Goal: Complete Application Form: Complete application form

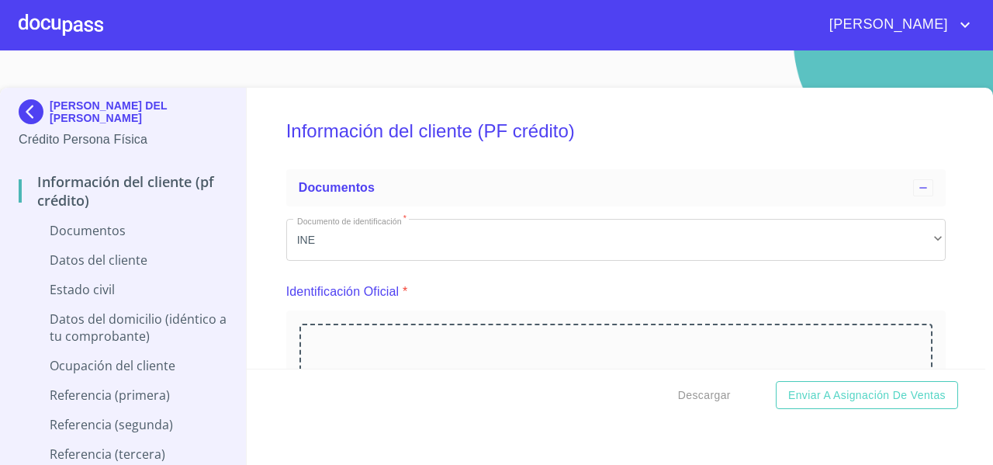
click at [64, 21] on div at bounding box center [61, 25] width 85 height 50
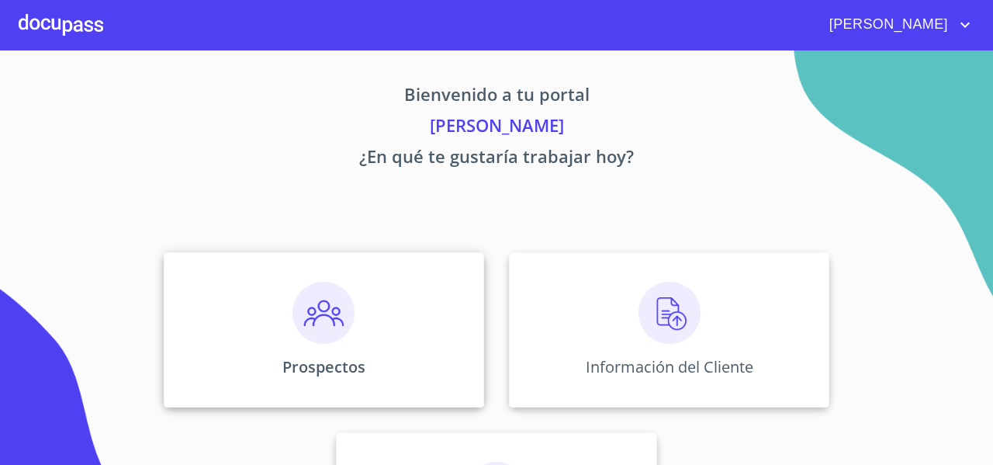
click at [269, 309] on div "Prospectos" at bounding box center [324, 329] width 320 height 155
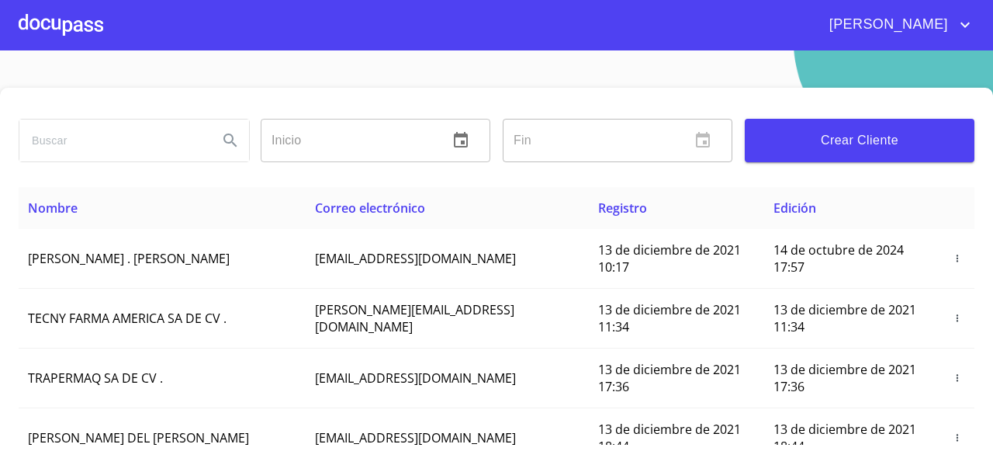
click at [842, 152] on button "Crear Cliente" at bounding box center [860, 140] width 230 height 43
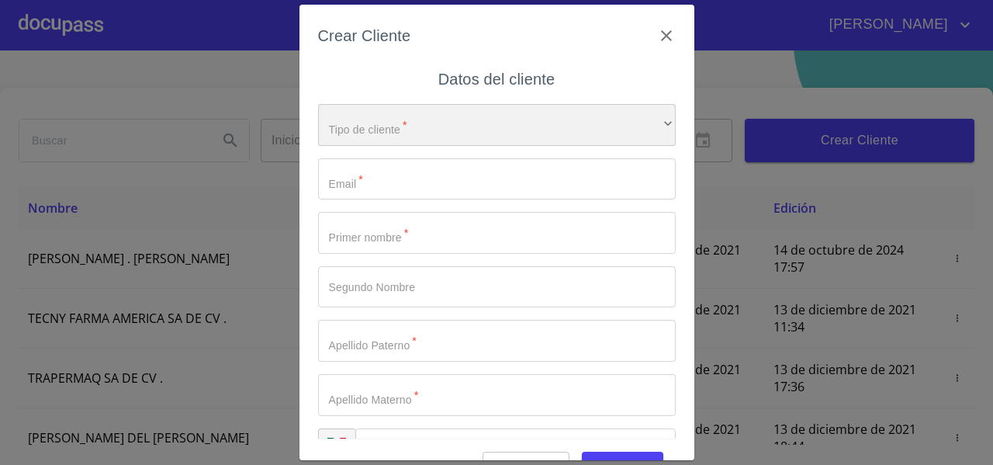
click at [324, 126] on div "​" at bounding box center [497, 125] width 358 height 42
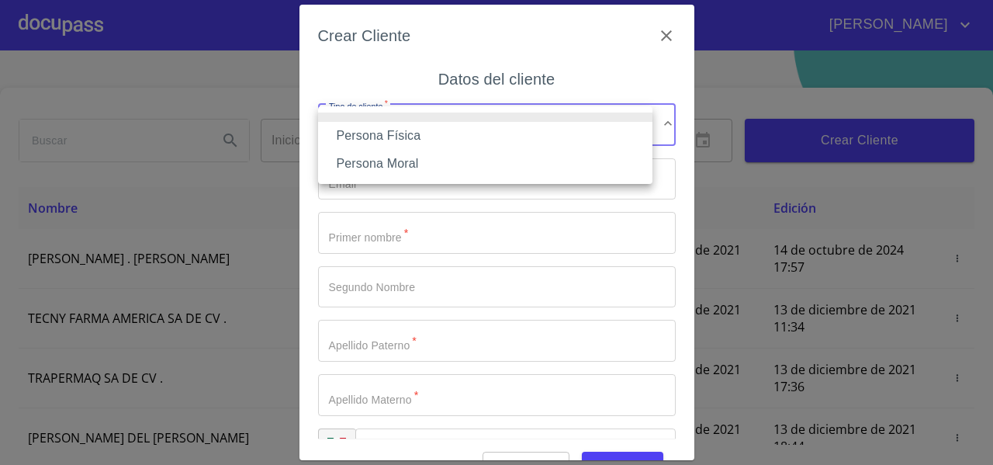
click at [349, 140] on li "Persona Física" at bounding box center [485, 136] width 334 height 28
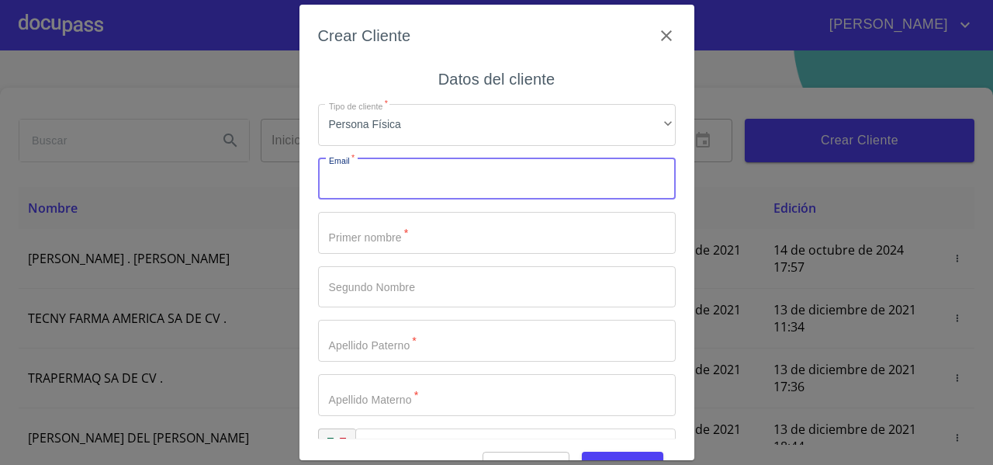
click at [344, 178] on input "Tipo de cliente   *" at bounding box center [497, 179] width 358 height 42
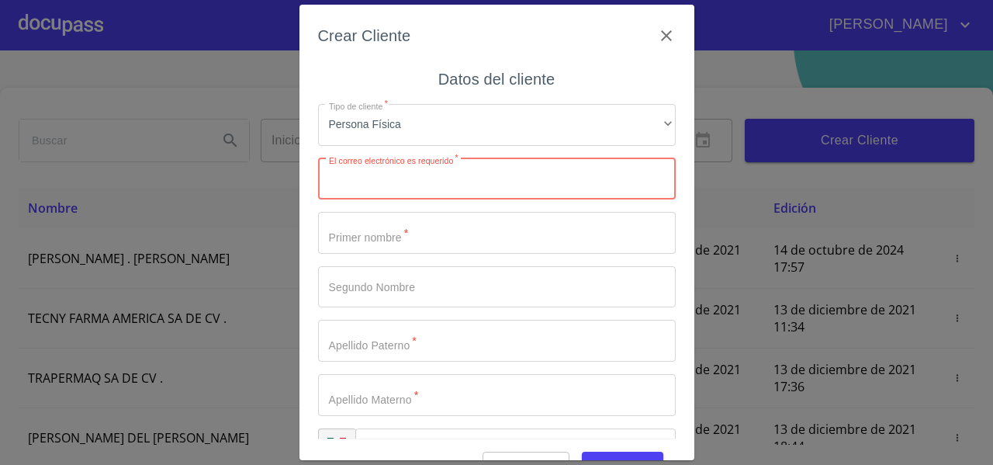
click at [658, 30] on icon "button" at bounding box center [666, 35] width 19 height 19
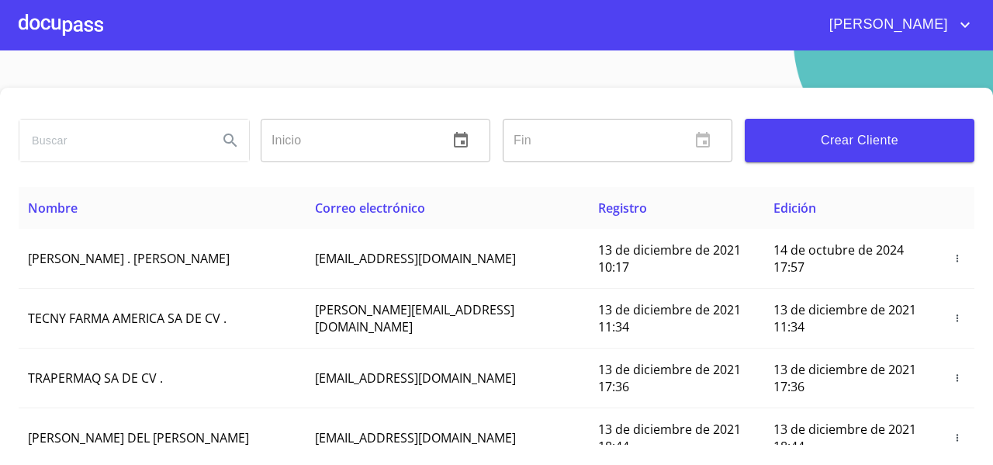
click at [82, 19] on div at bounding box center [61, 25] width 85 height 50
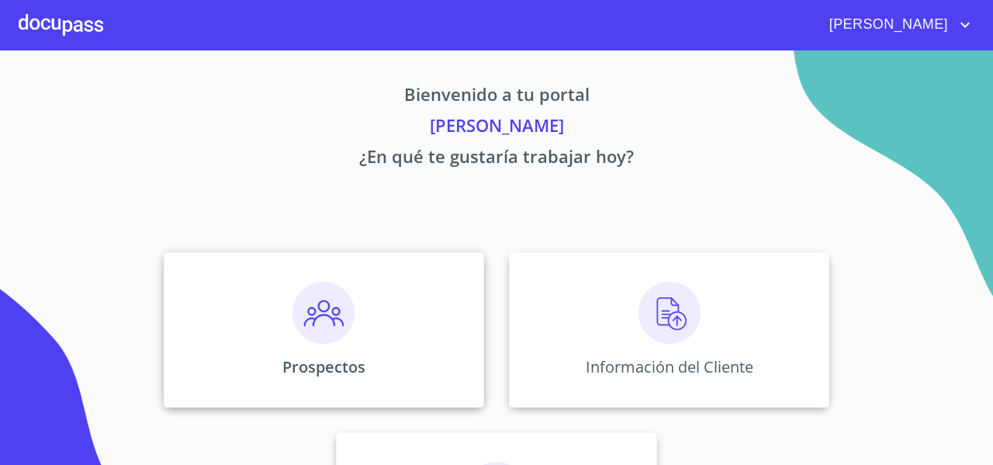
click at [218, 282] on div "Prospectos" at bounding box center [324, 329] width 320 height 155
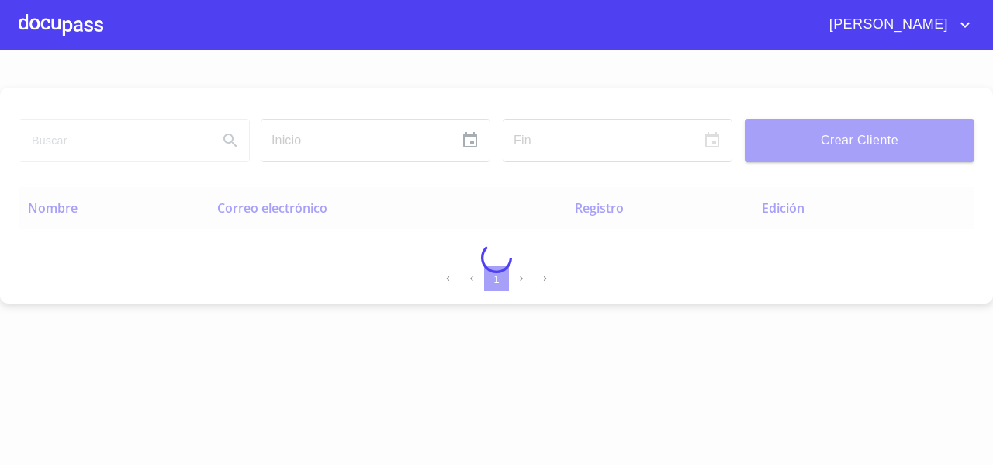
click at [102, 133] on div at bounding box center [496, 257] width 993 height 414
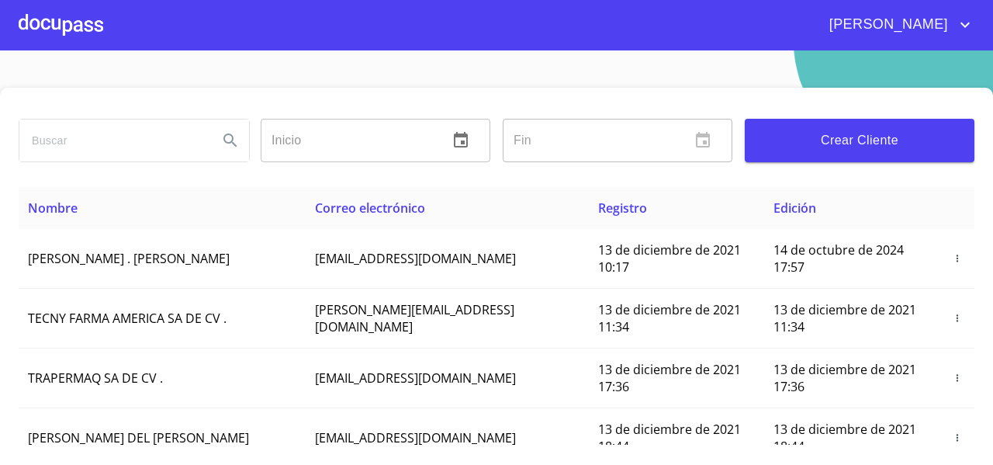
click at [102, 133] on input "search" at bounding box center [112, 140] width 186 height 42
type input "ANGEL IVAN GARCIA"
click at [216, 129] on button "Search" at bounding box center [230, 140] width 37 height 37
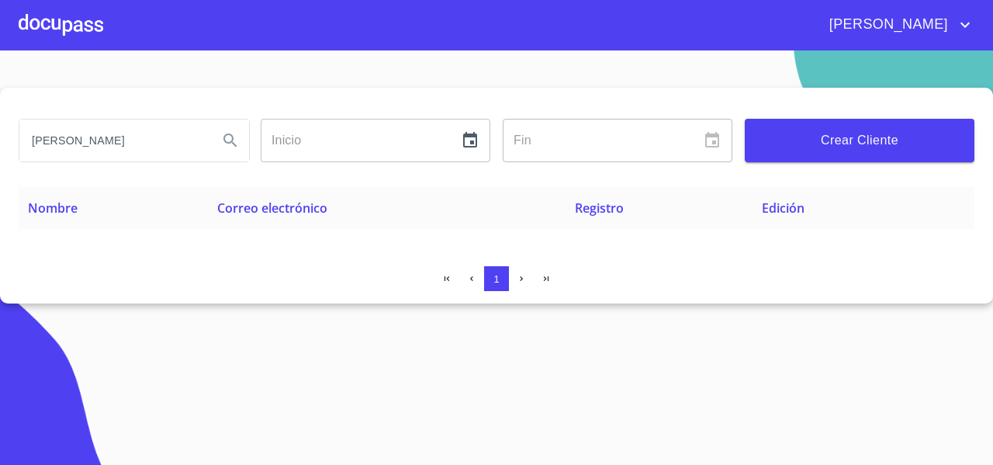
drag, startPoint x: 150, startPoint y: 136, endPoint x: 2, endPoint y: 135, distance: 148.1
click at [2, 135] on div "ANGEL IVAN GARCIA Inicio ​ Fin ​ Crear Cliente Nombre Correo electrónico Regist…" at bounding box center [496, 196] width 993 height 216
click at [92, 133] on input "search" at bounding box center [112, 140] width 186 height 42
paste input "garca2092@outlook.es"
type input "garca2092@outlook.es"
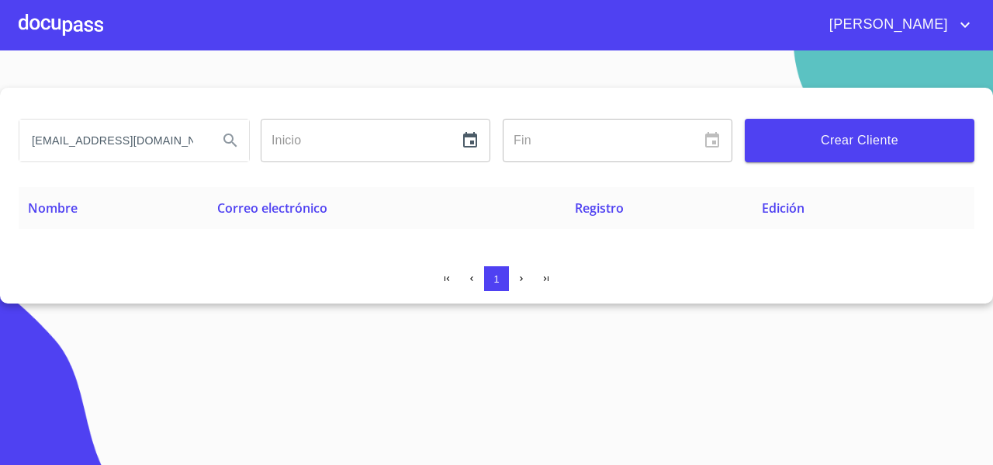
click at [225, 141] on icon "Search" at bounding box center [229, 139] width 13 height 13
click at [139, 140] on input "garca2092@outlook.es" at bounding box center [112, 140] width 186 height 42
click at [158, 143] on input "garca2092@outlook.es" at bounding box center [112, 140] width 186 height 42
click at [168, 153] on input "garca2092@outlook.es" at bounding box center [112, 140] width 186 height 42
click at [81, 29] on div at bounding box center [61, 25] width 85 height 50
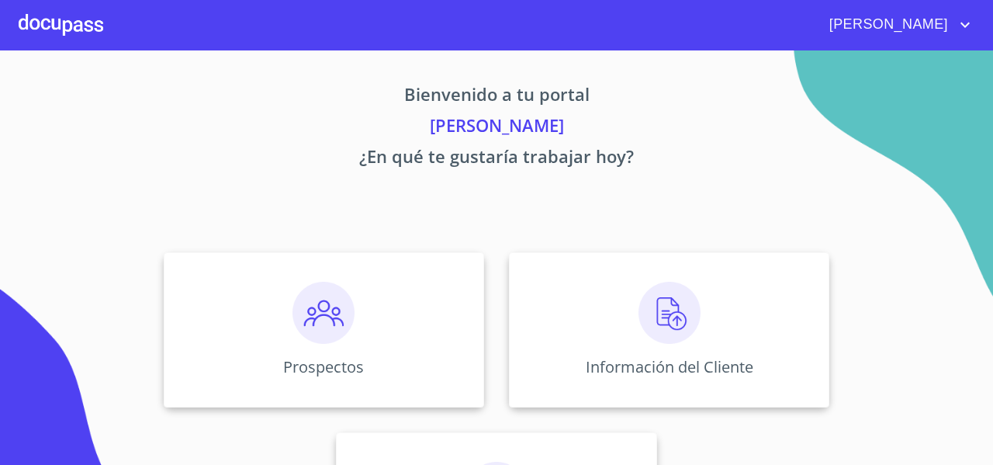
click at [65, 30] on div at bounding box center [61, 25] width 85 height 50
click at [277, 328] on div "Prospectos" at bounding box center [324, 329] width 320 height 155
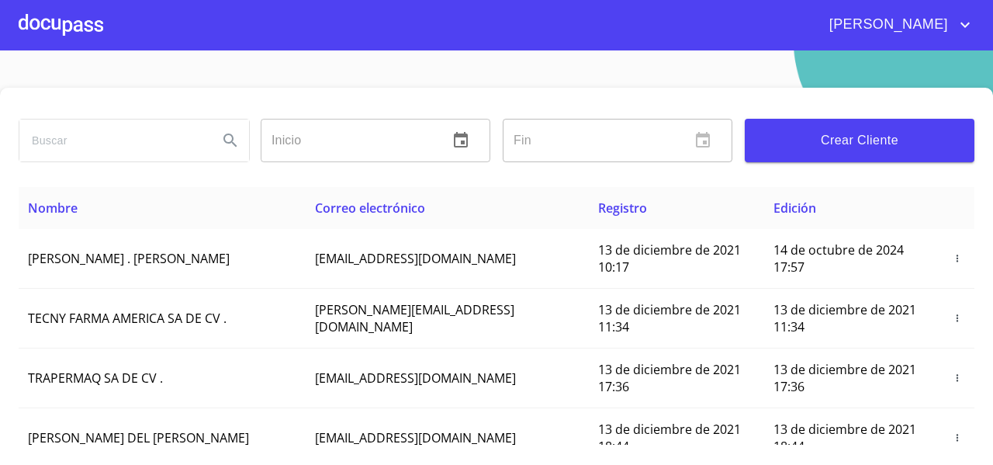
click at [68, 140] on input "search" at bounding box center [112, 140] width 186 height 42
click at [800, 136] on span "Crear Cliente" at bounding box center [859, 141] width 205 height 22
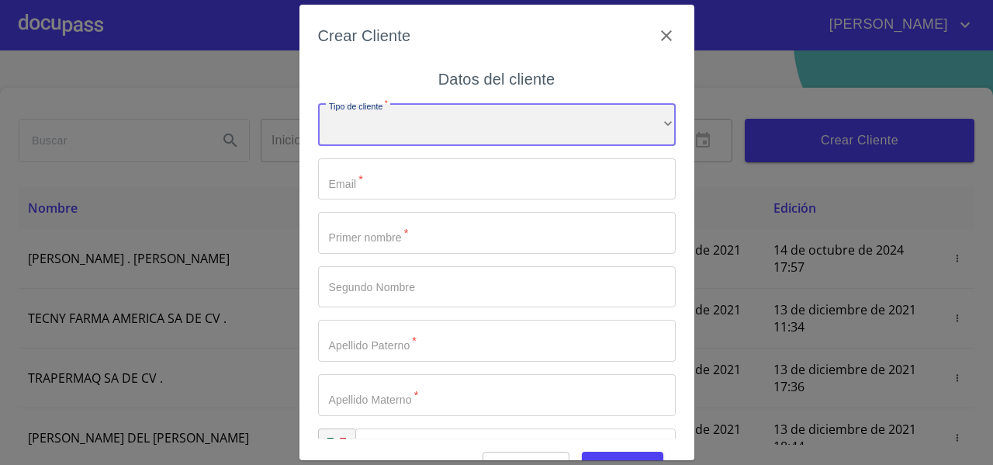
click at [342, 123] on div "​" at bounding box center [497, 125] width 358 height 42
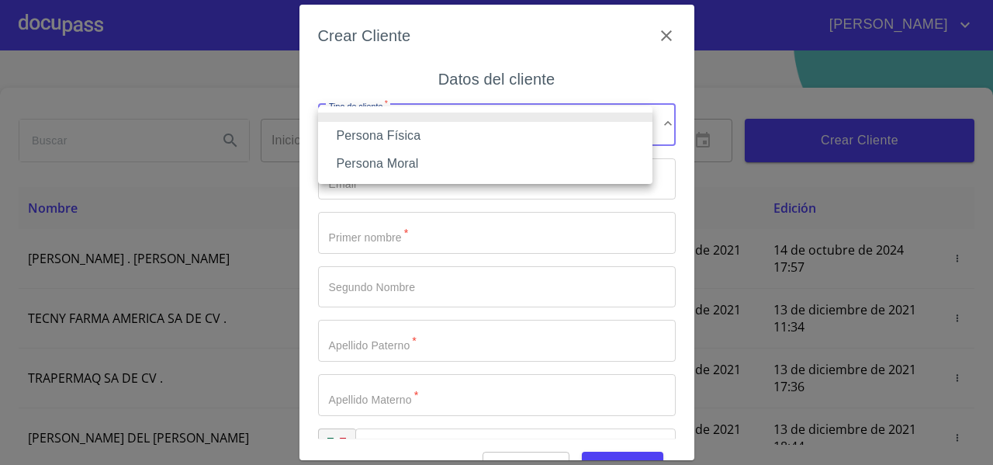
click at [358, 137] on li "Persona Física" at bounding box center [485, 136] width 334 height 28
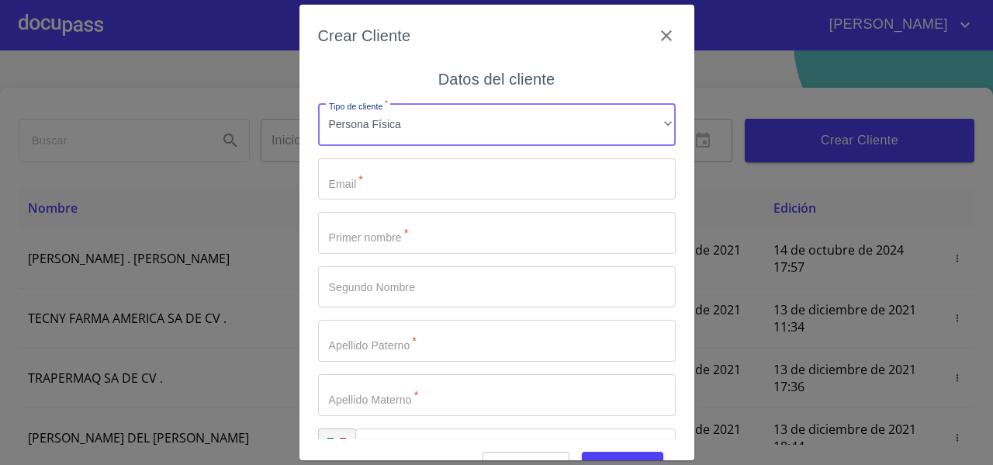
click at [347, 176] on input "Tipo de cliente   *" at bounding box center [497, 179] width 358 height 42
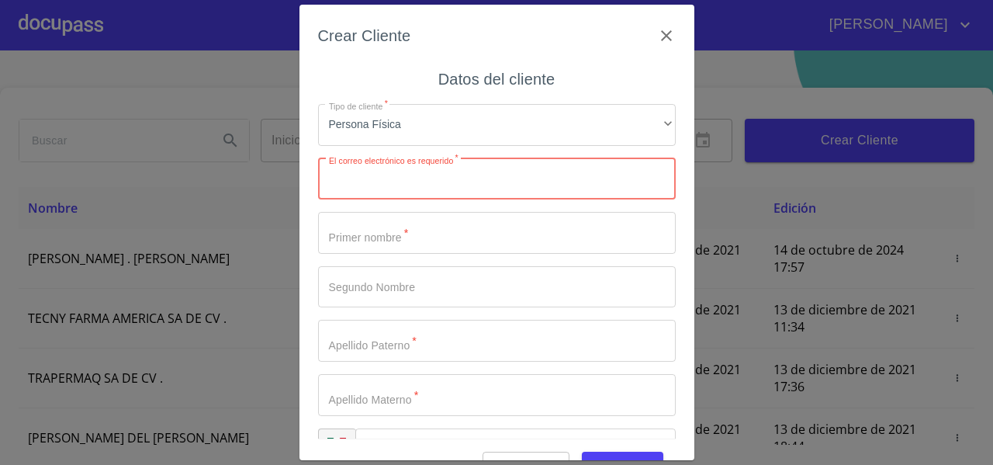
paste input "garca2092@outlook.es"
type input "garca2092@outlook.es"
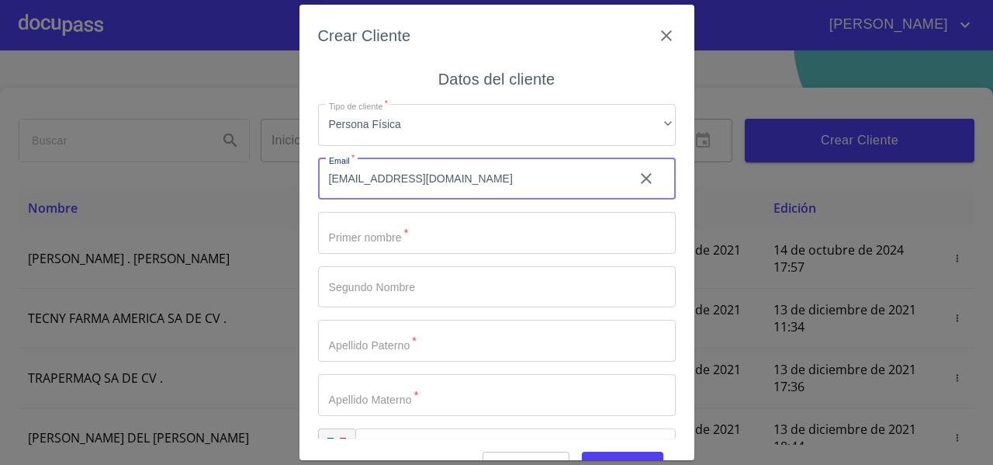
click at [354, 235] on input "Tipo de cliente   *" at bounding box center [497, 233] width 358 height 42
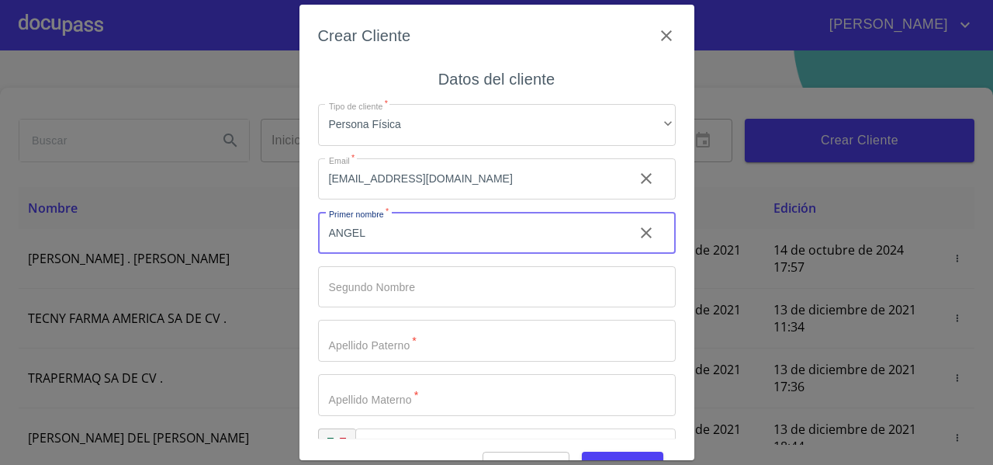
type input "ANGEL"
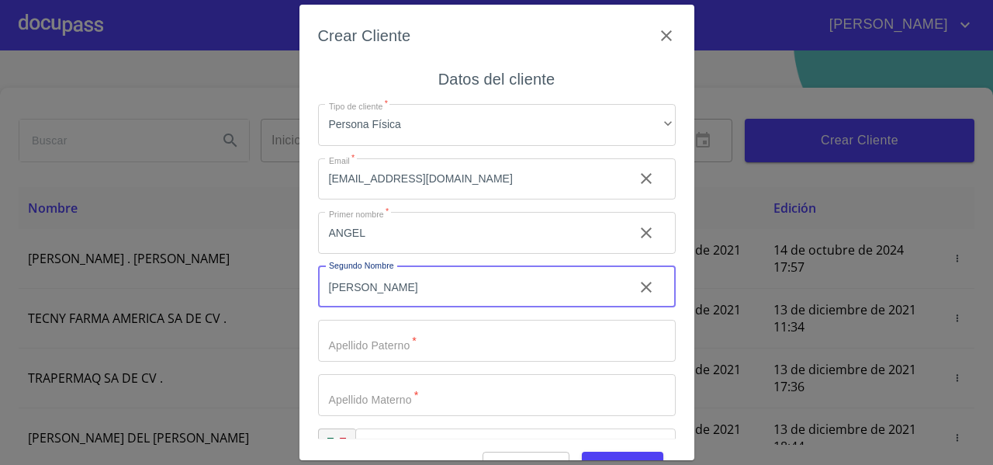
type input "[PERSON_NAME]"
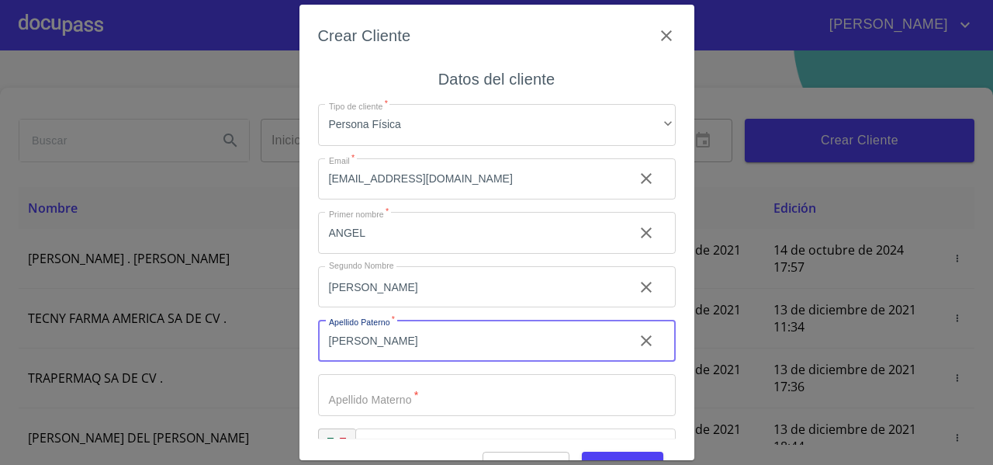
type input "[PERSON_NAME]"
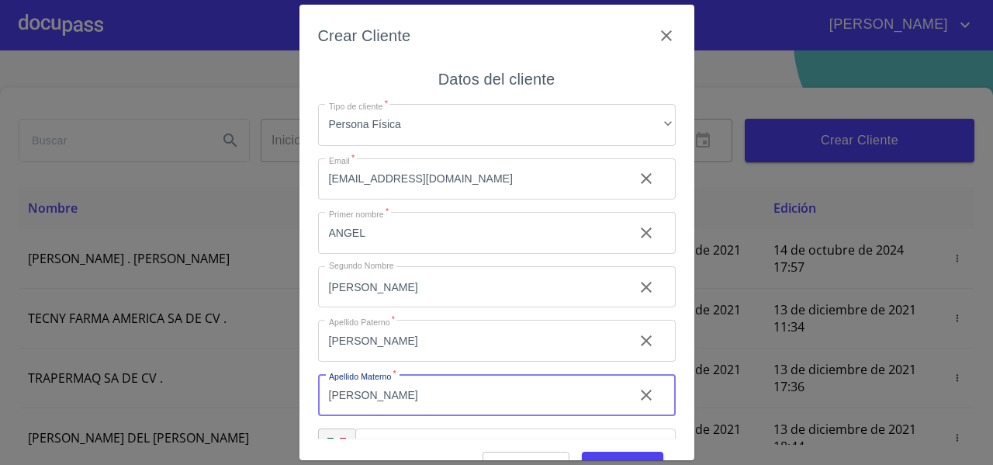
type input "[PERSON_NAME]"
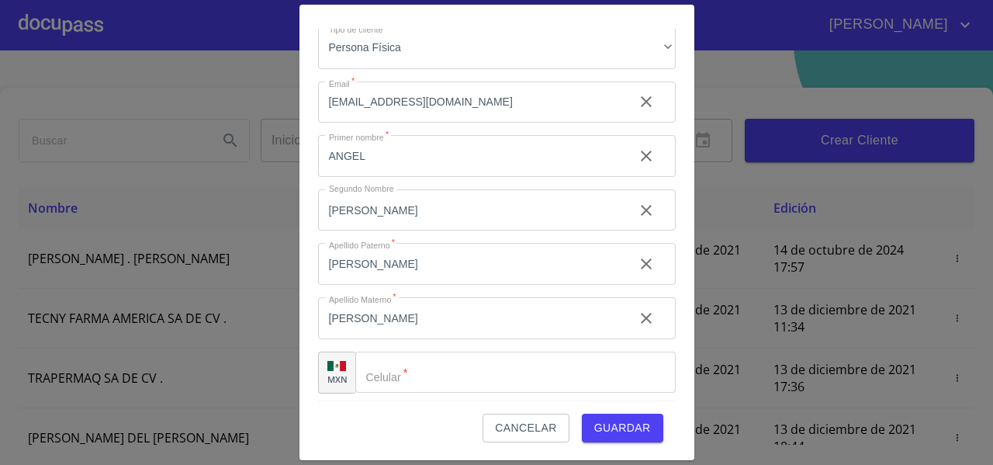
scroll to position [43, 0]
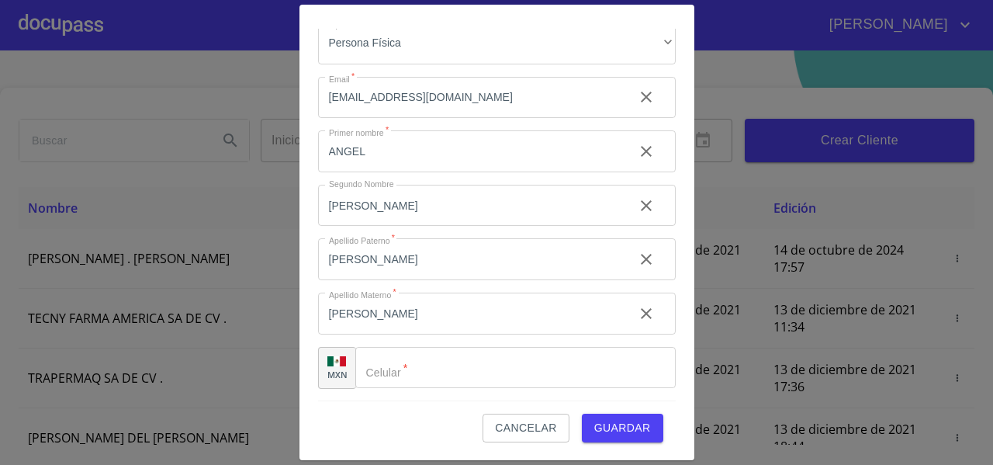
click at [406, 368] on input "Tipo de cliente   *" at bounding box center [515, 368] width 320 height 42
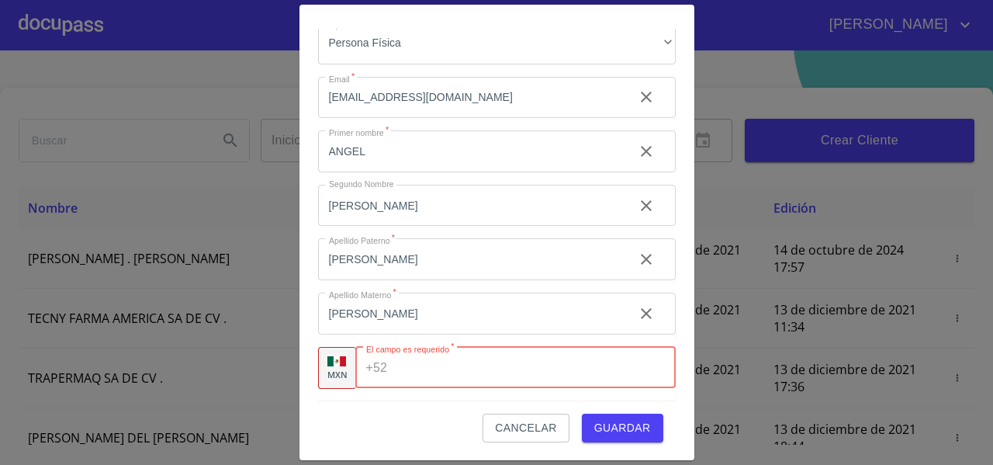
paste input "[PHONE_NUMBER]"
type input "[PHONE_NUMBER]"
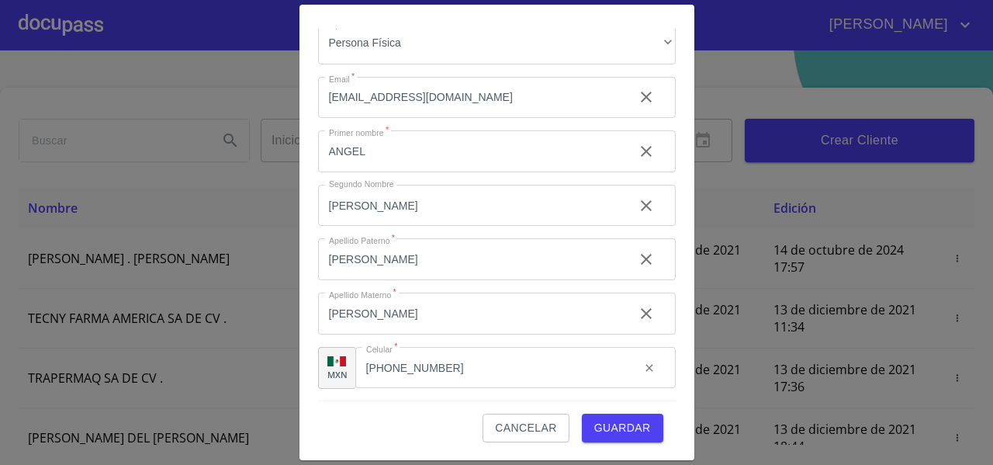
click at [363, 405] on div "Cancelar Guardar" at bounding box center [497, 421] width 358 height 42
click at [625, 425] on span "Guardar" at bounding box center [622, 427] width 57 height 19
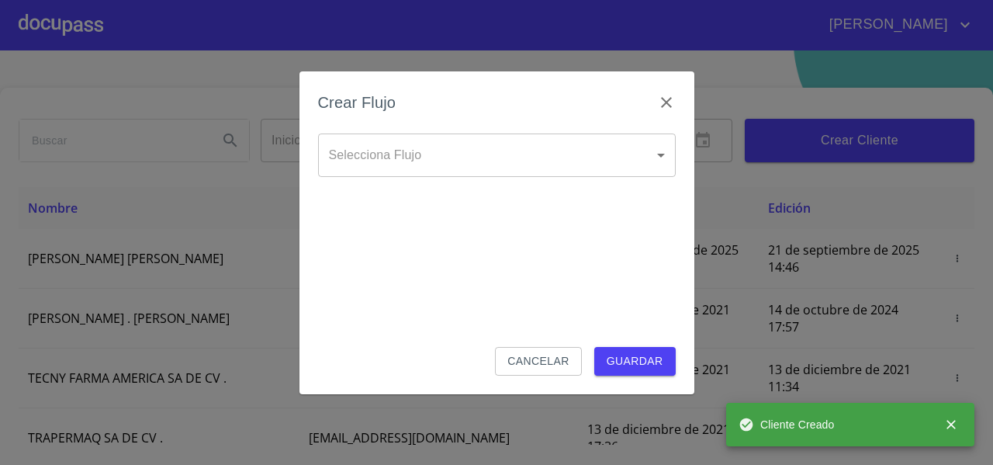
click at [481, 143] on body "FERNANDO Inicio ​ Fin ​ Crear Cliente Nombre Correo electrónico Registro Edició…" at bounding box center [496, 232] width 993 height 465
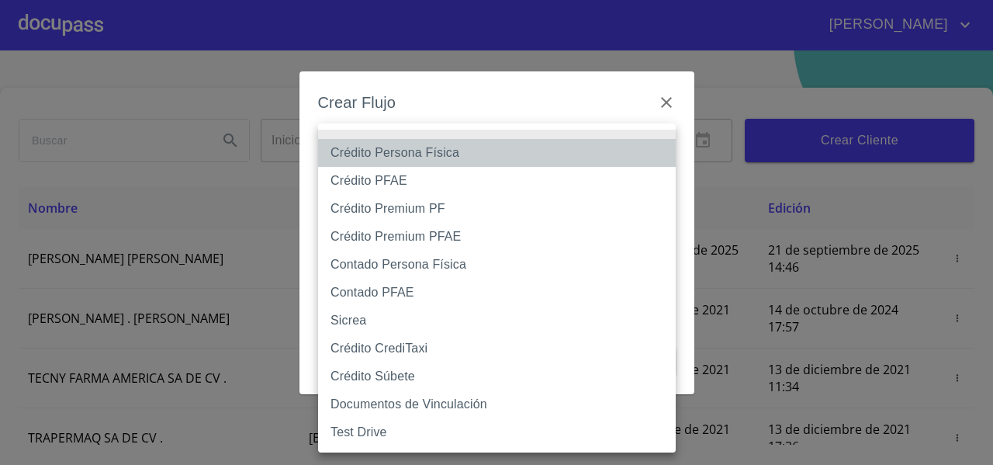
click at [403, 150] on li "Crédito Persona Física" at bounding box center [497, 153] width 358 height 28
type input "61b033e49b8c202ad5bb7912"
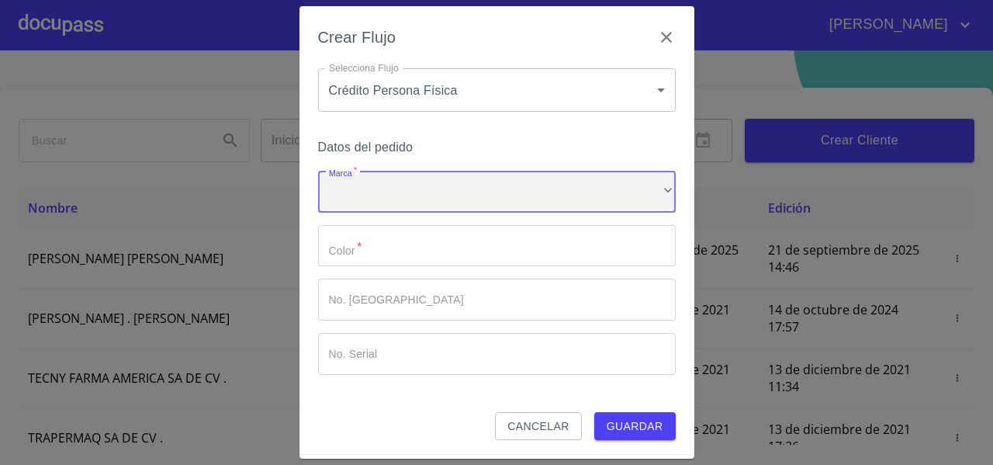
click at [368, 177] on div "​" at bounding box center [497, 192] width 358 height 42
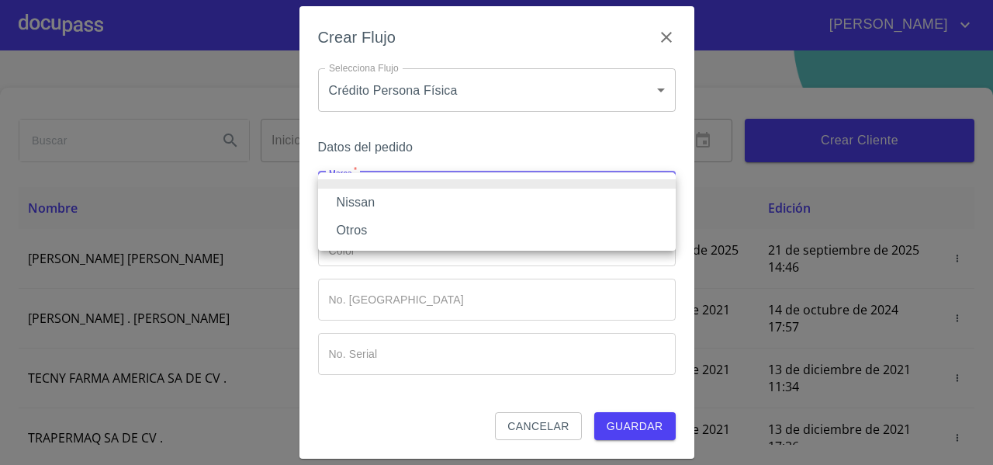
click at [375, 205] on li "Nissan" at bounding box center [497, 202] width 358 height 28
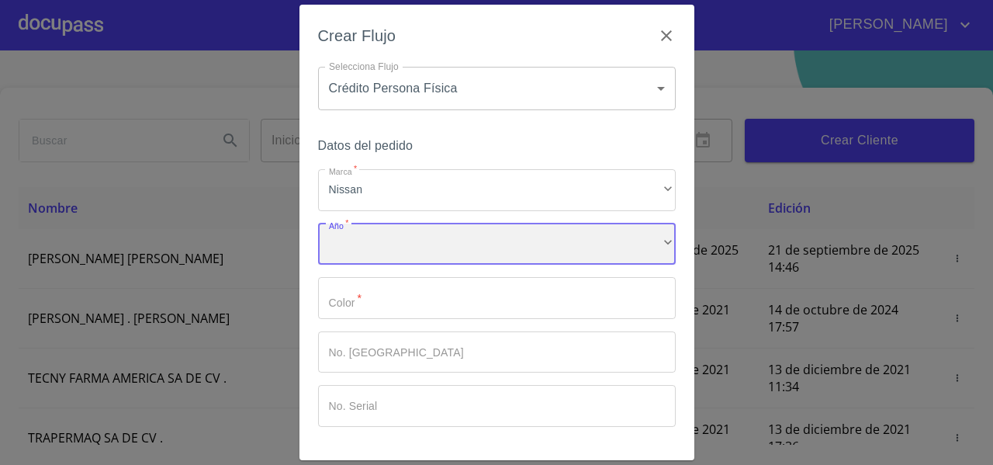
click at [368, 261] on div "​" at bounding box center [497, 244] width 358 height 42
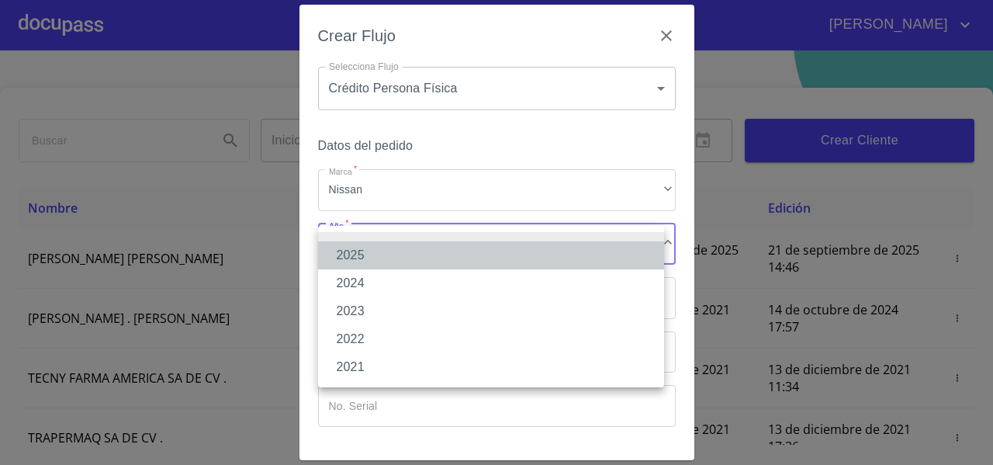
click at [369, 253] on li "2025" at bounding box center [491, 255] width 346 height 28
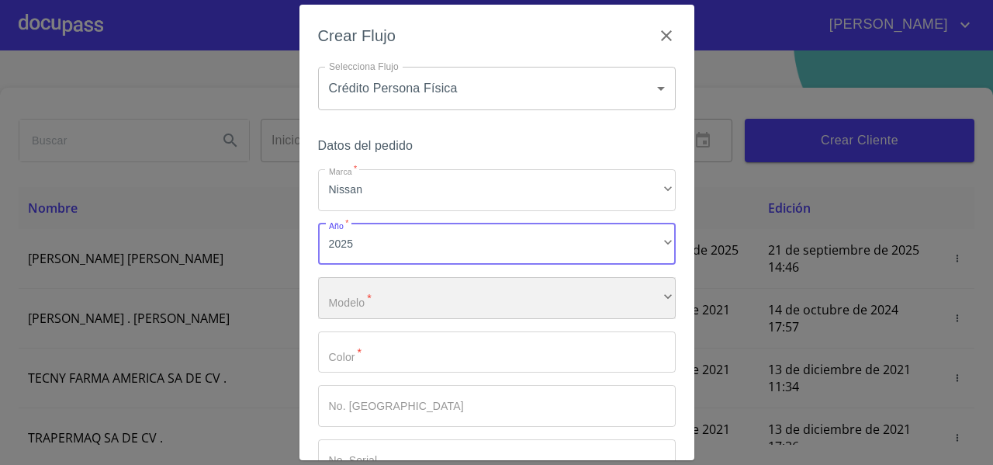
click at [356, 292] on div "​" at bounding box center [497, 298] width 358 height 42
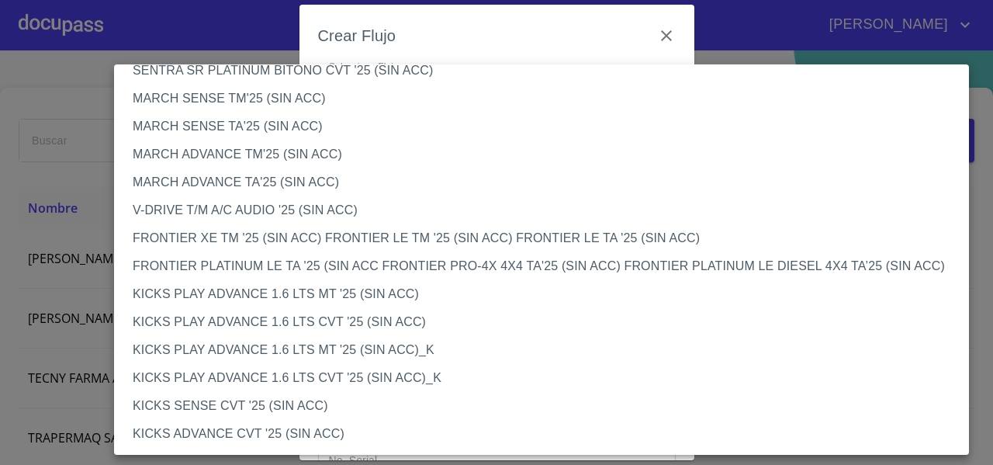
scroll to position [996, 0]
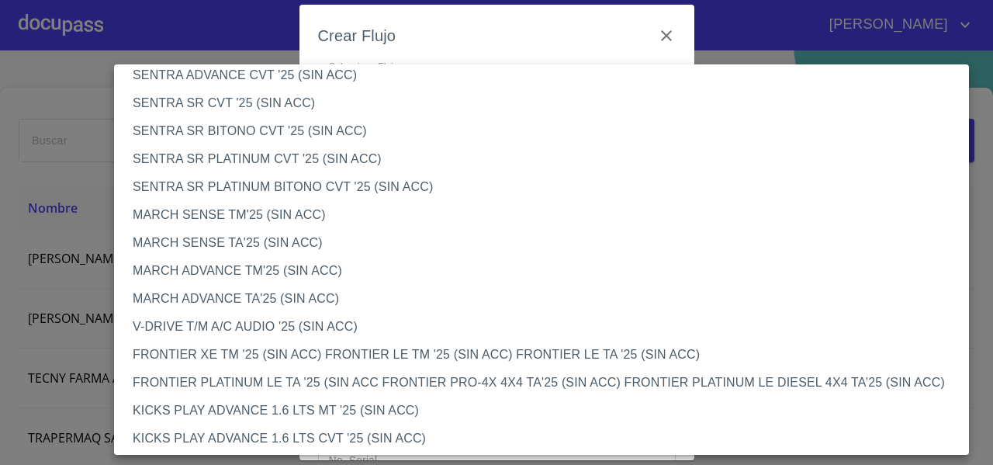
click at [244, 164] on li "SENTRA SR PLATINUM CVT '25 (SIN ACC)" at bounding box center [547, 159] width 866 height 28
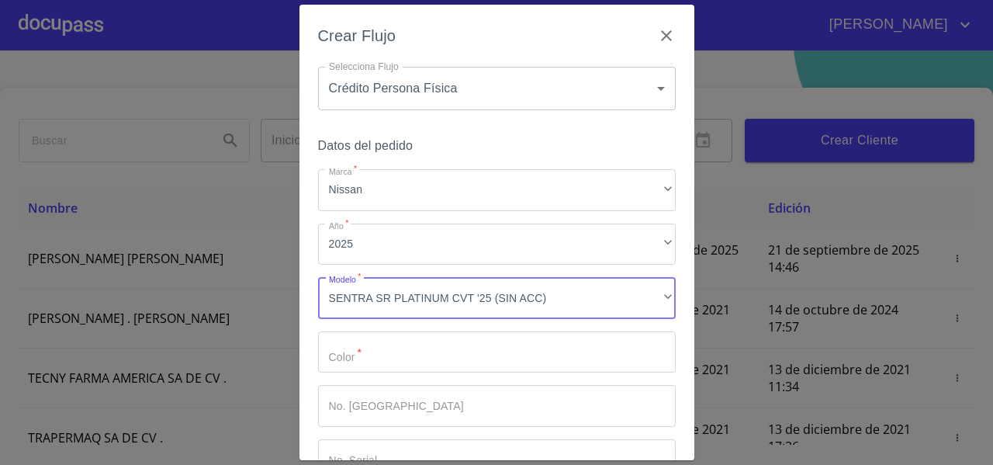
click at [361, 364] on input "Marca   *" at bounding box center [497, 352] width 358 height 42
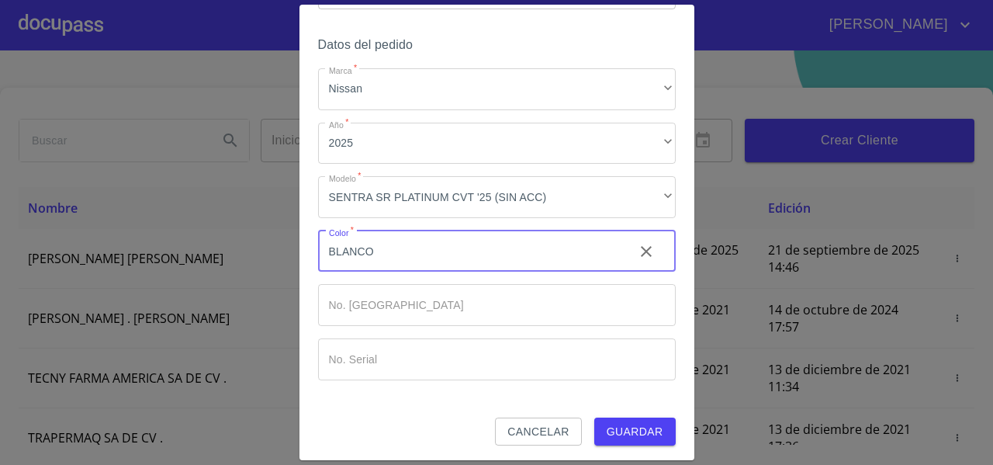
scroll to position [105, 0]
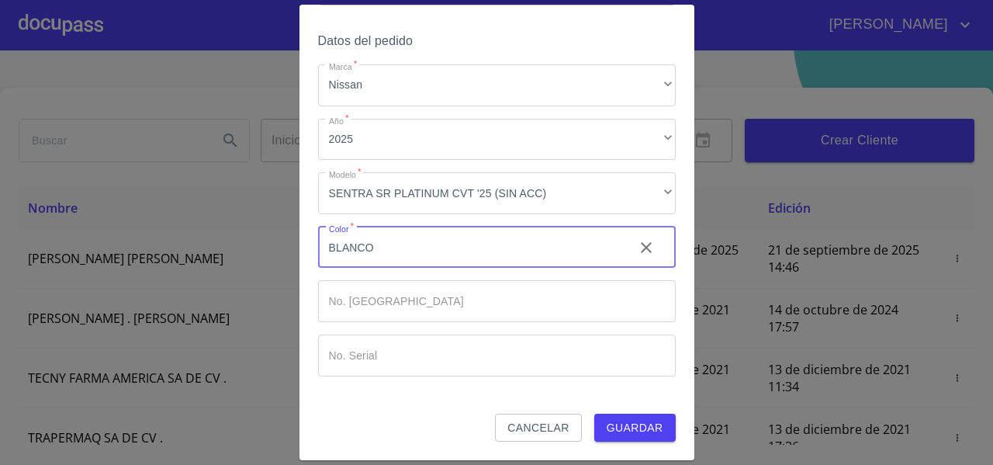
type input "BLANCO"
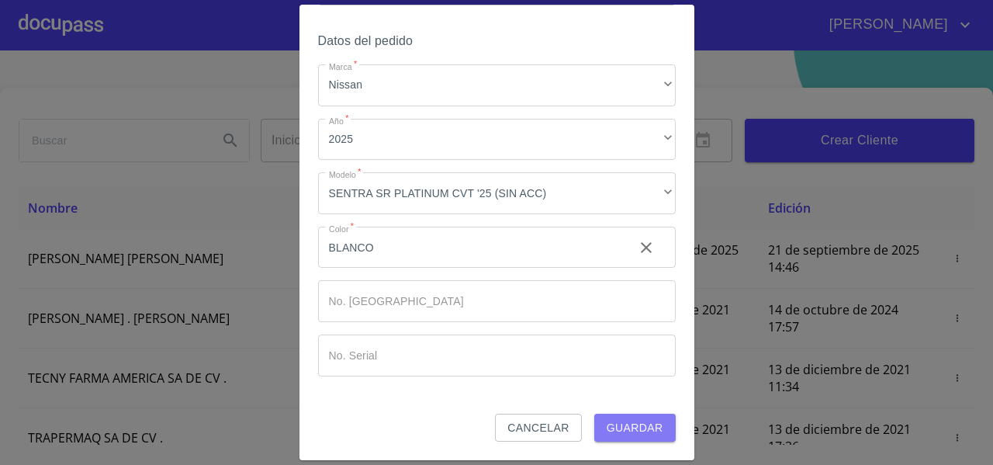
click at [637, 421] on span "Guardar" at bounding box center [635, 427] width 57 height 19
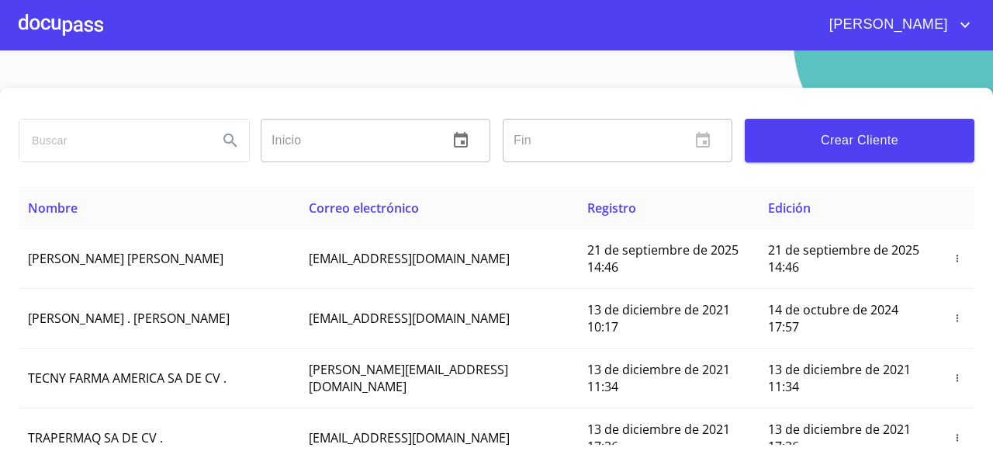
click at [64, 26] on div at bounding box center [61, 25] width 85 height 50
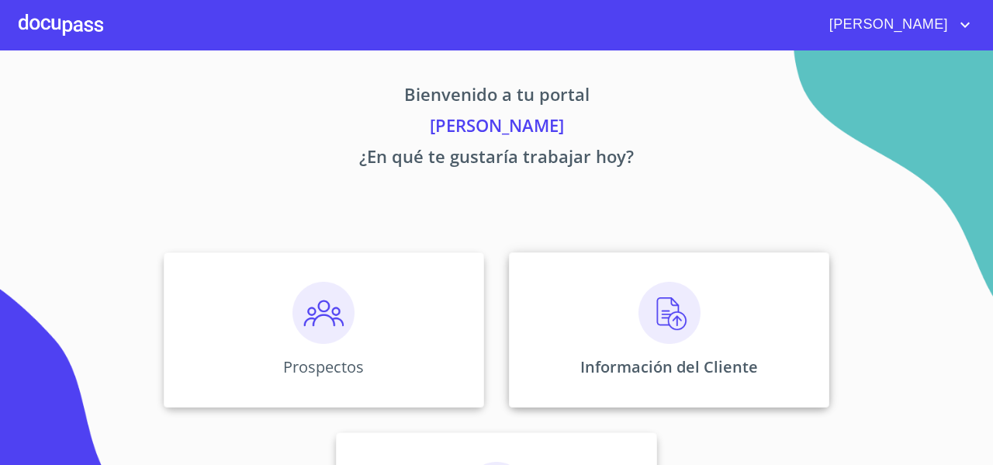
click at [538, 275] on div "Información del Cliente" at bounding box center [669, 329] width 320 height 155
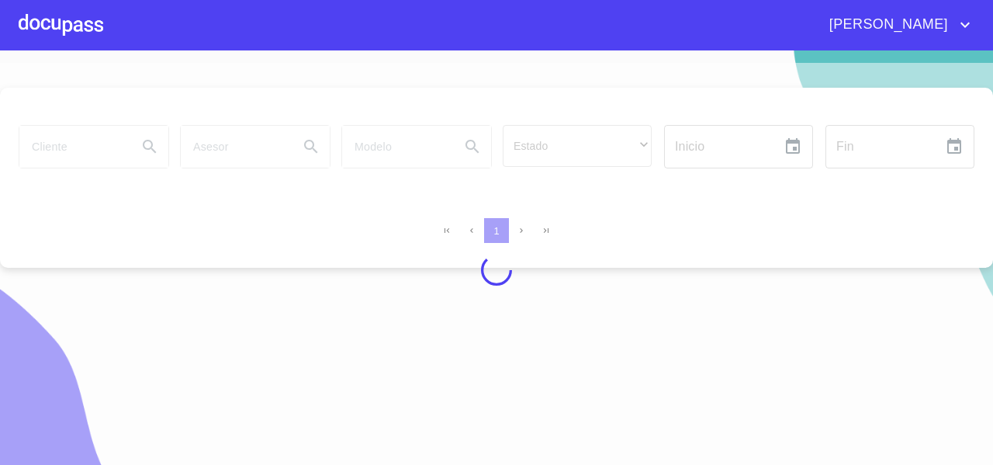
click at [79, 144] on div at bounding box center [496, 270] width 993 height 414
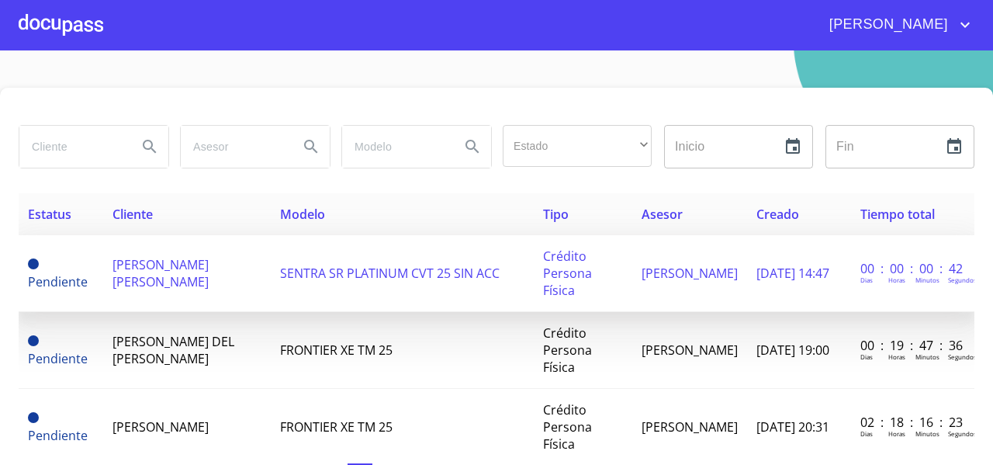
click at [185, 275] on td "[PERSON_NAME] [PERSON_NAME]" at bounding box center [187, 273] width 168 height 77
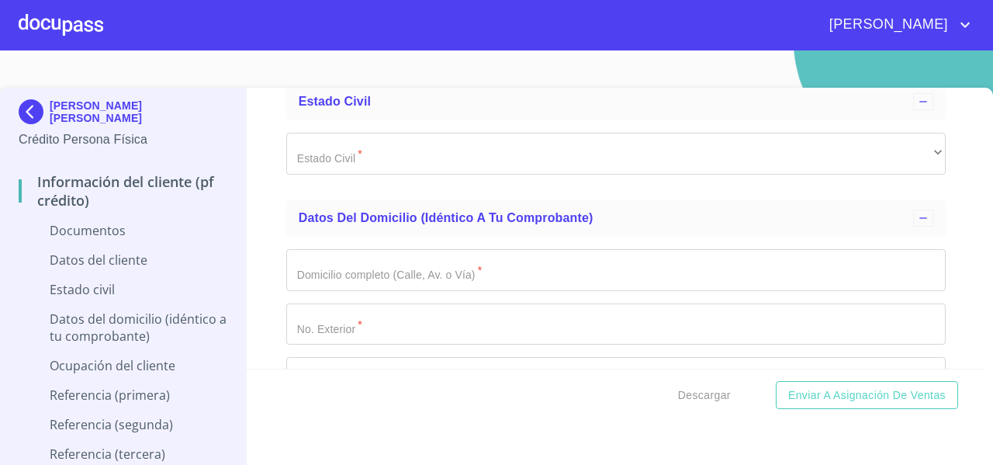
scroll to position [2722, 0]
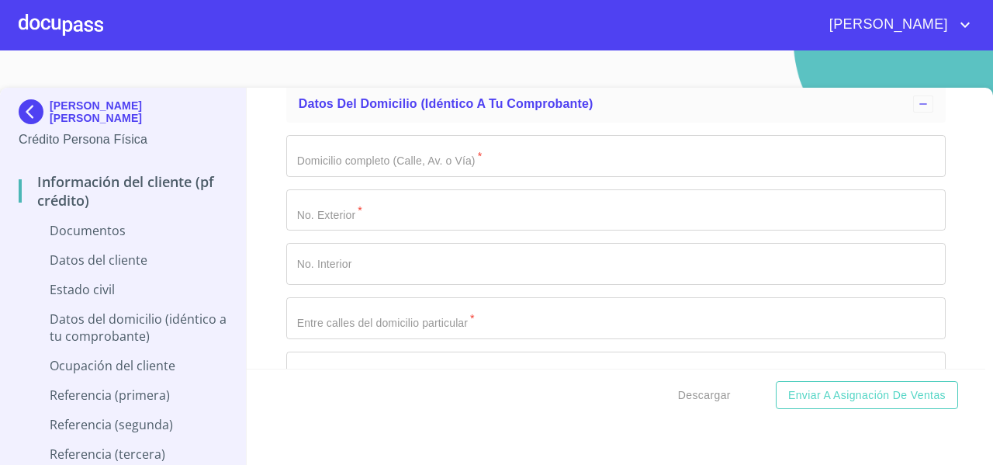
click at [345, 163] on input "Documento de identificación   *" at bounding box center [615, 156] width 659 height 42
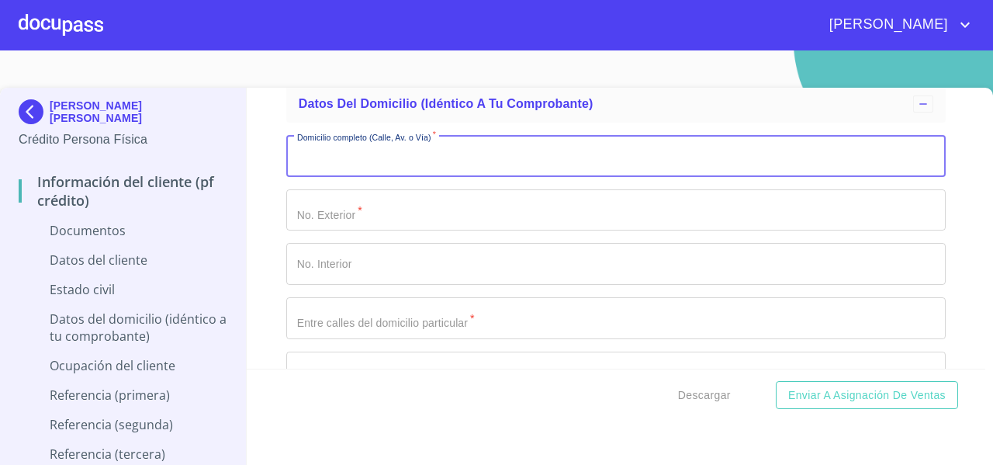
paste input "AV PADRE XAVIER SCHEIFLER DE AMEZAGA #609, C.P.45609, COL.PARQUES DEL BOSQUE, S…"
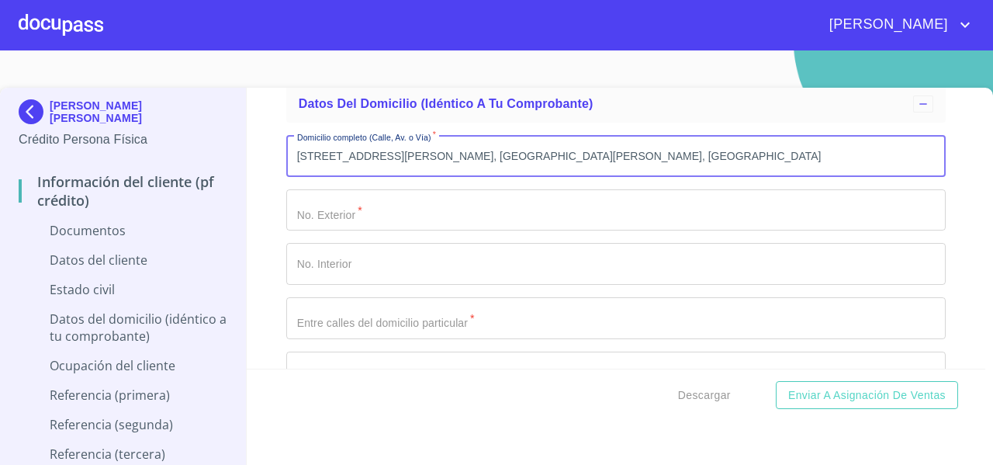
scroll to position [0, 85]
click at [363, 154] on input "AV PADRE XAVIER SCHEIFLER DE AMEZAGA #609, C.P.45609, COL.PARQUES DEL BOSQUE, S…" at bounding box center [598, 156] width 624 height 42
type input "AV PADRE XAVIER SCHEIFLER DE AMEZAGA #609, C.P.45609, COL.PARQUES DEL BOSQUE, S…"
click at [365, 215] on input "Documento de identificación   *" at bounding box center [615, 210] width 659 height 42
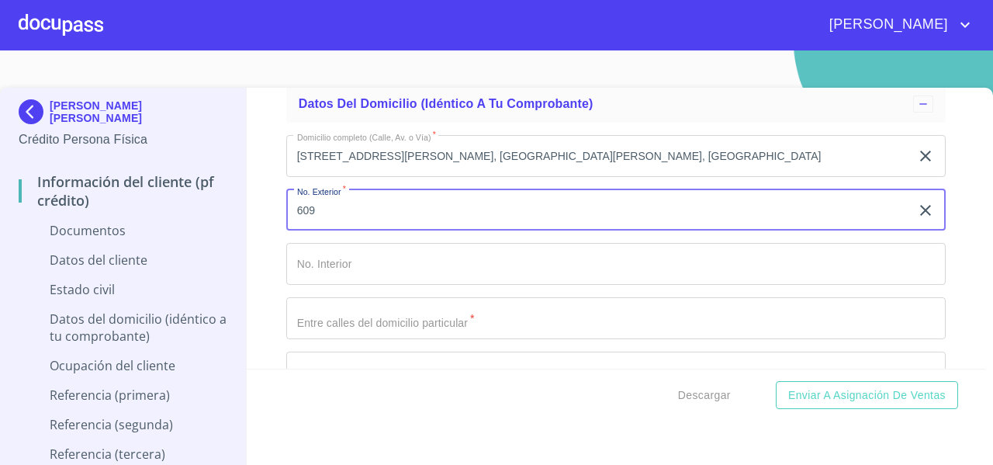
type input "609"
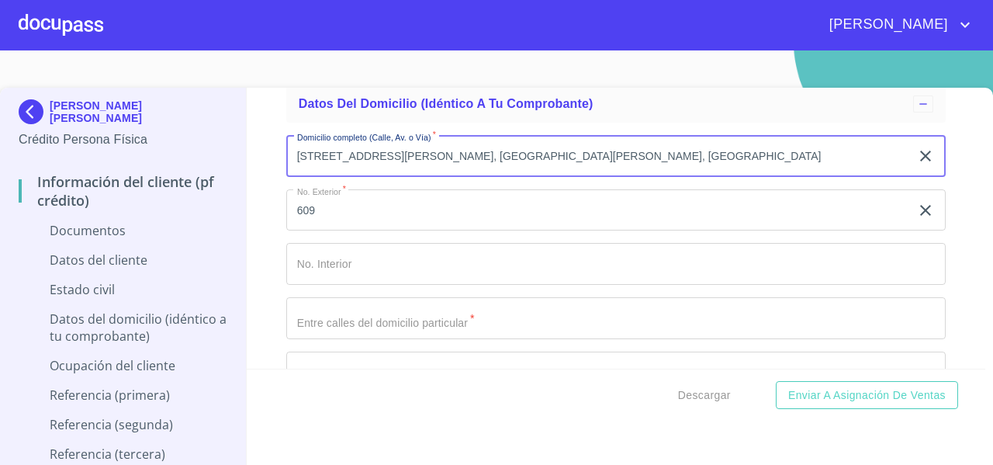
scroll to position [0, 85]
drag, startPoint x: 529, startPoint y: 150, endPoint x: 917, endPoint y: 154, distance: 387.8
click at [917, 154] on div "AV PADRE XAVIER SCHEIFLER DE AMEZAGA #609, C.P.45609, COL.PARQUES DEL BOSQUE, S…" at bounding box center [615, 156] width 659 height 42
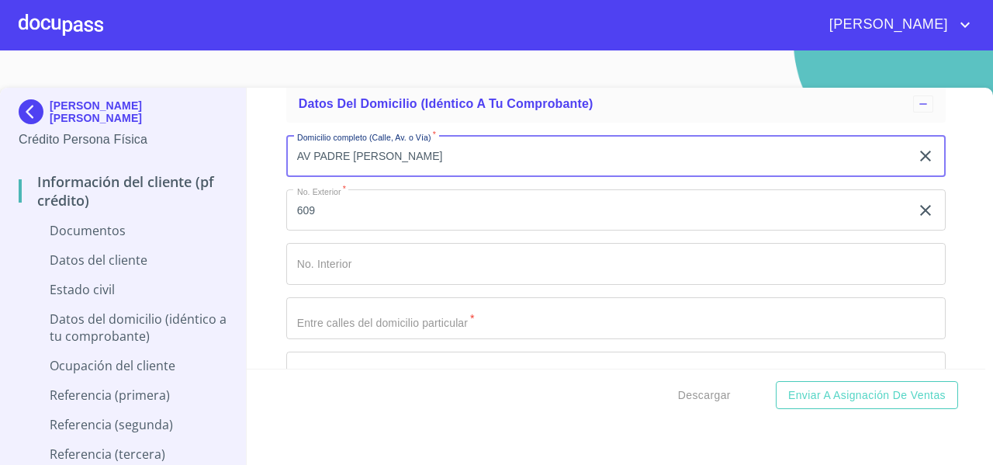
scroll to position [0, 0]
type input "AV PADRE XAVIER SCHEIFLER DE AMEZAGA"
click at [330, 325] on input "Documento de identificación   *" at bounding box center [615, 318] width 659 height 42
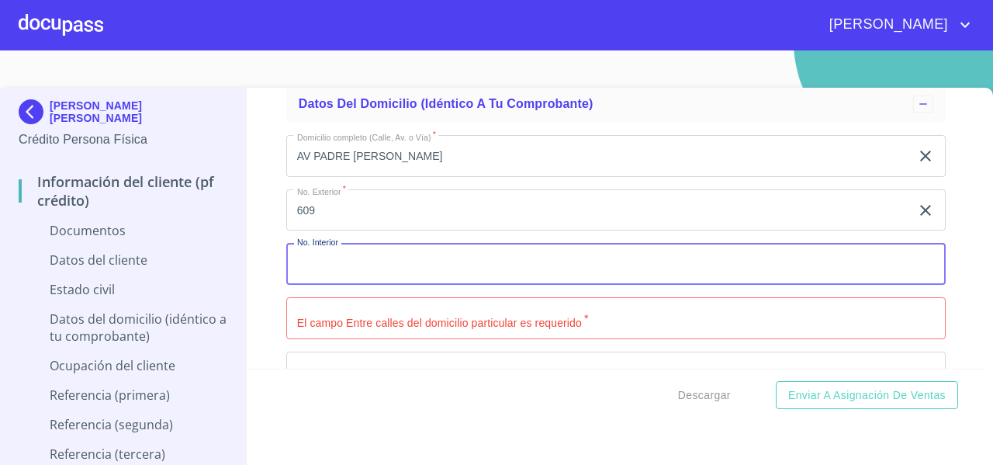
click at [323, 263] on input "Documento de identificación   *" at bounding box center [615, 264] width 659 height 42
paste input "#609, C.P.45609, COL.PARQUES DEL BOSQUE, SAN PEDRO TLAQUEPAQUE, JALISCO"
click at [495, 258] on input "#609, C.P.45609, COL.PARQUES DEL BOSQUE, SAN PEDRO TLAQUEPAQUE, JALISCO" at bounding box center [598, 264] width 624 height 42
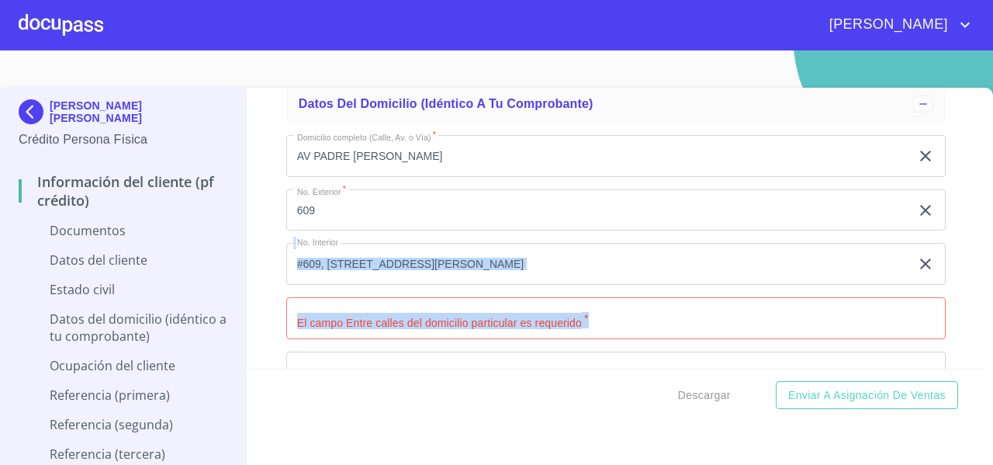
drag, startPoint x: 347, startPoint y: 286, endPoint x: 428, endPoint y: 258, distance: 86.3
click at [428, 258] on div "Domicilio completo (Calle, Av. o Vía)   * AV PADRE XAVIER SCHEIFLER DE AMEZAGA…" at bounding box center [615, 426] width 659 height 607
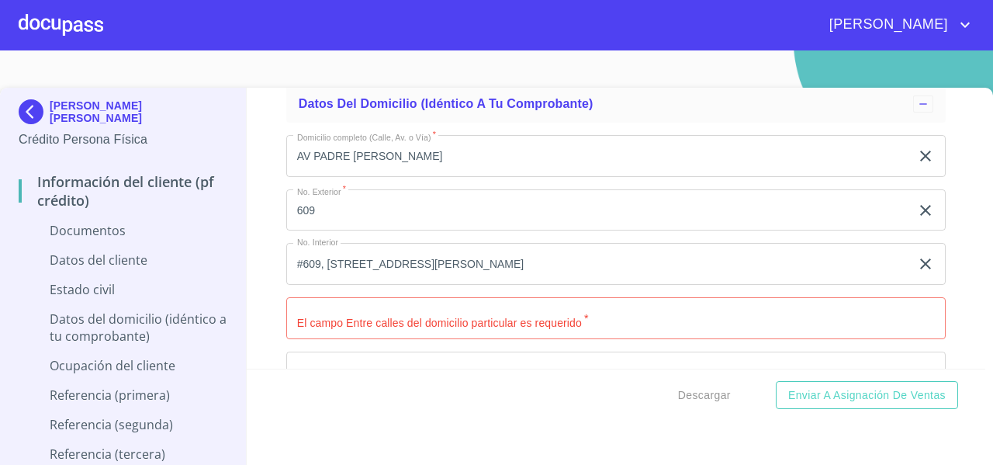
click at [380, 258] on input "#609, C.P.45609, COL.PARQUES DEL BOSQUE, SAN PEDRO TLAQUEPAQUE, JALISCO" at bounding box center [598, 264] width 624 height 42
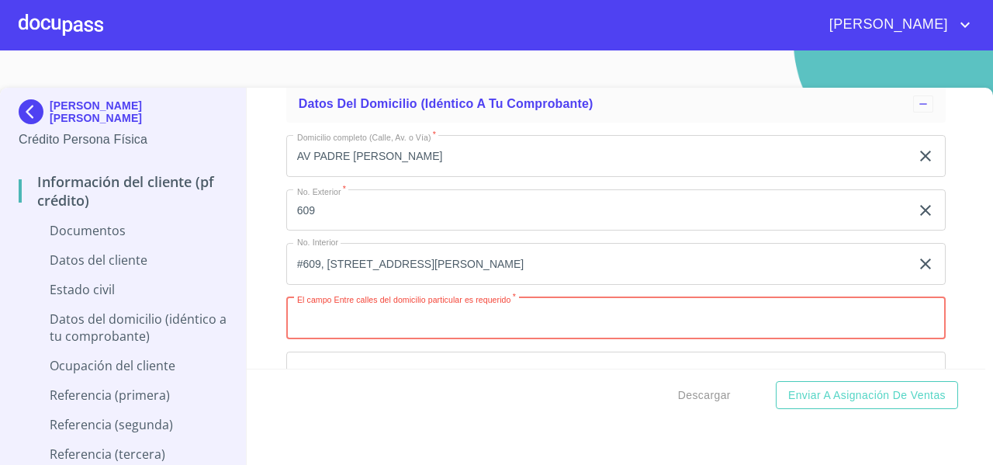
click at [315, 320] on input "Documento de identificación   *" at bounding box center [615, 318] width 659 height 42
click at [351, 261] on input "#609, C.P.45609, COL.PARQUES DEL BOSQUE, SAN PEDRO TLAQUEPAQUE, JALISCO" at bounding box center [598, 264] width 624 height 42
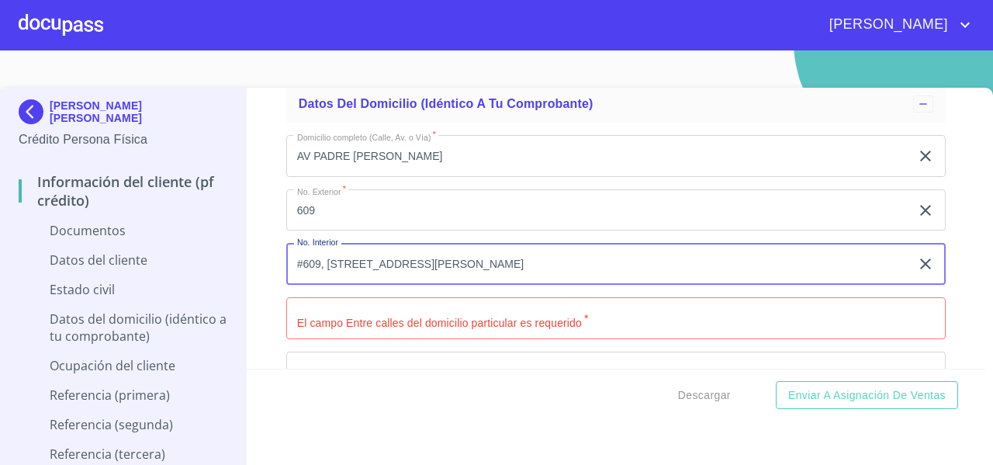
click at [347, 263] on input "#609, C.P.45609, COL.PARQUES DEL BOSQUE, SAN PEDRO TLAQUEPAQUE, JALISCO" at bounding box center [598, 264] width 624 height 42
drag, startPoint x: 344, startPoint y: 261, endPoint x: 372, endPoint y: 264, distance: 28.9
click at [372, 264] on input "#609, C.P.45609, COL.PARQUES DEL BOSQUE, SAN PEDRO TLAQUEPAQUE, JALISCO" at bounding box center [598, 264] width 624 height 42
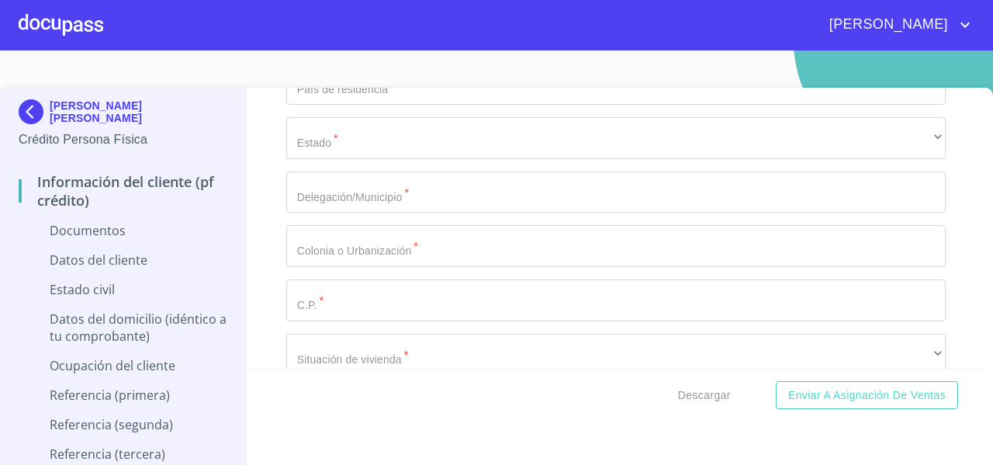
scroll to position [3010, 0]
type input "#609, C.P., COL.PARQUES DEL BOSQUE, SAN PEDRO TLAQUEPAQUE, JALISCO"
click at [313, 310] on input "Documento de identificación   *" at bounding box center [615, 299] width 659 height 42
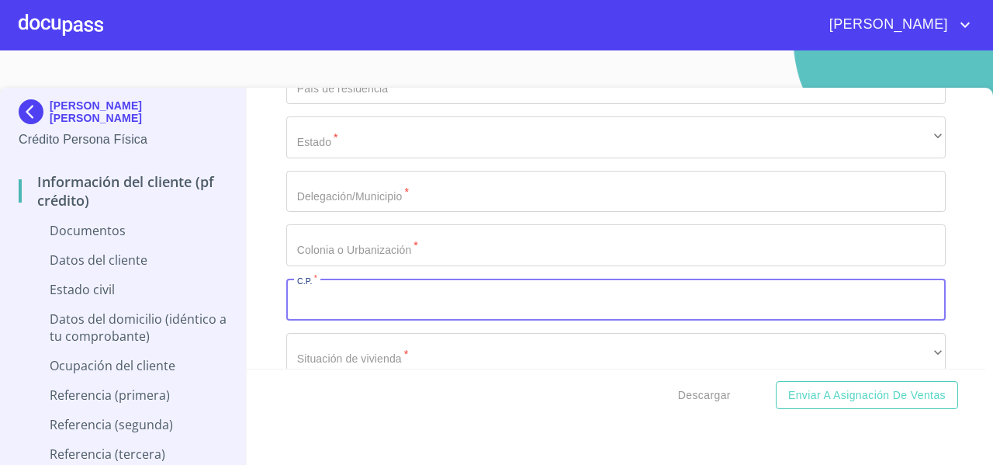
paste input "45609"
type input "45609"
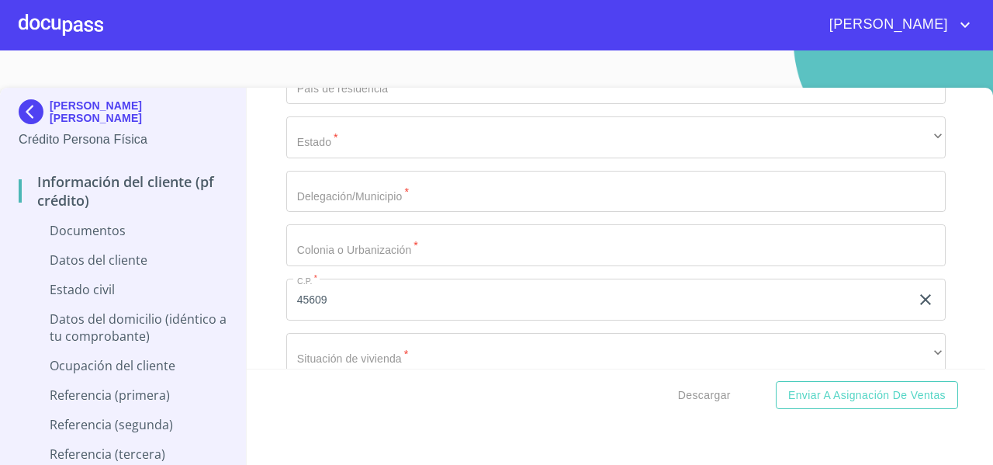
click at [276, 274] on div "Información del cliente (PF crédito) Documentos Documento de identificación   *…" at bounding box center [616, 228] width 739 height 281
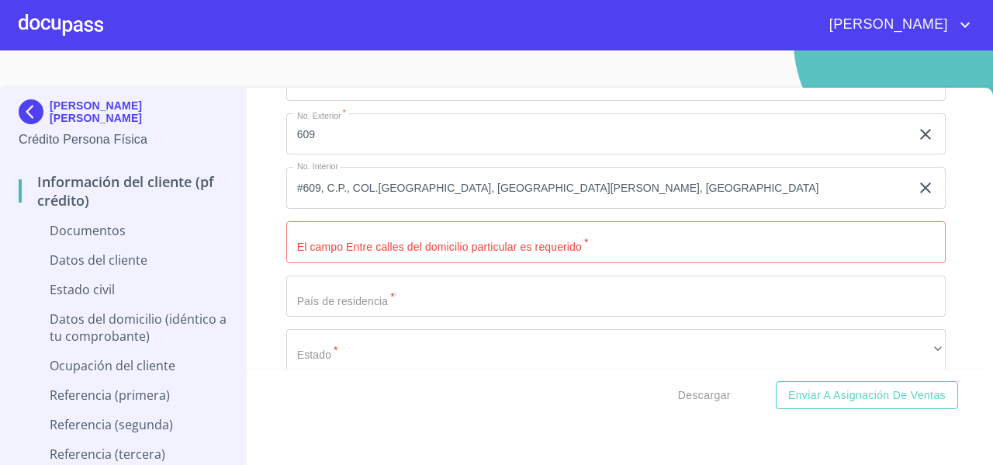
scroll to position [2795, 0]
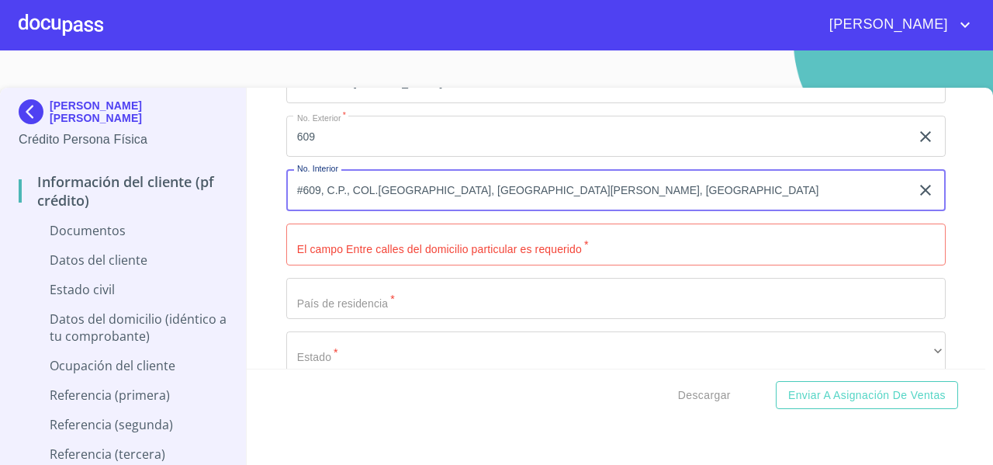
click at [356, 188] on input "#609, C.P., COL.PARQUES DEL BOSQUE, SAN PEDRO TLAQUEPAQUE, JALISCO" at bounding box center [598, 190] width 624 height 42
drag, startPoint x: 378, startPoint y: 188, endPoint x: 499, endPoint y: 195, distance: 121.2
click at [499, 195] on input "#609, C.P., COL.PARQUES DEL BOSQUE, SAN PEDRO TLAQUEPAQUE, JALISCO" at bounding box center [598, 190] width 624 height 42
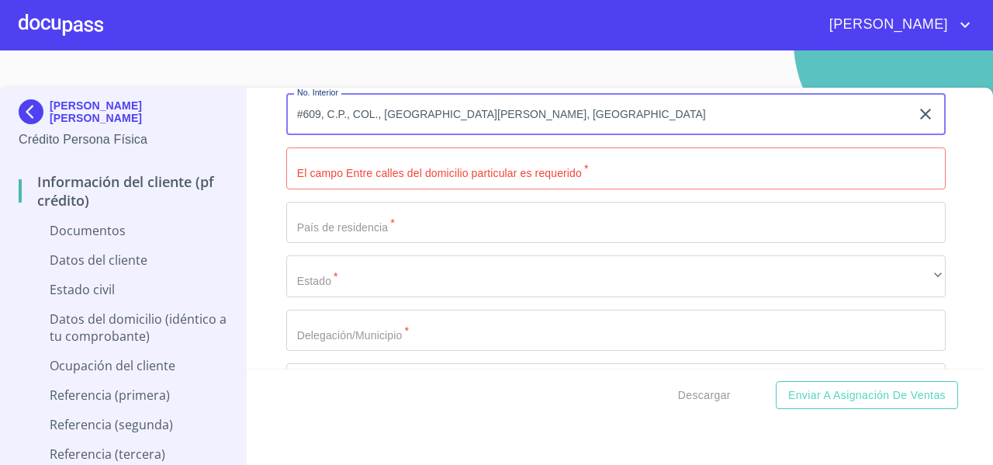
scroll to position [2921, 0]
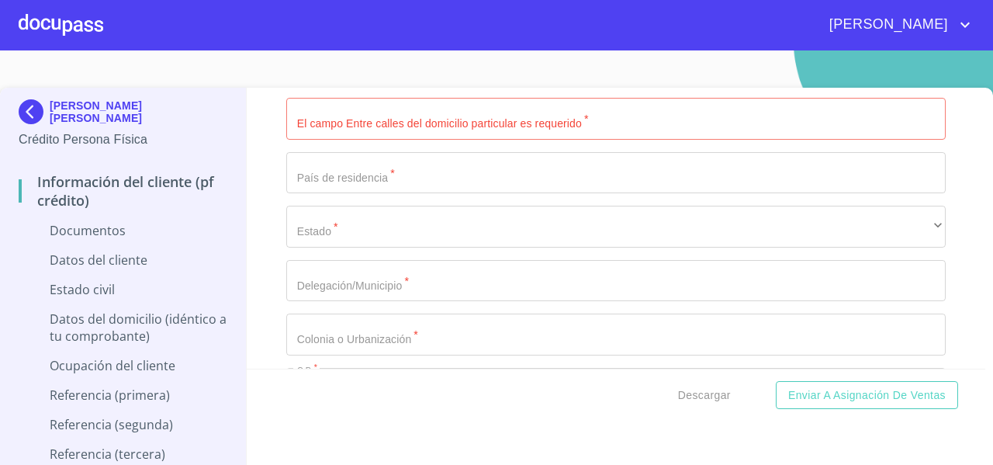
type input "#609, C.P., COL., SAN PEDRO TLAQUEPAQUE, JALISCO"
click at [327, 290] on input "Documento de identificación   *" at bounding box center [615, 281] width 659 height 42
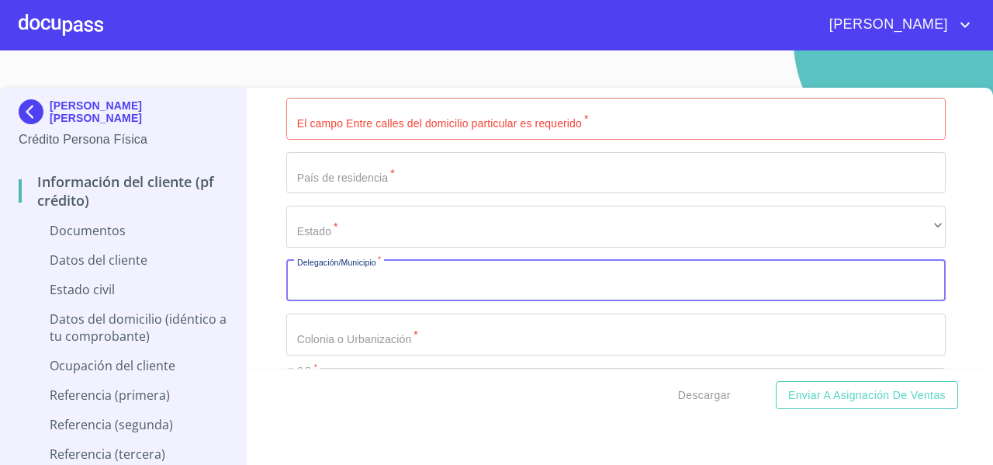
paste input "PARQUES DEL BOSQUE"
type input "PARQUES DEL BOSQUE"
click at [334, 336] on input "Documento de identificación   *" at bounding box center [615, 334] width 659 height 42
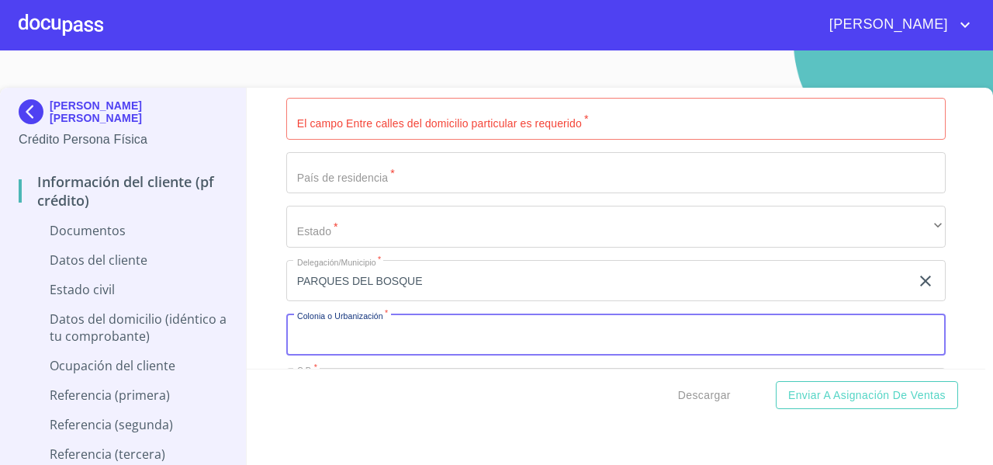
paste input "PARQUES DEL BOSQUE"
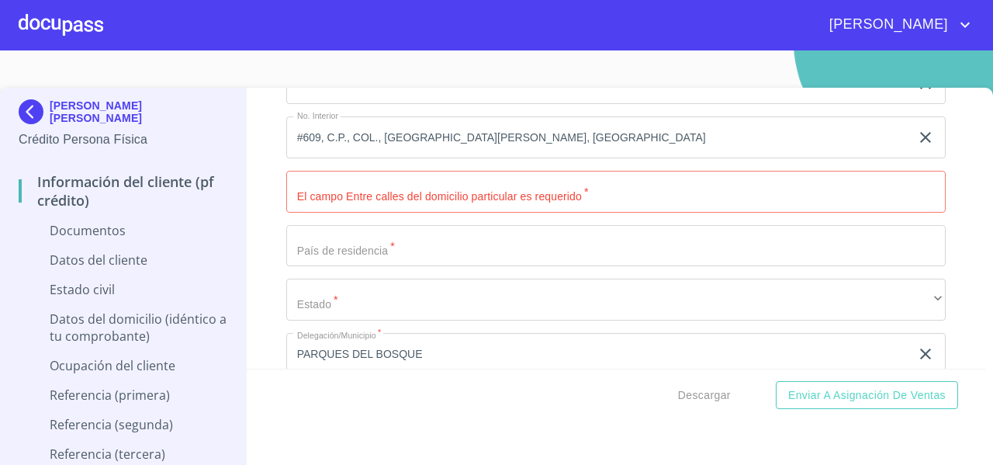
scroll to position [2840, 0]
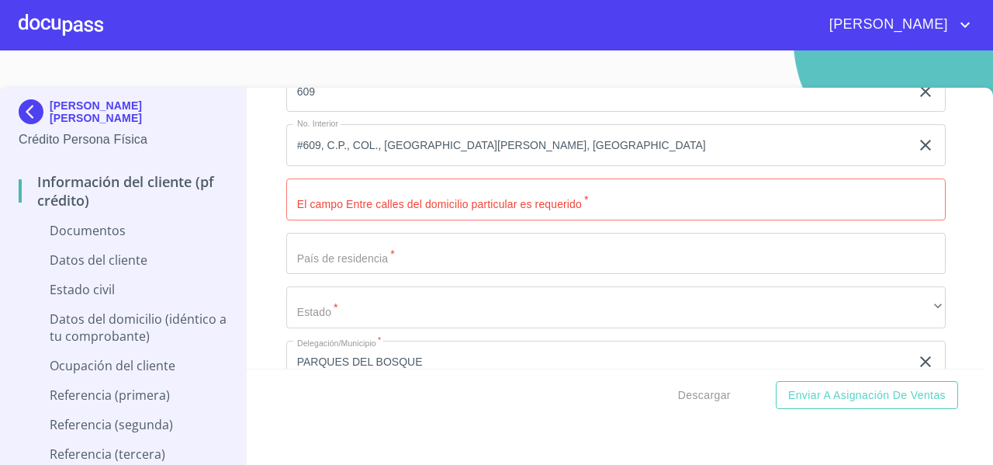
type input "PARQUES DEL BOSQUE"
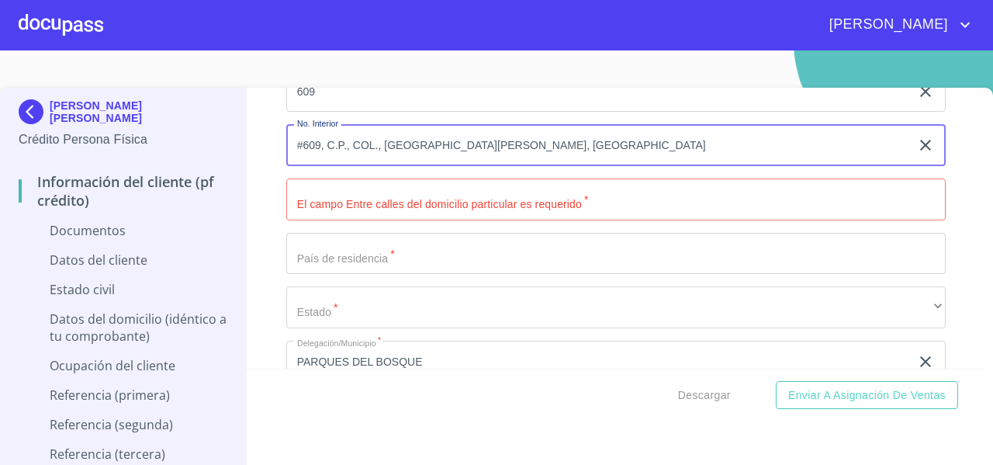
drag, startPoint x: 384, startPoint y: 139, endPoint x: 530, endPoint y: 142, distance: 145.8
click at [530, 142] on input "#609, C.P., COL., SAN PEDRO TLAQUEPAQUE, JALISCO" at bounding box center [598, 145] width 624 height 42
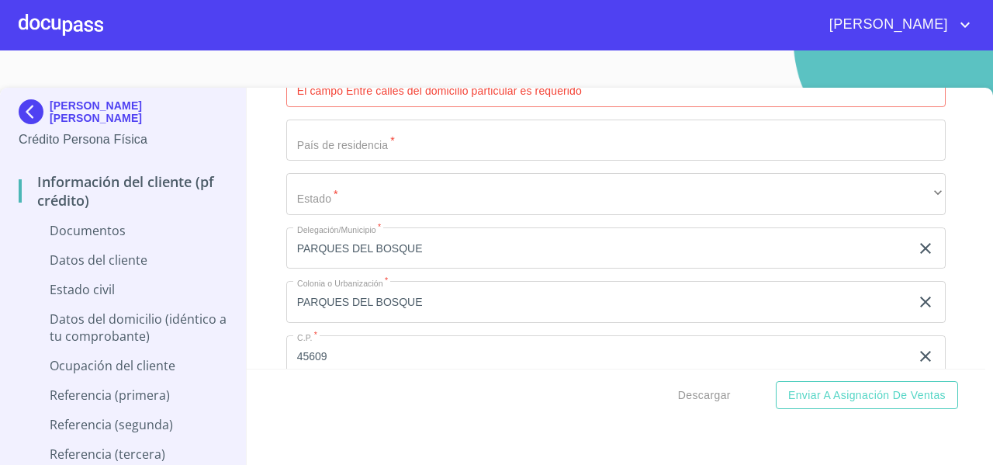
type input "#609, C.P., COL., , [GEOGRAPHIC_DATA]"
click at [338, 218] on div "Domicilio completo (Calle, Av. o Vía)   * AV PADRE XAVIER SCHEIFLER DE AMEZAGA…" at bounding box center [615, 194] width 659 height 607
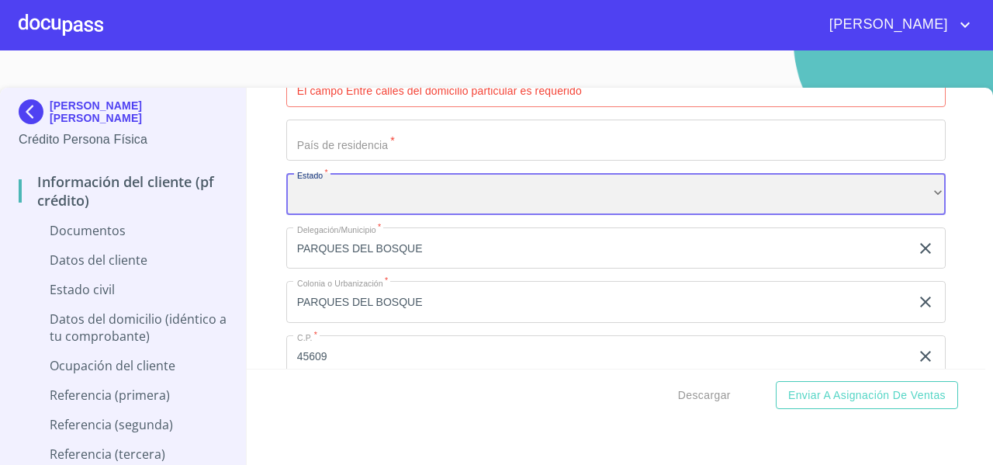
click at [325, 199] on div "​" at bounding box center [615, 194] width 659 height 42
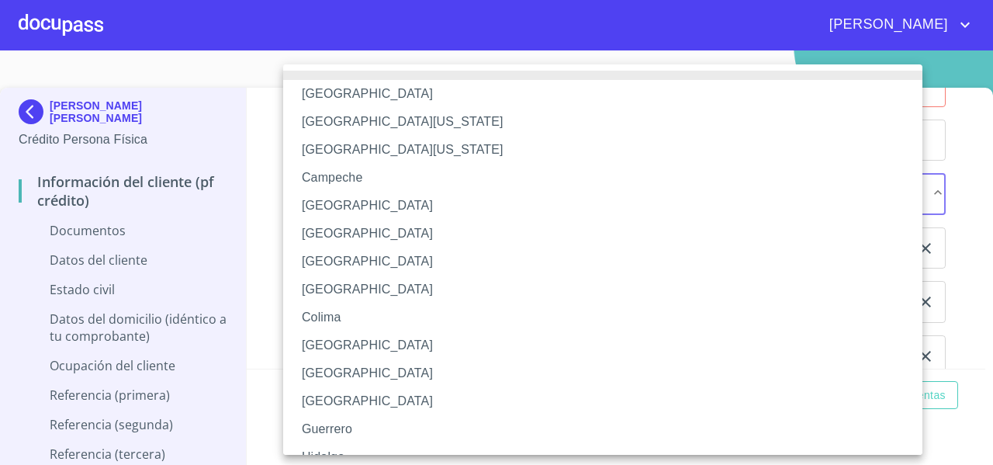
scroll to position [225, 0]
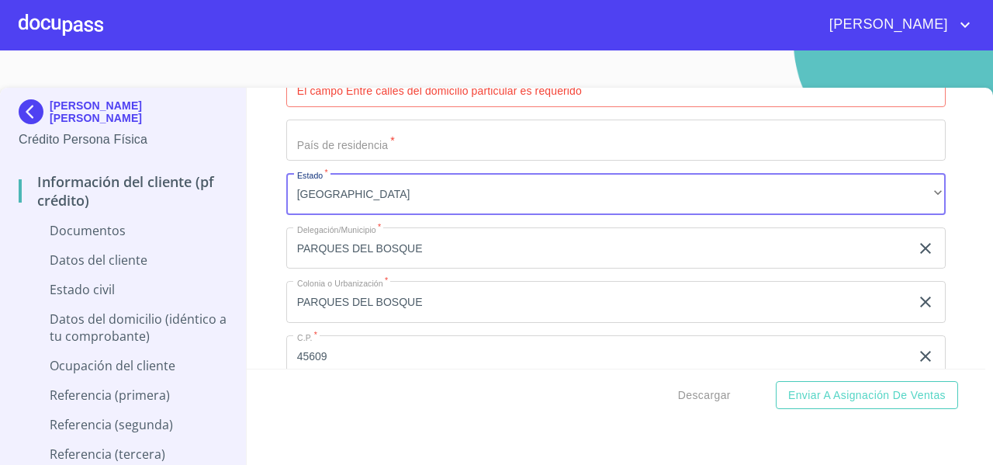
click at [324, 137] on input "Documento de identificación   *" at bounding box center [615, 140] width 659 height 42
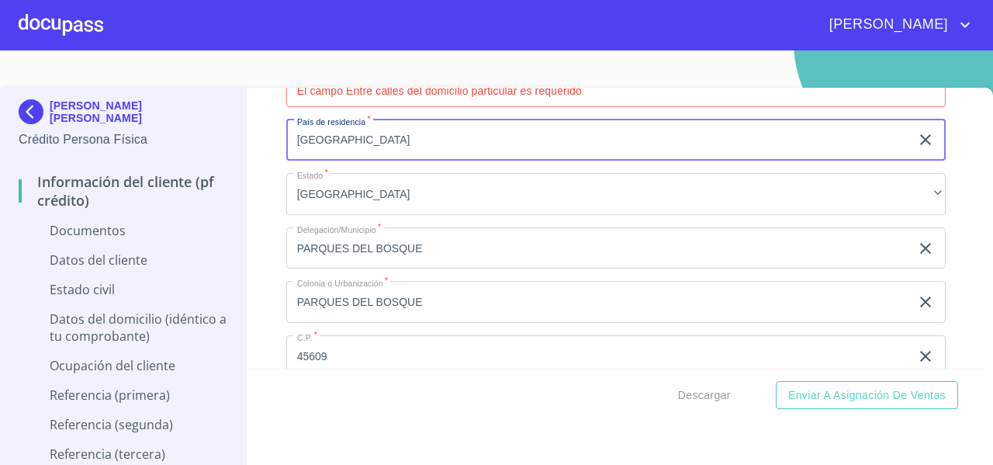
type input "[GEOGRAPHIC_DATA]"
click at [270, 219] on div "Información del cliente (PF crédito) Documentos Documento de identificación   *…" at bounding box center [616, 228] width 739 height 281
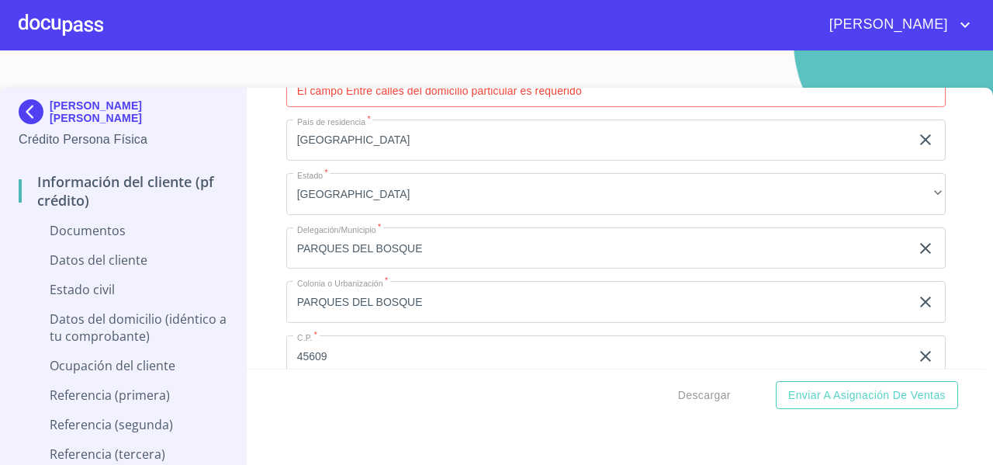
scroll to position [3060, 0]
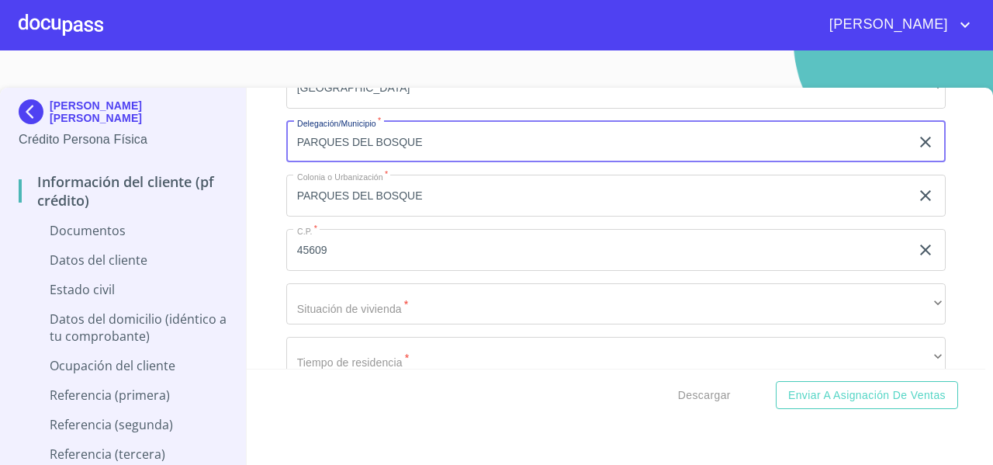
drag, startPoint x: 423, startPoint y: 143, endPoint x: 287, endPoint y: 145, distance: 135.7
click at [287, 145] on input "PARQUES DEL BOSQUE" at bounding box center [598, 142] width 624 height 42
paste input "SAN PEDRO TLAQUEPA"
type input "SAN PEDRO TLAQUEPAQUE"
click at [282, 148] on div "Información del cliente (PF crédito) Documentos Documento de identificación   *…" at bounding box center [616, 228] width 739 height 281
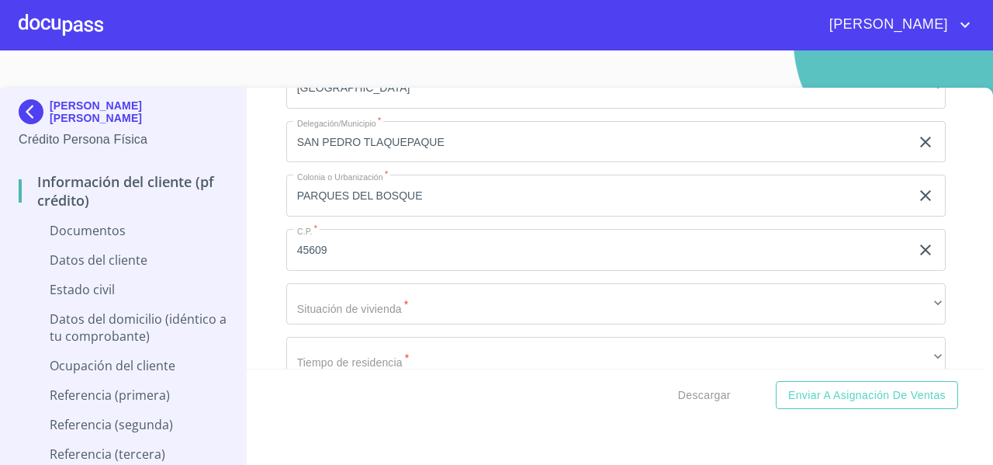
click at [275, 150] on div "Información del cliente (PF crédito) Documentos Documento de identificación   *…" at bounding box center [616, 228] width 739 height 281
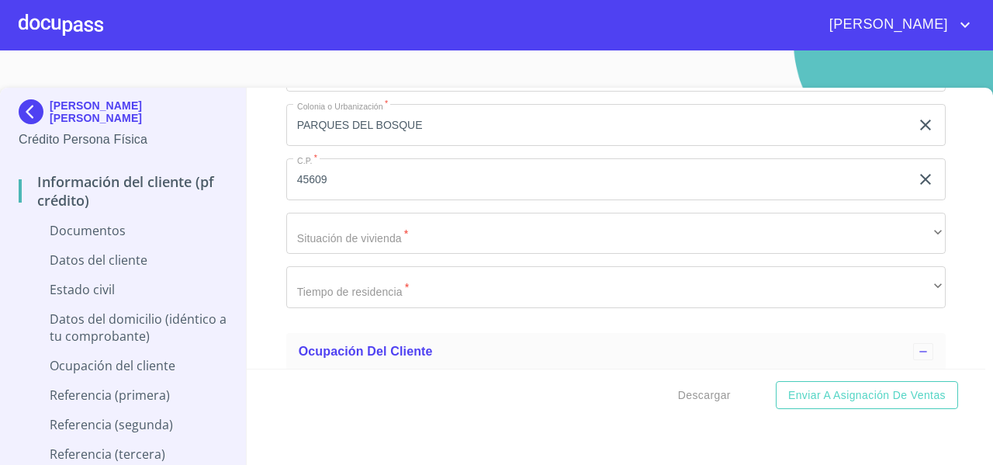
scroll to position [3131, 0]
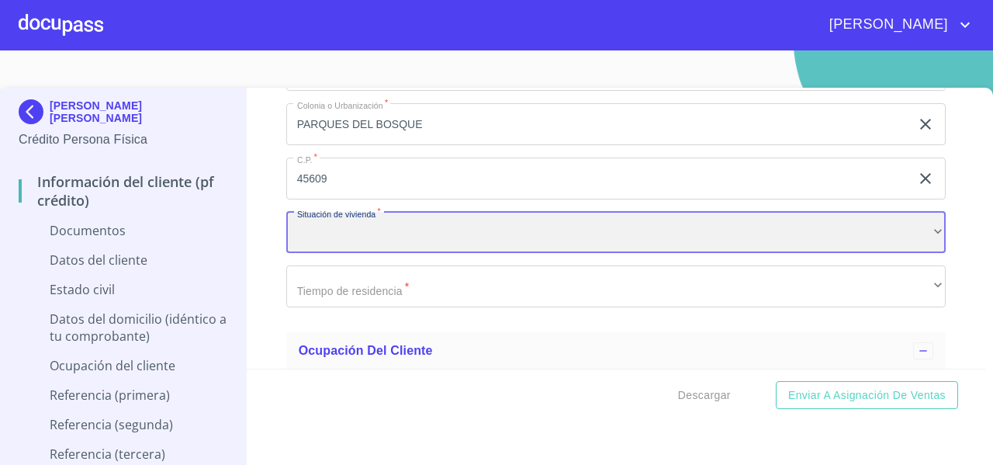
click at [314, 226] on div "​" at bounding box center [615, 233] width 659 height 42
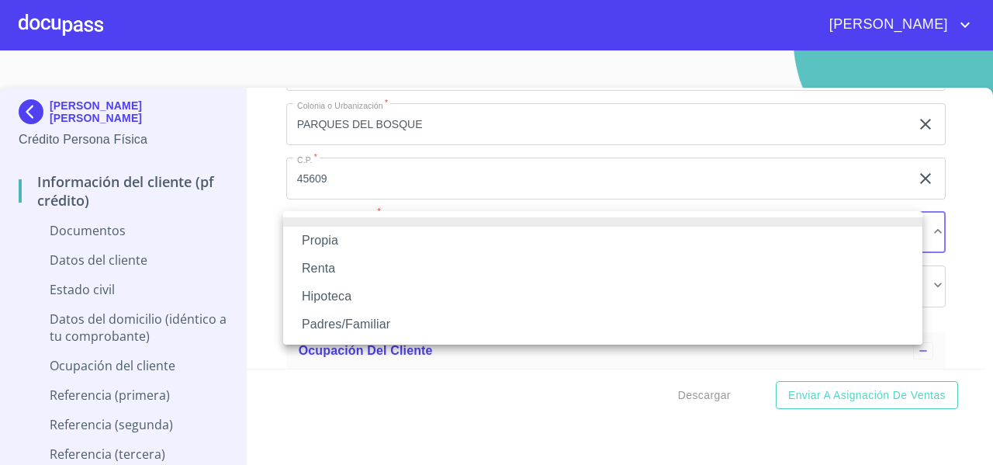
click at [314, 241] on li "Propia" at bounding box center [602, 240] width 639 height 28
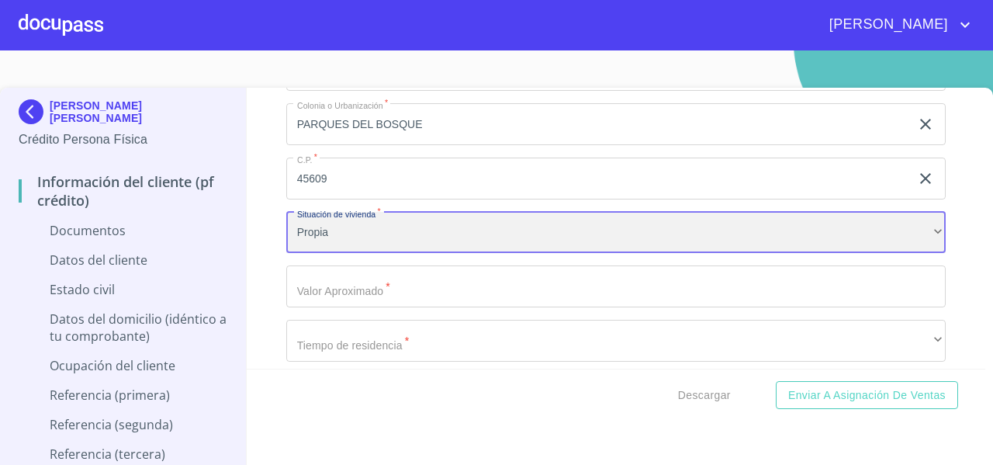
click at [307, 232] on div "Propia" at bounding box center [615, 233] width 659 height 42
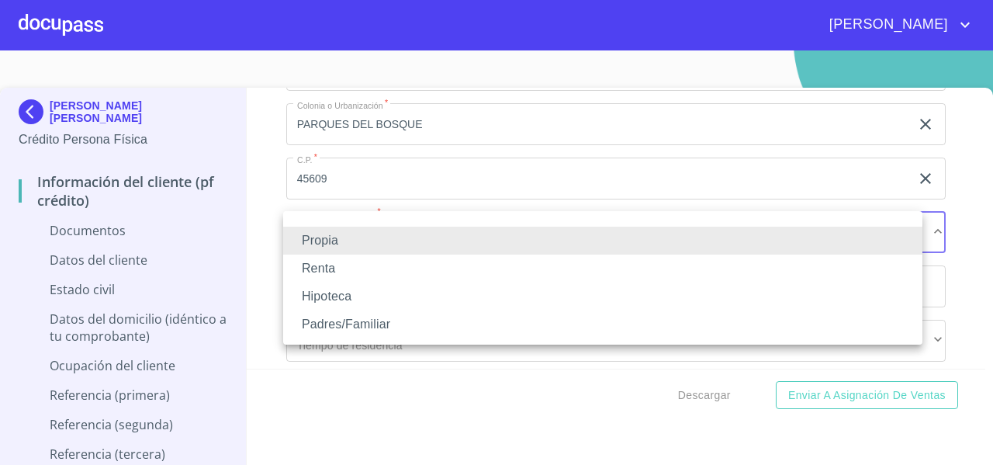
click at [264, 204] on div at bounding box center [496, 232] width 993 height 465
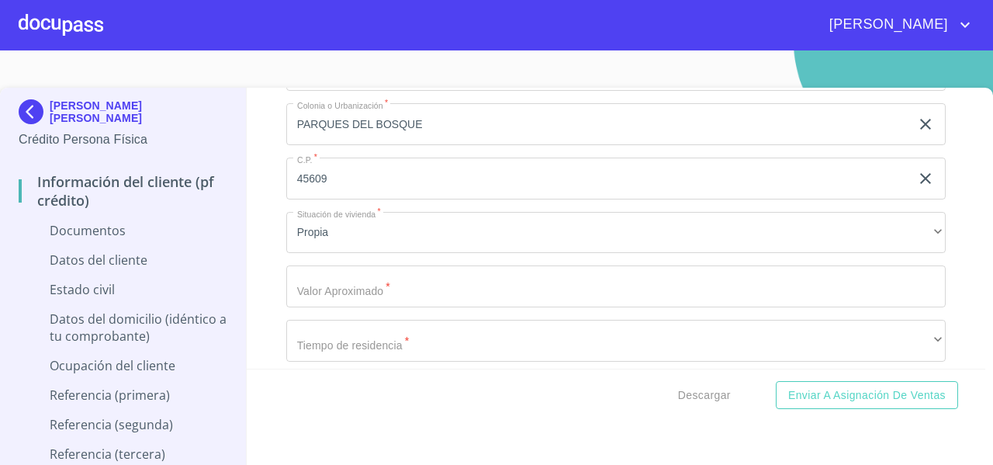
click at [259, 278] on div "Información del cliente (PF crédito) Documentos Documento de identificación   *…" at bounding box center [616, 228] width 739 height 281
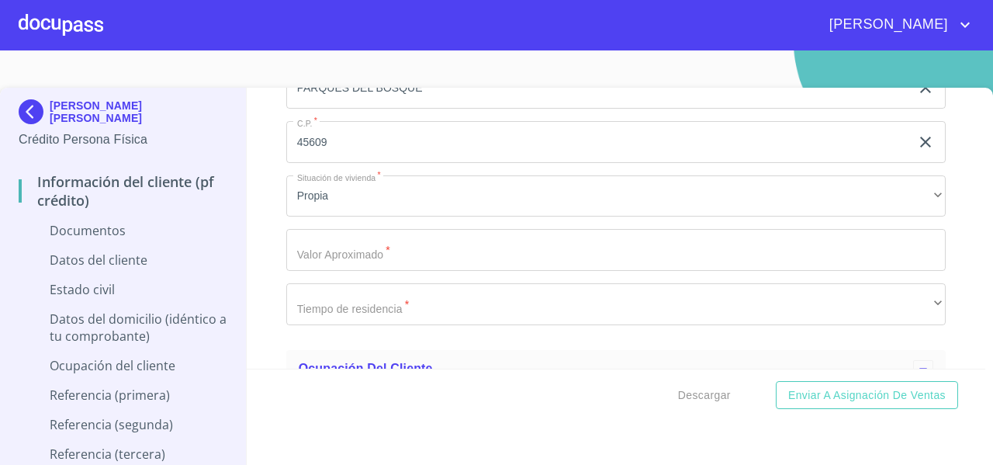
scroll to position [3167, 0]
click at [301, 258] on input "Documento de identificación   *" at bounding box center [615, 251] width 659 height 42
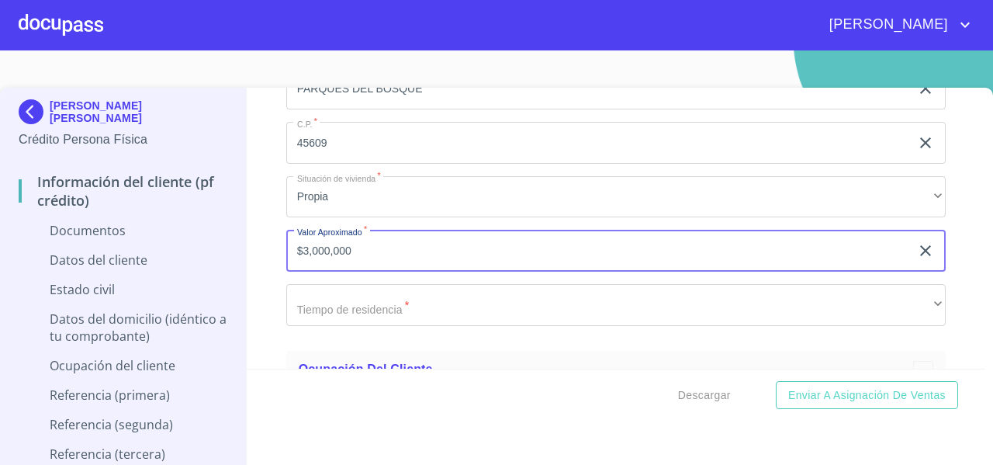
type input "$3,000,000"
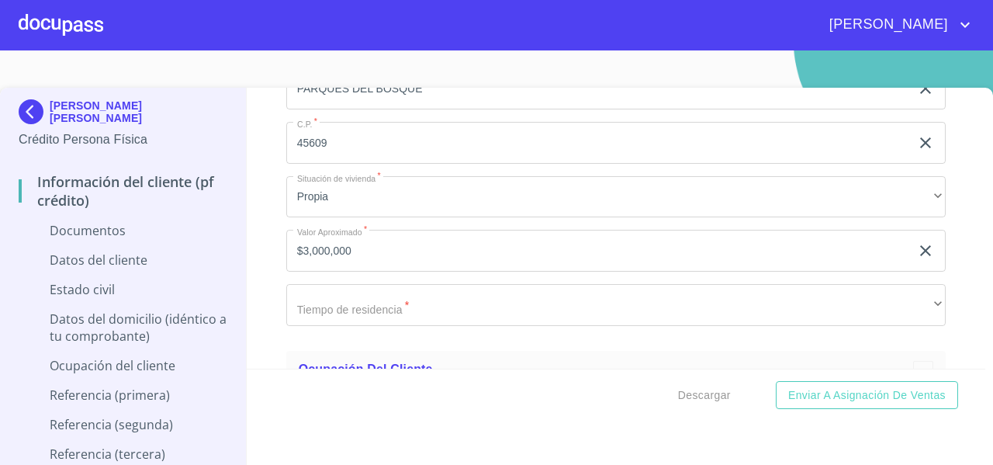
click at [268, 253] on div "Información del cliente (PF crédito) Documentos Documento de identificación   *…" at bounding box center [616, 228] width 739 height 281
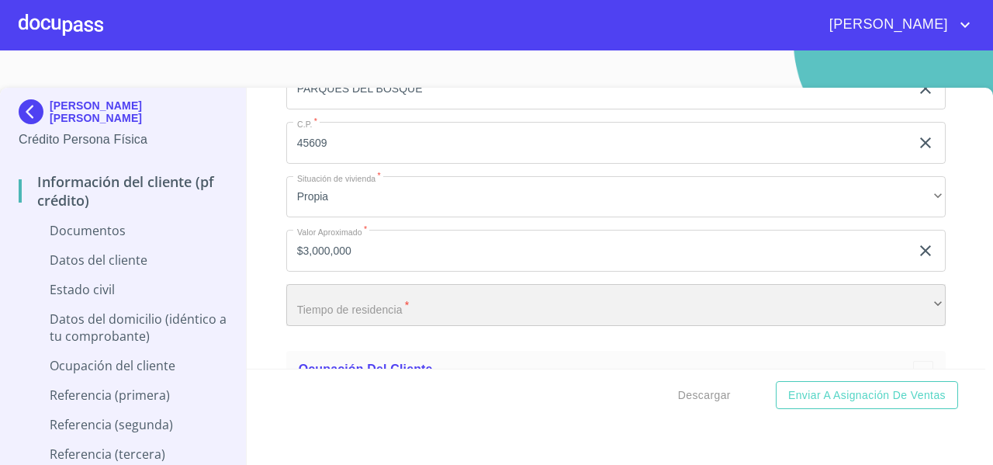
click at [303, 292] on div "​" at bounding box center [615, 305] width 659 height 42
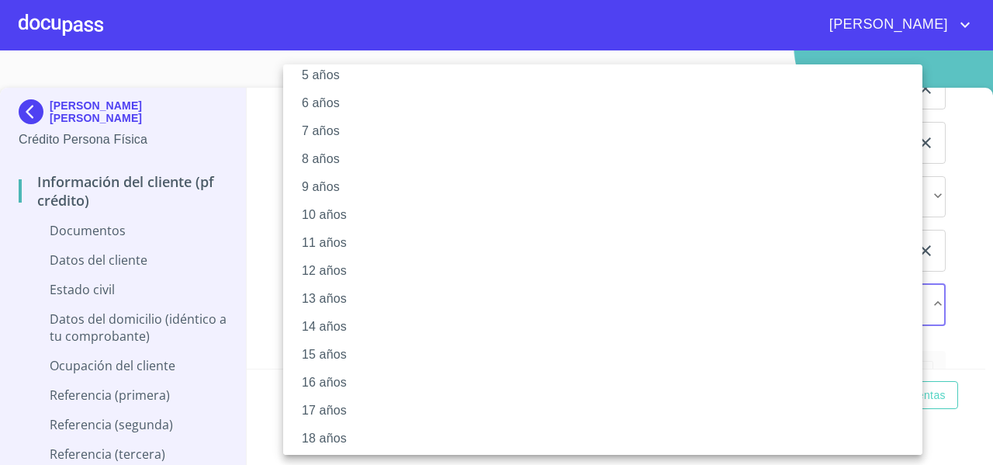
scroll to position [161, 0]
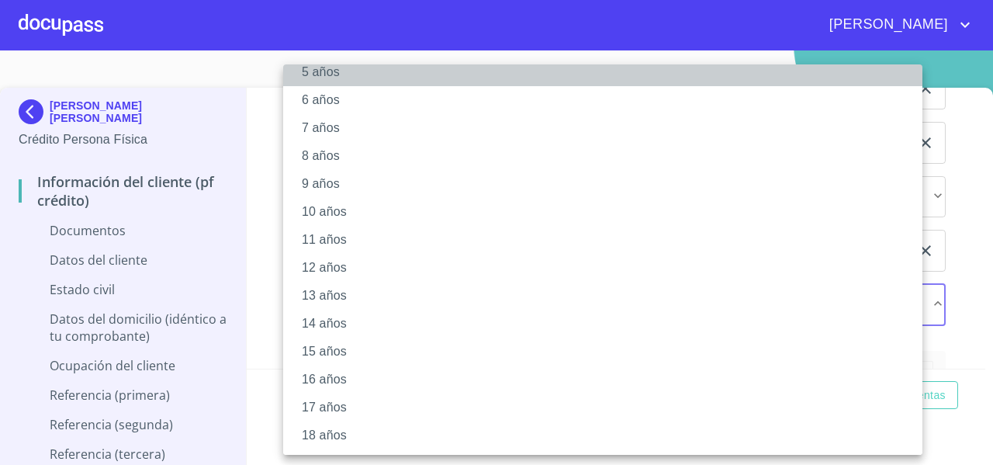
click at [312, 73] on li "5 años" at bounding box center [608, 72] width 651 height 28
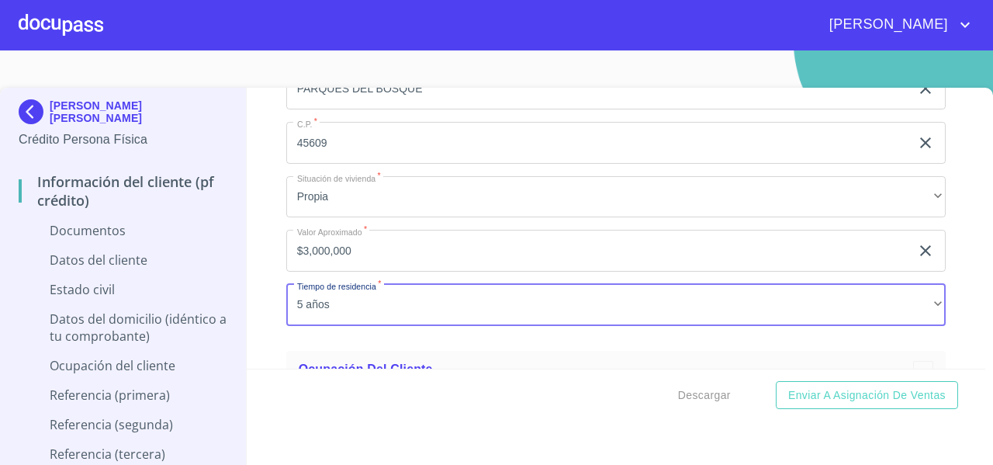
click at [275, 262] on div "Información del cliente (PF crédito) Documentos Documento de identificación   *…" at bounding box center [616, 228] width 739 height 281
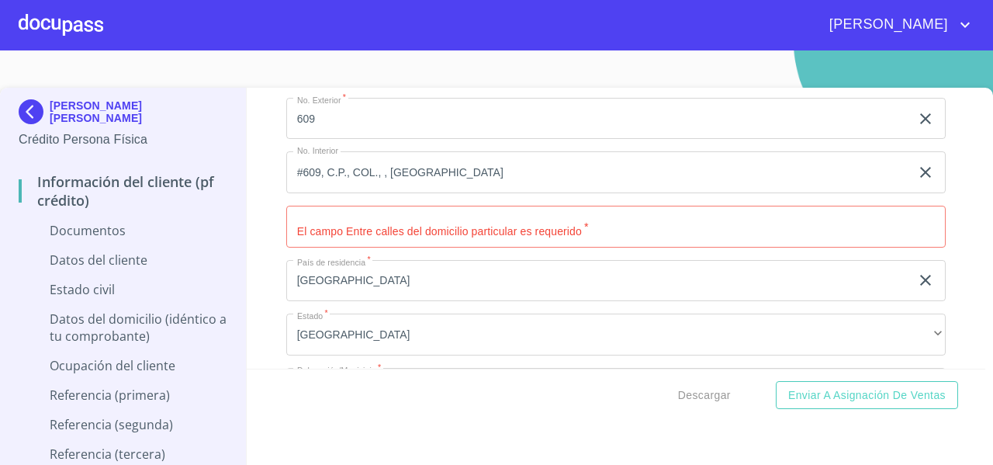
scroll to position [2770, 0]
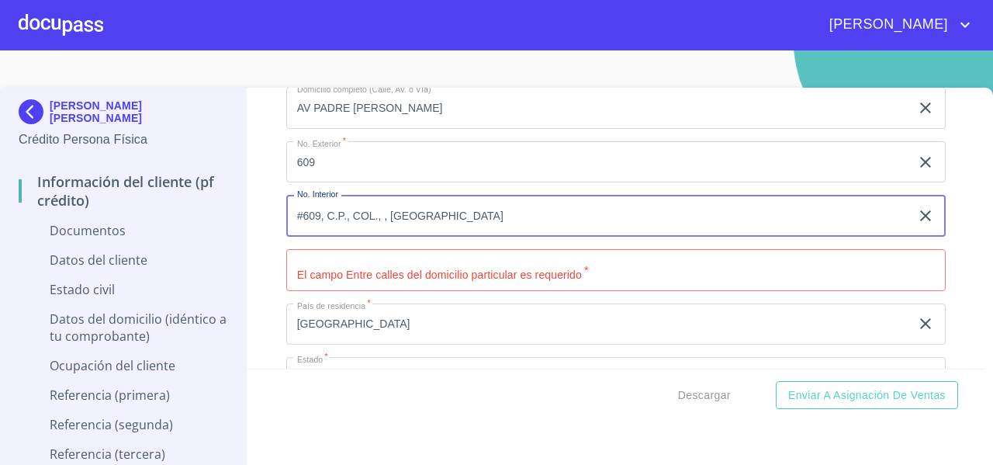
drag, startPoint x: 447, startPoint y: 212, endPoint x: 279, endPoint y: 226, distance: 168.2
click at [279, 226] on div "Información del cliente (PF crédito) Documentos Documento de identificación   *…" at bounding box center [616, 228] width 739 height 281
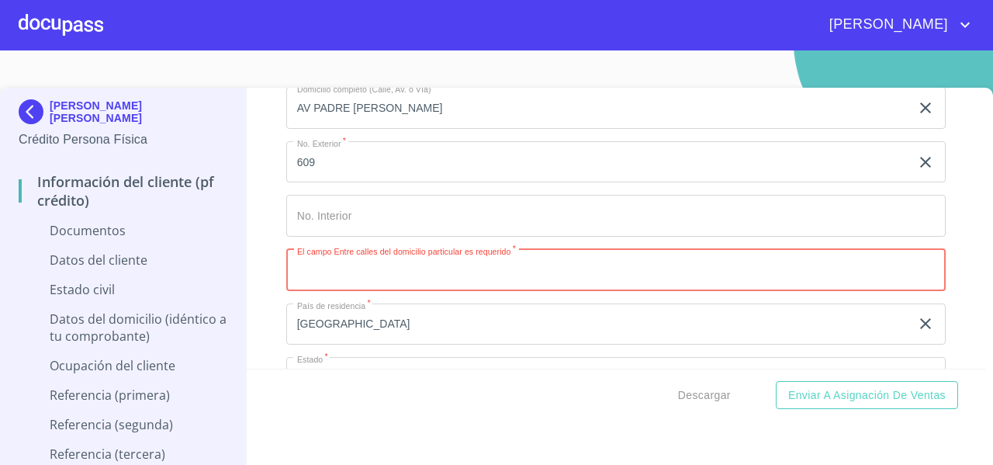
click at [308, 275] on input "Documento de identificación   *" at bounding box center [615, 270] width 659 height 42
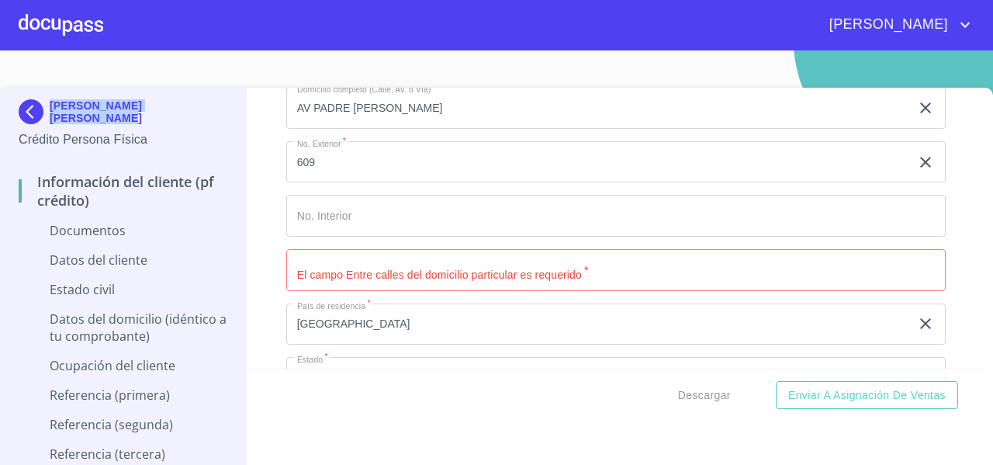
drag, startPoint x: 116, startPoint y: 123, endPoint x: 51, endPoint y: 64, distance: 87.3
click at [51, 64] on section "ANGEL IVAN GARCIA CASIMIRO Crédito Persona Física Información del cliente (PF c…" at bounding box center [496, 257] width 993 height 414
copy p "[PERSON_NAME] [PERSON_NAME]"
click at [262, 241] on div "Información del cliente (PF crédito) Documentos Documento de identificación   *…" at bounding box center [616, 228] width 739 height 281
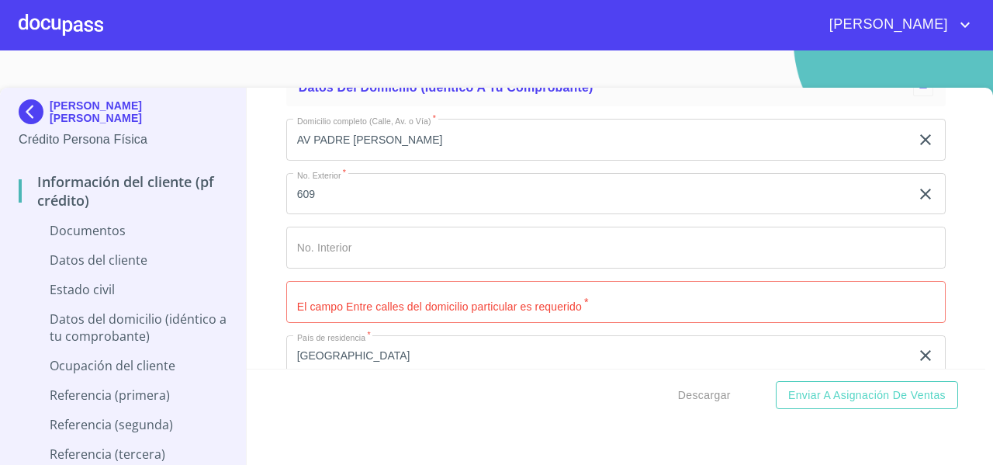
scroll to position [2737, 0]
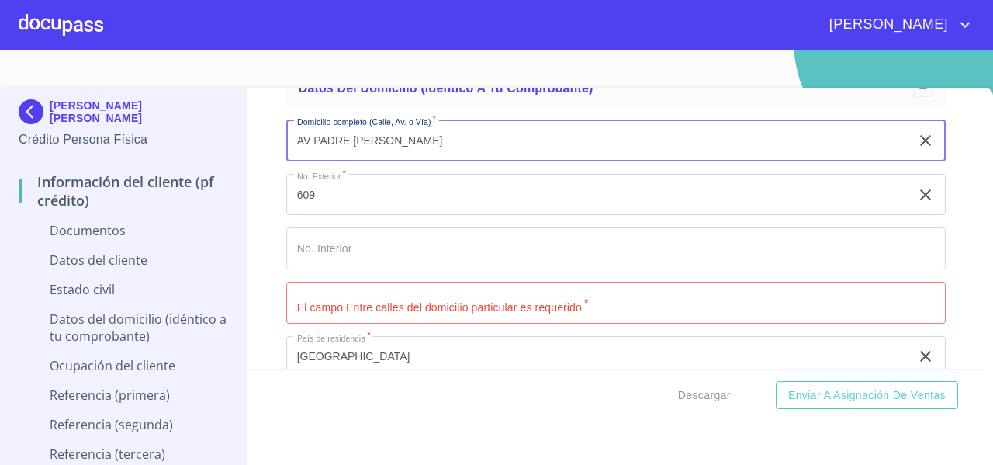
drag, startPoint x: 538, startPoint y: 141, endPoint x: 285, endPoint y: 144, distance: 252.9
click at [286, 144] on input "AV PADRE XAVIER SCHEIFLER DE AMEZAGA" at bounding box center [598, 140] width 624 height 42
paste input "PADRE [PERSON_NAME]"
type input "PADRE [PERSON_NAME]"
click at [273, 145] on div "Información del cliente (PF crédito) Documentos Documento de identificación   *…" at bounding box center [616, 228] width 739 height 281
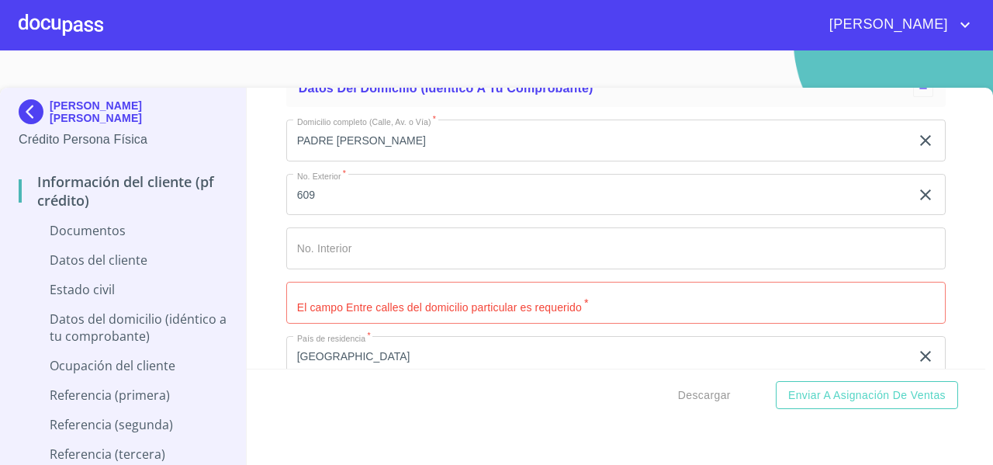
click at [293, 140] on input "PADRE [PERSON_NAME]" at bounding box center [598, 140] width 624 height 42
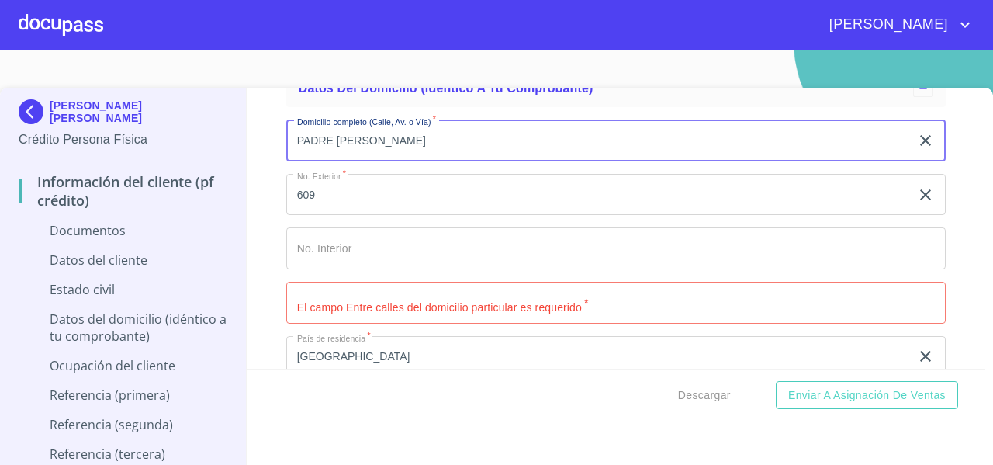
drag, startPoint x: 451, startPoint y: 137, endPoint x: 278, endPoint y: 147, distance: 173.3
click at [278, 147] on div "Información del cliente (PF crédito) Documentos Documento de identificación   *…" at bounding box center [616, 228] width 739 height 281
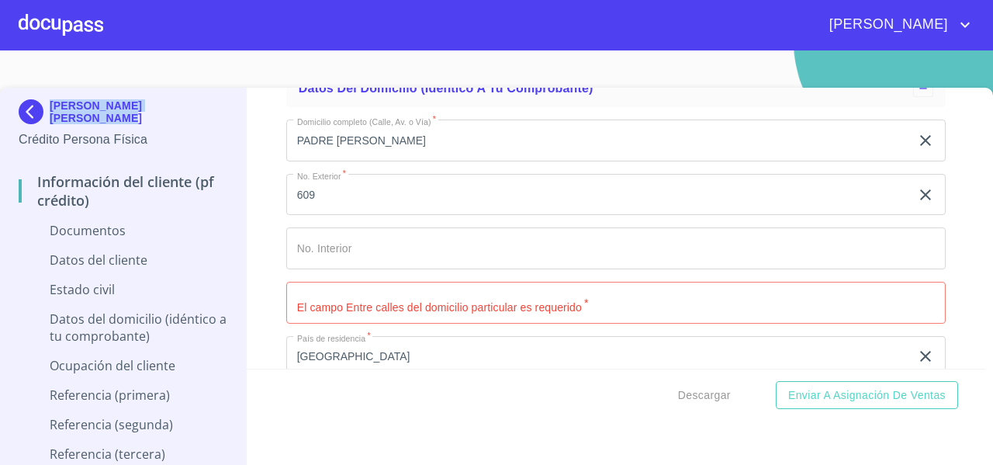
drag, startPoint x: 133, startPoint y: 121, endPoint x: 51, endPoint y: 63, distance: 100.7
click at [51, 63] on section "ANGEL IVAN GARCIA CASIMIRO Crédito Persona Física Información del cliente (PF c…" at bounding box center [496, 257] width 993 height 414
copy p "[PERSON_NAME] [PERSON_NAME]"
click at [326, 299] on input "Documento de identificación   *" at bounding box center [615, 303] width 659 height 42
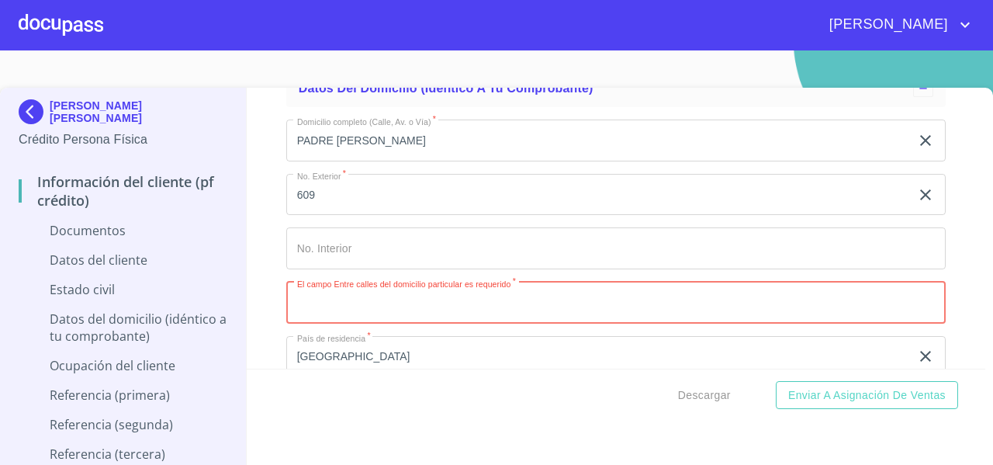
paste input "AGRICOLA Y PRIMAVERA"
type input "AGRICOLA Y PRIMAVERA"
click at [272, 280] on div "Información del cliente (PF crédito) Documentos Documento de identificación   *…" at bounding box center [616, 228] width 739 height 281
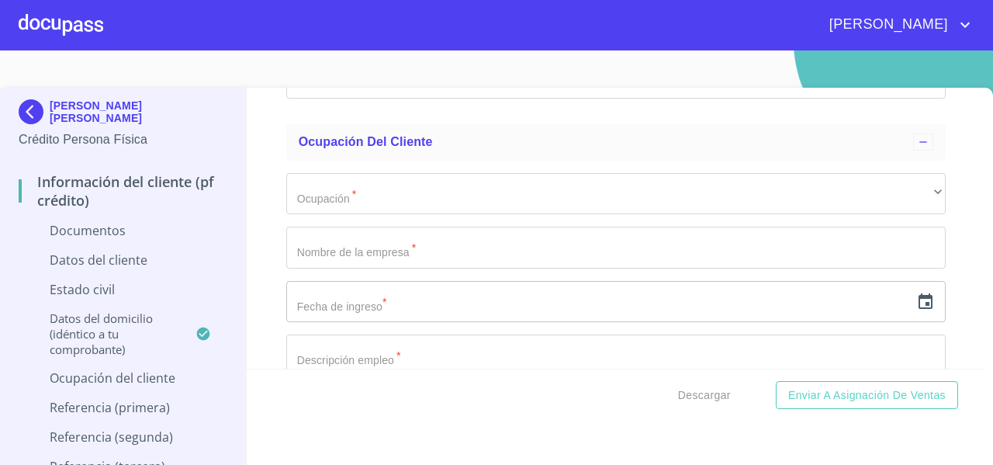
scroll to position [3398, 0]
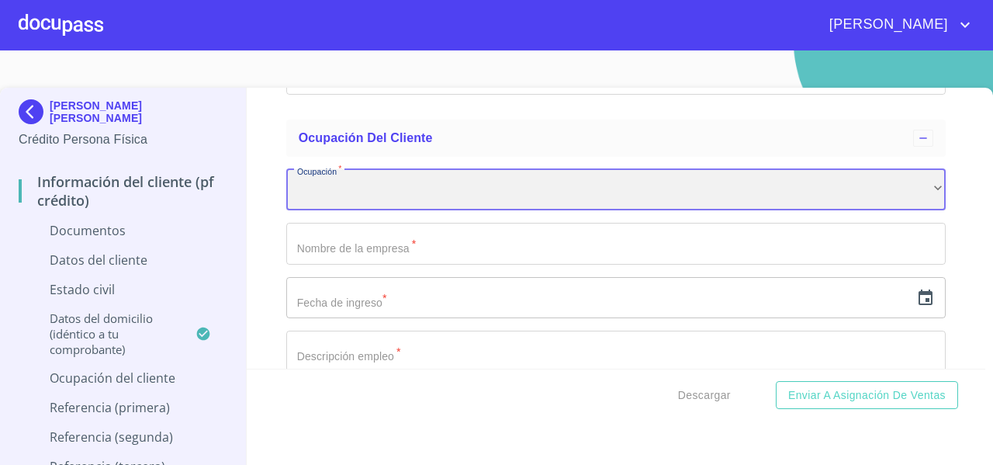
click at [313, 184] on div "​" at bounding box center [615, 190] width 659 height 42
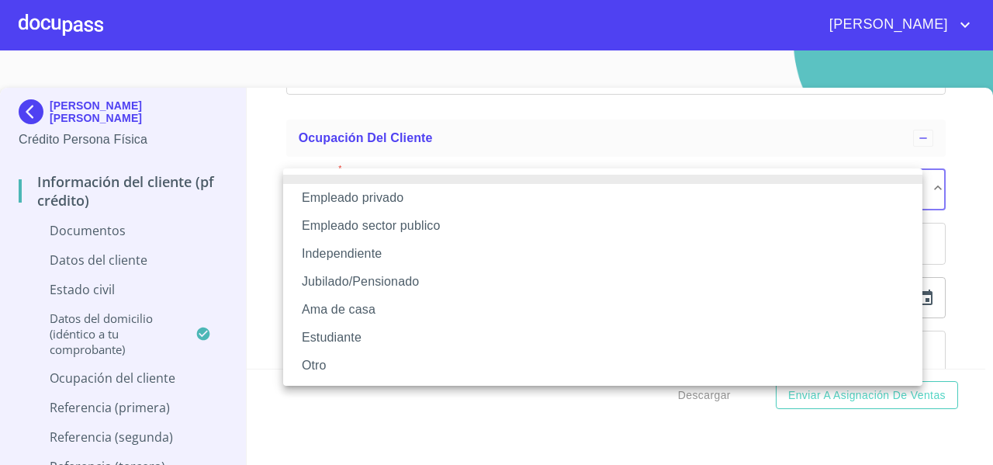
click at [316, 254] on li "Independiente" at bounding box center [602, 254] width 639 height 28
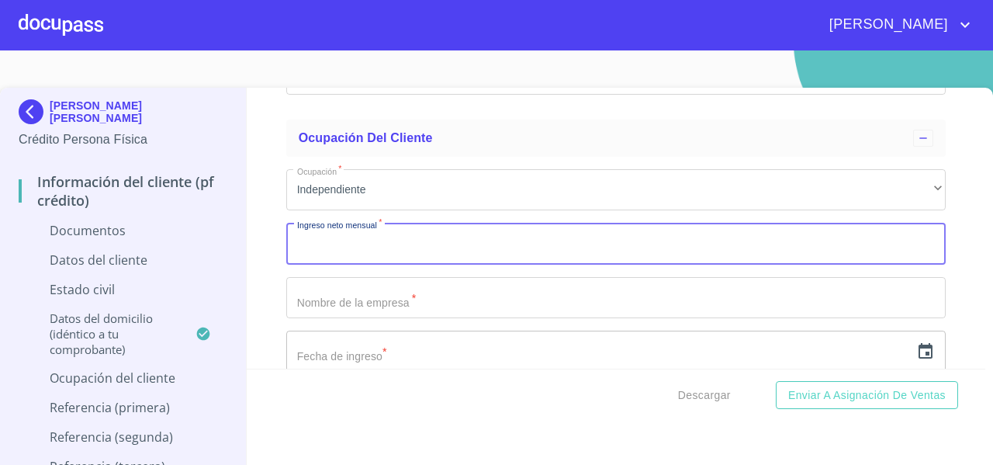
click at [309, 244] on input "Documento de identificación   *" at bounding box center [615, 244] width 659 height 42
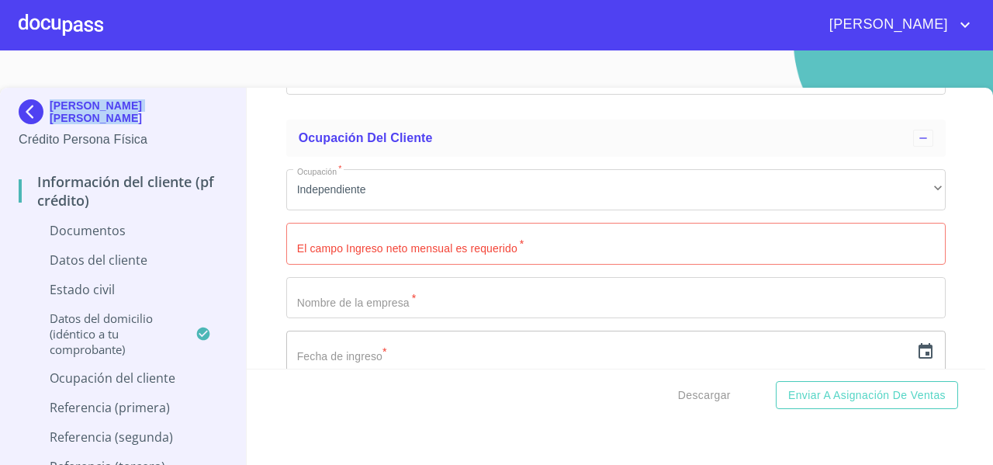
drag, startPoint x: 140, startPoint y: 123, endPoint x: 51, endPoint y: 60, distance: 109.5
click at [51, 60] on section "ANGEL IVAN GARCIA CASIMIRO Crédito Persona Física Información del cliente (PF c…" at bounding box center [496, 257] width 993 height 414
copy p "[PERSON_NAME] [PERSON_NAME]"
click at [306, 234] on input "Documento de identificación   *" at bounding box center [615, 244] width 659 height 42
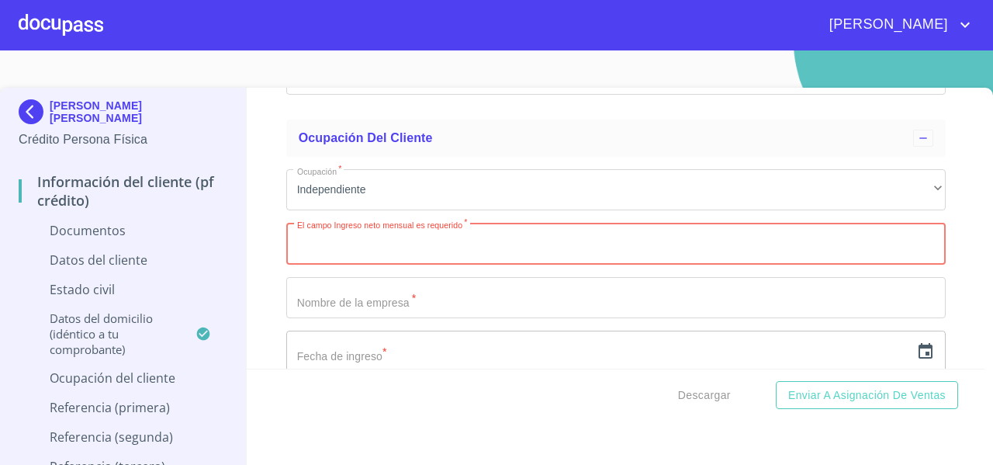
paste input "[PERSON_NAME] [PERSON_NAME]"
type input "[PERSON_NAME] [PERSON_NAME]"
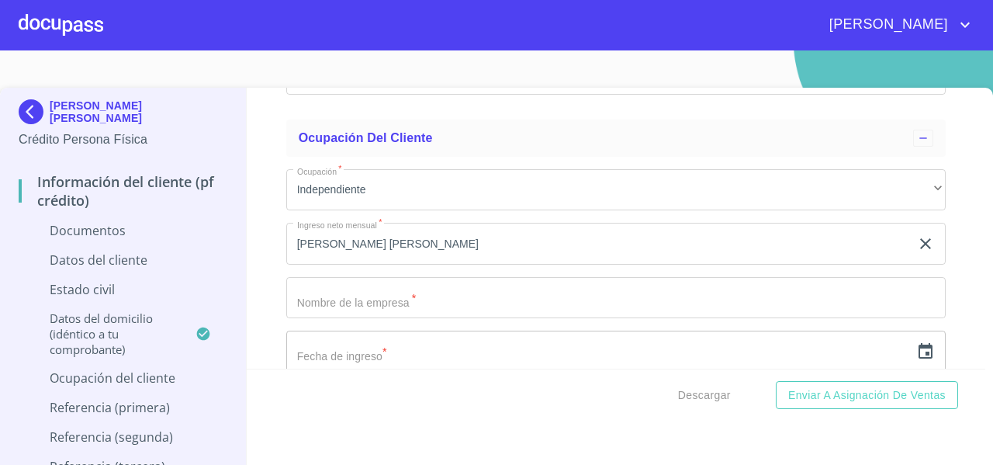
click at [271, 266] on div "Información del cliente (PF crédito) Documentos Documento de identificación   *…" at bounding box center [616, 228] width 739 height 281
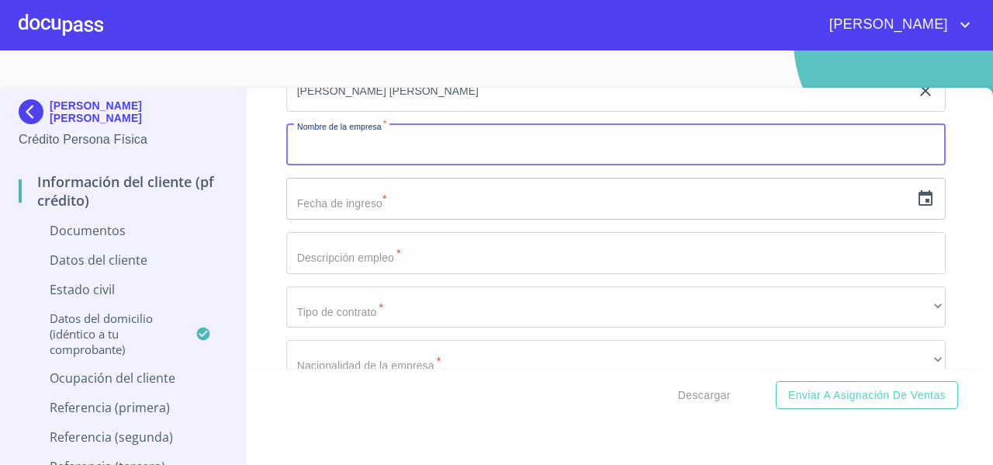
click at [320, 158] on input "Documento de identificación   *" at bounding box center [615, 145] width 659 height 42
paste input "[PERSON_NAME] [PERSON_NAME]"
type input "[PERSON_NAME] [PERSON_NAME]"
click at [281, 128] on div "Información del cliente (PF crédito) Documentos Documento de identificación   *…" at bounding box center [616, 228] width 739 height 281
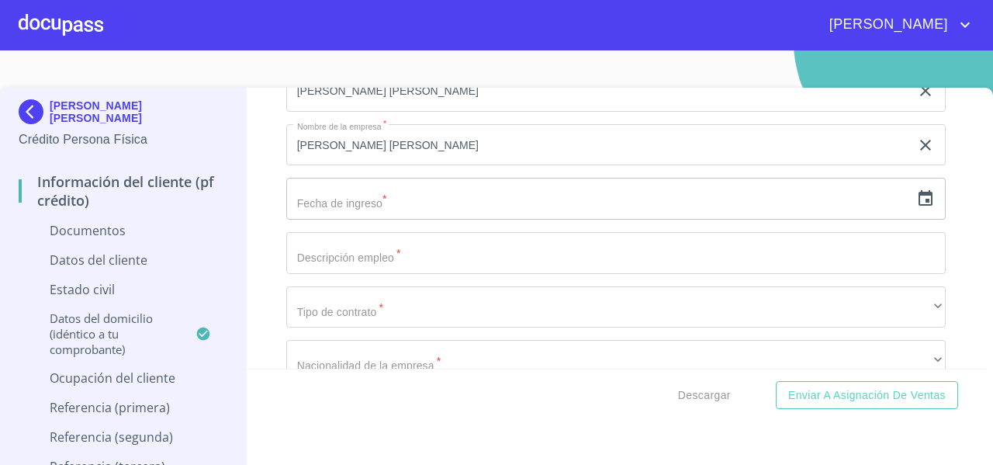
click at [261, 126] on div "Información del cliente (PF crédito) Documentos Documento de identificación   *…" at bounding box center [616, 228] width 739 height 281
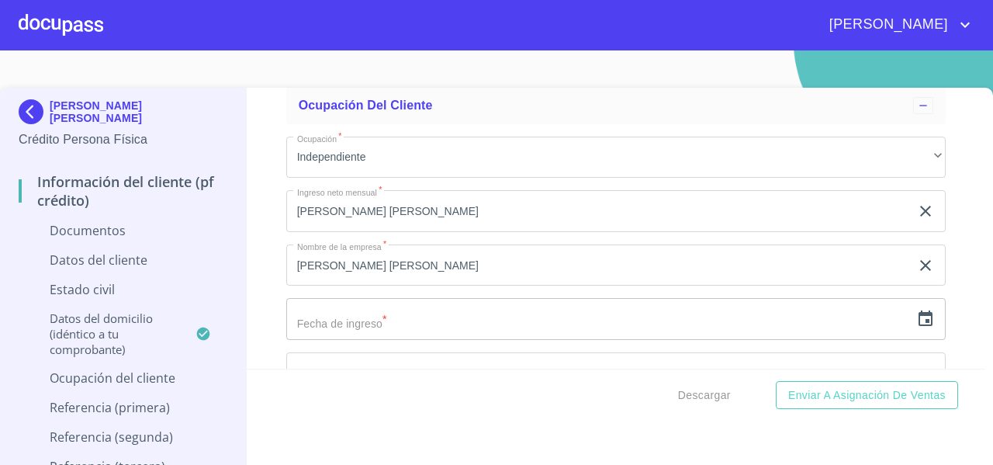
scroll to position [3425, 0]
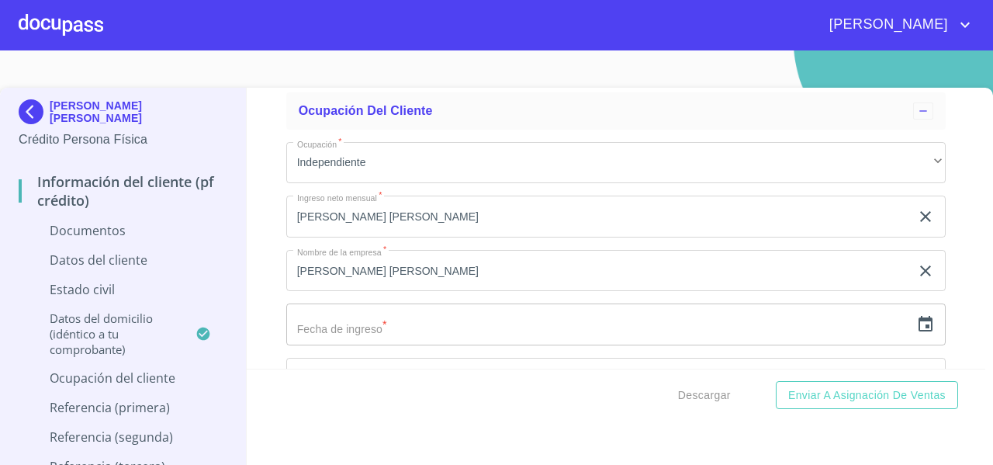
click at [324, 322] on input "text" at bounding box center [598, 324] width 624 height 42
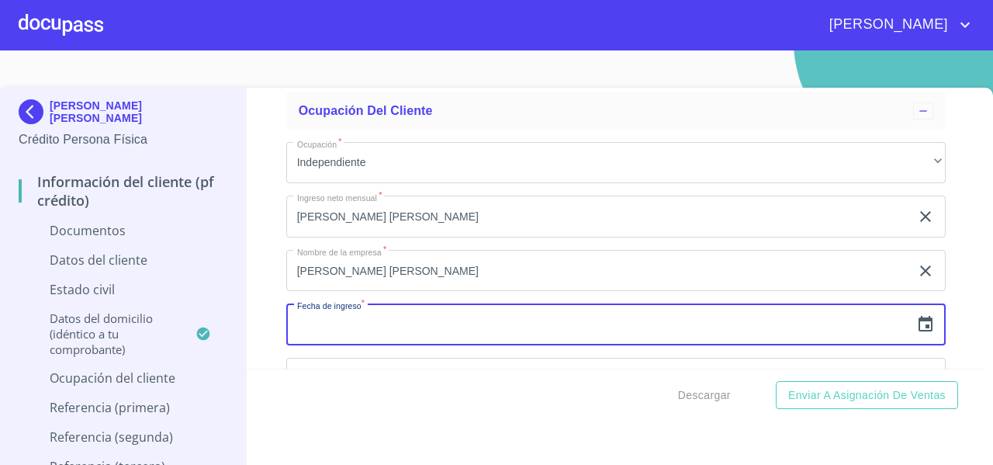
click at [318, 210] on input "[PERSON_NAME] [PERSON_NAME]" at bounding box center [598, 216] width 624 height 42
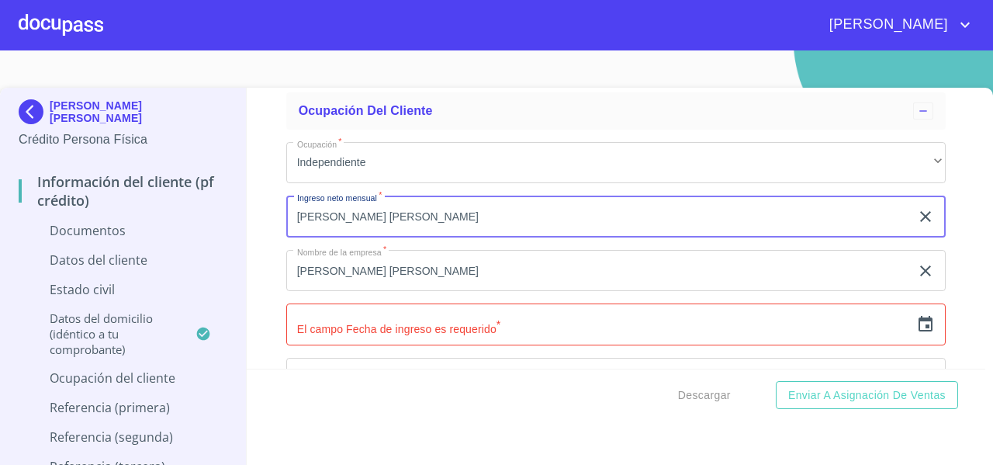
click at [318, 210] on input "[PERSON_NAME] [PERSON_NAME]" at bounding box center [598, 216] width 624 height 42
paste input "64439.33"
type input "64439.33"
click at [251, 234] on div "Información del cliente (PF crédito) Documentos Documento de identificación   *…" at bounding box center [616, 228] width 739 height 281
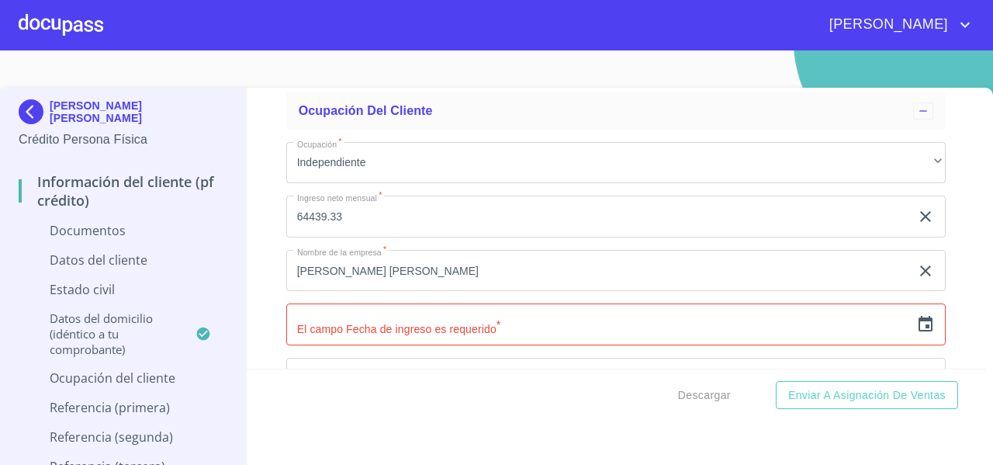
scroll to position [3537, 0]
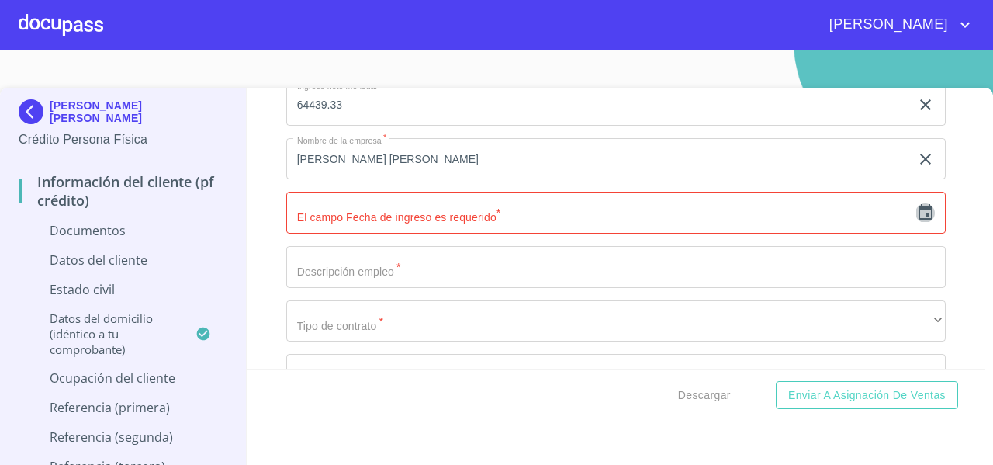
click at [916, 206] on icon "button" at bounding box center [925, 212] width 19 height 19
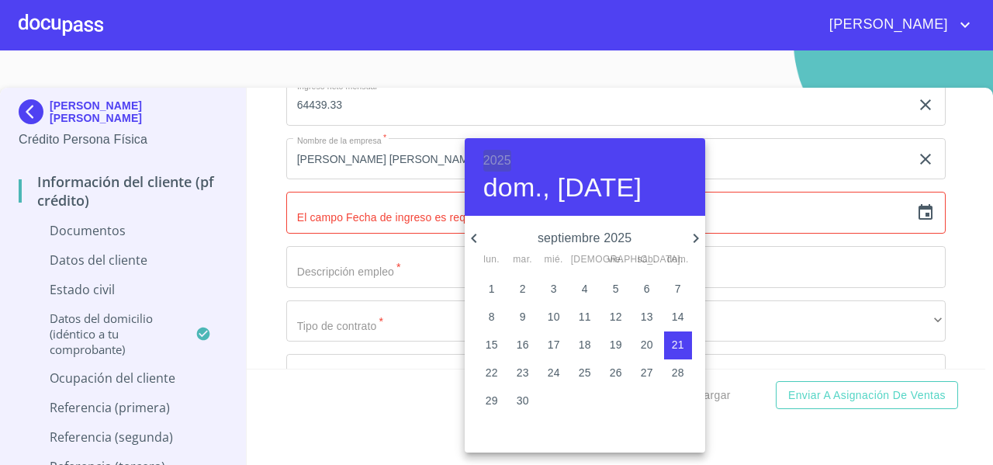
click at [499, 158] on h6 "2025" at bounding box center [497, 161] width 28 height 22
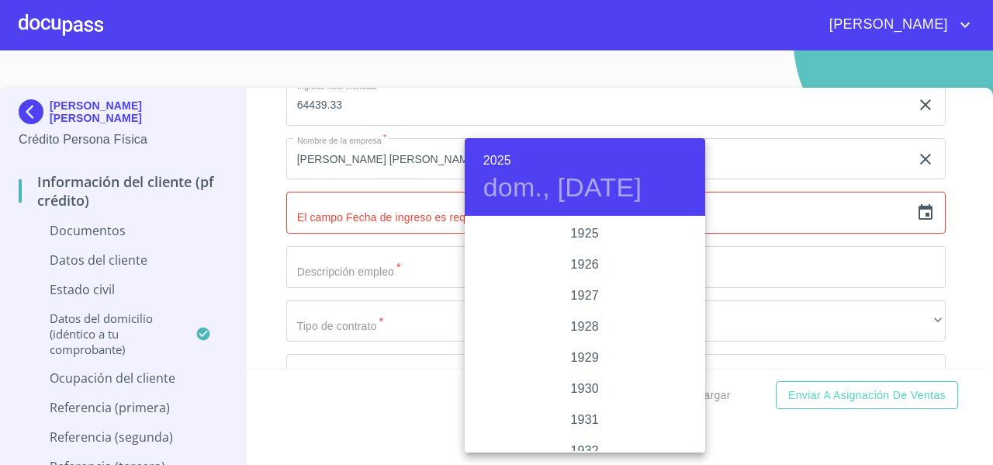
scroll to position [3009, 0]
click at [577, 260] on div "2023" at bounding box center [585, 264] width 240 height 31
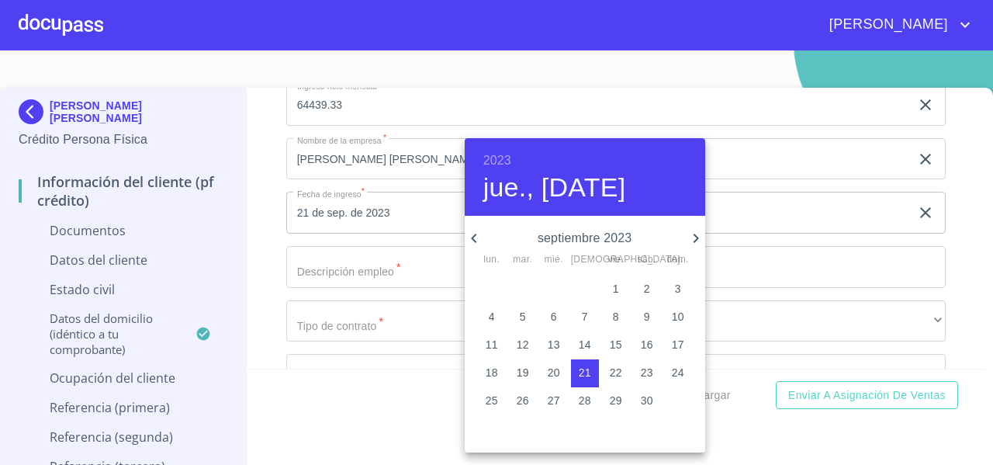
click at [689, 240] on icon "button" at bounding box center [695, 238] width 19 height 19
click at [474, 239] on icon "button" at bounding box center [474, 238] width 19 height 19
click at [475, 237] on icon "button" at bounding box center [474, 238] width 19 height 19
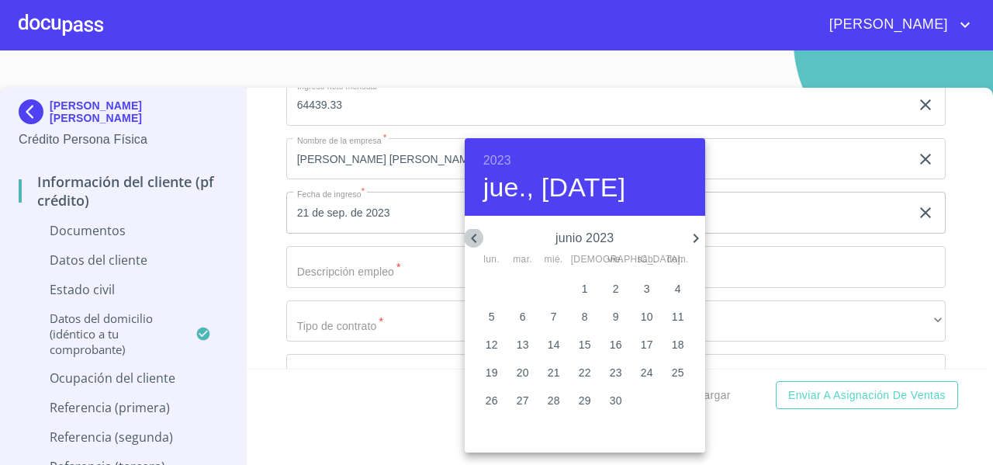
click at [472, 234] on icon "button" at bounding box center [474, 238] width 19 height 19
click at [494, 319] on p "6" at bounding box center [492, 317] width 6 height 16
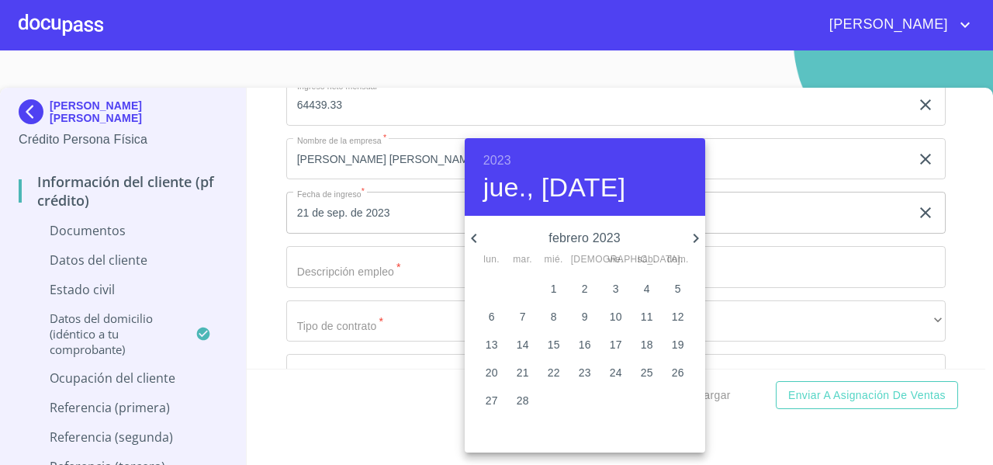
type input "6 de feb. de 2023"
click at [271, 221] on div at bounding box center [496, 232] width 993 height 465
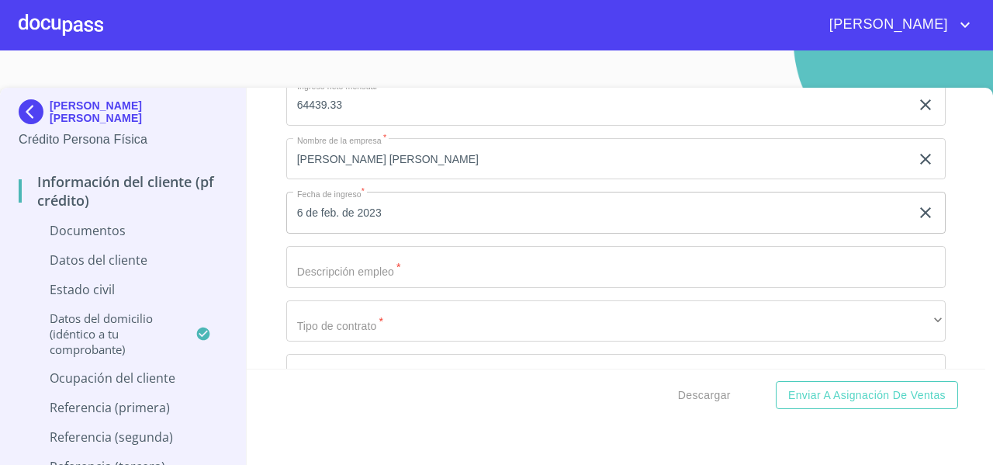
click at [337, 274] on input "Documento de identificación   *" at bounding box center [615, 267] width 659 height 42
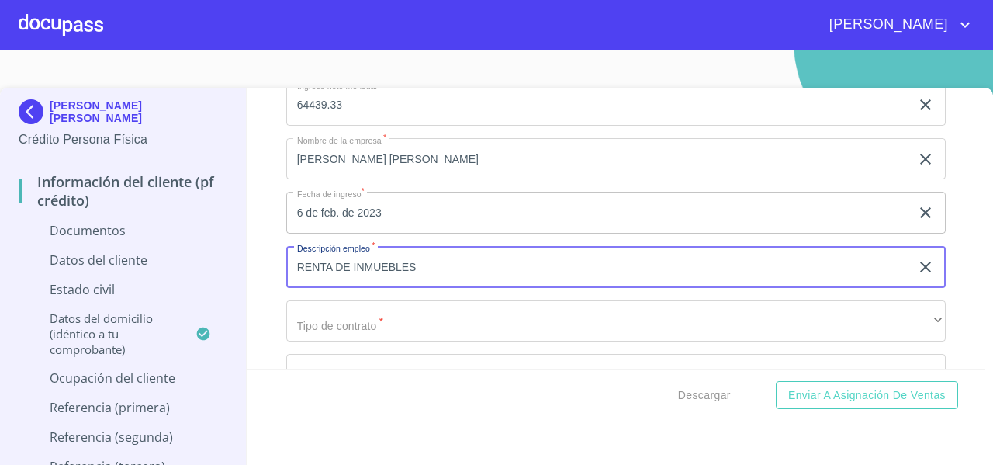
type input "RENTA DE INMUEBLES"
click at [260, 301] on div "Información del cliente (PF crédito) Documentos Documento de identificación   *…" at bounding box center [616, 228] width 739 height 281
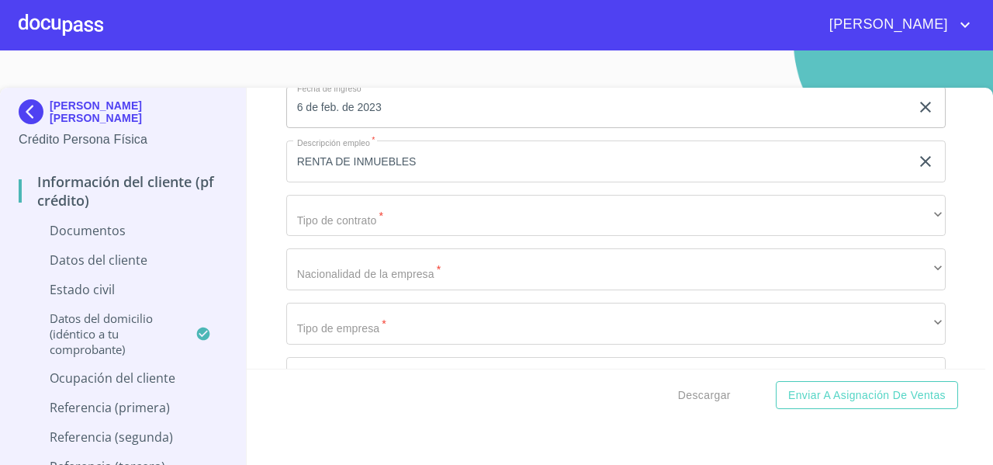
scroll to position [3643, 0]
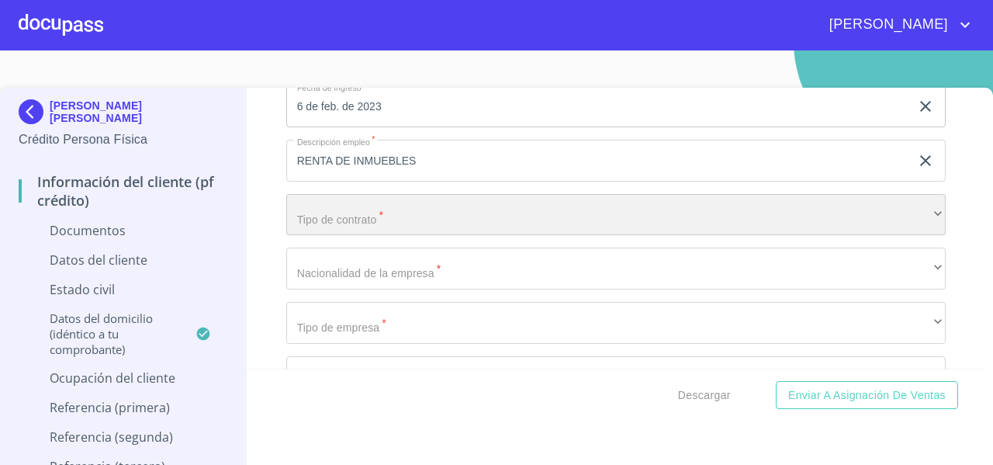
click at [324, 216] on div "​" at bounding box center [615, 215] width 659 height 42
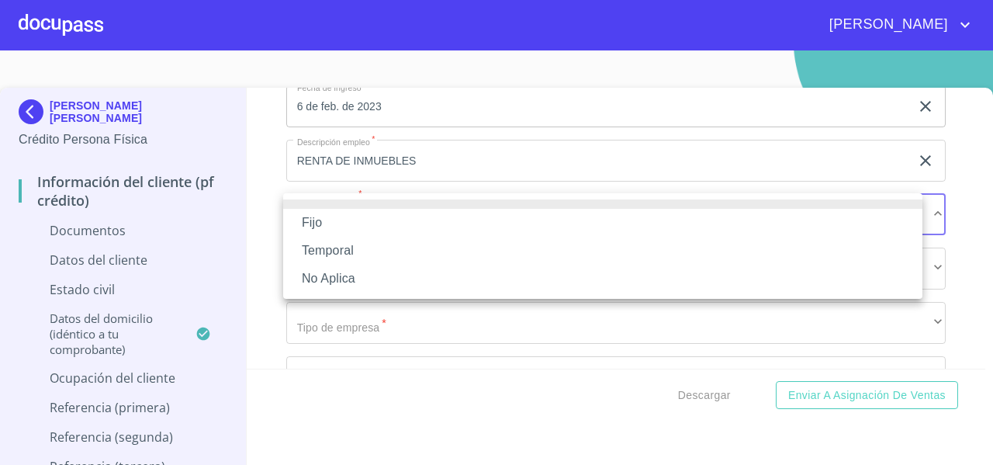
click at [317, 289] on li "No Aplica" at bounding box center [602, 278] width 639 height 28
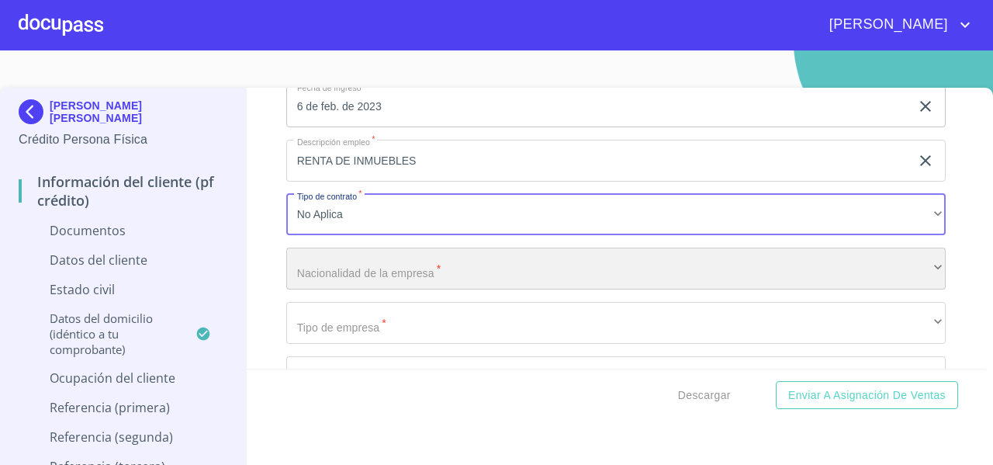
click at [318, 268] on div "​" at bounding box center [615, 268] width 659 height 42
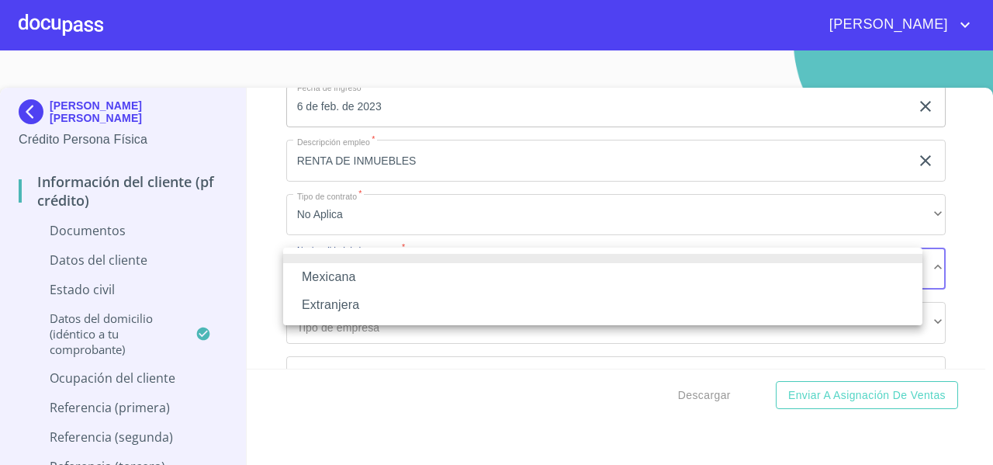
click at [316, 285] on li "Mexicana" at bounding box center [602, 277] width 639 height 28
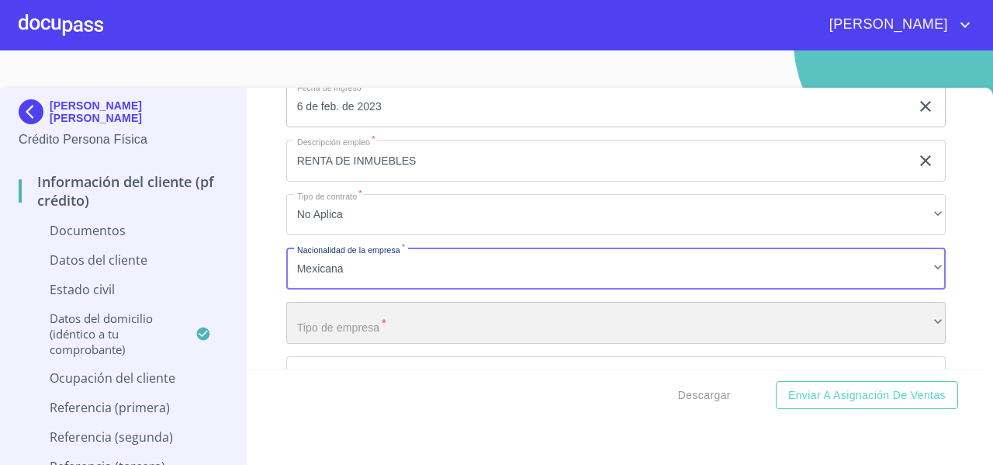
click at [303, 316] on div "​" at bounding box center [615, 323] width 659 height 42
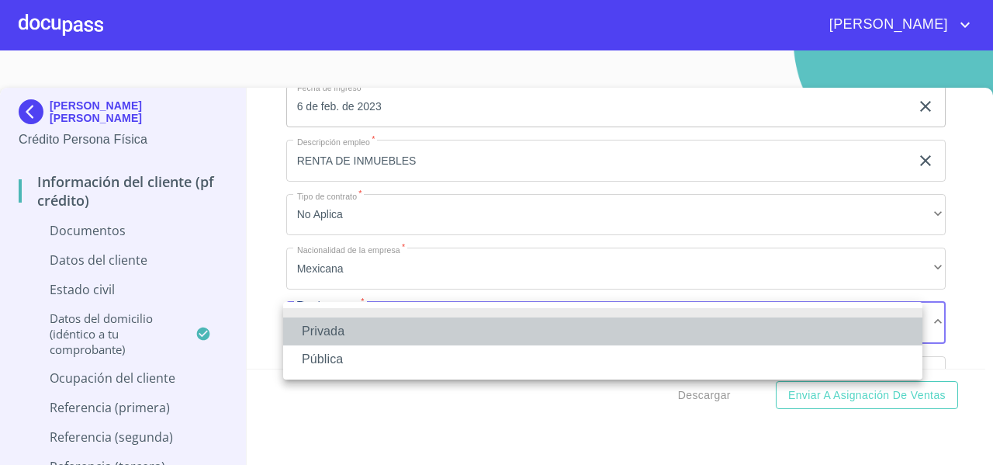
click at [301, 333] on li "Privada" at bounding box center [602, 331] width 639 height 28
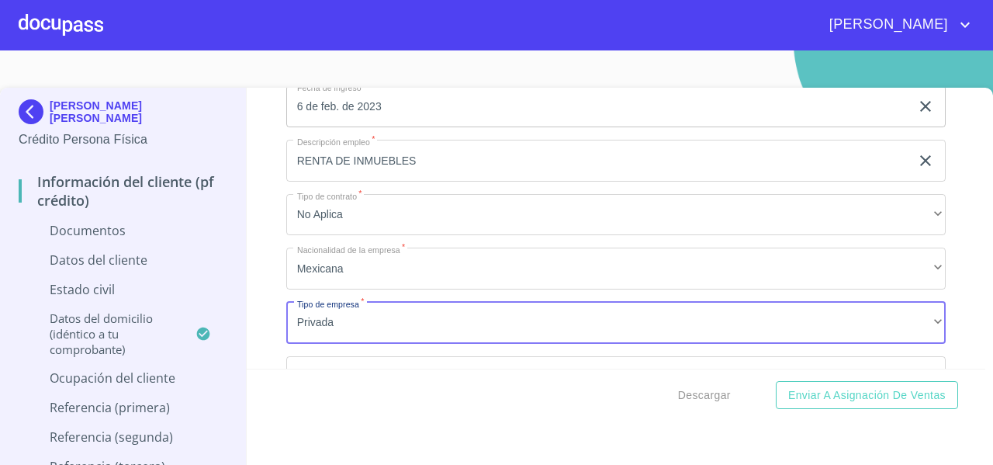
click at [265, 345] on div "Información del cliente (PF crédito) Documentos Documento de identificación   *…" at bounding box center [616, 228] width 739 height 281
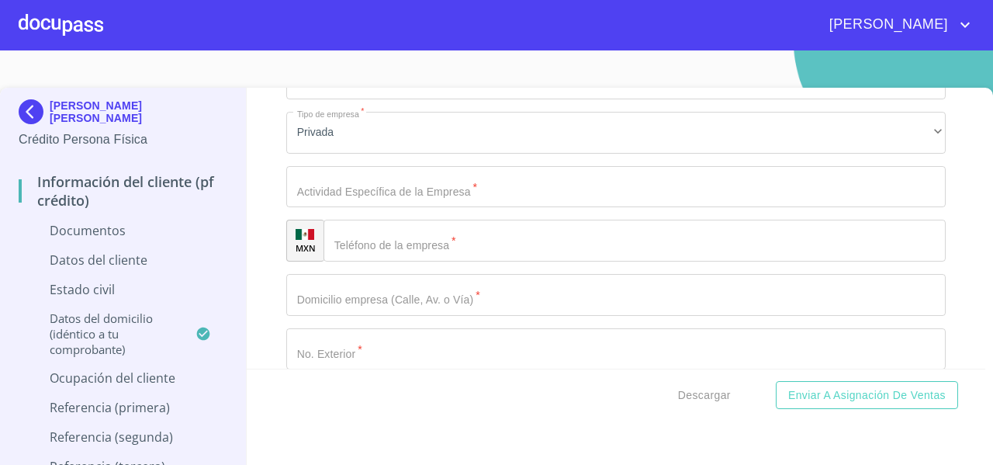
scroll to position [3834, 0]
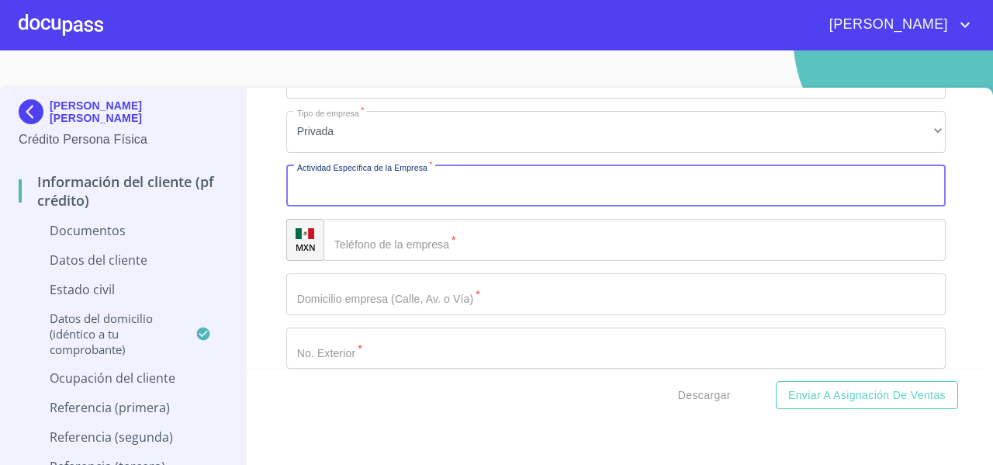
click at [347, 191] on input "Documento de identificación   *" at bounding box center [615, 186] width 659 height 42
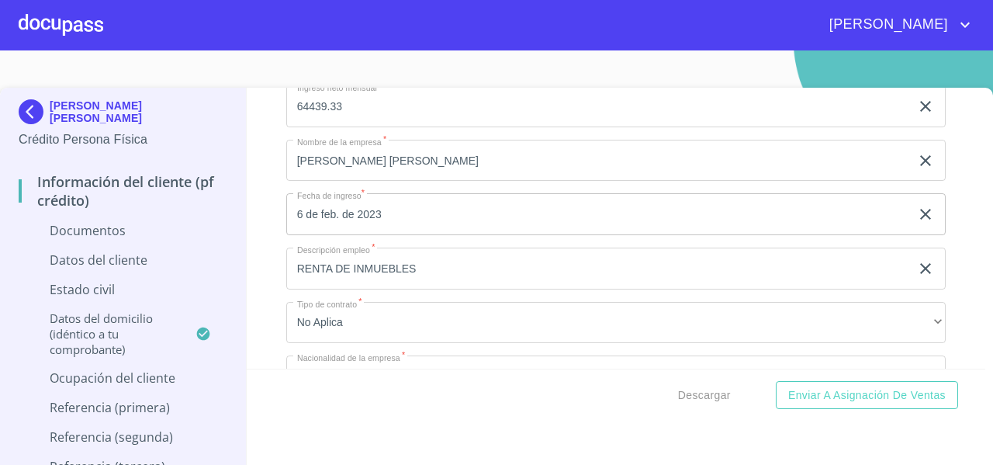
scroll to position [3586, 0]
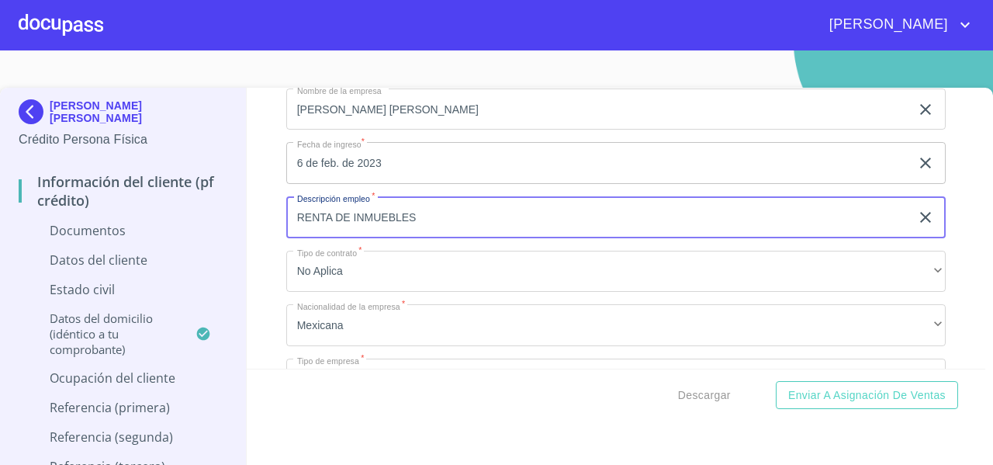
drag, startPoint x: 436, startPoint y: 215, endPoint x: 291, endPoint y: 228, distance: 145.6
click at [291, 228] on input "RENTA DE INMUEBLES" at bounding box center [598, 217] width 624 height 42
click at [329, 211] on input "Documento de identificación   *" at bounding box center [615, 217] width 659 height 42
type input "D"
paste input "RENTA DE INMUEBLES"
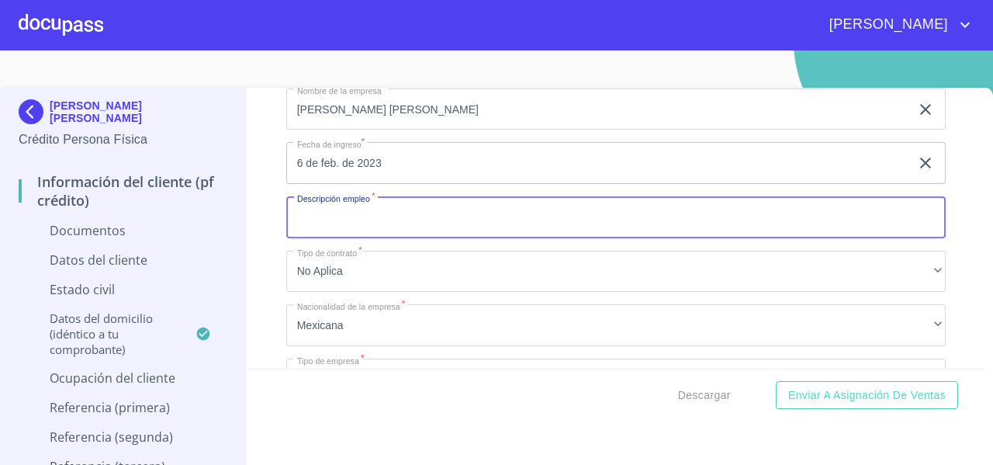
type input "RENTA DE INMUEBLES"
click at [258, 256] on div "Información del cliente (PF crédito) Documentos Documento de identificación   *…" at bounding box center [616, 228] width 739 height 281
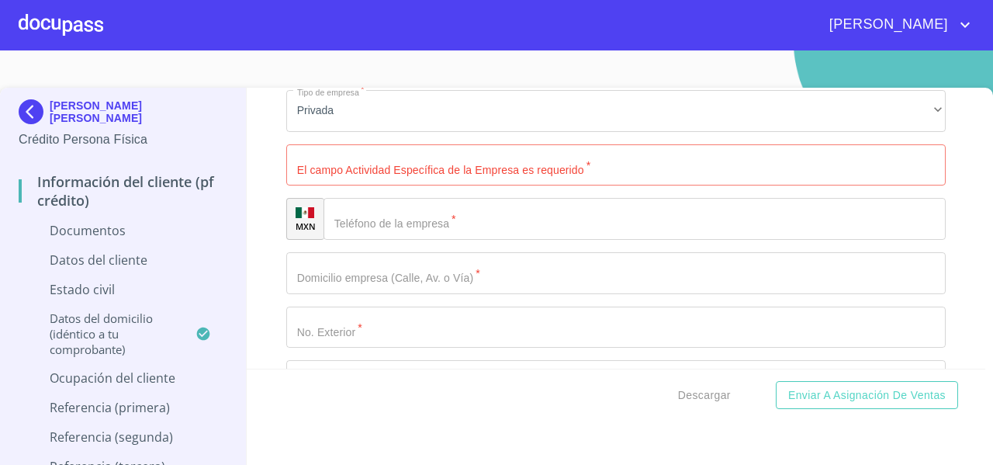
scroll to position [3856, 0]
click at [330, 168] on input "Documento de identificación   *" at bounding box center [615, 164] width 659 height 42
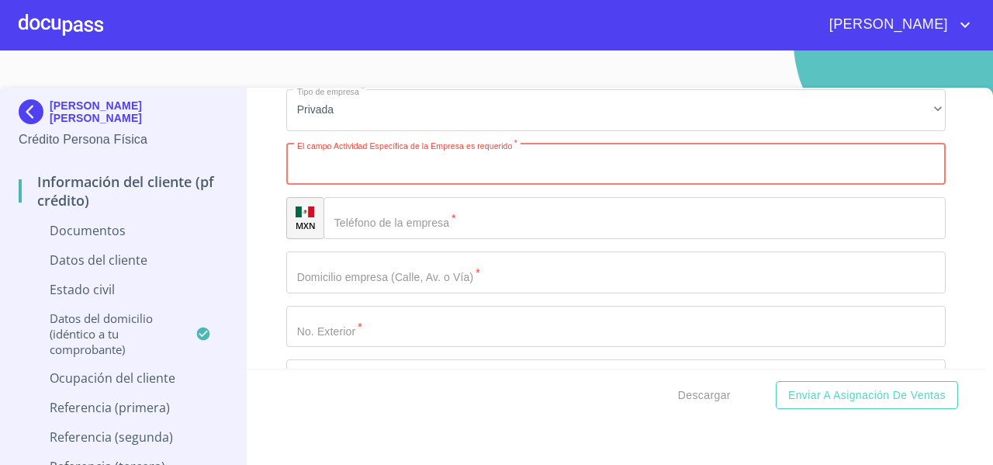
paste input "RENTA DE INMUEBLES"
type input "RENTA DE INMUEBLES"
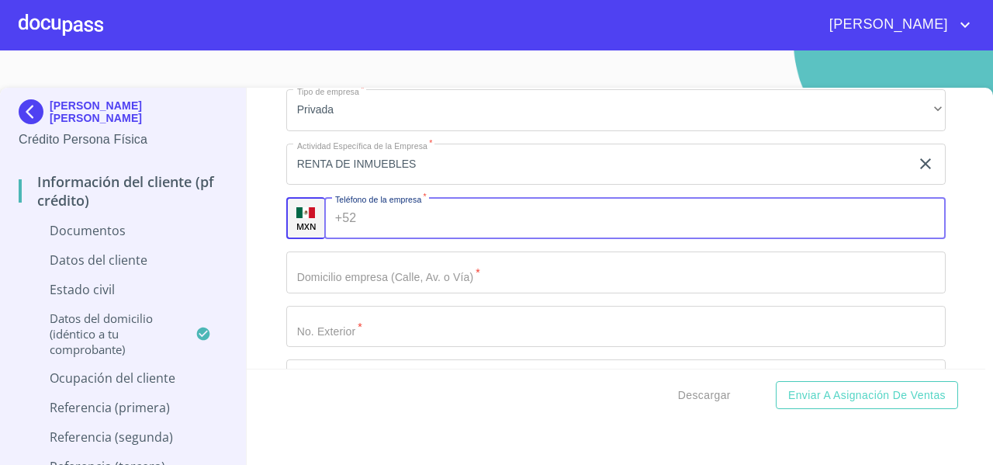
click at [362, 209] on input "Documento de identificación   *" at bounding box center [653, 218] width 583 height 42
drag, startPoint x: 394, startPoint y: 216, endPoint x: 265, endPoint y: 145, distance: 146.8
click at [265, 145] on div "Información del cliente (PF crédito) Documentos Documento de identificación   *…" at bounding box center [616, 228] width 739 height 281
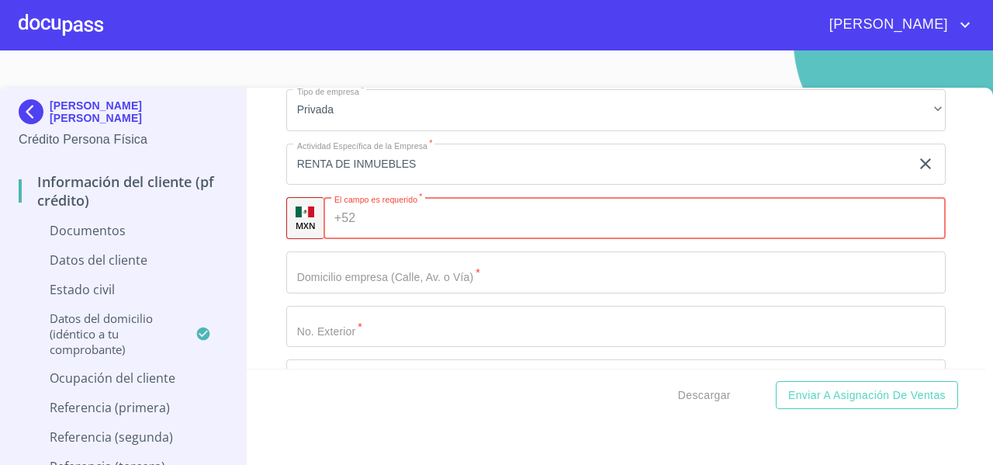
paste input "[PHONE_NUMBER]"
type input "[PHONE_NUMBER]"
click at [270, 233] on div "Información del cliente (PF crédito) Documentos Documento de identificación   *…" at bounding box center [616, 228] width 739 height 281
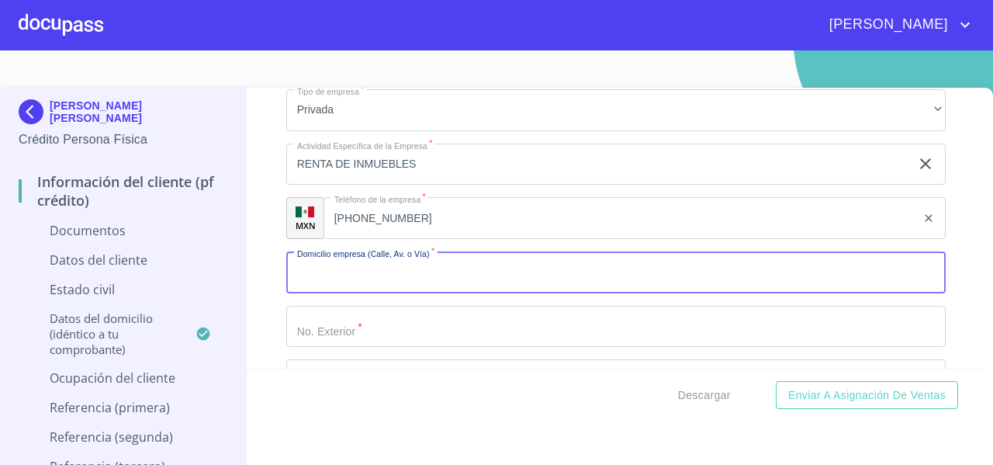
click at [313, 258] on input "Documento de identificación   *" at bounding box center [615, 272] width 659 height 42
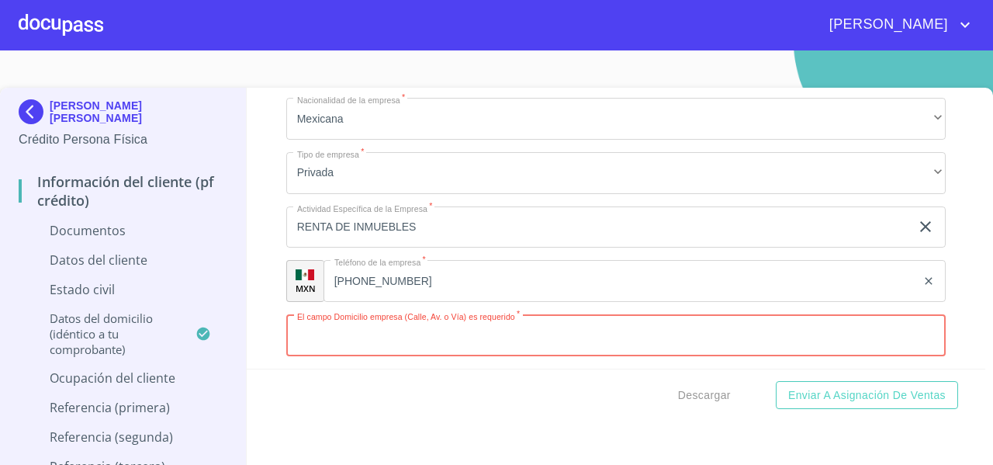
click at [340, 339] on input "Documento de identificación   *" at bounding box center [615, 335] width 659 height 42
paste input "PADRE [PERSON_NAME]"
type input "PADRE [PERSON_NAME]"
click at [261, 339] on div "Información del cliente (PF crédito) Documentos Documento de identificación   *…" at bounding box center [616, 228] width 739 height 281
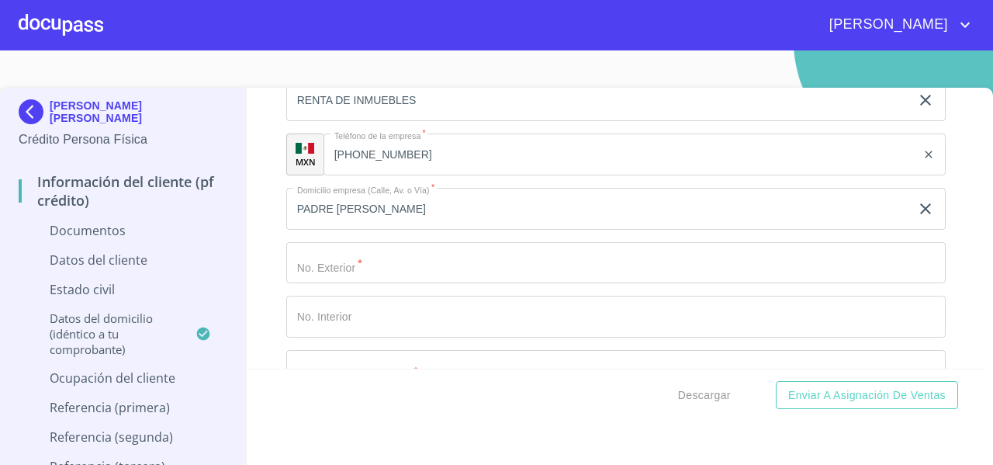
scroll to position [3921, 0]
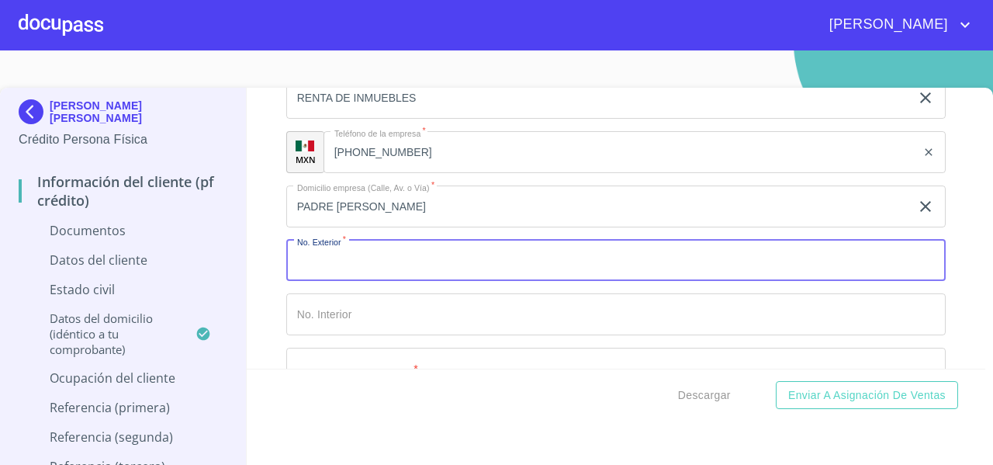
click at [337, 255] on input "Documento de identificación   *" at bounding box center [615, 261] width 659 height 42
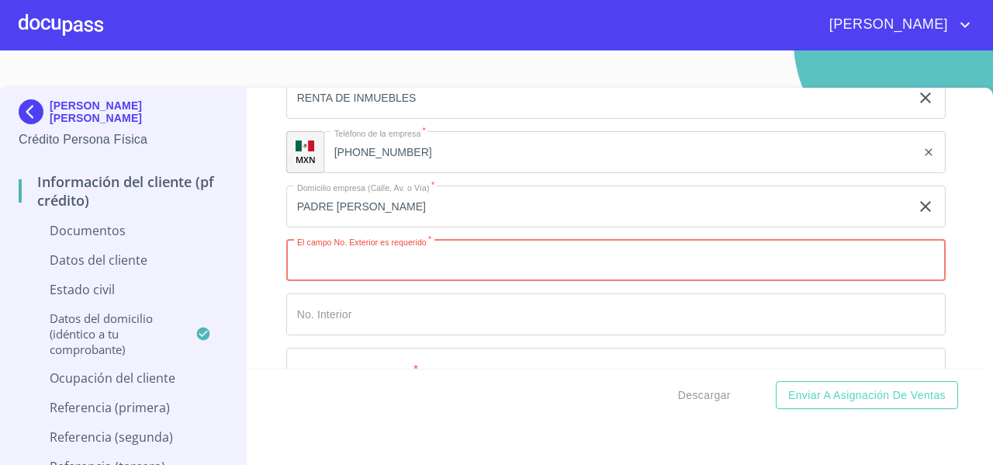
click at [302, 254] on input "Documento de identificación   *" at bounding box center [615, 261] width 659 height 42
paste input "609"
type input "609"
click at [258, 247] on div "Información del cliente (PF crédito) Documentos Documento de identificación   *…" at bounding box center [616, 228] width 739 height 281
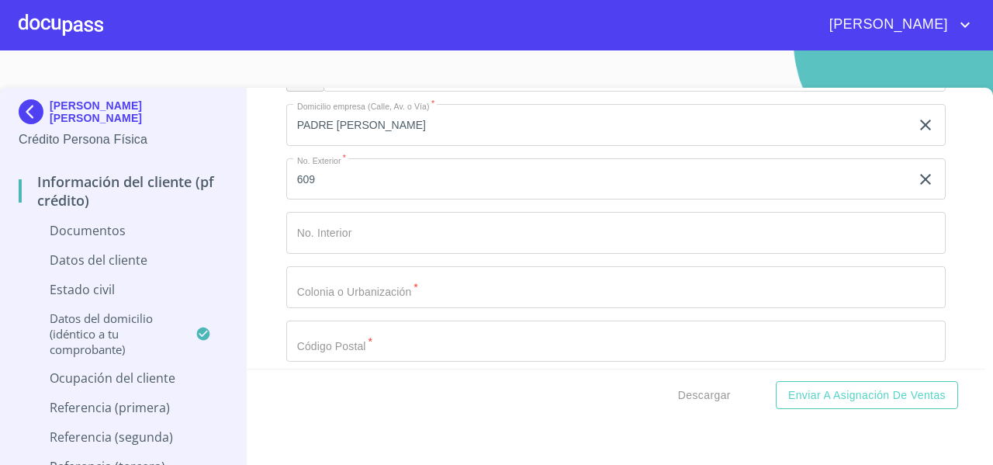
scroll to position [4008, 0]
click at [286, 285] on input "Documento de identificación   *" at bounding box center [615, 282] width 659 height 42
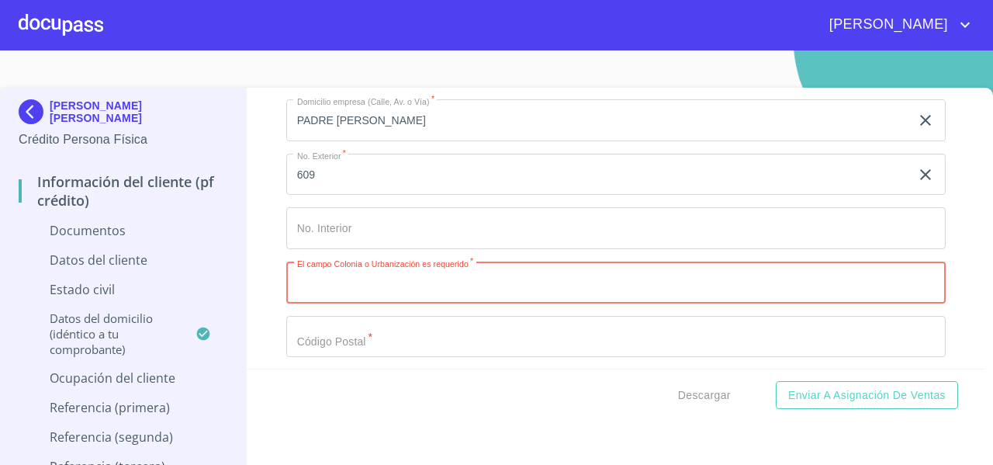
paste input "PARQUES DEL BOSQUE"
type input "PARQUES DEL BOSQUE"
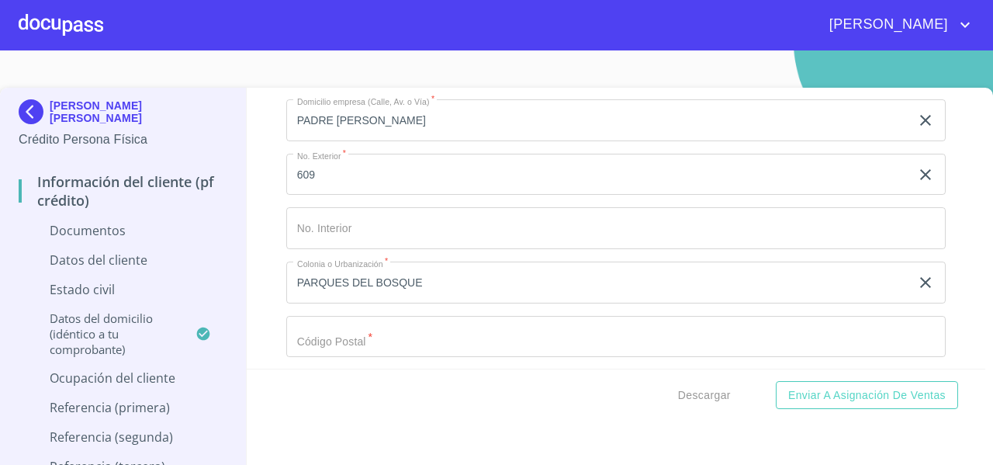
click at [270, 266] on div "Información del cliente (PF crédito) Documentos Documento de identificación   *…" at bounding box center [616, 228] width 739 height 281
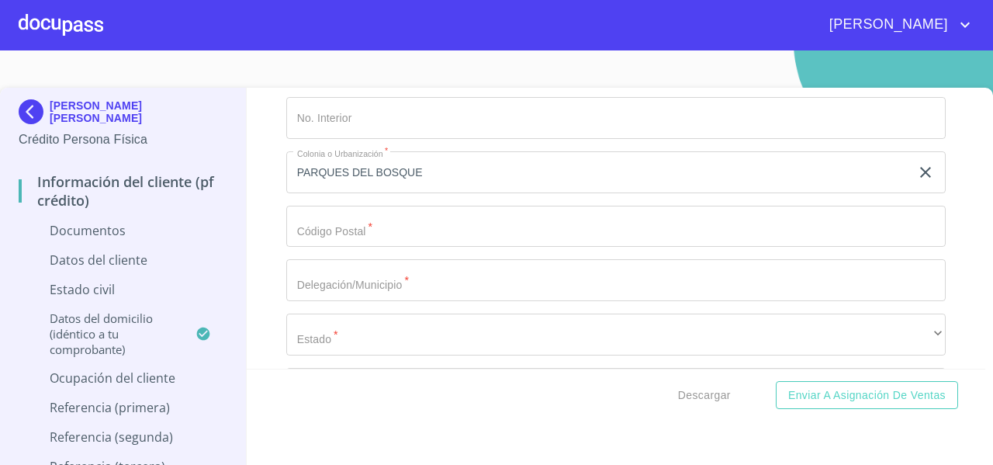
click at [322, 230] on input "Documento de identificación   *" at bounding box center [615, 227] width 659 height 42
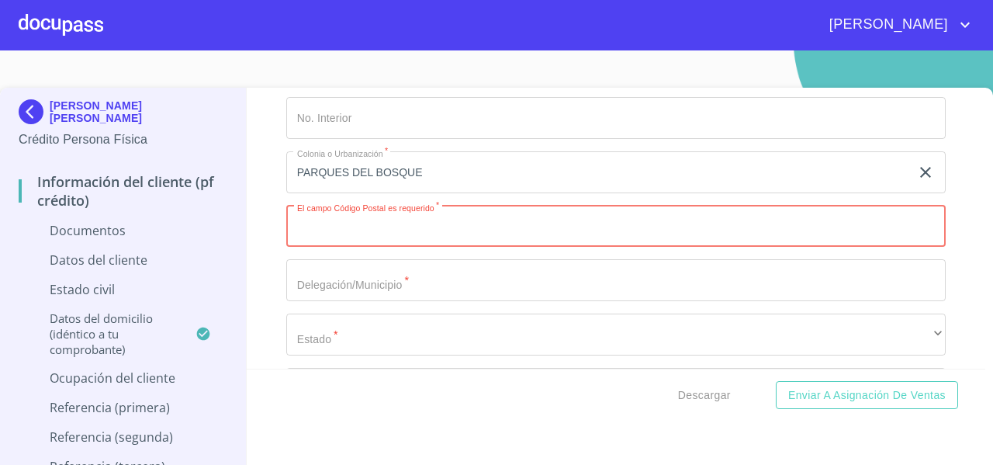
paste input "45609"
type input "45609"
click at [275, 268] on div "Información del cliente (PF crédito) Documentos Documento de identificación   *…" at bounding box center [616, 228] width 739 height 281
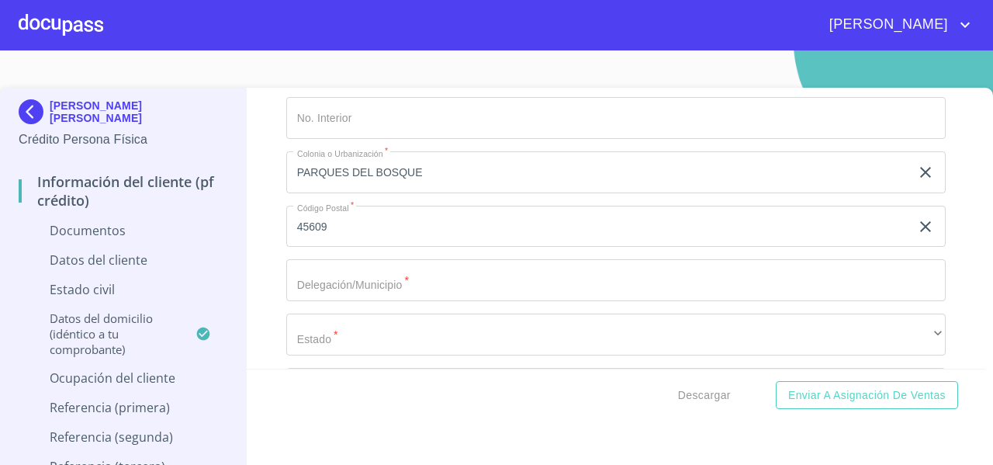
click at [293, 278] on input "Documento de identificación   *" at bounding box center [615, 280] width 659 height 42
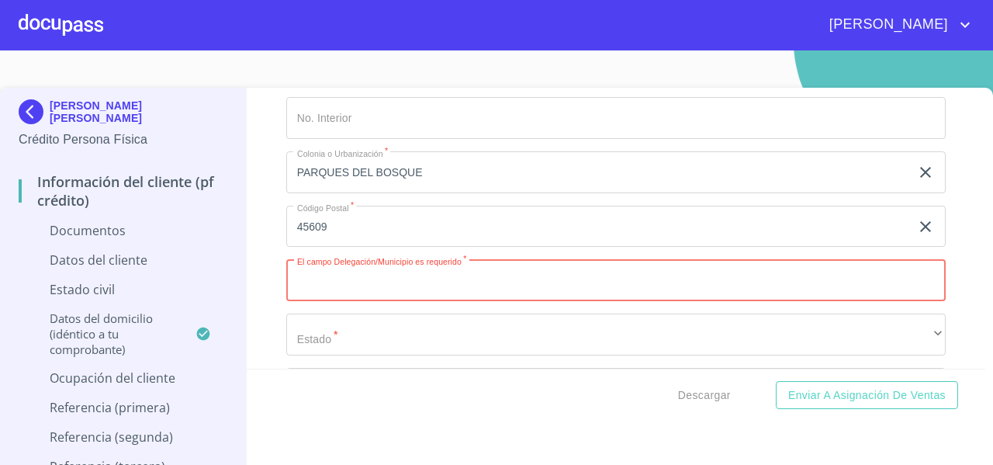
paste input "TLAQUEPAQUE"
type input "TLAQUEPAQUE"
click at [250, 247] on div "Información del cliente (PF crédito) Documentos Documento de identificación   *…" at bounding box center [616, 228] width 739 height 281
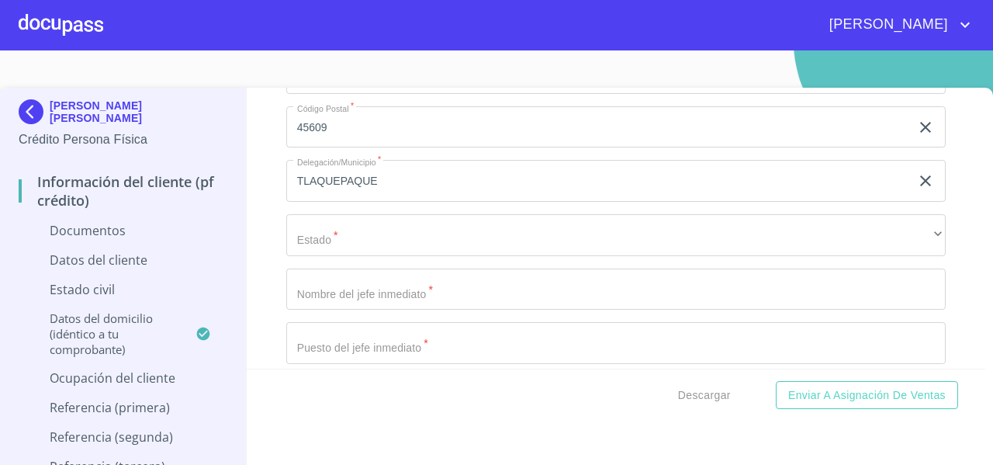
scroll to position [4219, 0]
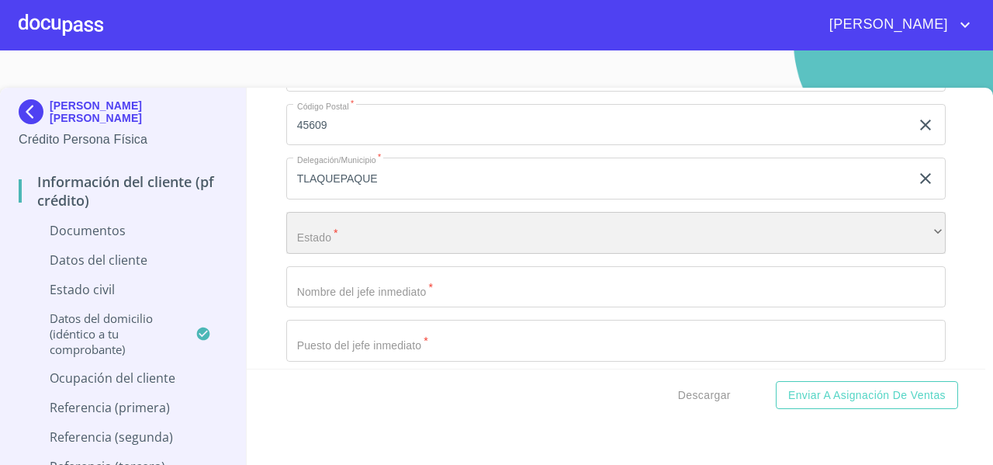
click at [332, 222] on div "​" at bounding box center [615, 233] width 659 height 42
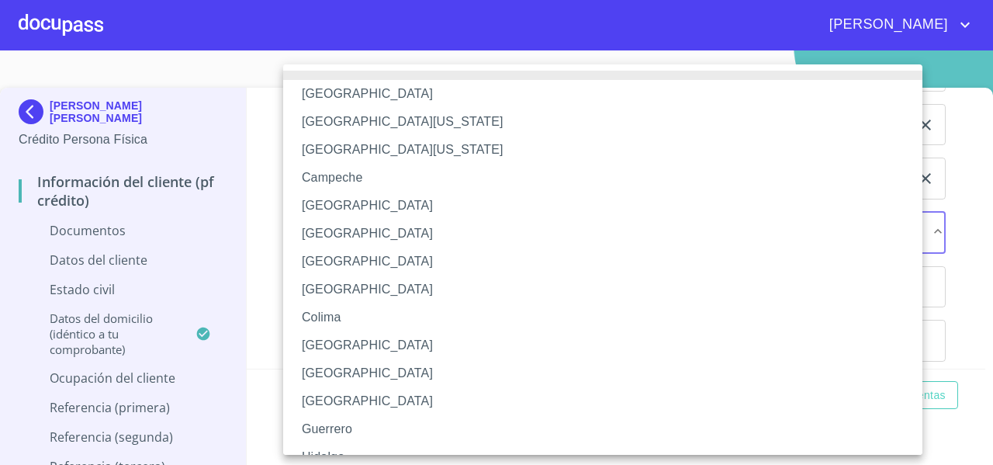
scroll to position [225, 0]
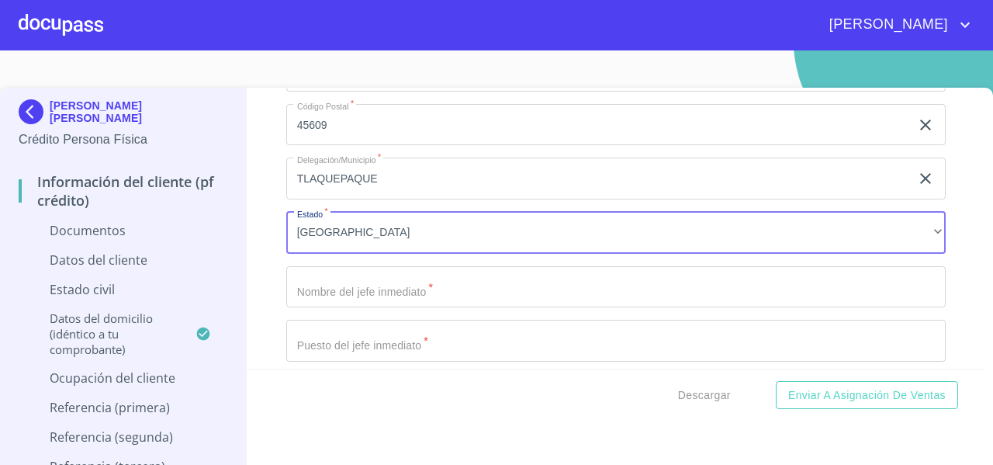
click at [312, 294] on input "Documento de identificación   *" at bounding box center [615, 287] width 659 height 42
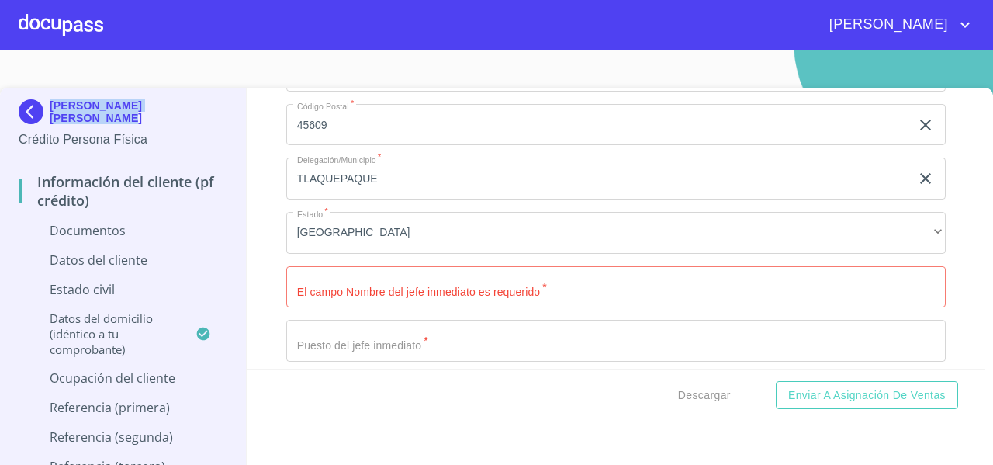
drag, startPoint x: 118, startPoint y: 119, endPoint x: 50, endPoint y: 75, distance: 80.7
click at [50, 75] on section "ANGEL IVAN GARCIA CASIMIRO Crédito Persona Física Información del cliente (PF c…" at bounding box center [496, 257] width 993 height 414
copy p "[PERSON_NAME] [PERSON_NAME]"
click at [313, 278] on input "Documento de identificación   *" at bounding box center [615, 287] width 659 height 42
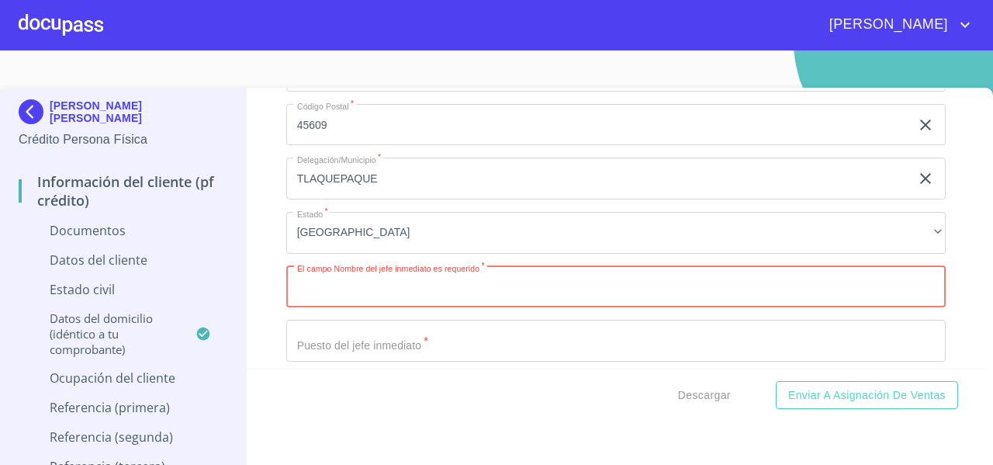
paste input "[PERSON_NAME] [PERSON_NAME]"
type input "[PERSON_NAME] [PERSON_NAME]"
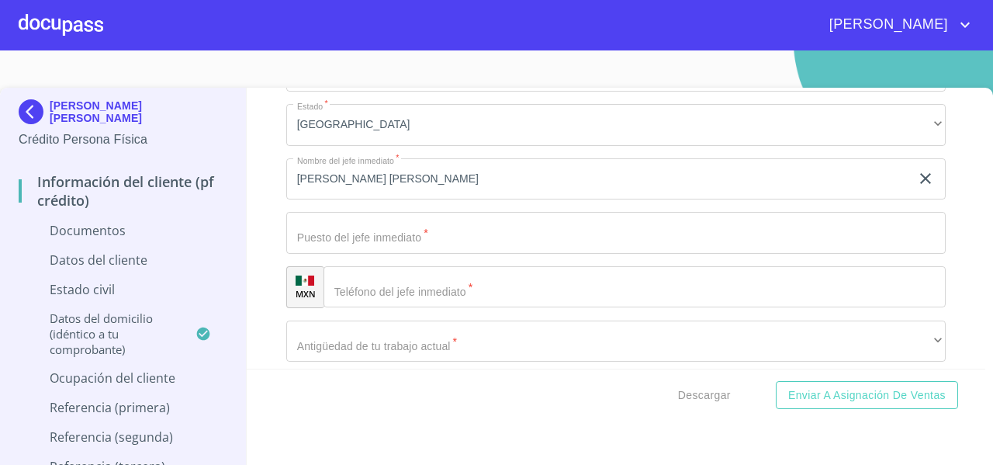
scroll to position [4328, 0]
click at [315, 236] on input "Documento de identificación   *" at bounding box center [615, 232] width 659 height 42
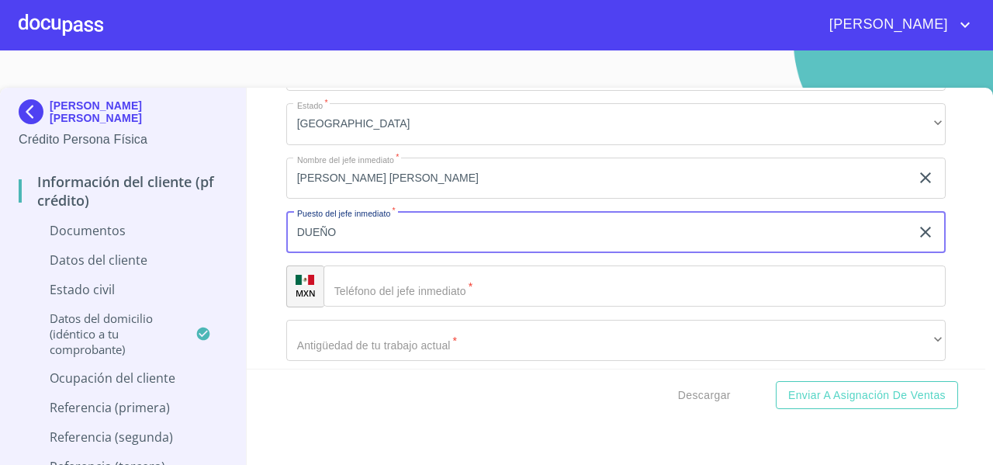
type input "DUEÑO"
click at [271, 246] on div "Información del cliente (PF crédito) Documentos Documento de identificación   *…" at bounding box center [616, 228] width 739 height 281
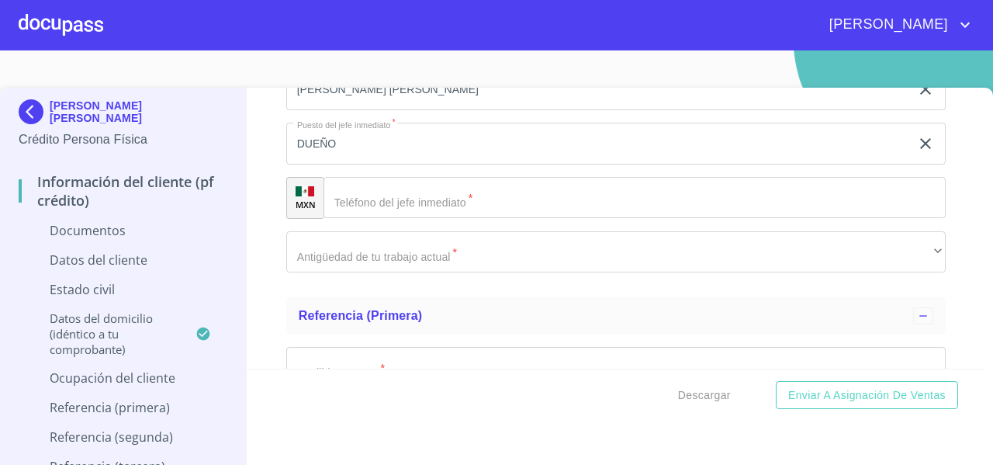
scroll to position [4421, 0]
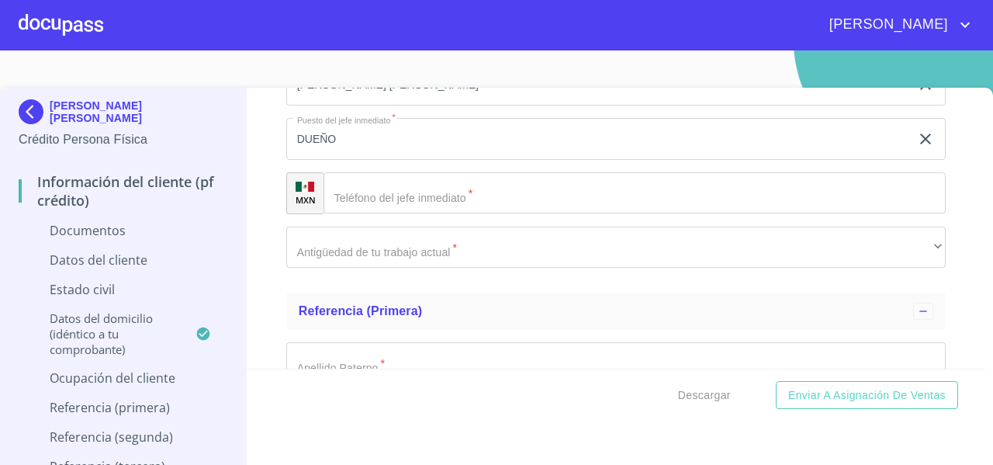
click at [413, 187] on input "Documento de identificación   *" at bounding box center [634, 193] width 622 height 42
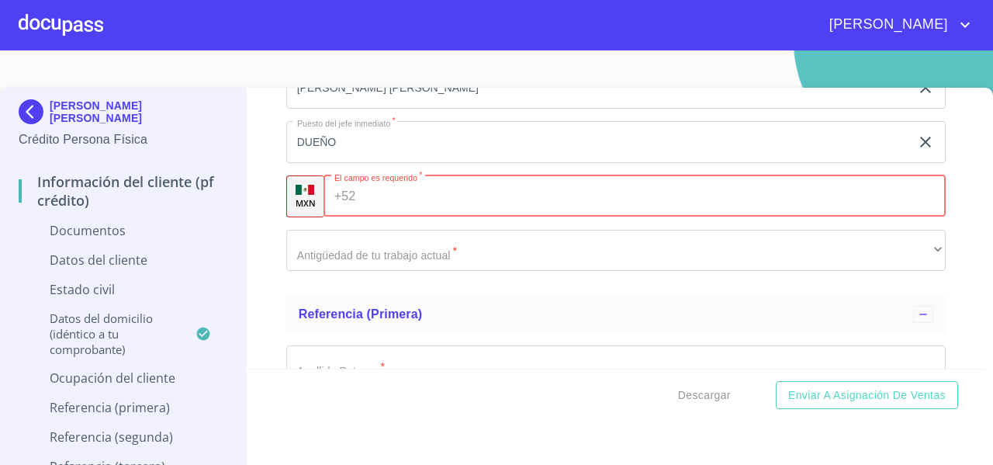
scroll to position [4417, 0]
paste input "[PHONE_NUMBER]"
type input "[PHONE_NUMBER]"
click at [265, 244] on div "Información del cliente (PF crédito) Documentos Documento de identificación   *…" at bounding box center [616, 228] width 739 height 281
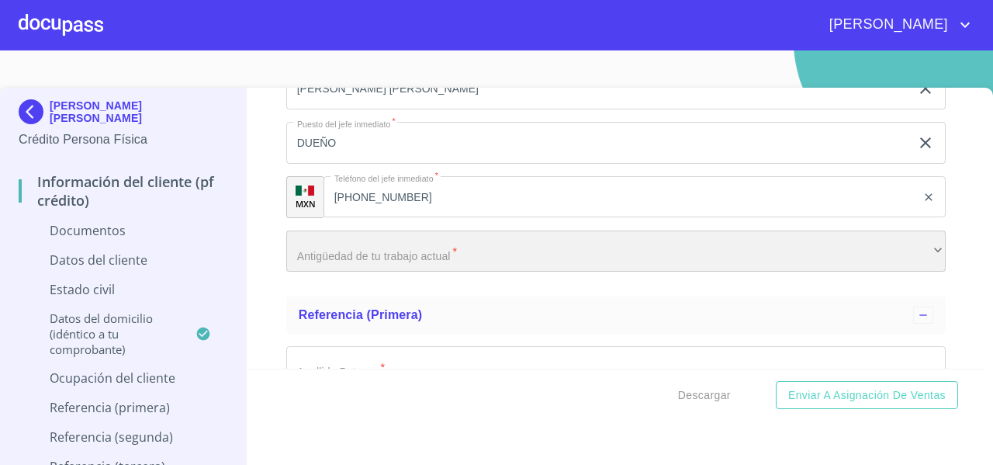
click at [296, 244] on div "​" at bounding box center [615, 251] width 659 height 42
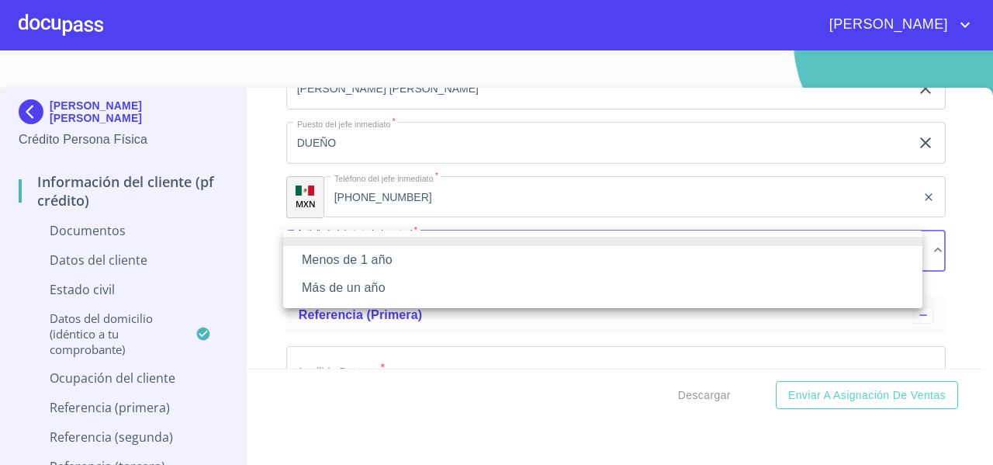
click at [321, 288] on li "Más de un año" at bounding box center [602, 288] width 639 height 28
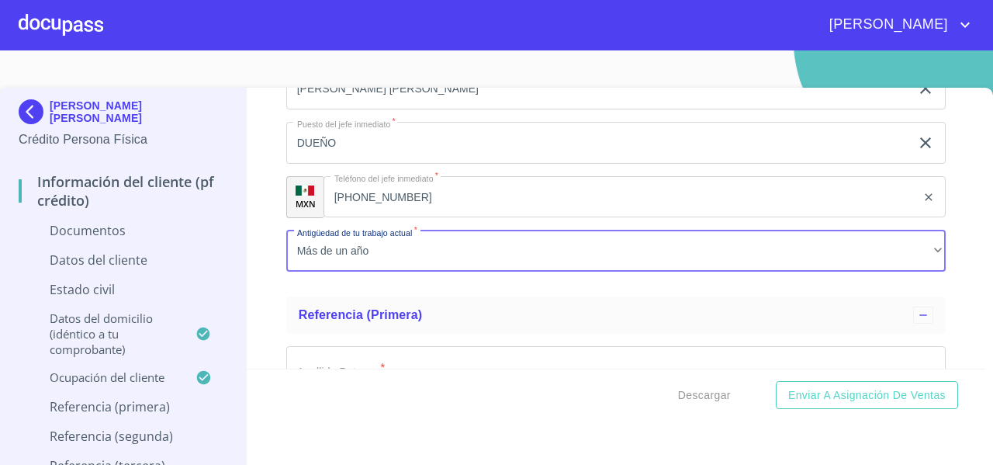
click at [262, 240] on div "Información del cliente (PF crédito) Documentos Documento de identificación   *…" at bounding box center [616, 228] width 739 height 281
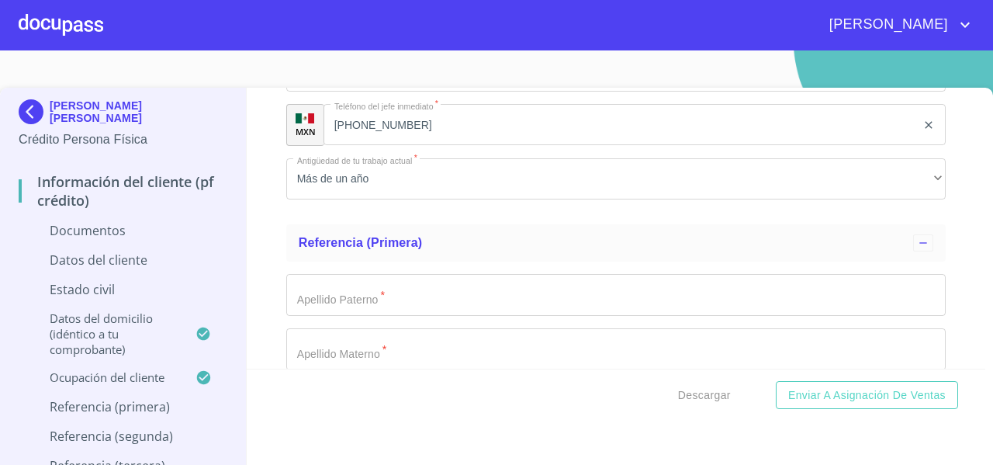
scroll to position [4486, 0]
click at [268, 235] on div "Información del cliente (PF crédito) Documentos Documento de identificación   *…" at bounding box center [616, 228] width 739 height 281
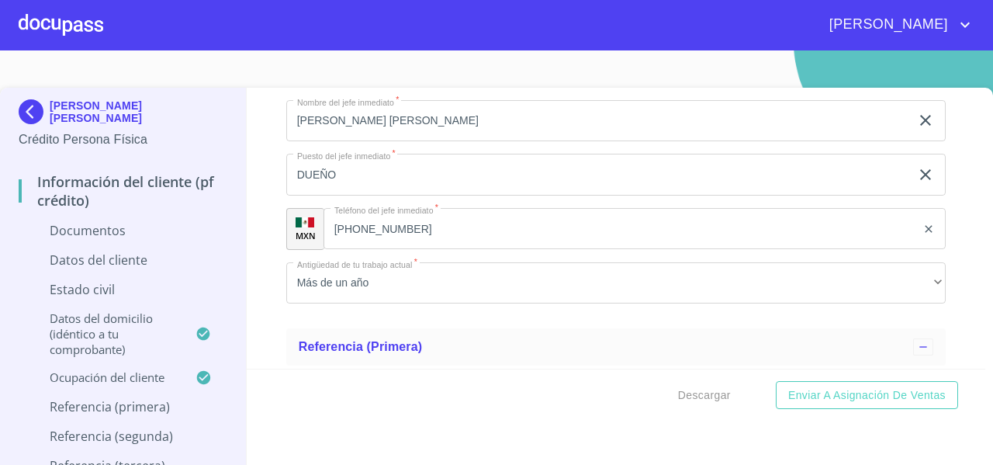
scroll to position [4489, 0]
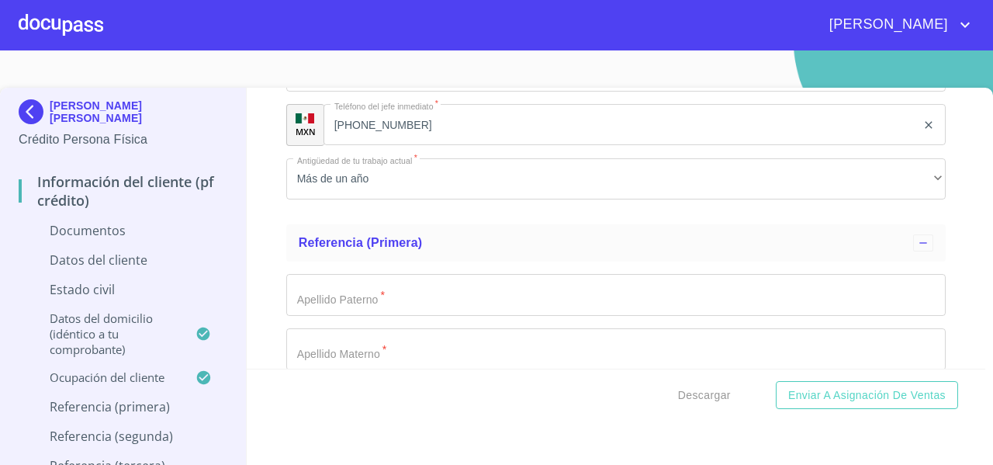
click at [268, 233] on div "Información del cliente (PF crédito) Documentos Documento de identificación   *…" at bounding box center [616, 228] width 739 height 281
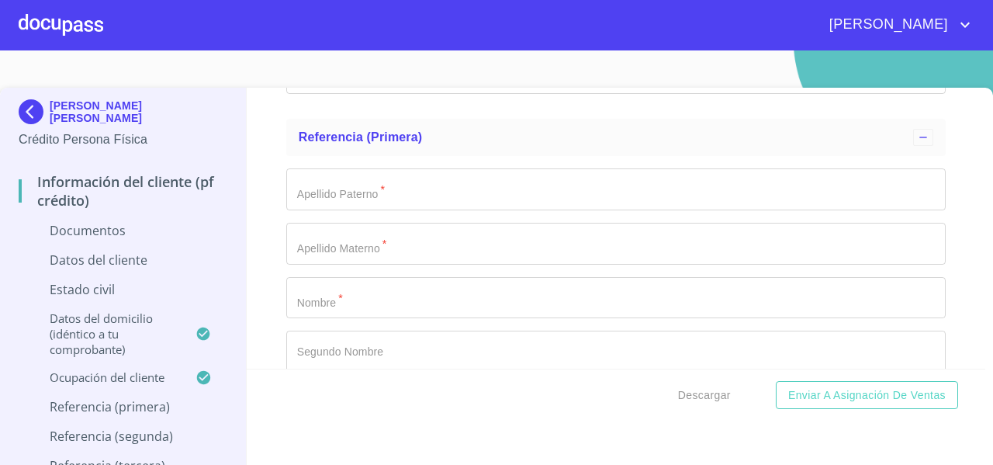
scroll to position [4665, 0]
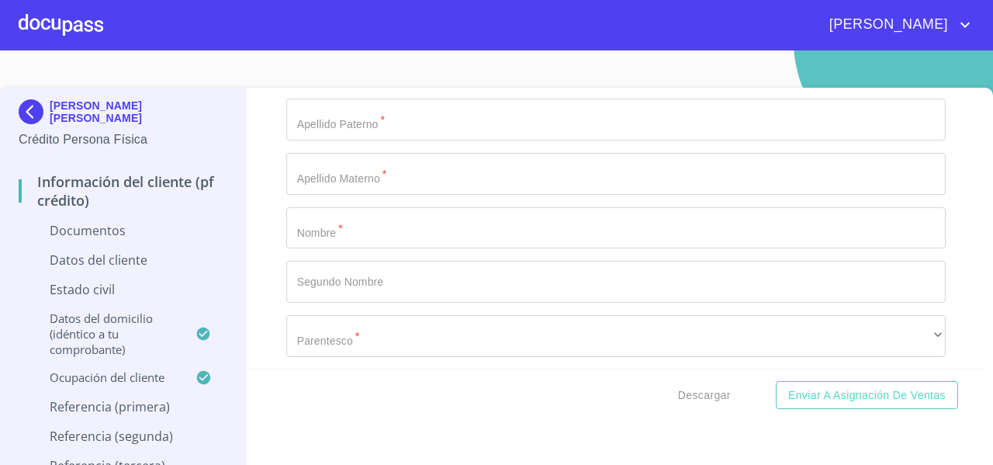
click at [315, 221] on input "Documento de identificación   *" at bounding box center [615, 228] width 659 height 42
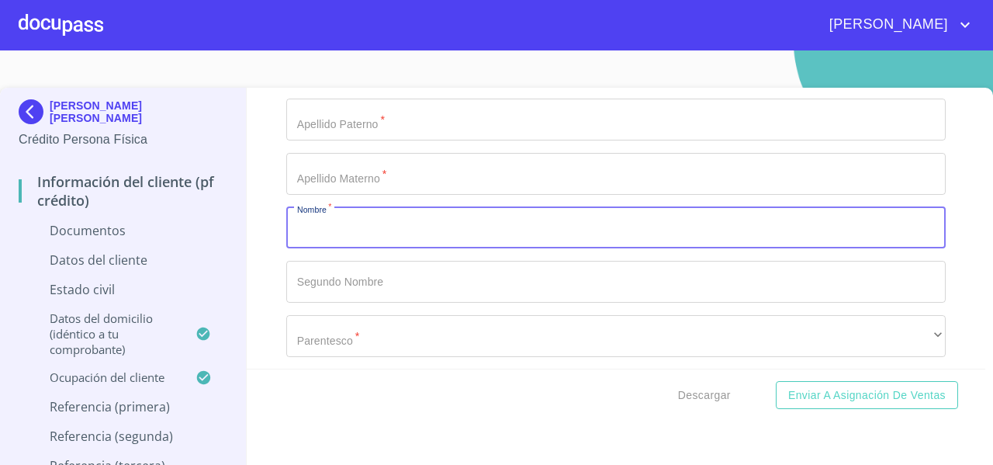
paste input "ANGEL GARCIA BENITEZ"
drag, startPoint x: 336, startPoint y: 226, endPoint x: 437, endPoint y: 226, distance: 100.8
click at [437, 226] on input "ANGEL GARCIA BENITEZ" at bounding box center [598, 228] width 624 height 42
type input "ANGEL"
click at [337, 125] on input "Documento de identificación   *" at bounding box center [615, 120] width 659 height 42
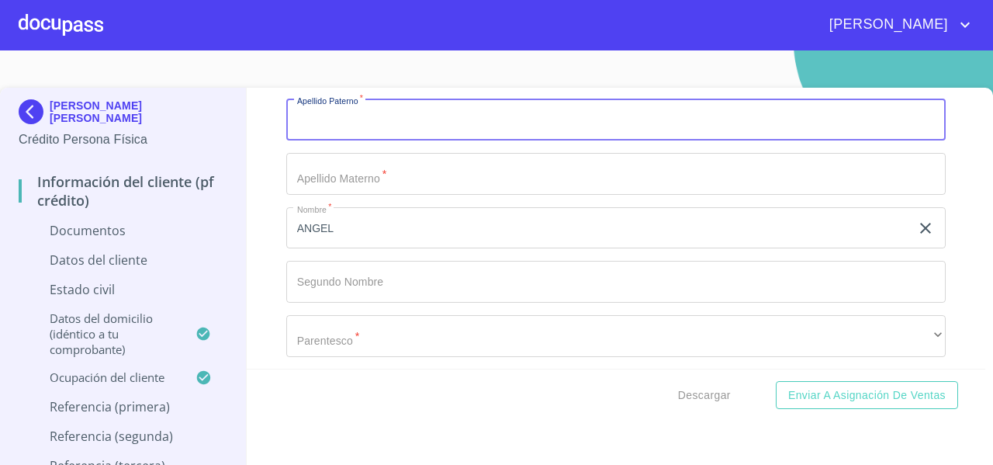
paste input "GARCIA BENITEZ"
drag, startPoint x: 338, startPoint y: 121, endPoint x: 436, endPoint y: 119, distance: 97.8
click at [436, 119] on input "GARCIA BENITEZ" at bounding box center [598, 120] width 624 height 42
type input "[PERSON_NAME]"
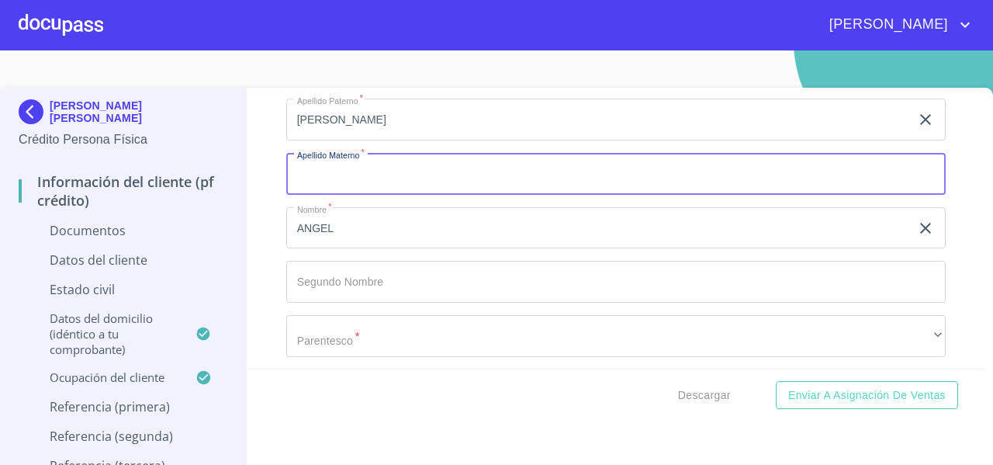
click at [321, 171] on input "Documento de identificación   *" at bounding box center [615, 174] width 659 height 42
paste input "[PERSON_NAME]"
type input "[PERSON_NAME]"
click at [271, 216] on div "Información del cliente (PF crédito) Documentos Documento de identificación   *…" at bounding box center [616, 228] width 739 height 281
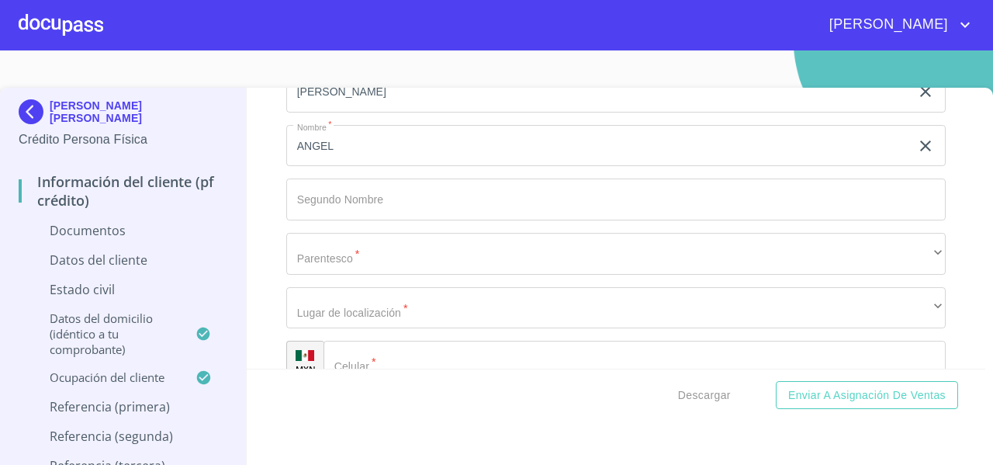
scroll to position [4762, 0]
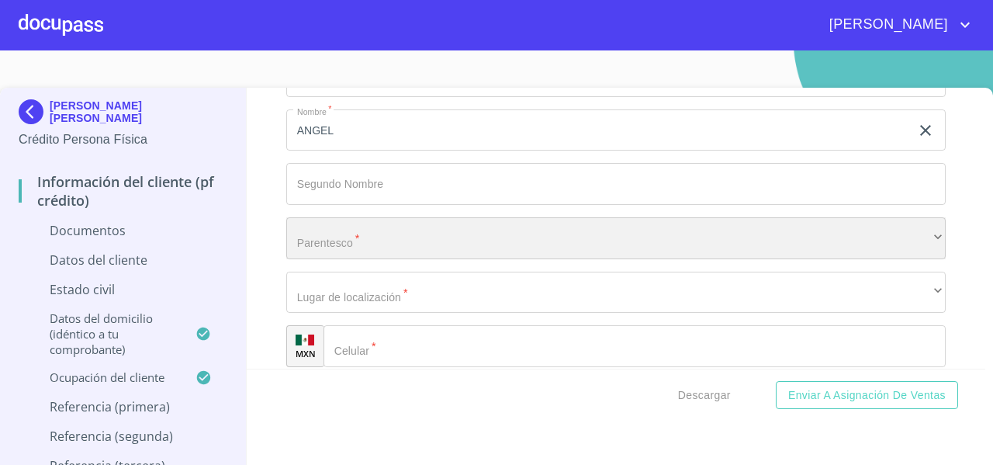
click at [311, 231] on div "​" at bounding box center [615, 238] width 659 height 42
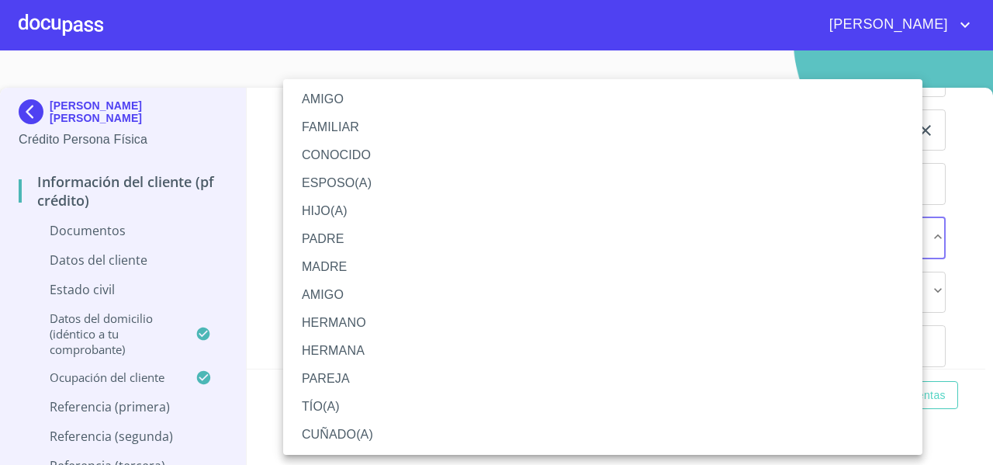
click at [332, 379] on li "PAREJA" at bounding box center [602, 379] width 639 height 28
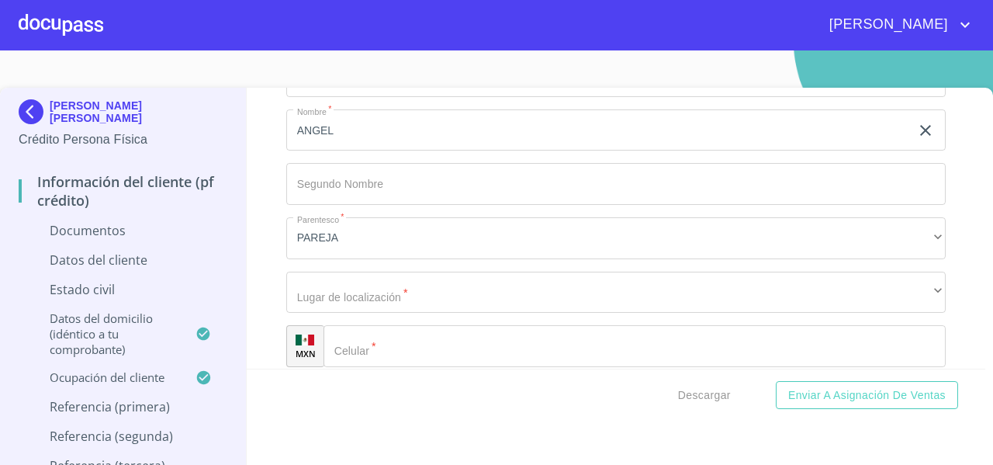
click at [264, 190] on div "Información del cliente (PF crédito) Documentos Documento de identificación   *…" at bounding box center [616, 228] width 739 height 281
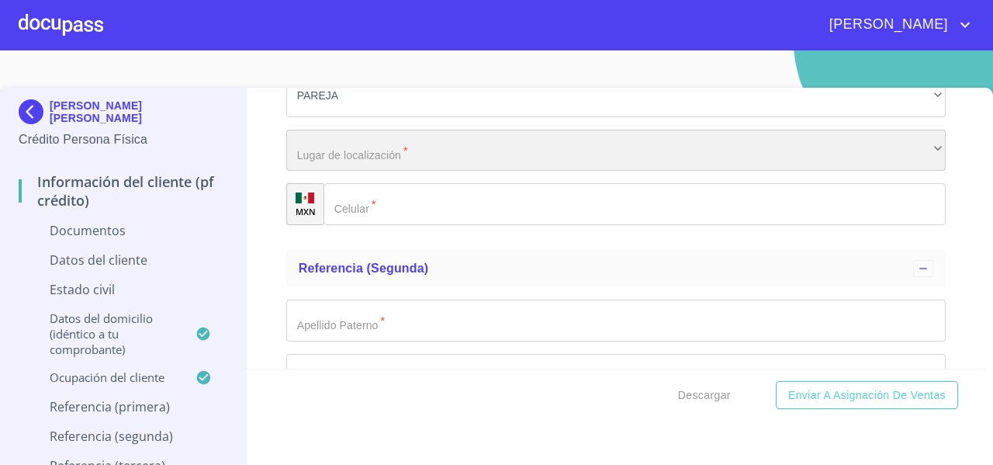
click at [300, 147] on div "​" at bounding box center [615, 151] width 659 height 42
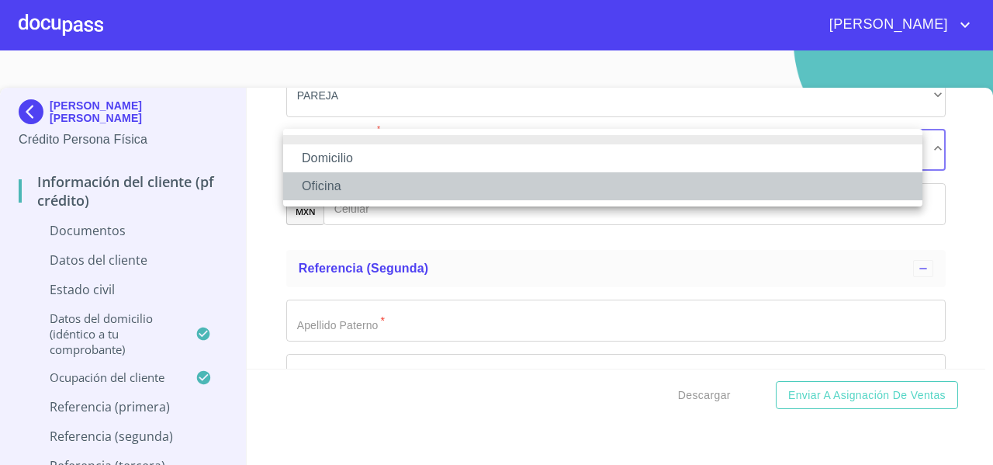
click at [330, 184] on li "Oficina" at bounding box center [602, 186] width 639 height 28
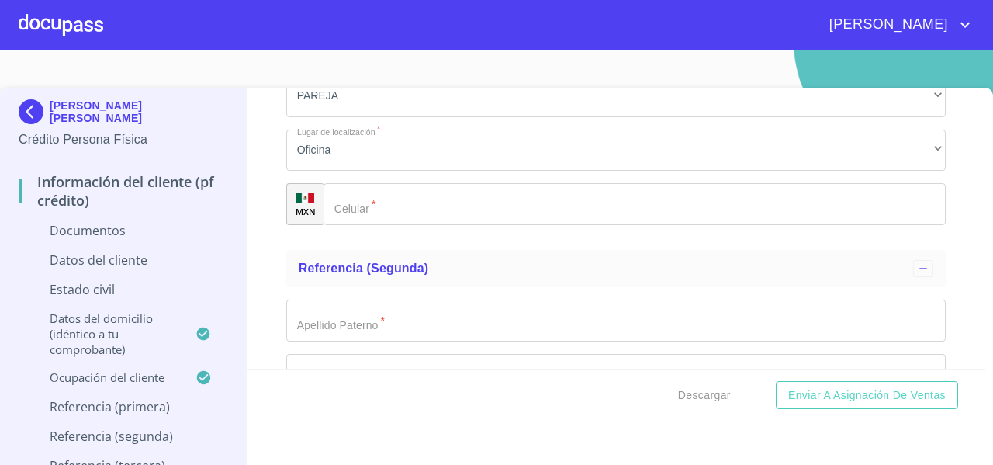
click at [271, 175] on div "Información del cliente (PF crédito) Documentos Documento de identificación   *…" at bounding box center [616, 228] width 739 height 281
click at [360, 176] on div "Apellido Paterno   * GARCIA ​ Apellido Materno   * BENITEZ ​ Nombre   * ANGEL ​…" at bounding box center [615, 41] width 659 height 391
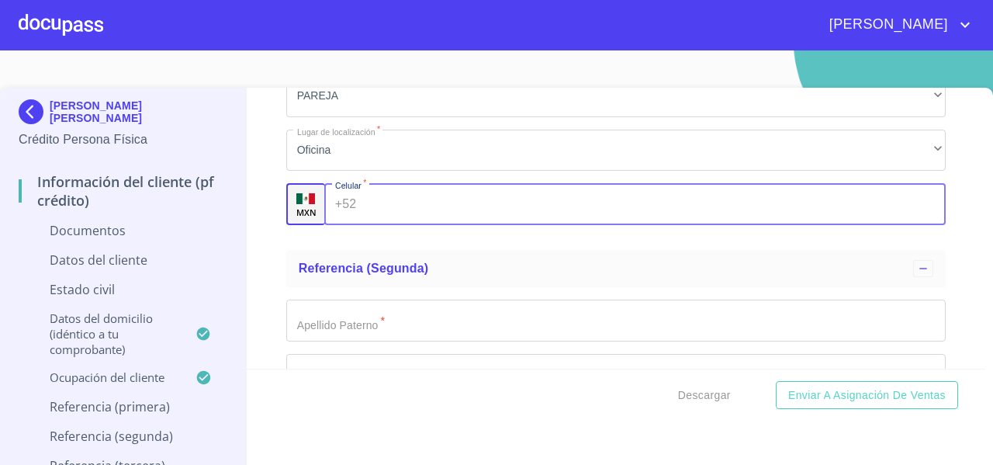
click at [357, 184] on div "+52 ​" at bounding box center [634, 204] width 621 height 42
paste input "[PHONE_NUMBER]"
type input "[PHONE_NUMBER]"
click at [271, 268] on div "Información del cliente (PF crédito) Documentos Documento de identificación   *…" at bounding box center [616, 228] width 739 height 281
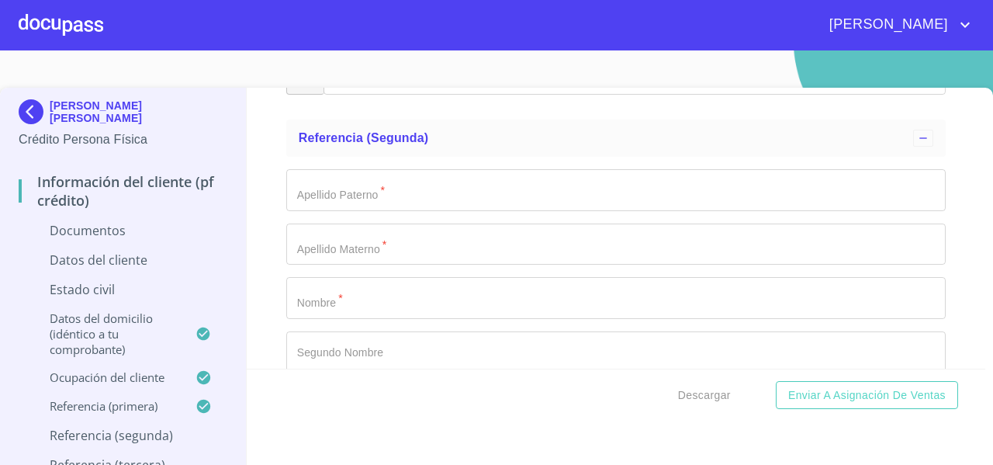
scroll to position [5036, 0]
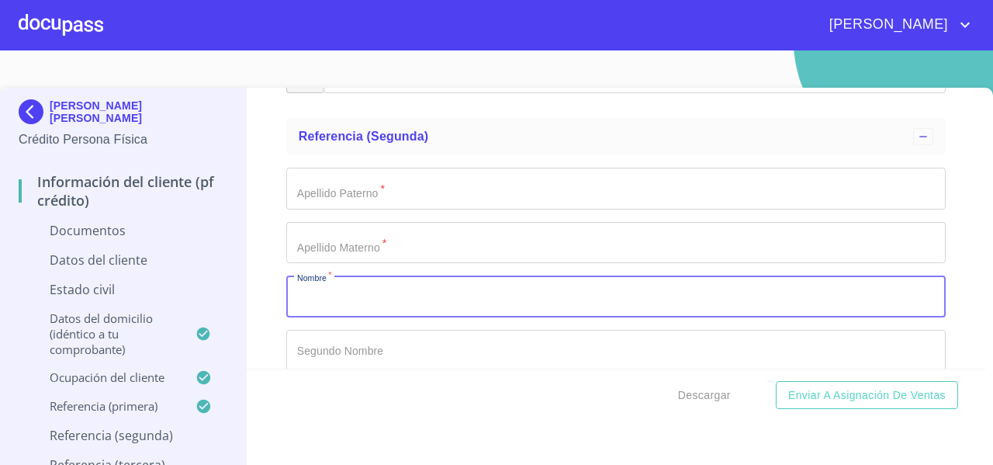
click at [321, 292] on input "Documento de identificación   *" at bounding box center [615, 296] width 659 height 42
paste input "ALEX MITCHEL MARTINEZ CASIMIRO"
drag, startPoint x: 325, startPoint y: 293, endPoint x: 369, endPoint y: 292, distance: 44.2
click at [369, 292] on input "ALEX MITCHEL MARTINEZ CASIMIRO" at bounding box center [598, 296] width 624 height 42
type input "ALEX MARTINEZ CASIMIRO"
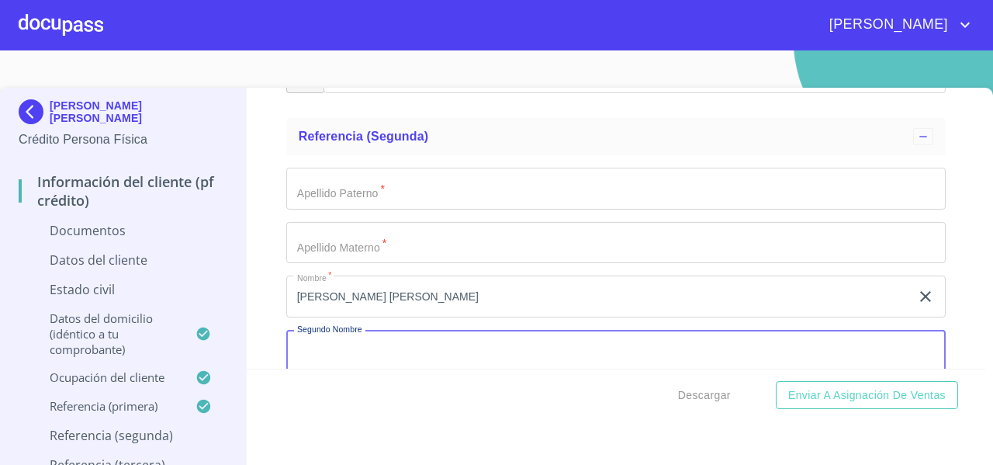
click at [312, 342] on input "Documento de identificación   *" at bounding box center [615, 351] width 659 height 42
paste input "[PERSON_NAME]"
type input "[PERSON_NAME]"
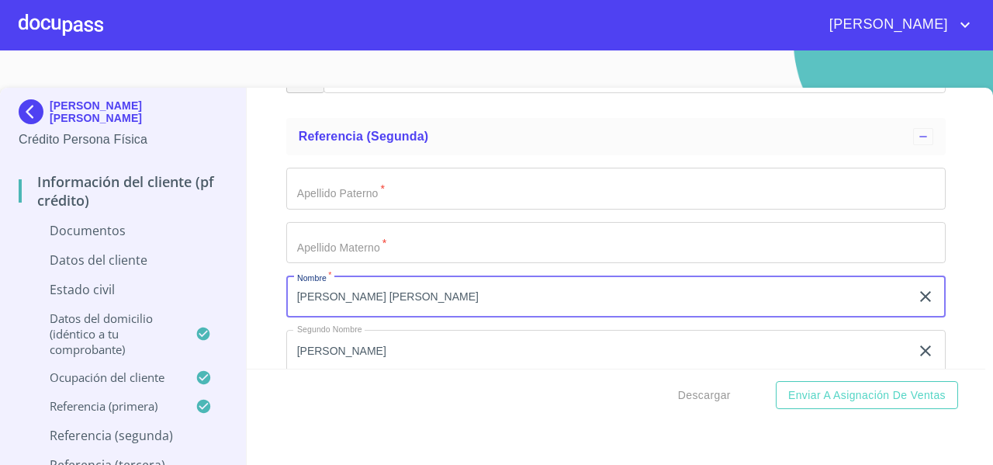
drag, startPoint x: 329, startPoint y: 299, endPoint x: 476, endPoint y: 303, distance: 147.4
click at [476, 303] on input "ALEX MARTINEZ CASIMIRO" at bounding box center [598, 296] width 624 height 42
type input "[PERSON_NAME]"
click at [333, 189] on input "Documento de identificación   *" at bounding box center [615, 189] width 659 height 42
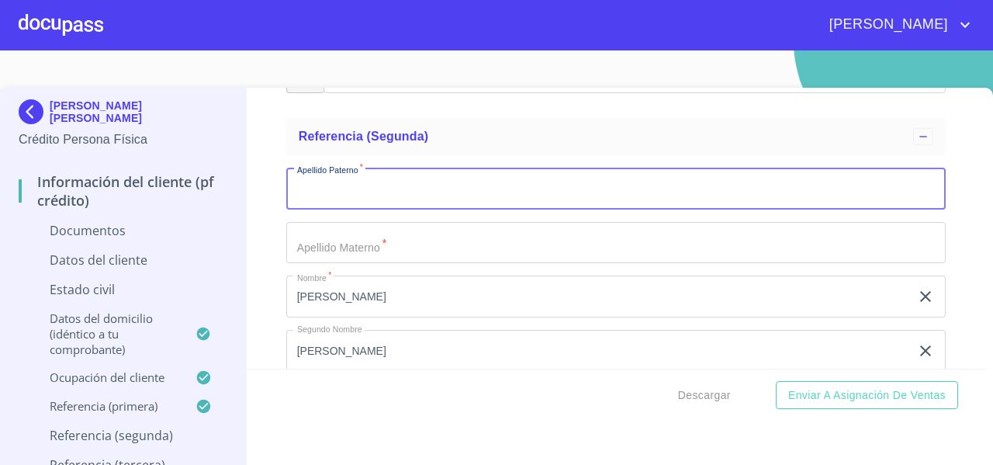
paste input "MARTINEZ CASIMIRO"
drag, startPoint x: 353, startPoint y: 184, endPoint x: 430, endPoint y: 201, distance: 78.7
click at [430, 201] on input "MARTINEZ CASIMIRO" at bounding box center [598, 189] width 624 height 42
type input "[PERSON_NAME]"
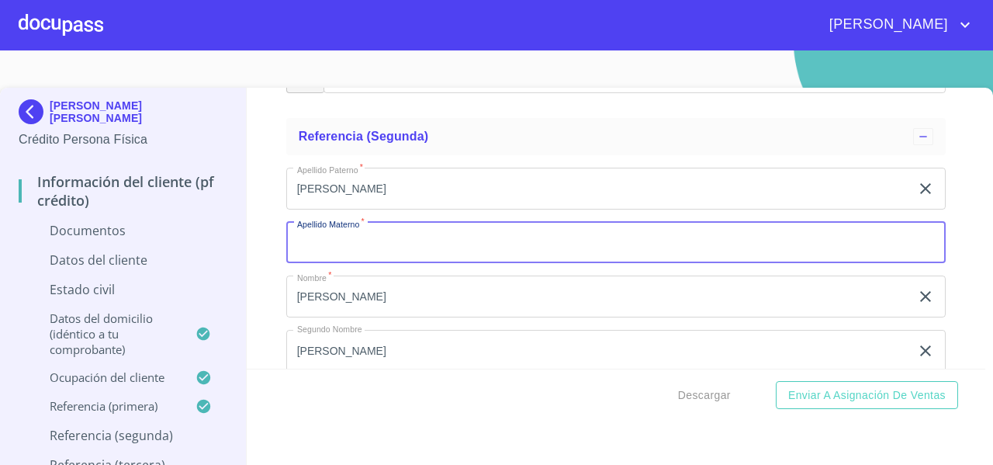
click at [330, 243] on input "Documento de identificación   *" at bounding box center [615, 243] width 659 height 42
paste input "[PERSON_NAME]"
type input "[PERSON_NAME]"
click at [262, 272] on div "Información del cliente (PF crédito) Documentos Documento de identificación   *…" at bounding box center [616, 228] width 739 height 281
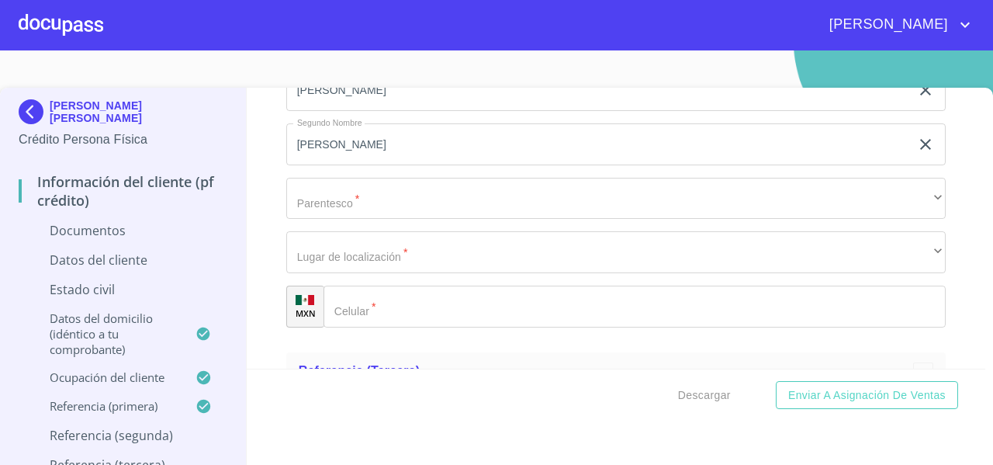
scroll to position [5253, 0]
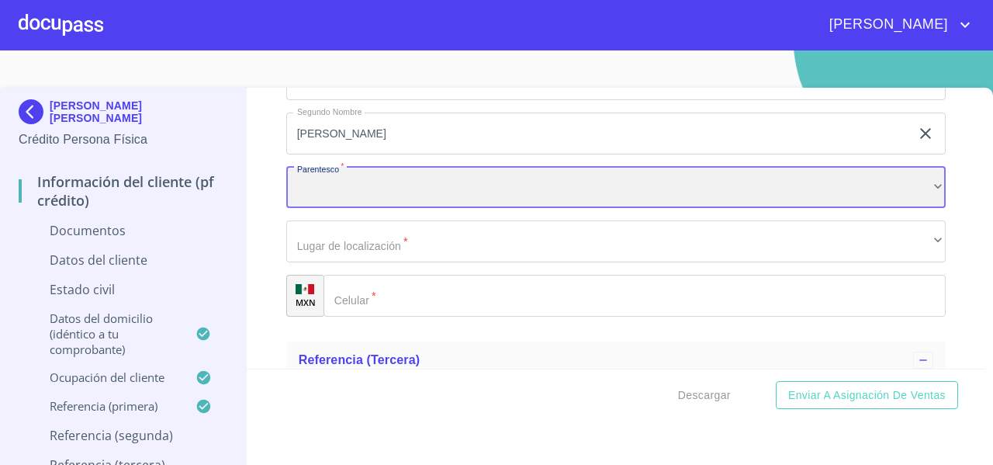
click at [320, 189] on div "​" at bounding box center [615, 188] width 659 height 42
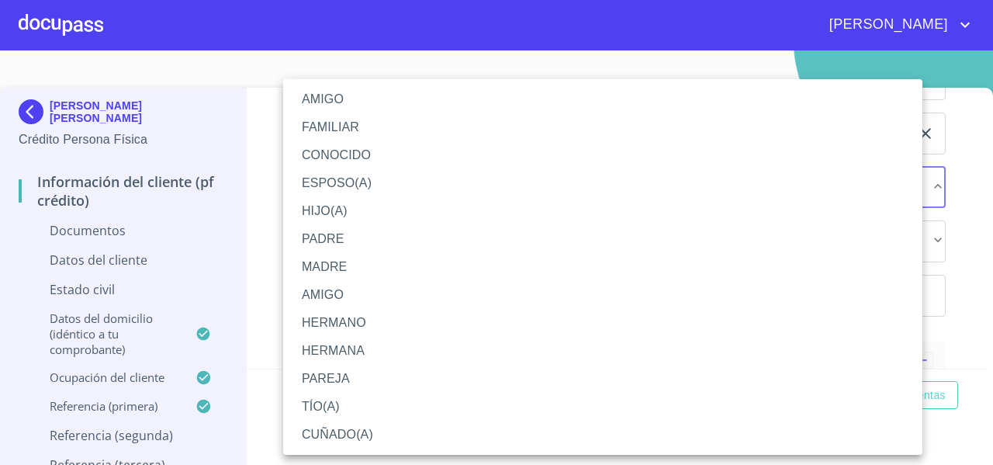
click at [323, 132] on li "FAMILIAR" at bounding box center [602, 127] width 639 height 28
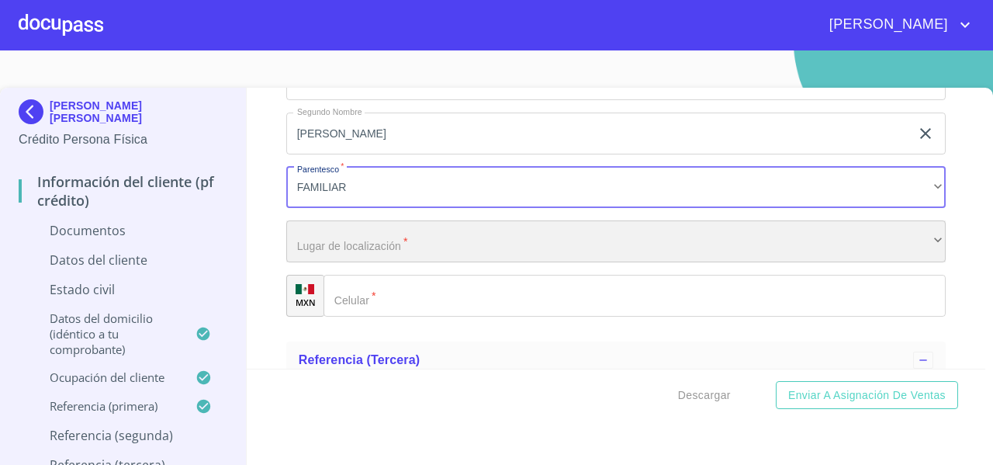
click at [319, 233] on div "​" at bounding box center [615, 241] width 659 height 42
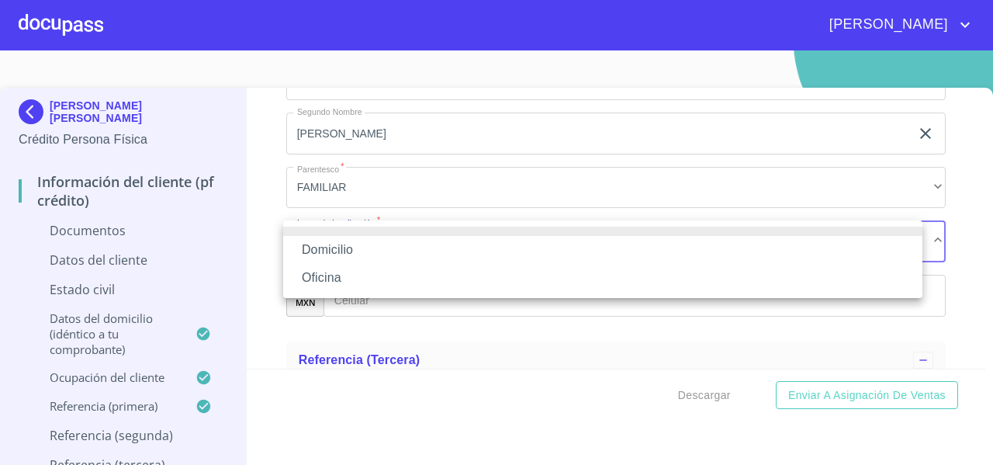
click at [311, 275] on li "Oficina" at bounding box center [602, 278] width 639 height 28
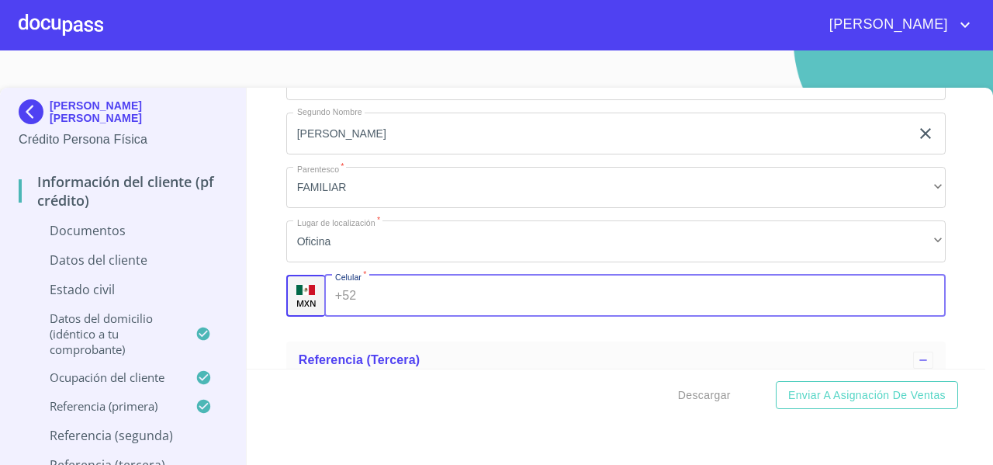
click at [358, 296] on div "+52 ​" at bounding box center [634, 296] width 621 height 42
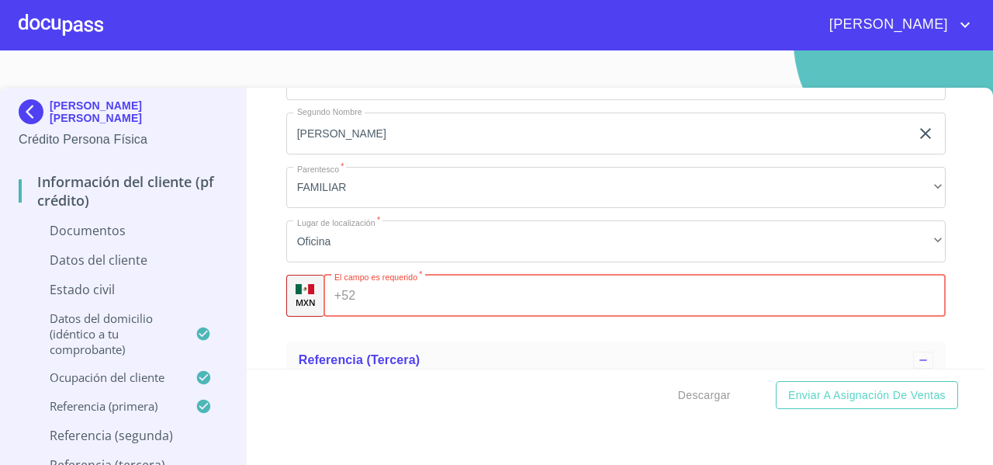
paste input "[PHONE_NUMBER]"
type input "[PHONE_NUMBER]"
click at [264, 288] on div "Información del cliente (PF crédito) Documentos Documento de identificación   *…" at bounding box center [616, 228] width 739 height 281
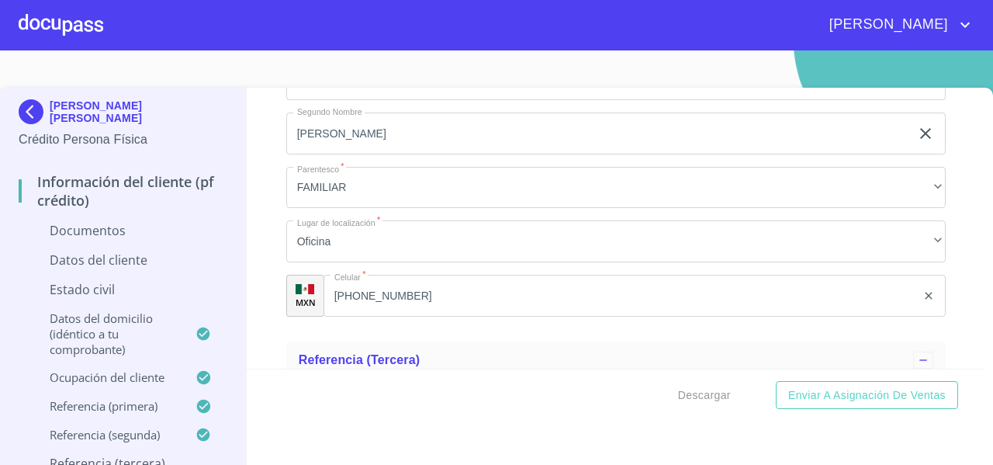
click at [265, 311] on div "Información del cliente (PF crédito) Documentos Documento de identificación   *…" at bounding box center [616, 228] width 739 height 281
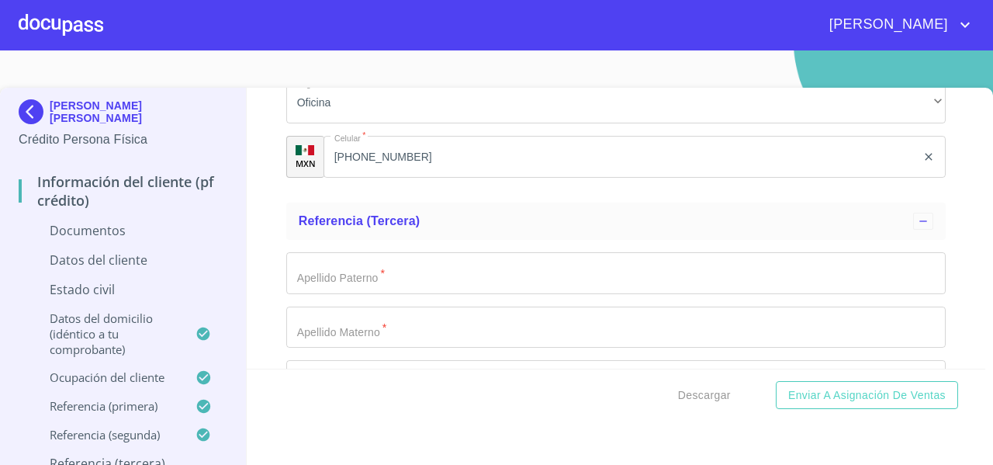
scroll to position [5394, 0]
click at [302, 272] on input "Documento de identificación   *" at bounding box center [615, 272] width 659 height 42
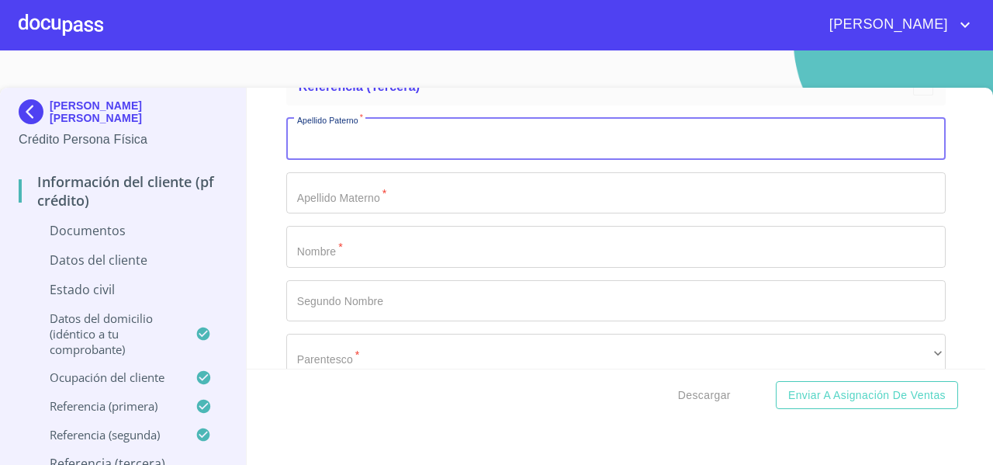
scroll to position [5527, 0]
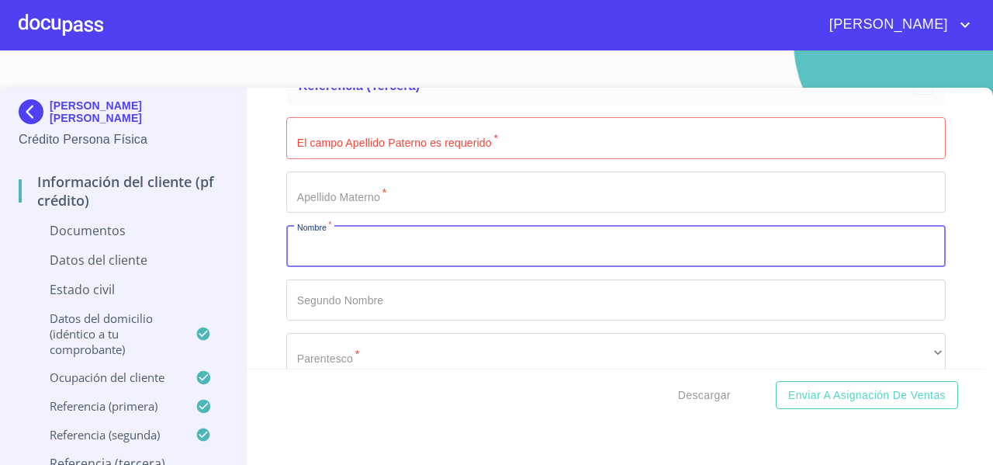
click at [310, 255] on input "Documento de identificación   *" at bounding box center [615, 246] width 659 height 42
paste input "CARMEN MORENO GARCIA"
drag, startPoint x: 345, startPoint y: 247, endPoint x: 491, endPoint y: 244, distance: 145.8
click at [491, 244] on input "CARMEN MORENO GARCIA" at bounding box center [598, 246] width 624 height 42
type input "[PERSON_NAME]"
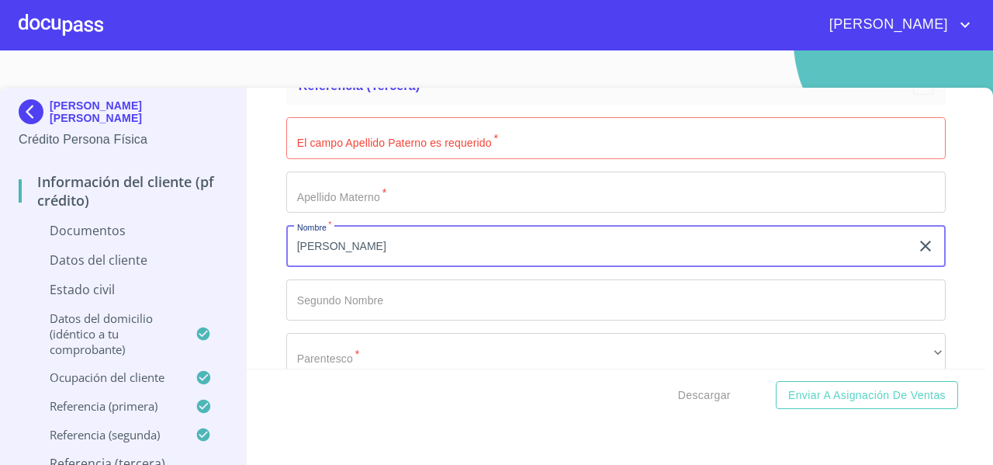
click at [396, 136] on input "Documento de identificación   *" at bounding box center [615, 138] width 659 height 42
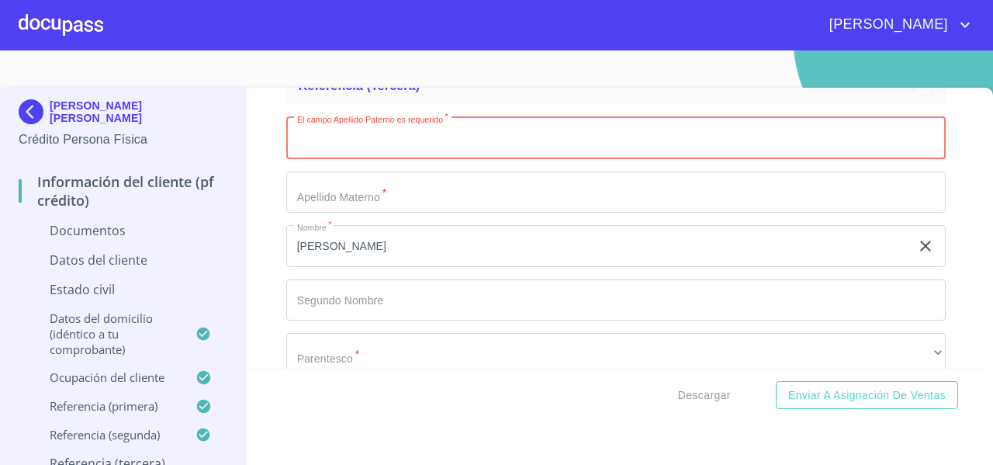
paste input "MORENO GARCIA"
drag, startPoint x: 347, startPoint y: 140, endPoint x: 434, endPoint y: 142, distance: 86.9
click at [434, 142] on input "MORENO GARCIA" at bounding box center [598, 138] width 624 height 42
type input "[PERSON_NAME]"
click at [340, 194] on input "Documento de identificación   *" at bounding box center [615, 192] width 659 height 42
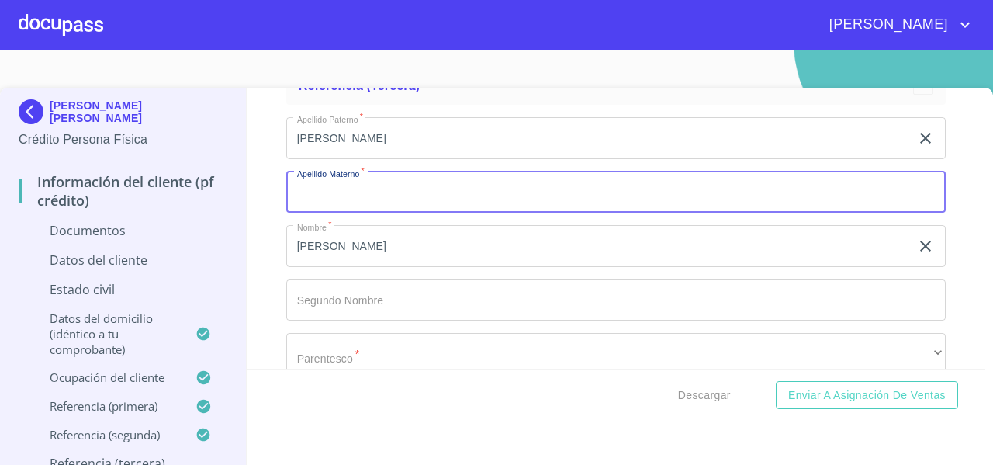
paste input "[PERSON_NAME]"
type input "[PERSON_NAME]"
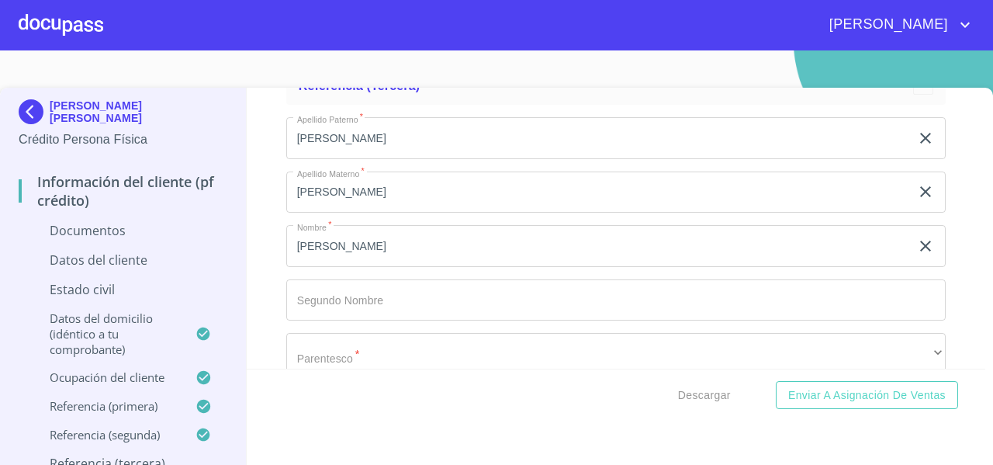
click at [258, 247] on div "Información del cliente (PF crédito) Documentos Documento de identificación   *…" at bounding box center [616, 228] width 739 height 281
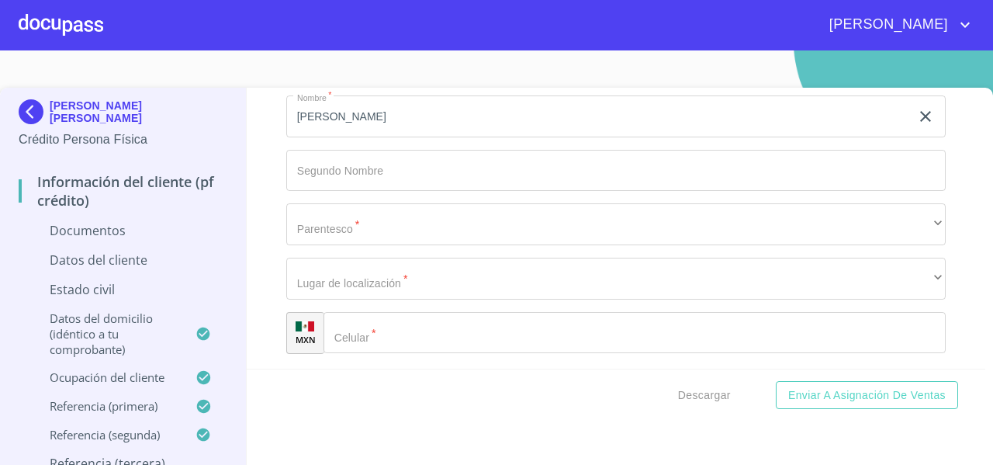
scroll to position [5657, 0]
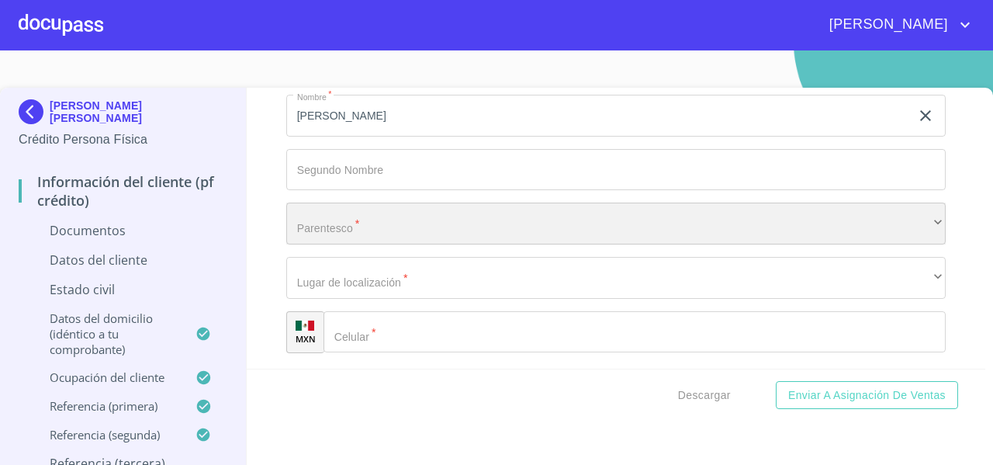
click at [318, 221] on div "​" at bounding box center [615, 223] width 659 height 42
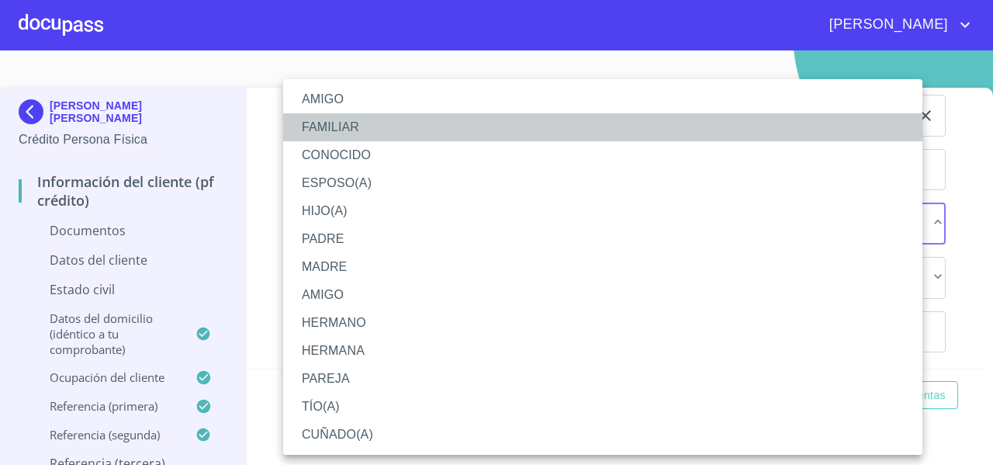
click at [309, 122] on li "FAMILIAR" at bounding box center [602, 127] width 639 height 28
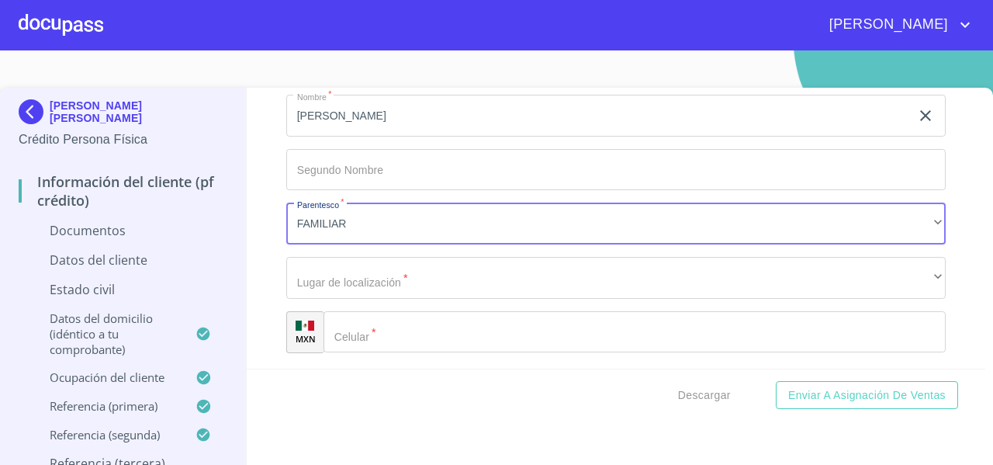
click at [262, 292] on div "Información del cliente (PF crédito) Documentos Documento de identificación   *…" at bounding box center [616, 228] width 739 height 281
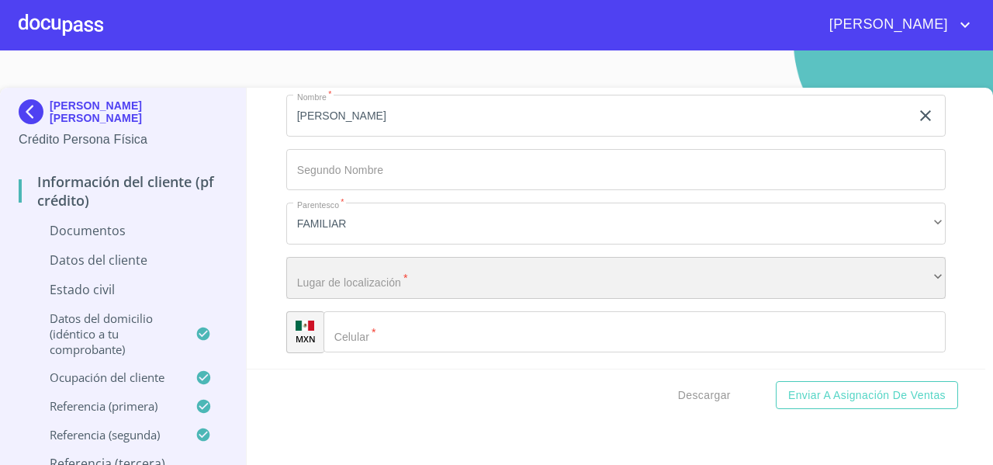
click at [300, 285] on div "​" at bounding box center [615, 278] width 659 height 42
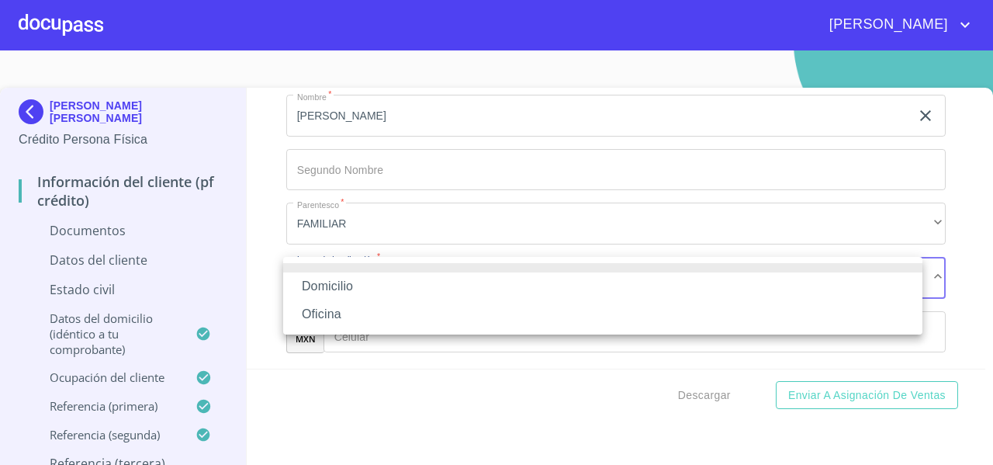
drag, startPoint x: 295, startPoint y: 306, endPoint x: 299, endPoint y: 278, distance: 28.3
click at [299, 278] on ul "Domicilio Oficina" at bounding box center [602, 296] width 639 height 78
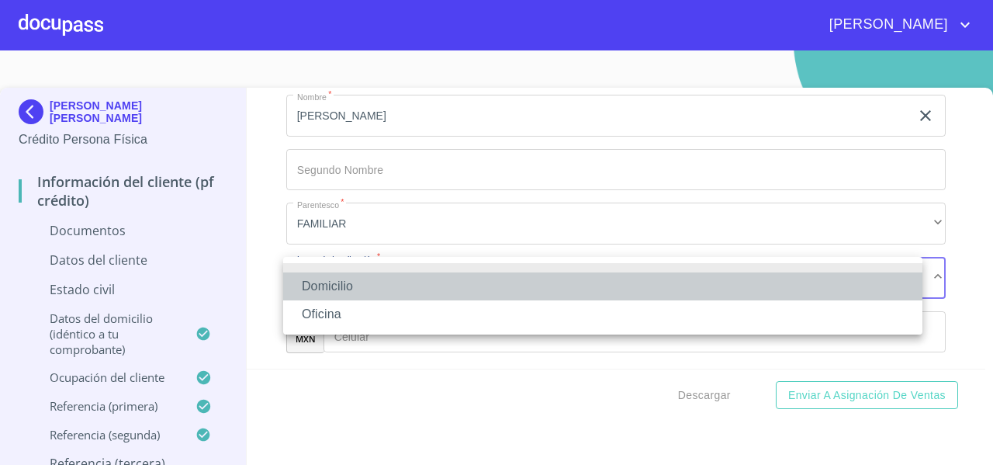
click at [306, 282] on li "Domicilio" at bounding box center [602, 286] width 639 height 28
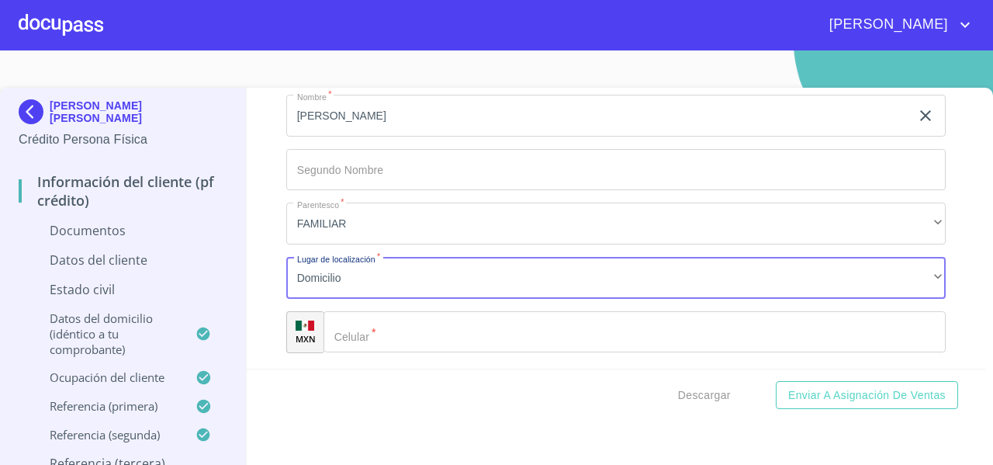
click at [369, 347] on input "Documento de identificación   *" at bounding box center [634, 332] width 622 height 42
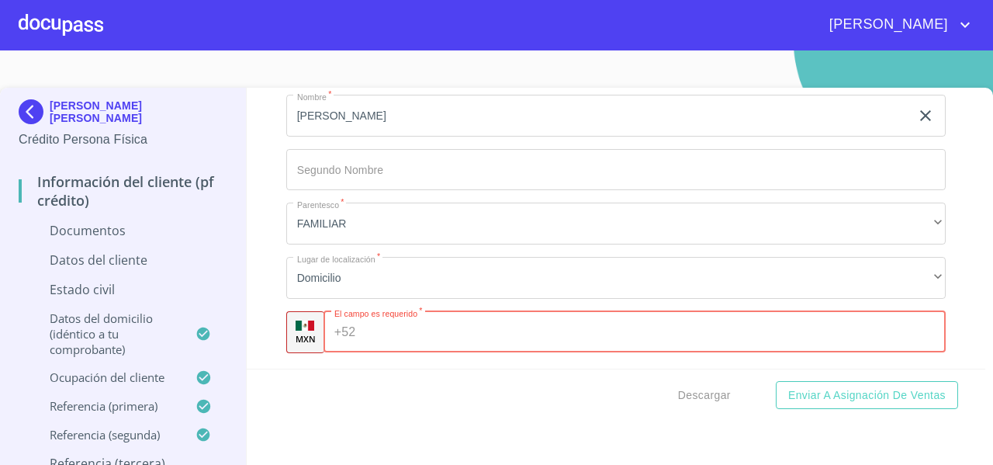
paste input "[PHONE_NUMBER]"
type input "[PHONE_NUMBER]"
click at [256, 309] on div "Información del cliente (PF crédito) Documentos Documento de identificación   *…" at bounding box center [616, 228] width 739 height 281
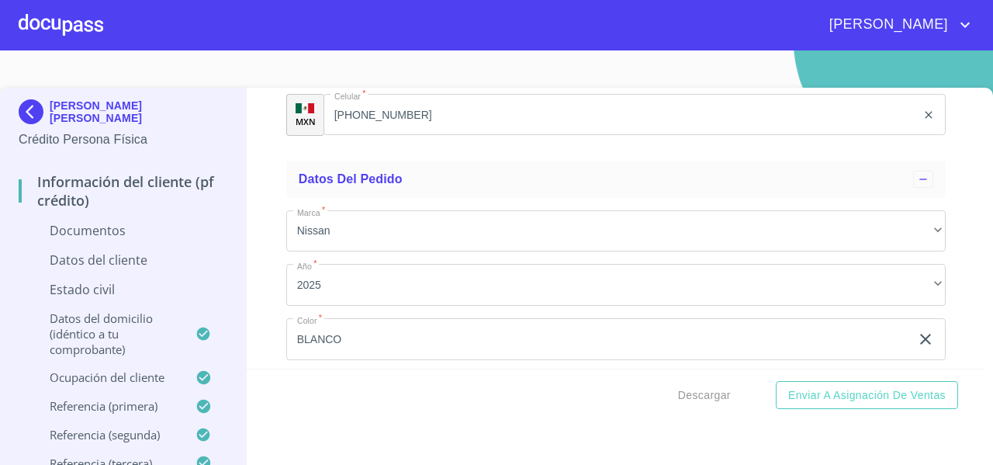
scroll to position [5902, 0]
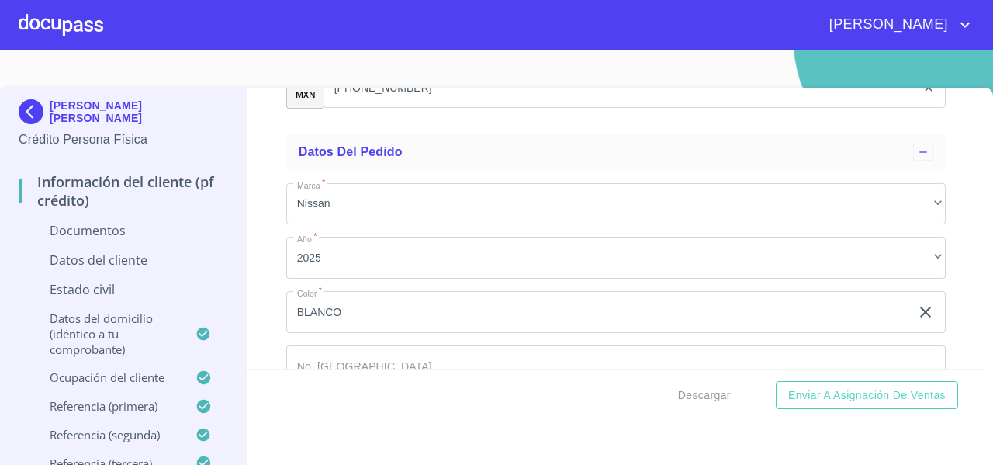
click at [255, 207] on div "Información del cliente (PF crédito) Documentos Documento de identificación   *…" at bounding box center [616, 228] width 739 height 281
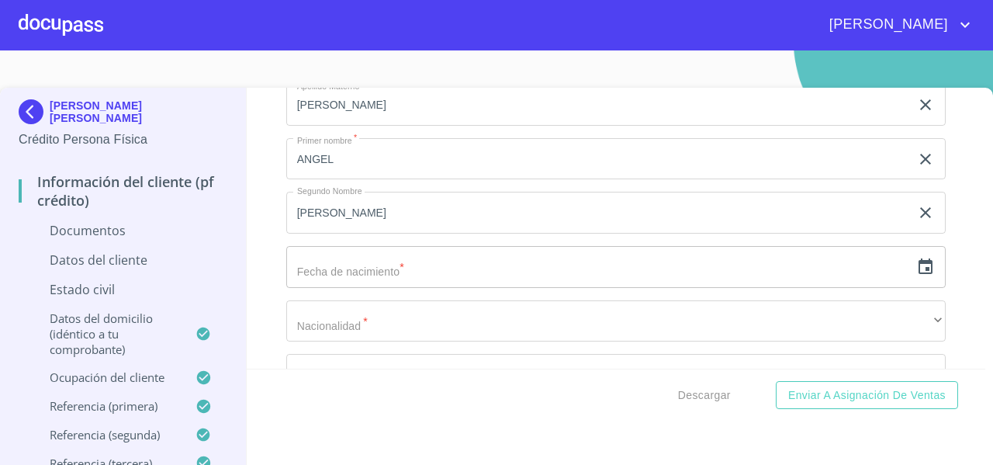
scroll to position [1999, 0]
click at [918, 260] on icon "button" at bounding box center [925, 268] width 14 height 16
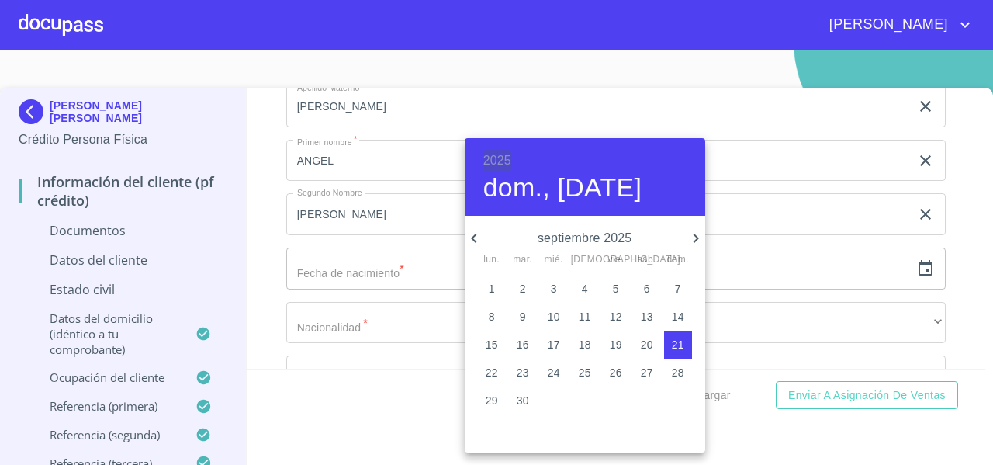
click at [493, 160] on h6 "2025" at bounding box center [497, 161] width 28 height 22
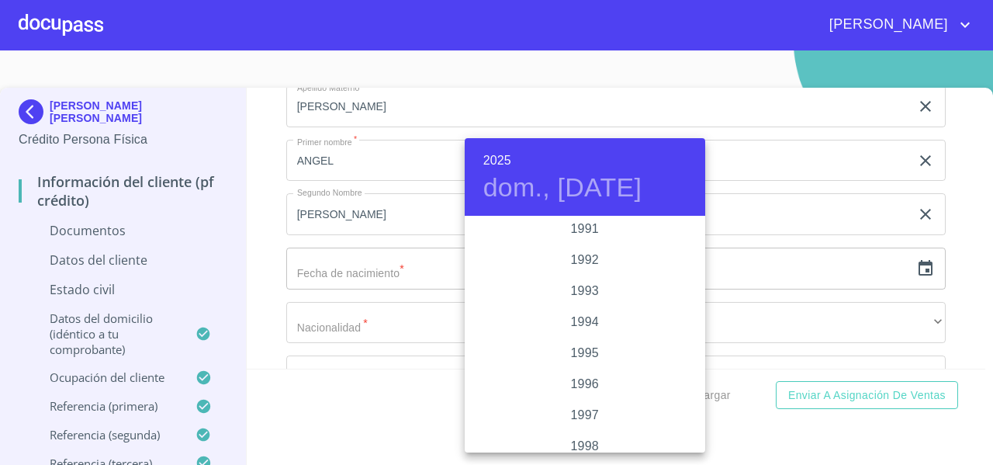
scroll to position [2051, 0]
click at [591, 261] on div "1992" at bounding box center [585, 260] width 240 height 31
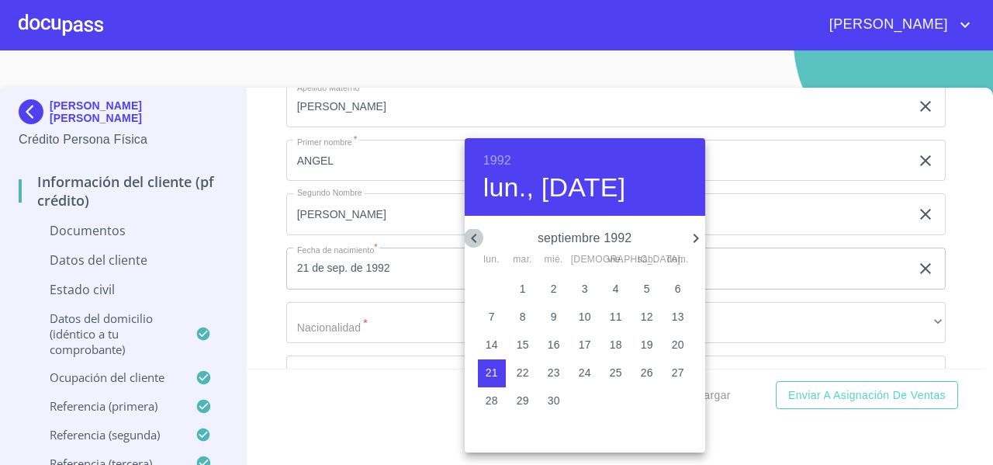
click at [473, 236] on icon "button" at bounding box center [473, 237] width 5 height 9
click at [491, 372] on p "20" at bounding box center [492, 373] width 12 height 16
type input "20 de [DATE]. de 1992"
click at [264, 254] on div at bounding box center [496, 232] width 993 height 465
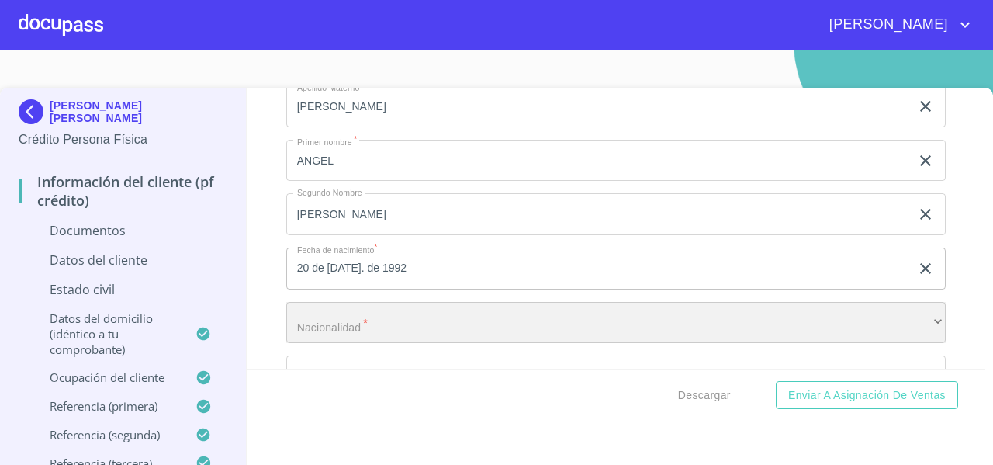
click at [313, 326] on div "​" at bounding box center [615, 323] width 659 height 42
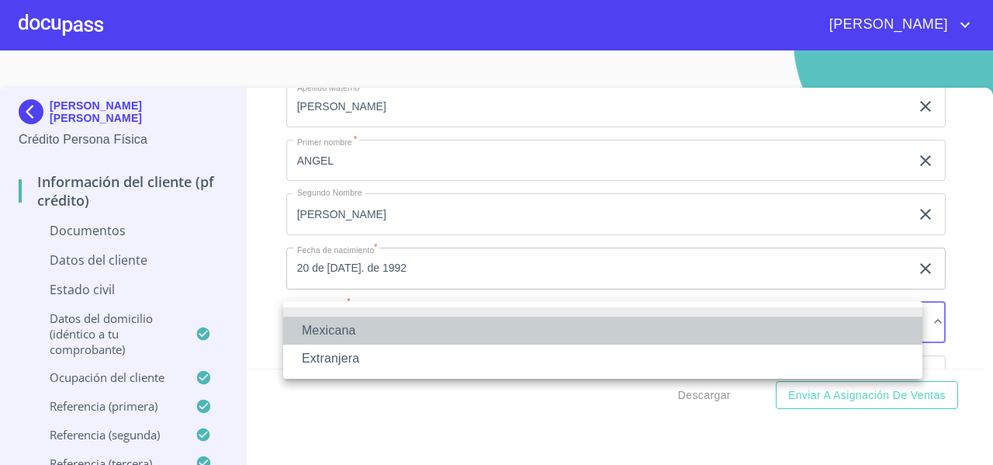
click at [313, 326] on li "Mexicana" at bounding box center [602, 330] width 639 height 28
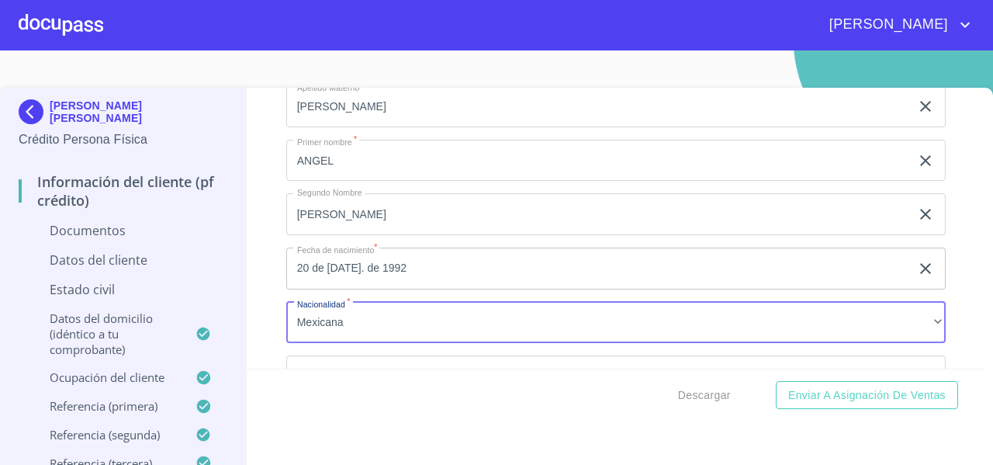
click at [270, 318] on div "Información del cliente (PF crédito) Documentos Documento de identificación   *…" at bounding box center [616, 228] width 739 height 281
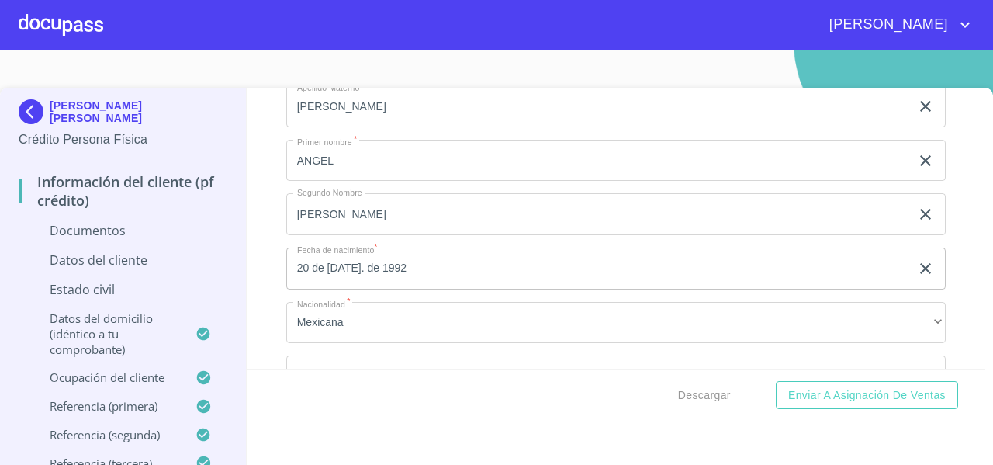
scroll to position [2090, 0]
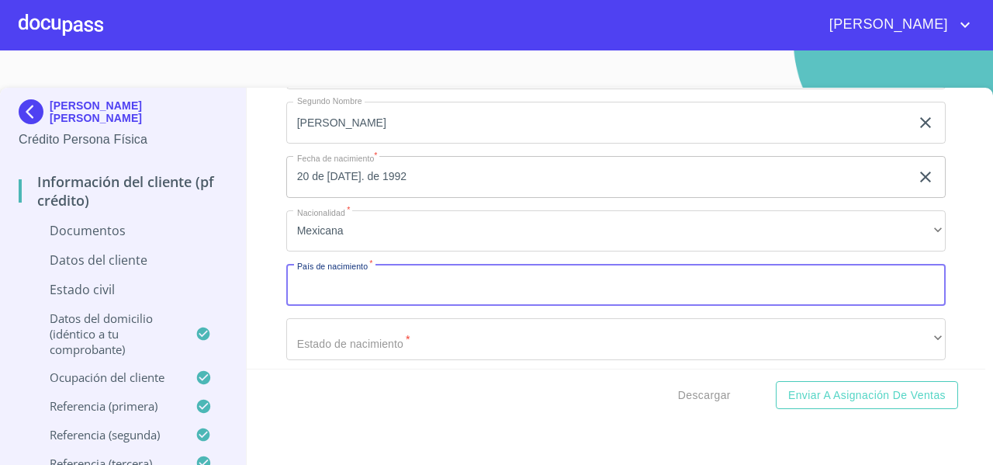
click at [309, 280] on input "Documento de identificación   *" at bounding box center [615, 285] width 659 height 42
type input "[GEOGRAPHIC_DATA]"
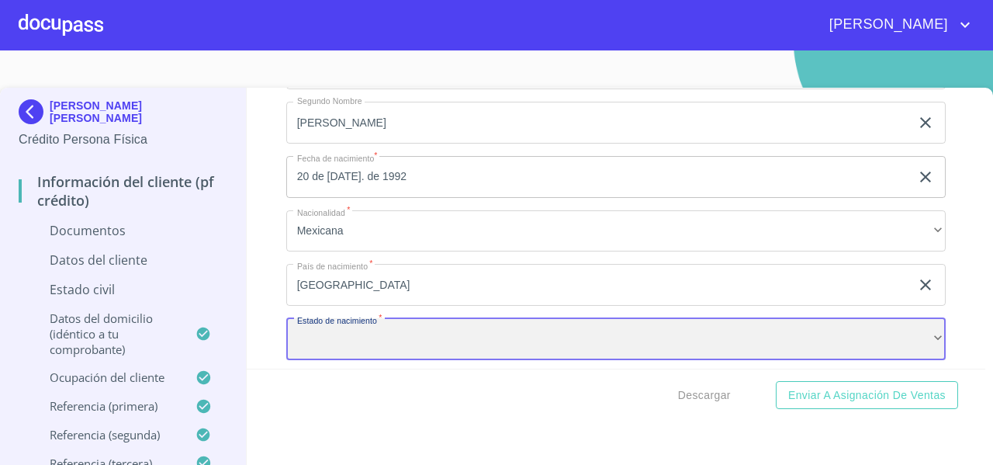
click at [325, 354] on div "​" at bounding box center [615, 339] width 659 height 42
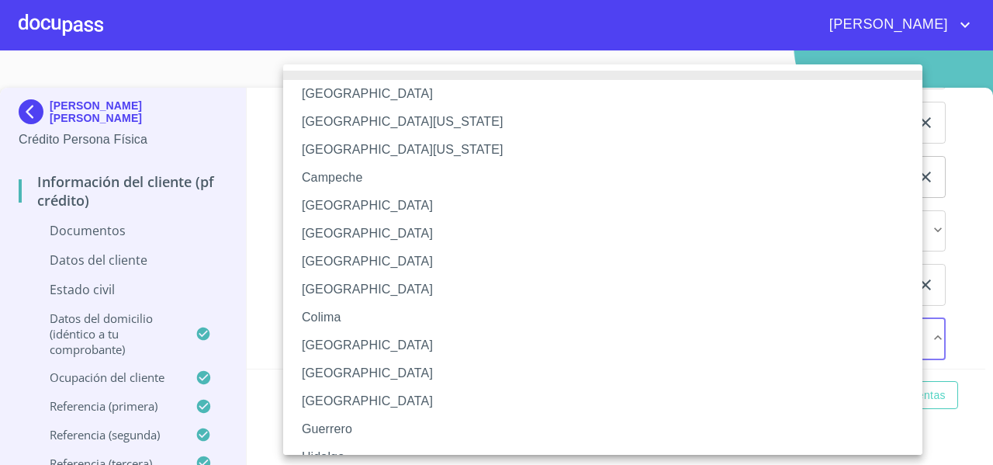
click at [329, 370] on li "[GEOGRAPHIC_DATA]" at bounding box center [608, 373] width 651 height 28
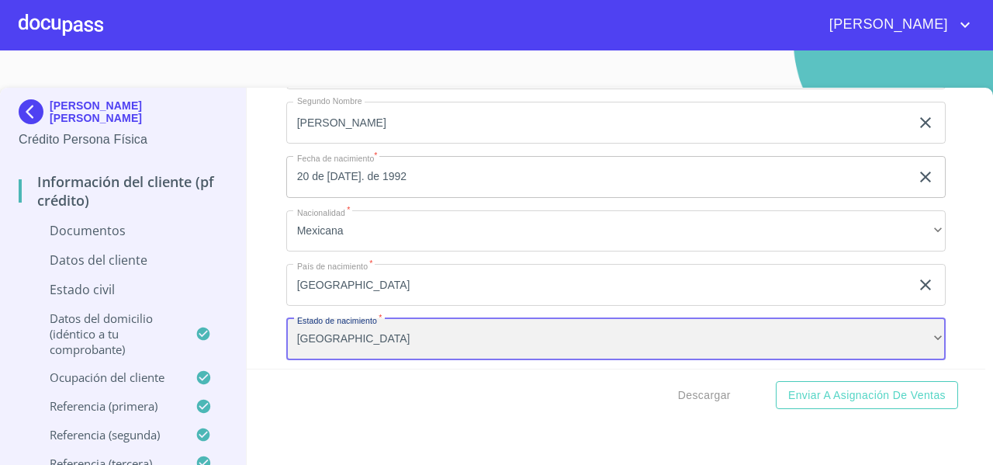
click at [286, 327] on div "[GEOGRAPHIC_DATA]" at bounding box center [615, 339] width 659 height 42
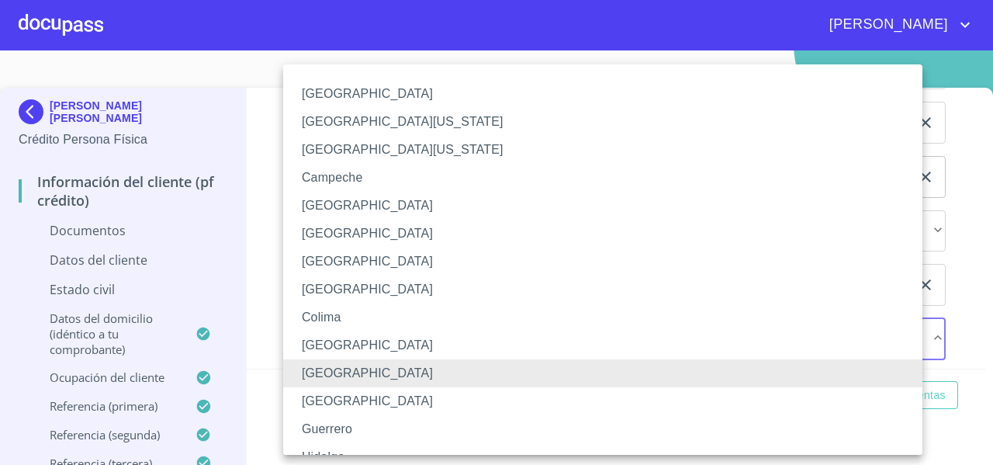
click at [252, 313] on div at bounding box center [496, 232] width 993 height 465
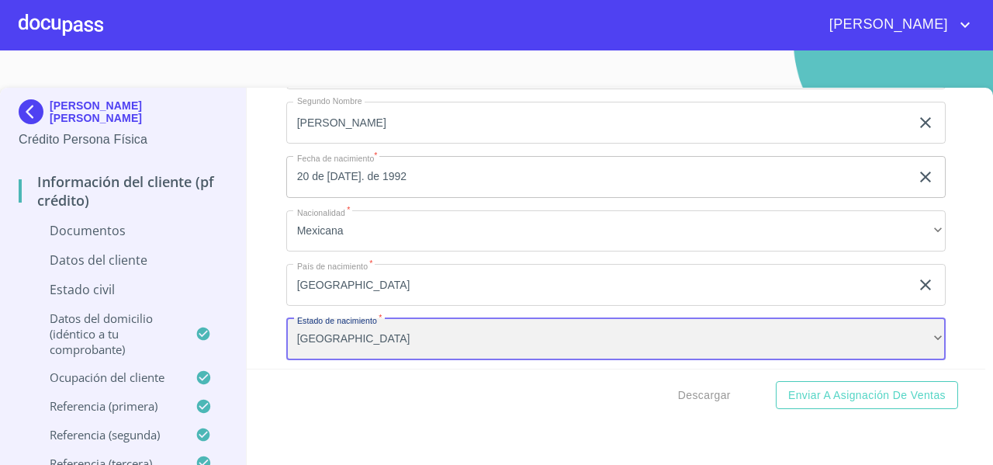
scroll to position [2326, 0]
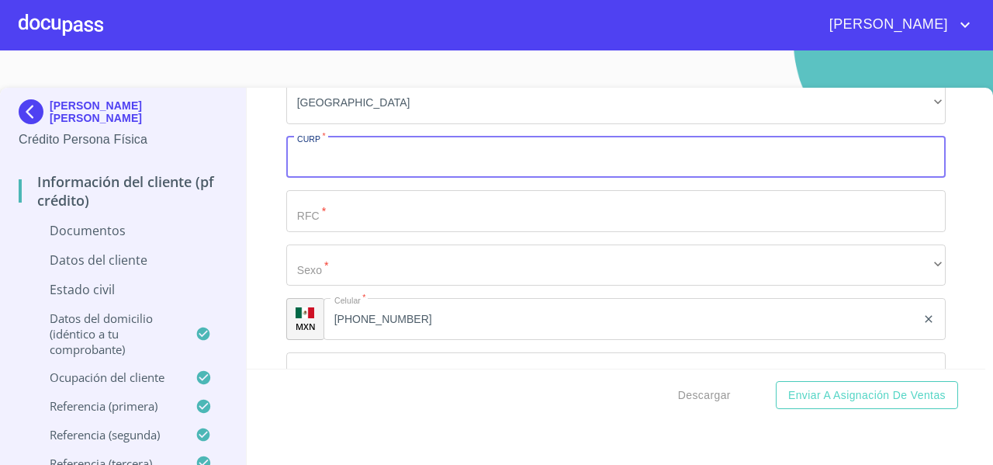
click at [316, 145] on input "Documento de identificación   *" at bounding box center [615, 158] width 659 height 42
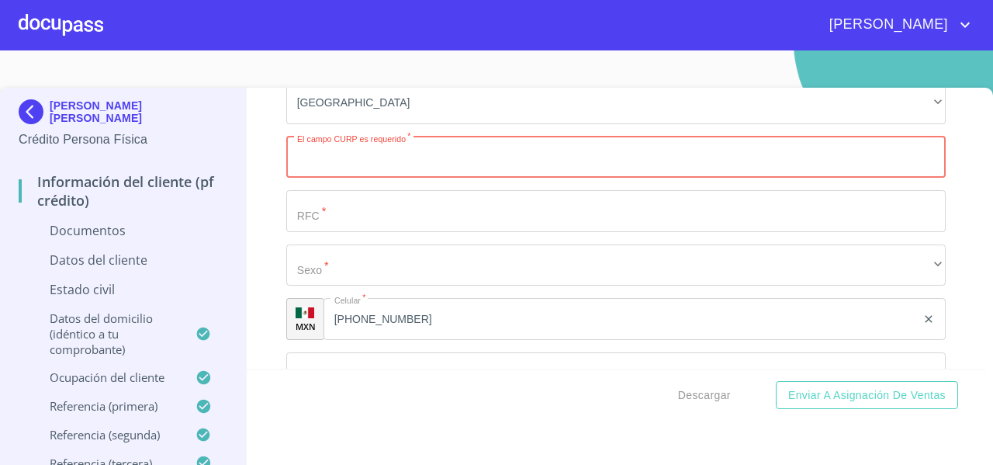
click at [324, 156] on input "Documento de identificación   *" at bounding box center [615, 158] width 659 height 42
paste input "GACA920720HDFRSN09"
type input "GACA920720HDFRSN09"
click at [268, 171] on div "Información del cliente (PF crédito) Documentos Documento de identificación   *…" at bounding box center [616, 228] width 739 height 281
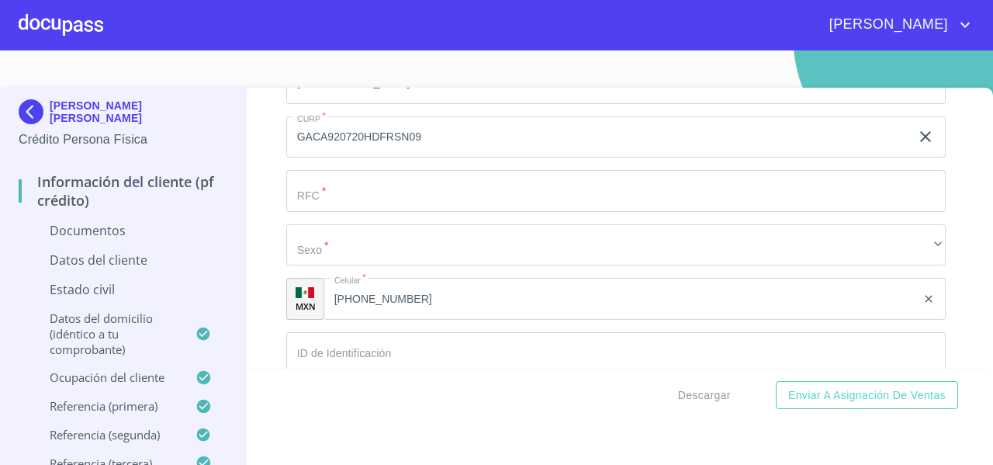
scroll to position [2343, 0]
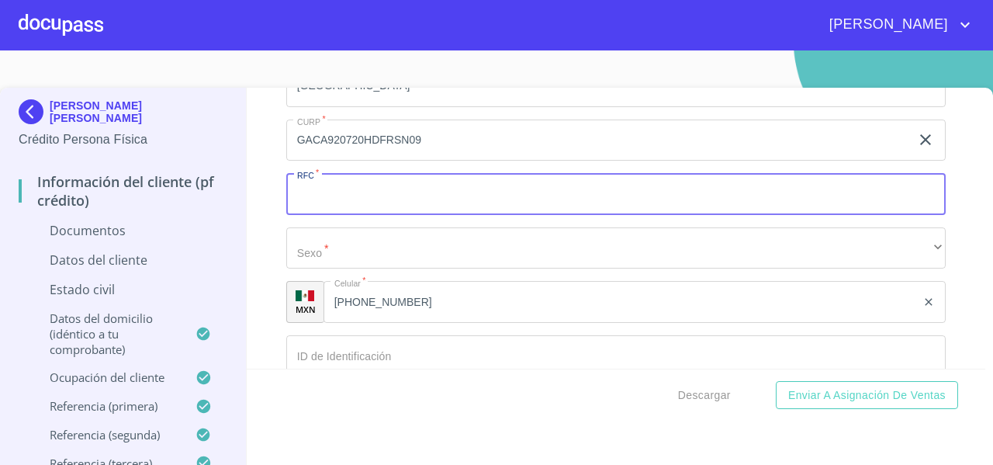
click at [327, 191] on input "Documento de identificación   *" at bounding box center [615, 194] width 659 height 42
paste input "GACA920720"
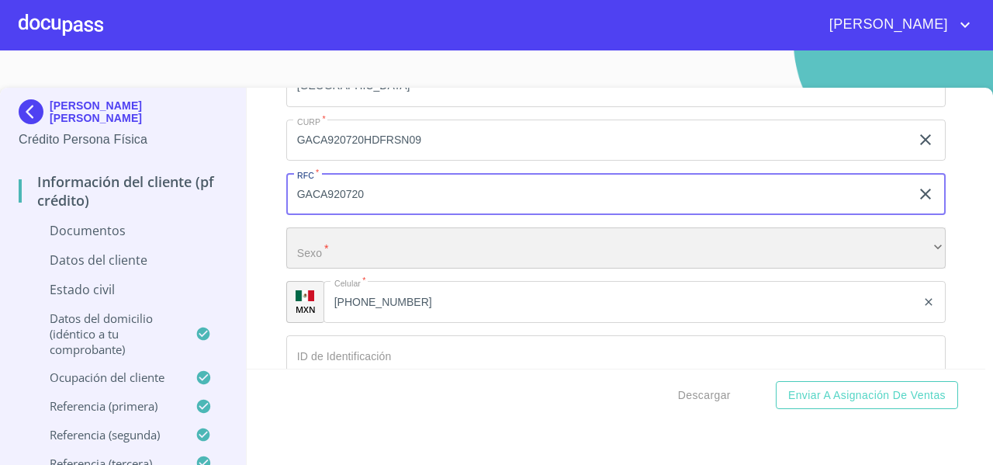
click at [314, 241] on div "​" at bounding box center [615, 248] width 659 height 42
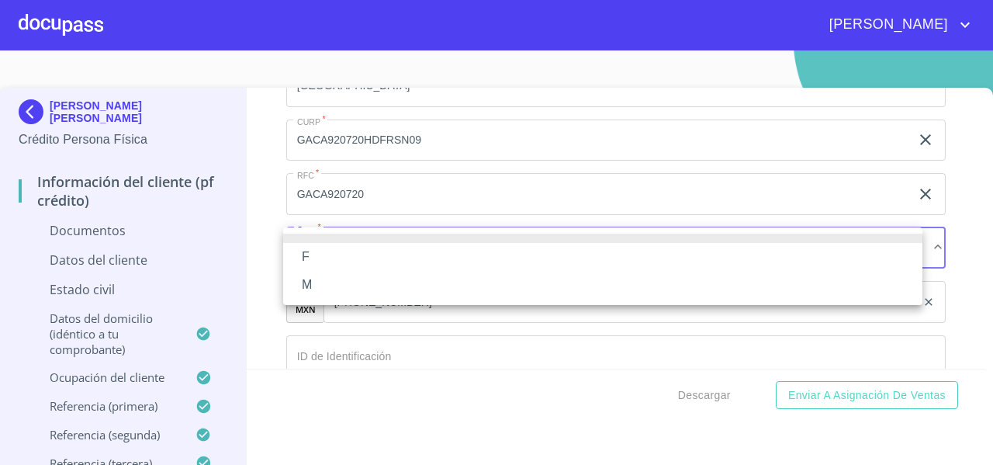
click at [252, 212] on div at bounding box center [496, 232] width 993 height 465
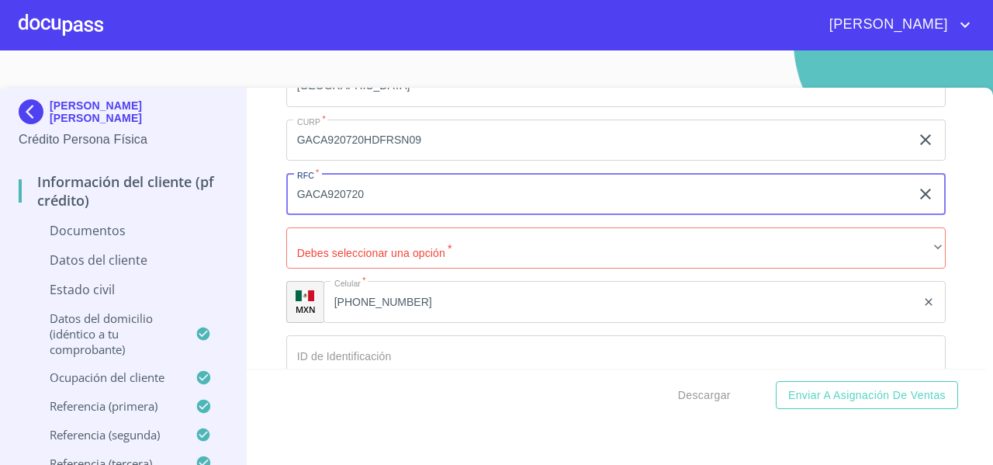
click at [385, 192] on input "GACA920720" at bounding box center [598, 194] width 624 height 42
paste input "2U4"
type input "GACA9207202U4"
click at [247, 233] on div "Información del cliente (PF crédito) Documentos Documento de identificación   *…" at bounding box center [616, 228] width 739 height 281
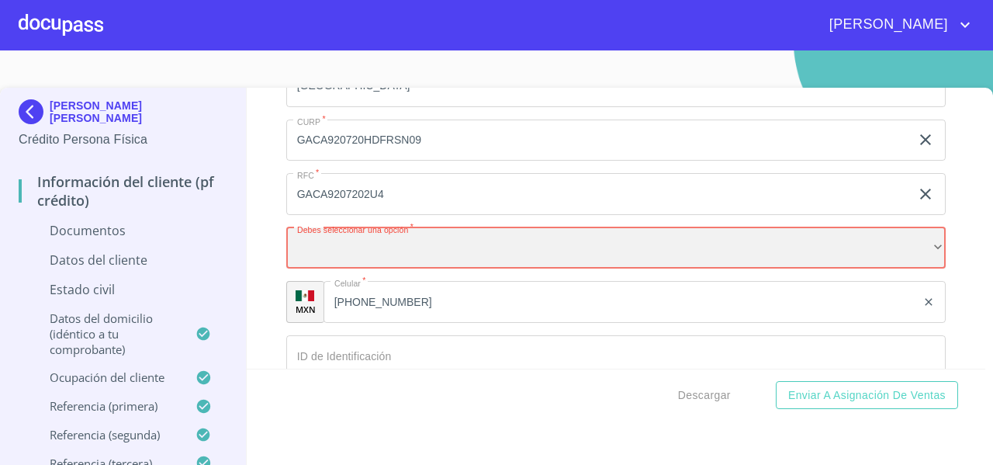
click at [322, 243] on div "​" at bounding box center [615, 248] width 659 height 42
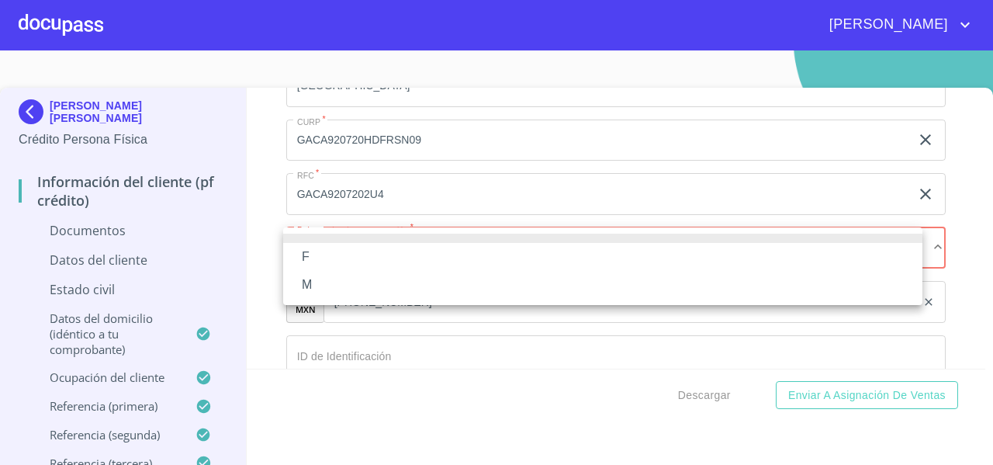
click at [308, 285] on li "M" at bounding box center [602, 285] width 639 height 28
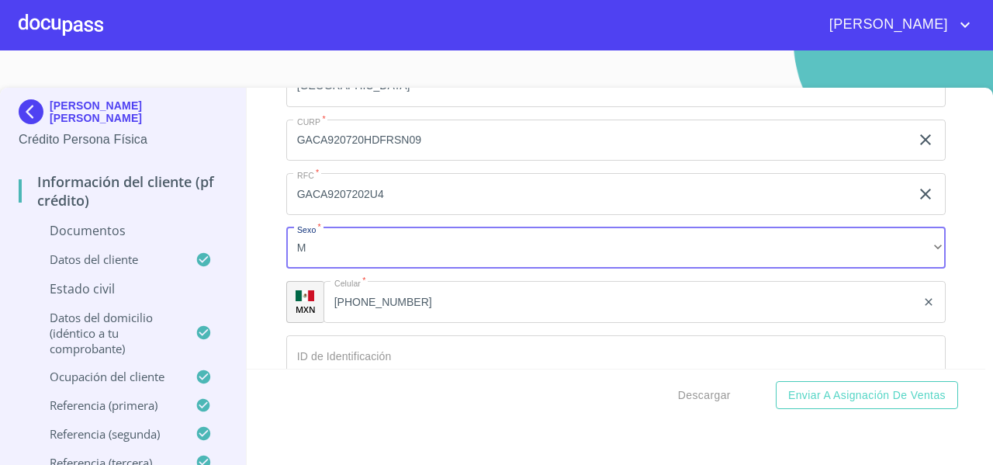
click at [258, 249] on div "Información del cliente (PF crédito) Documentos Documento de identificación   *…" at bounding box center [616, 228] width 739 height 281
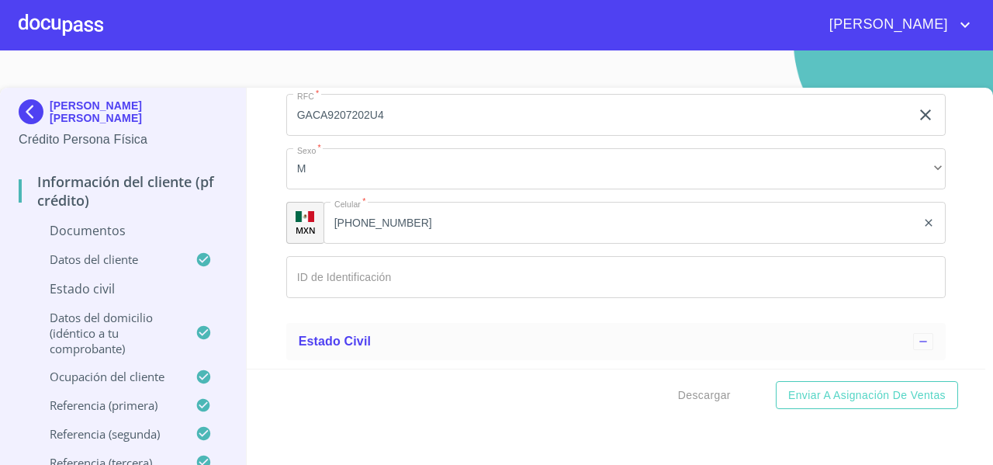
scroll to position [2427, 0]
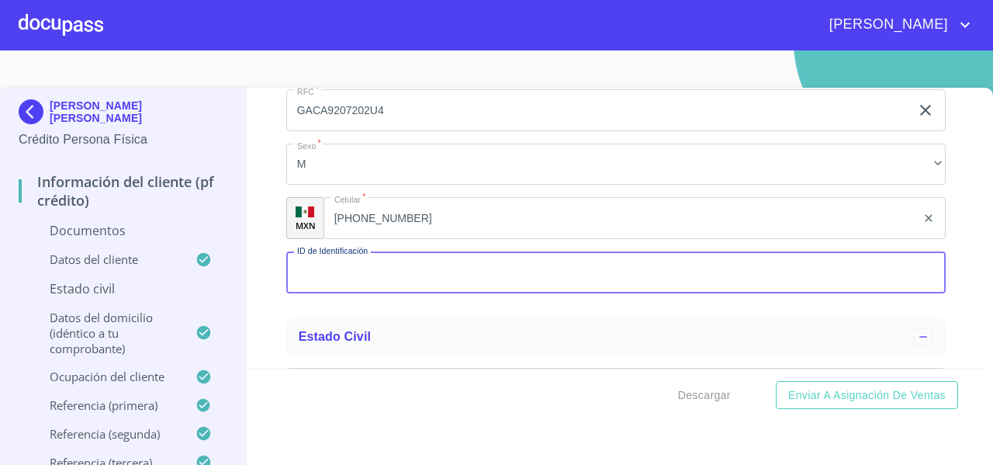
click at [316, 268] on input "Documento de identificación   *" at bounding box center [615, 272] width 659 height 42
type input "2572189923"
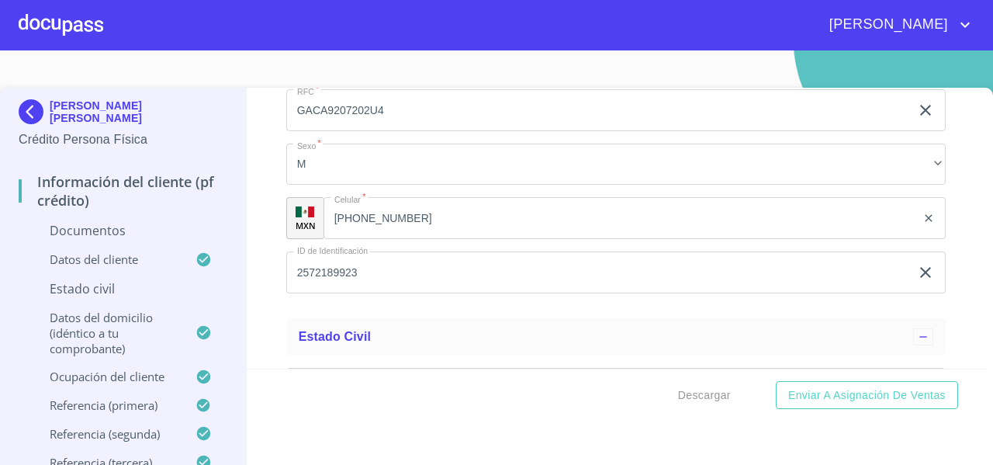
click at [270, 301] on div "Información del cliente (PF crédito) Documentos Documento de identificación   *…" at bounding box center [616, 228] width 739 height 281
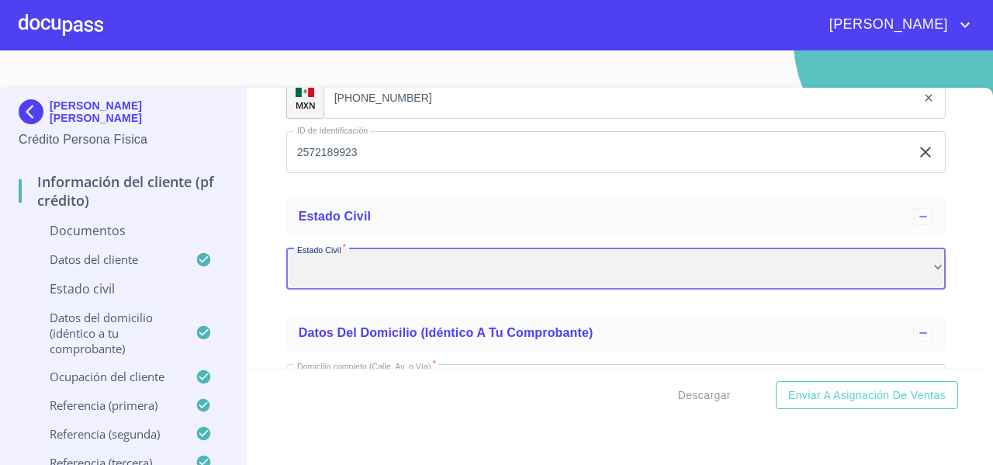
click at [299, 271] on div "​" at bounding box center [615, 268] width 659 height 42
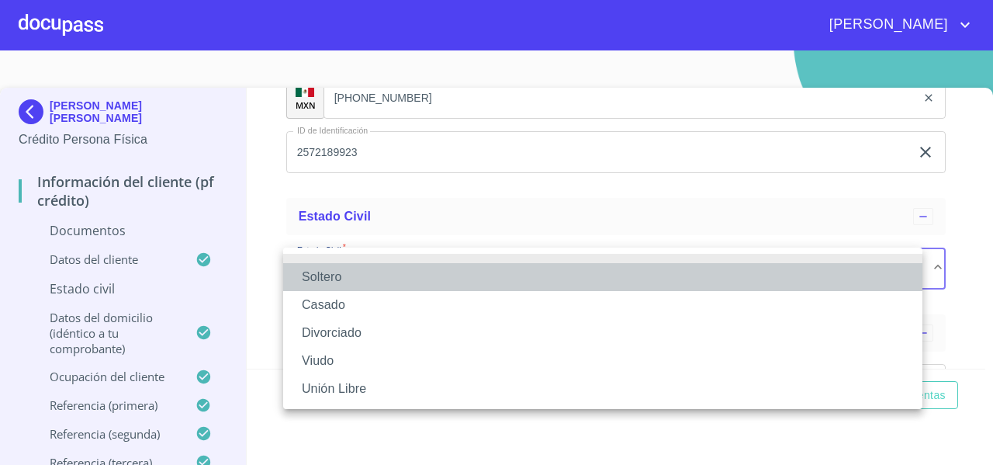
click at [299, 271] on li "Soltero" at bounding box center [602, 277] width 639 height 28
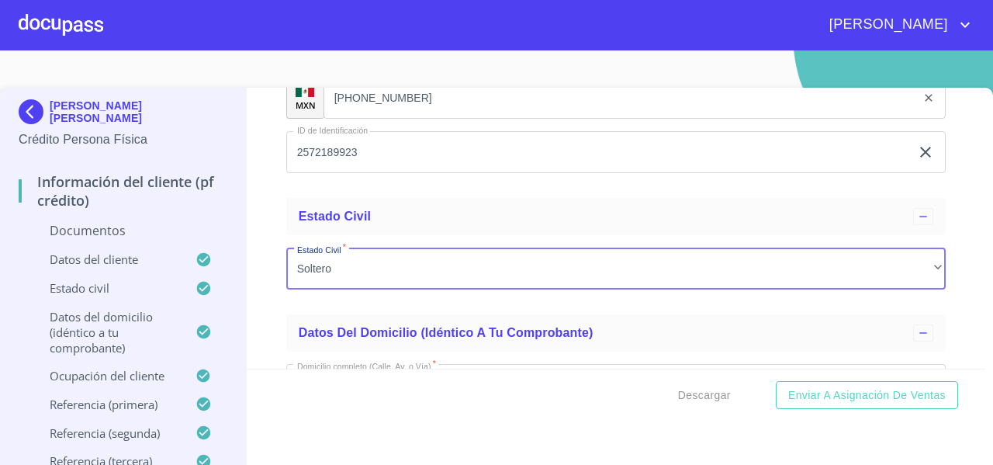
click at [261, 229] on div "Información del cliente (PF crédito) Documentos Documento de identificación   *…" at bounding box center [616, 228] width 739 height 281
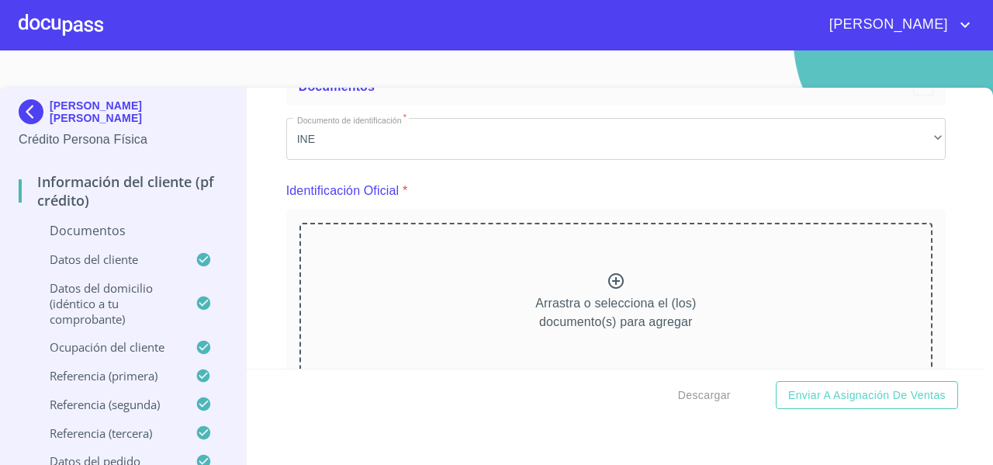
scroll to position [161, 0]
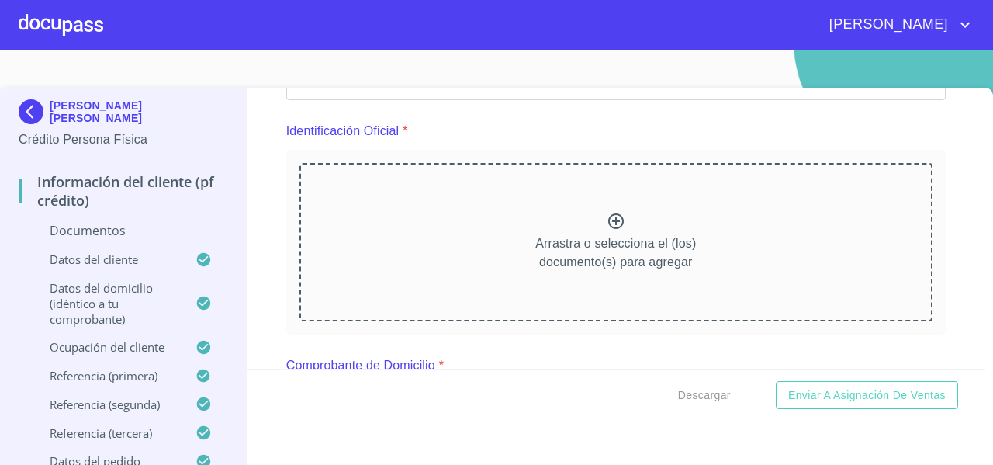
click at [493, 240] on div "Arrastra o selecciona el (los) documento(s) para agregar" at bounding box center [615, 242] width 633 height 158
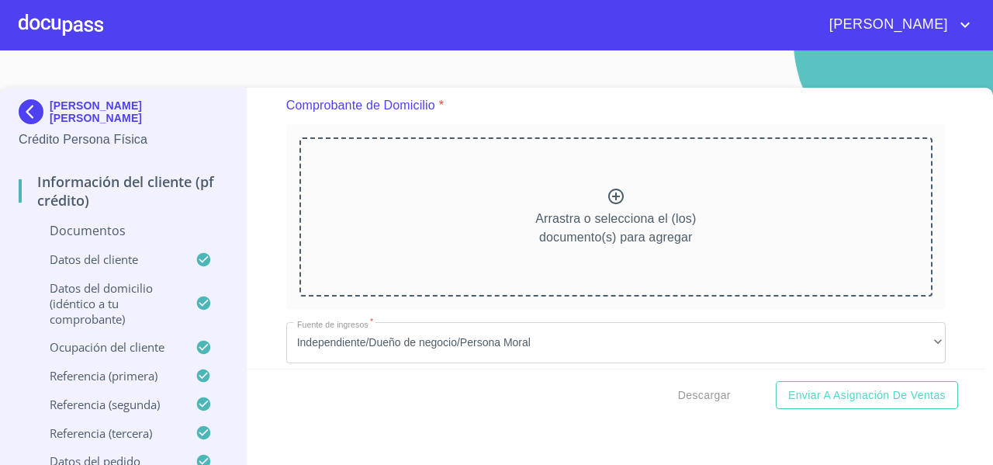
scroll to position [831, 0]
click at [556, 233] on p "Arrastra o selecciona el (los) documento(s) para agregar" at bounding box center [615, 227] width 161 height 37
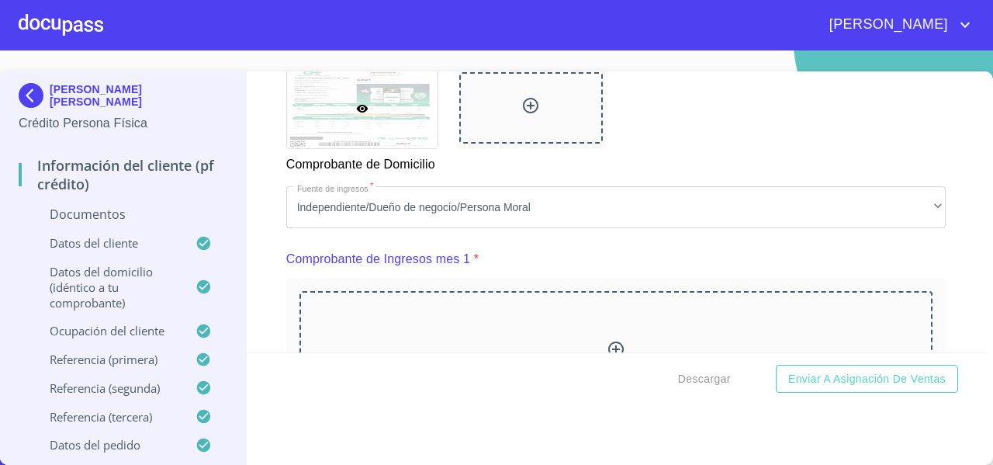
scroll to position [1541, 0]
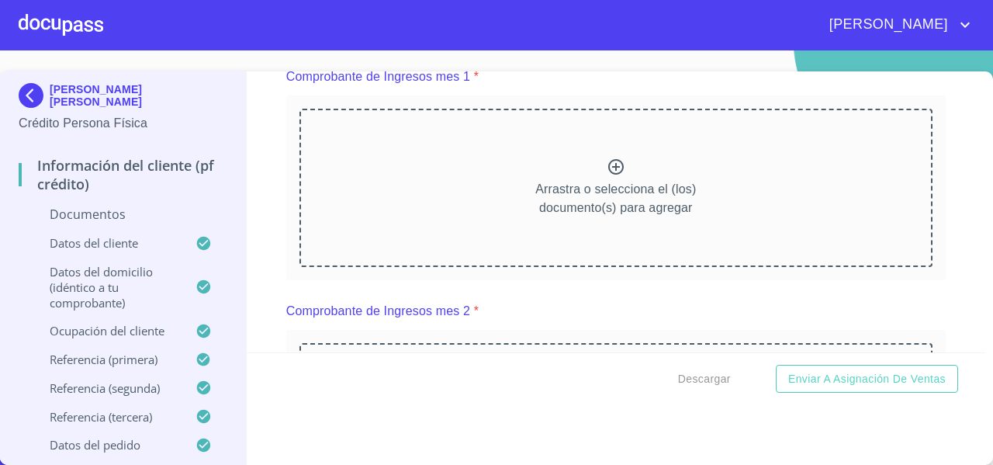
click at [510, 195] on div "Arrastra o selecciona el (los) documento(s) para agregar" at bounding box center [615, 188] width 633 height 158
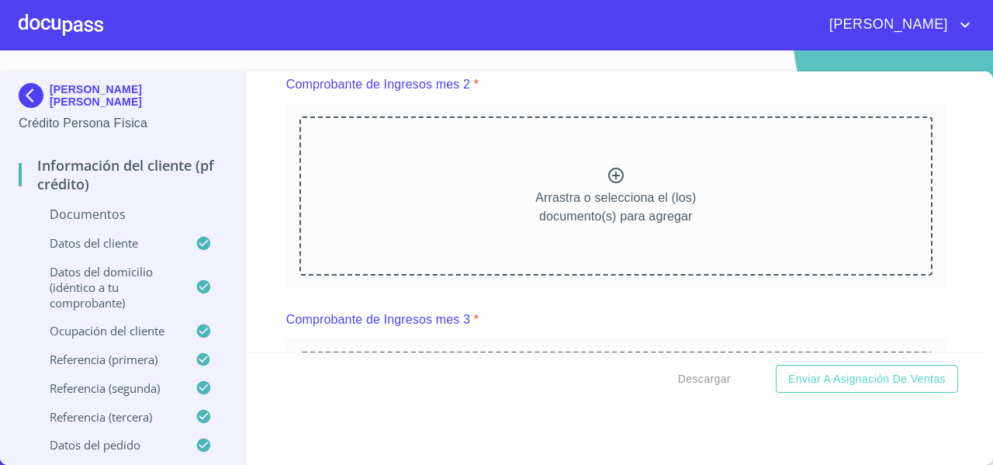
scroll to position [2197, 0]
click at [432, 170] on div "Arrastra o selecciona el (los) documento(s) para agregar" at bounding box center [615, 194] width 633 height 158
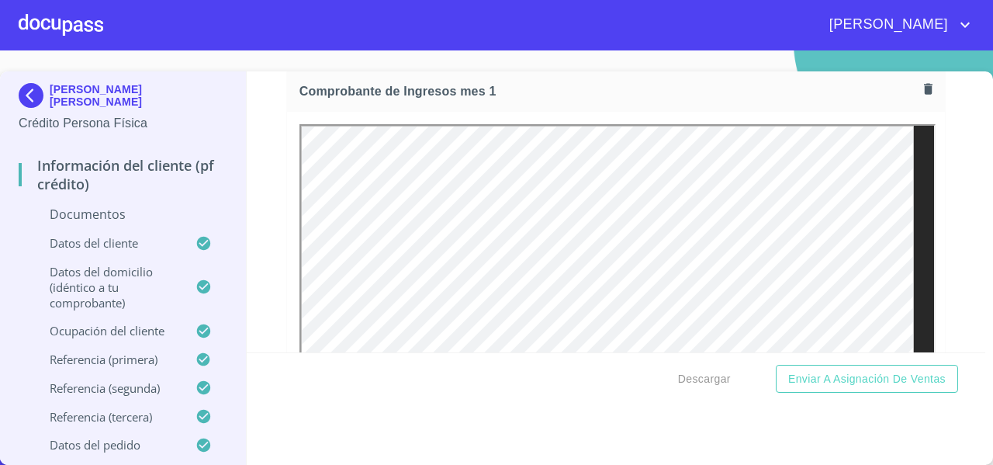
scroll to position [1557, 0]
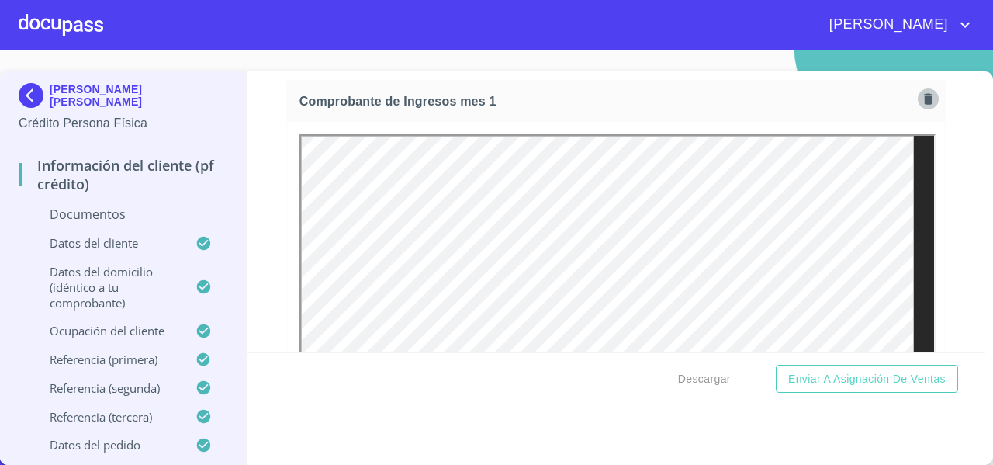
click at [924, 104] on icon "button" at bounding box center [928, 98] width 9 height 11
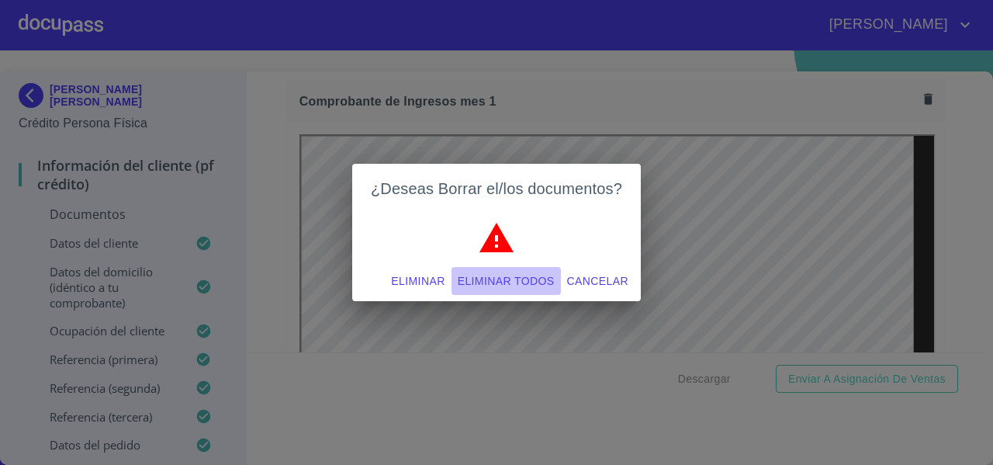
click at [525, 278] on span "Eliminar todos" at bounding box center [506, 280] width 97 height 19
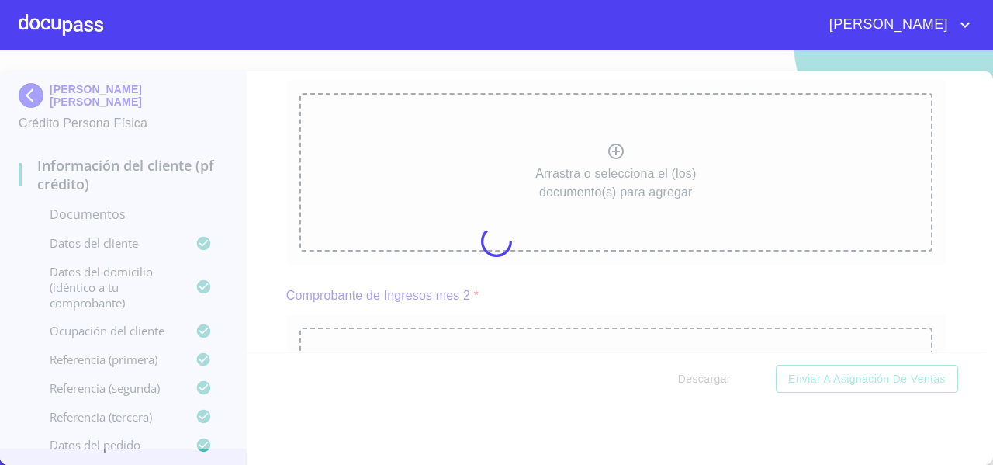
click at [460, 159] on div at bounding box center [496, 241] width 993 height 414
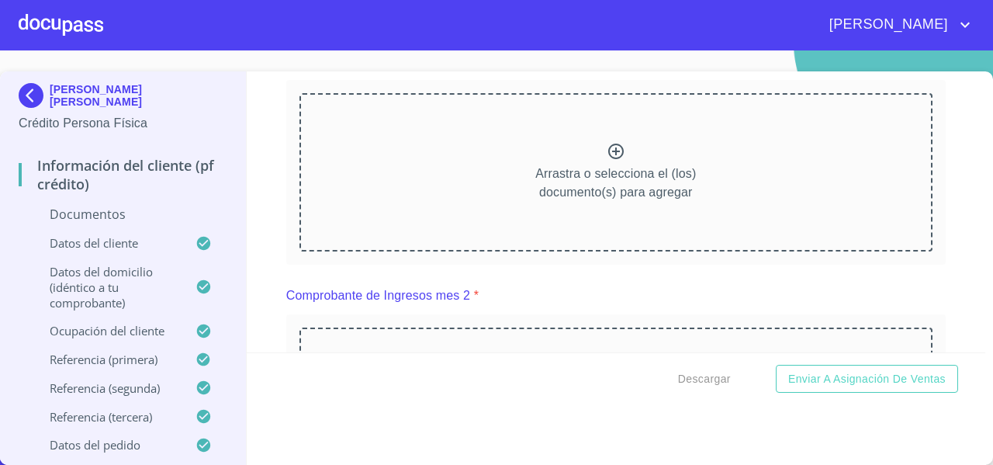
click at [460, 159] on div "Arrastra o selecciona el (los) documento(s) para agregar" at bounding box center [615, 172] width 633 height 158
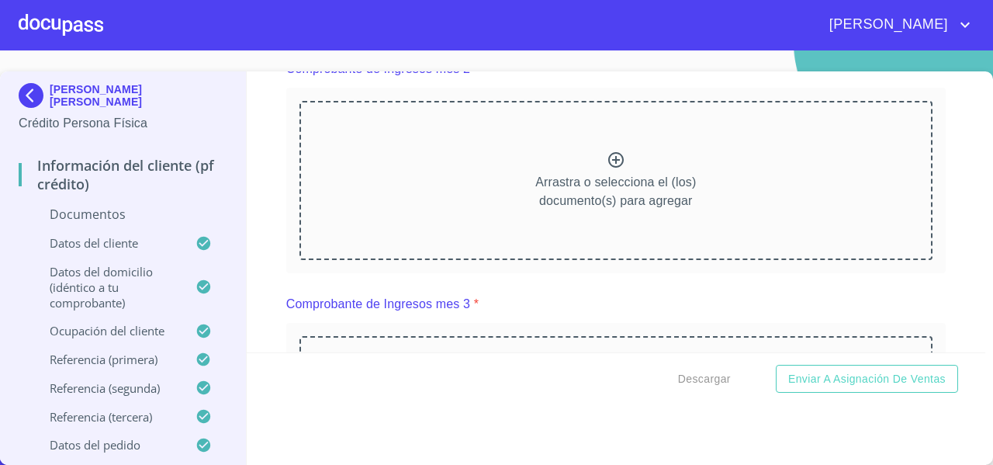
scroll to position [2224, 0]
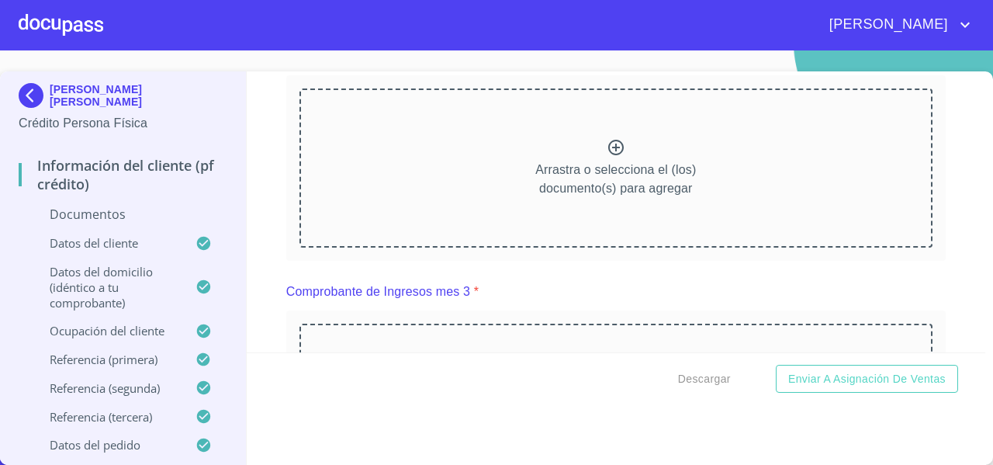
click at [535, 198] on p "Arrastra o selecciona el (los) documento(s) para agregar" at bounding box center [615, 179] width 161 height 37
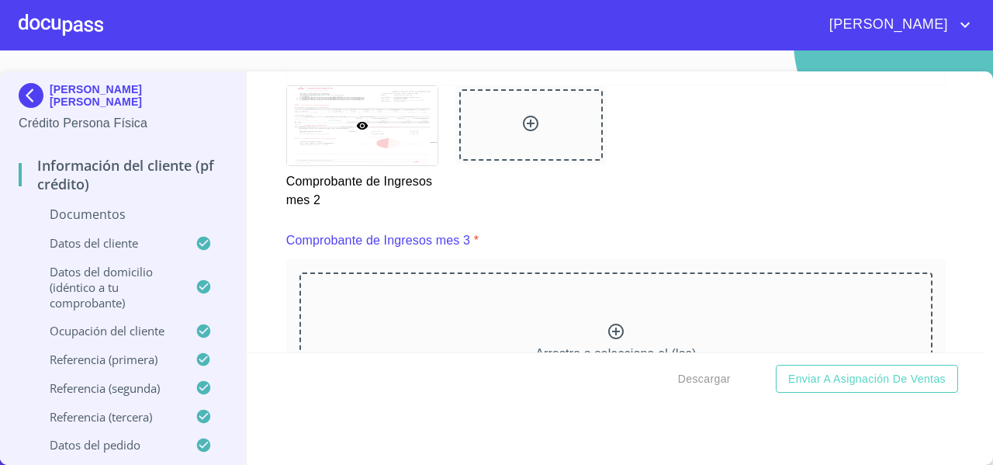
scroll to position [2858, 0]
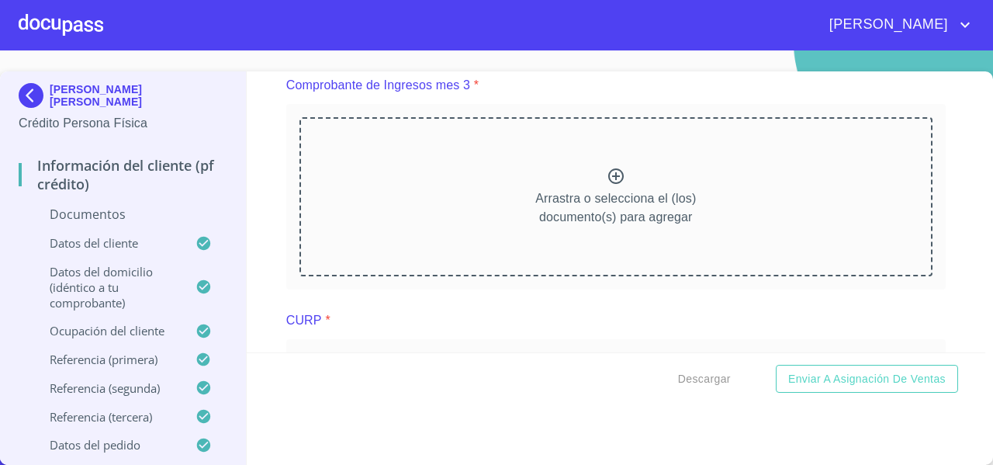
click at [494, 214] on div "Arrastra o selecciona el (los) documento(s) para agregar" at bounding box center [615, 196] width 633 height 158
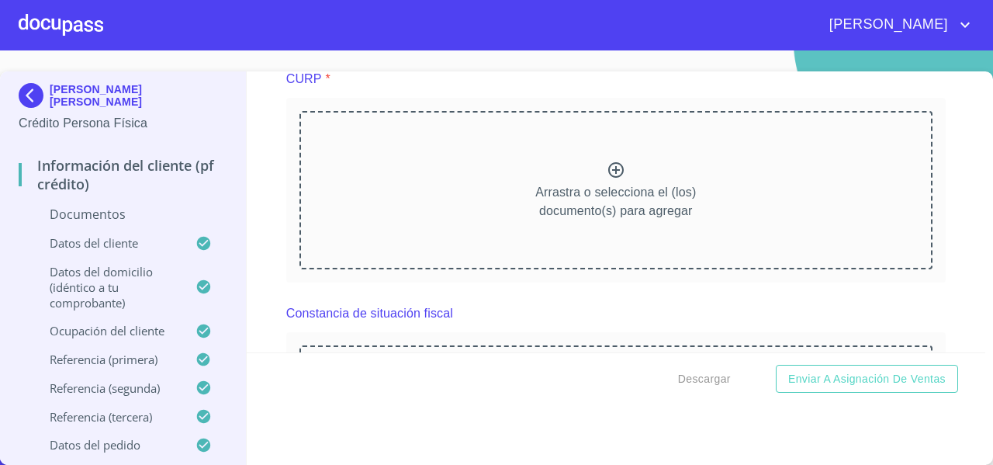
scroll to position [3526, 0]
click at [535, 210] on p "Arrastra o selecciona el (los) documento(s) para agregar" at bounding box center [615, 203] width 161 height 37
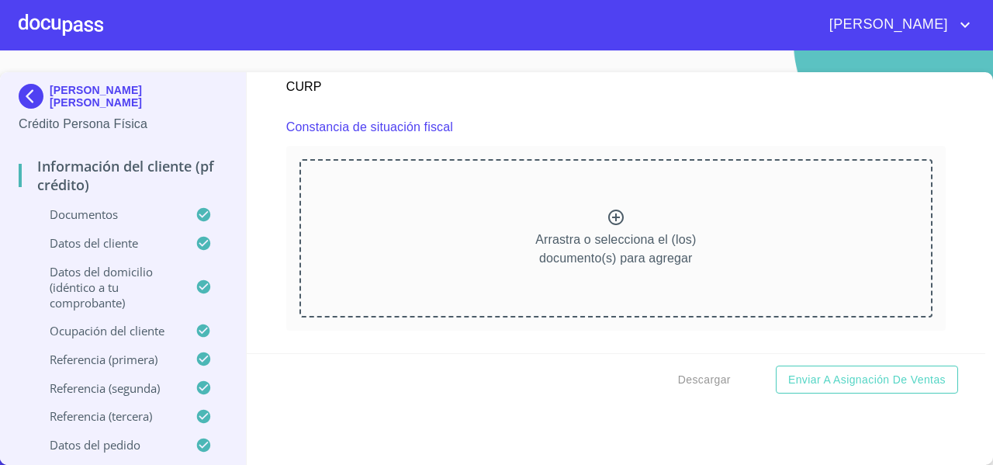
scroll to position [4127, 0]
click at [430, 235] on div "Arrastra o selecciona el (los) documento(s) para agregar" at bounding box center [615, 236] width 633 height 158
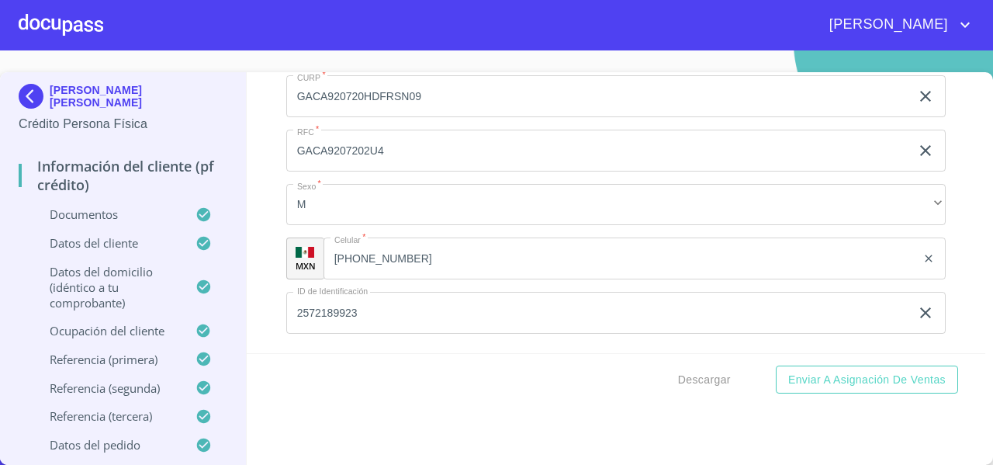
scroll to position [5397, 0]
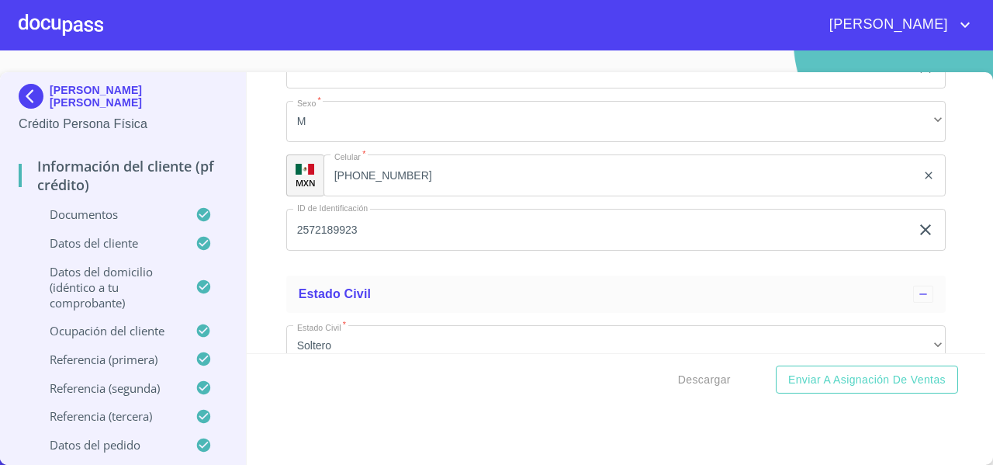
click at [417, 181] on input "[PHONE_NUMBER]" at bounding box center [619, 175] width 593 height 42
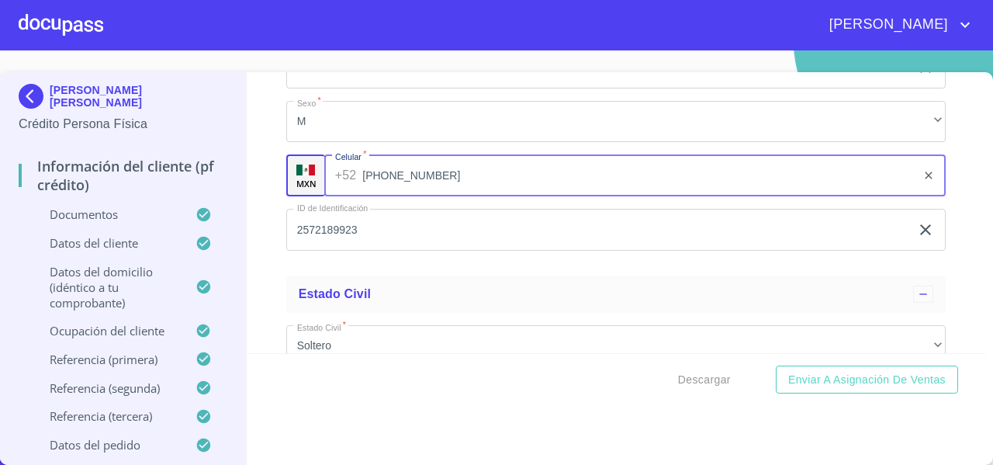
drag, startPoint x: 434, startPoint y: 192, endPoint x: 365, endPoint y: 195, distance: 69.9
click at [365, 195] on input "[PHONE_NUMBER]" at bounding box center [639, 175] width 554 height 42
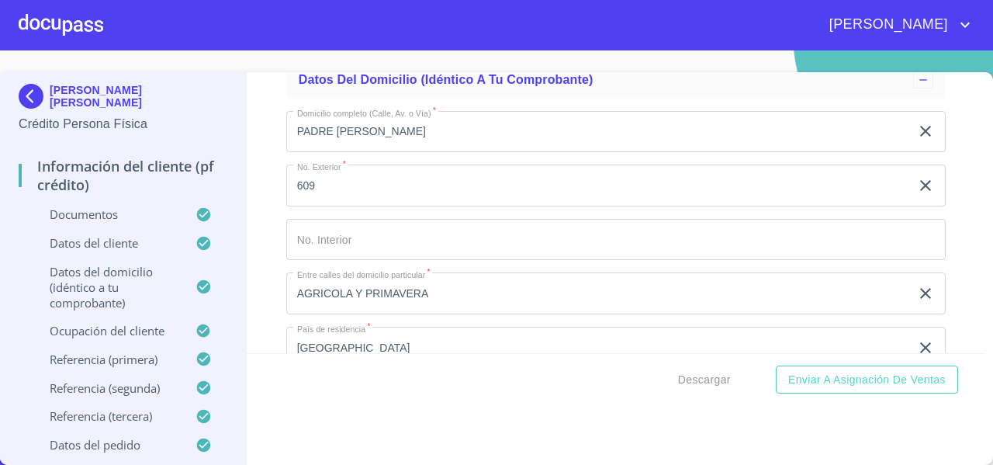
scroll to position [5807, 0]
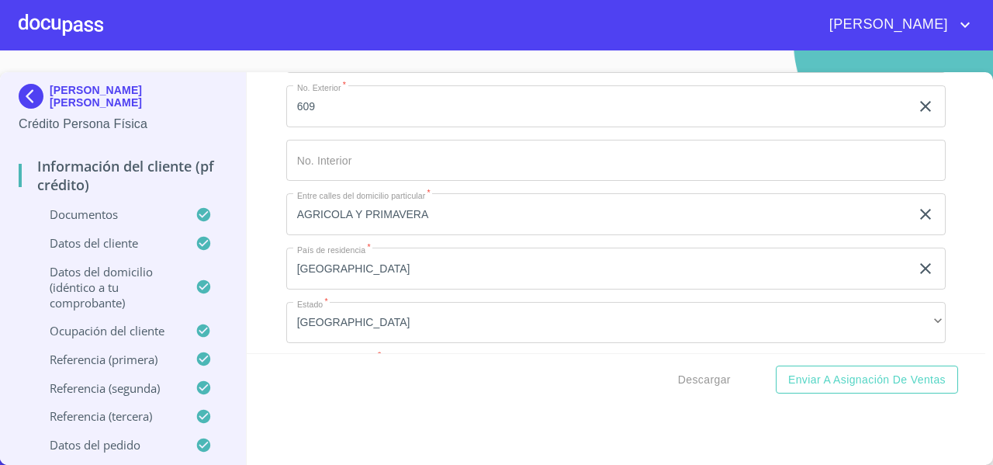
click at [344, 172] on input "Documento de identificación   *" at bounding box center [615, 161] width 659 height 42
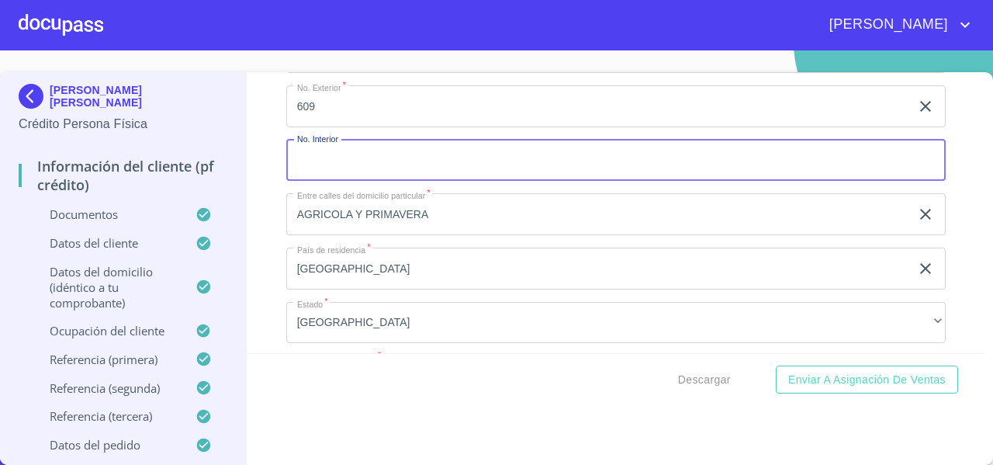
paste input "33)19922281"
click at [313, 173] on input "33)19922281" at bounding box center [598, 161] width 624 height 42
click at [309, 170] on input "33)19922281" at bounding box center [598, 161] width 624 height 42
type input "3319922281"
drag, startPoint x: 369, startPoint y: 175, endPoint x: 289, endPoint y: 181, distance: 80.9
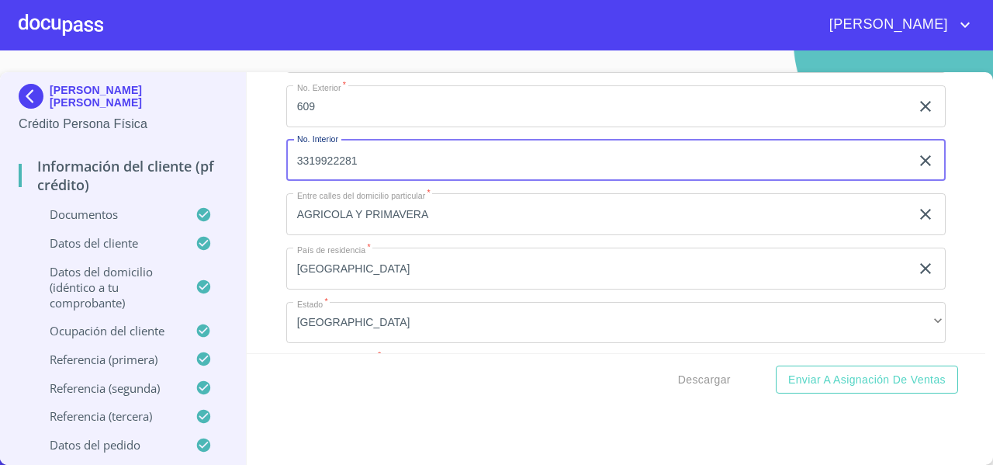
click at [289, 181] on input "3319922281" at bounding box center [598, 161] width 624 height 42
click at [271, 139] on div "Información del cliente (PF crédito) Documentos Documento de identificación   *…" at bounding box center [616, 212] width 739 height 281
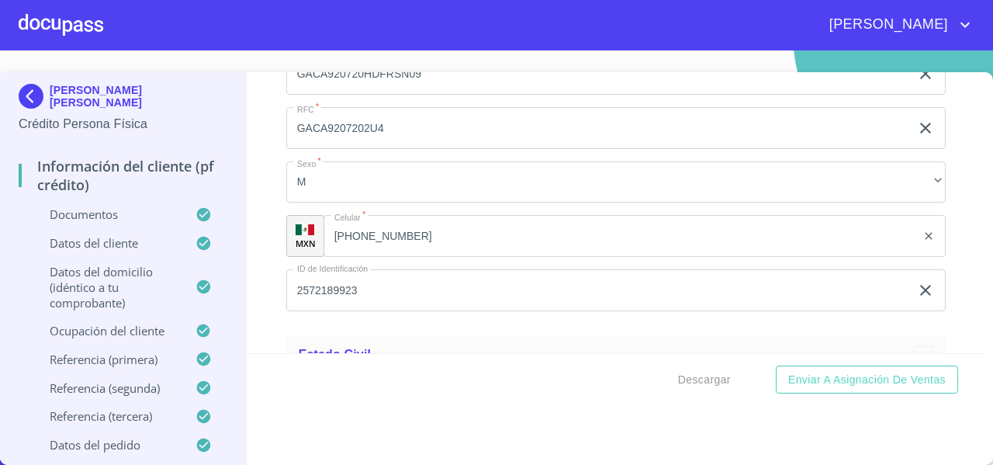
scroll to position [5345, 0]
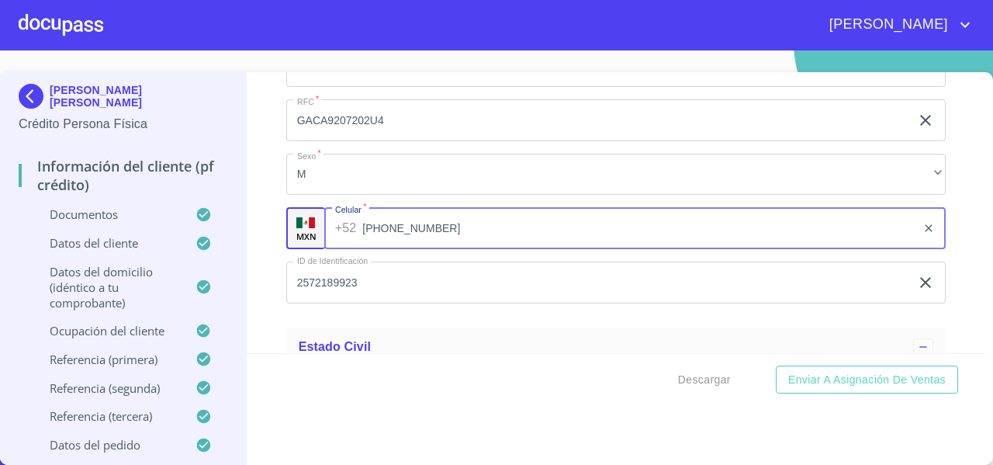
click at [420, 248] on input "[PHONE_NUMBER]" at bounding box center [639, 228] width 554 height 42
click at [922, 234] on icon "clear input" at bounding box center [928, 228] width 12 height 12
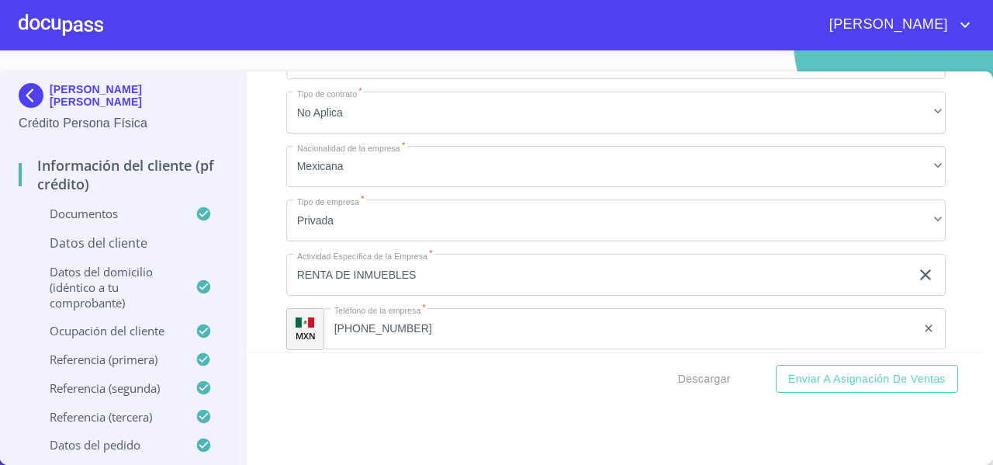
scroll to position [6794, 0]
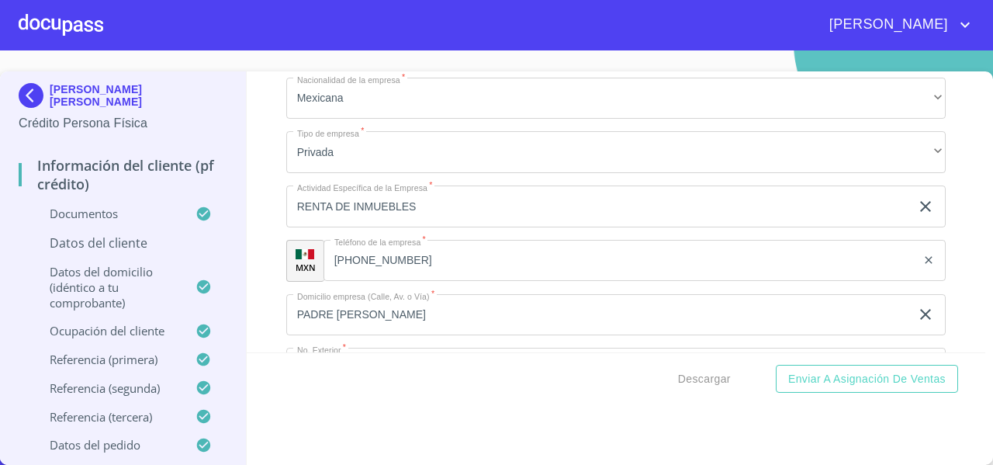
click at [417, 272] on input "[PHONE_NUMBER]" at bounding box center [619, 261] width 593 height 42
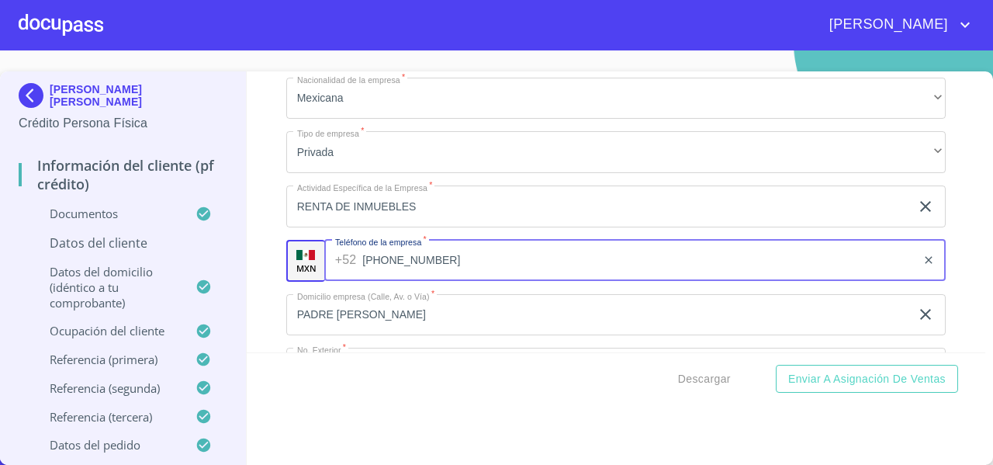
drag, startPoint x: 437, startPoint y: 273, endPoint x: 365, endPoint y: 281, distance: 73.3
click at [365, 281] on input "[PHONE_NUMBER]" at bounding box center [639, 261] width 554 height 42
click at [255, 299] on div "Información del cliente (PF crédito) Documentos Documento de identificación   *…" at bounding box center [616, 211] width 739 height 281
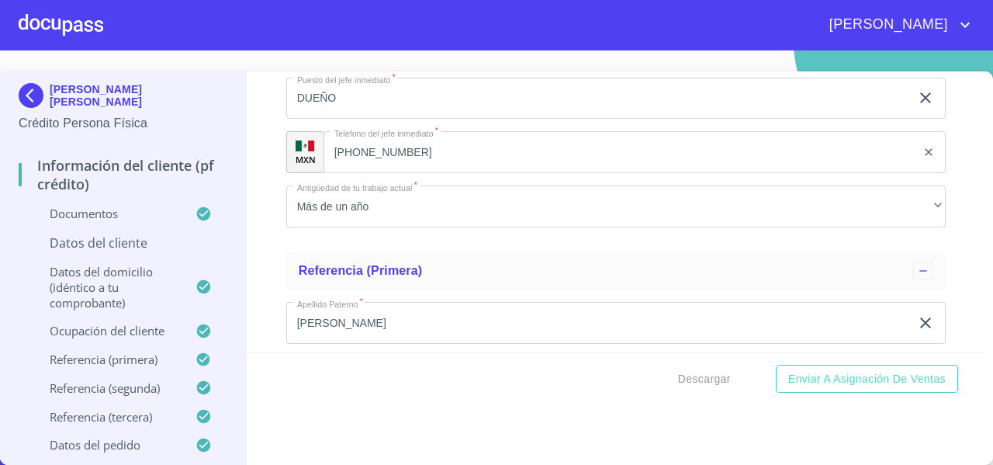
scroll to position [7444, 0]
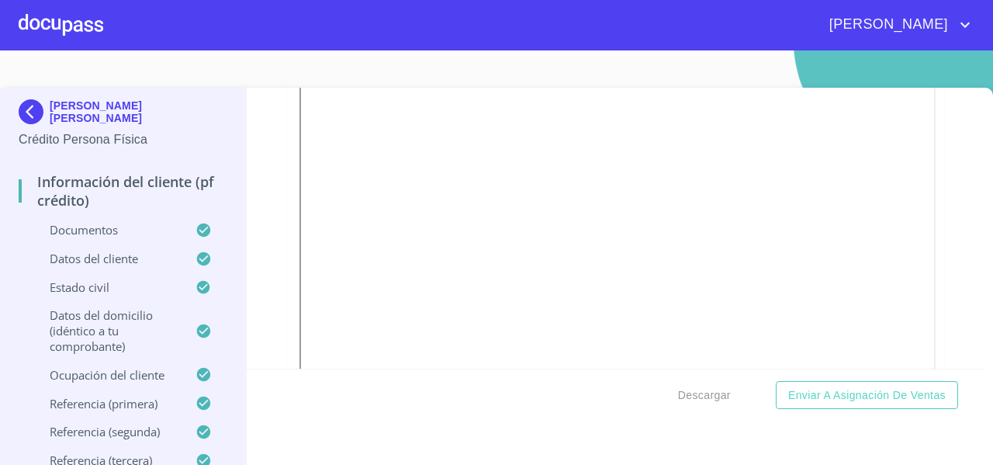
scroll to position [970, 0]
click at [31, 112] on img at bounding box center [34, 111] width 31 height 25
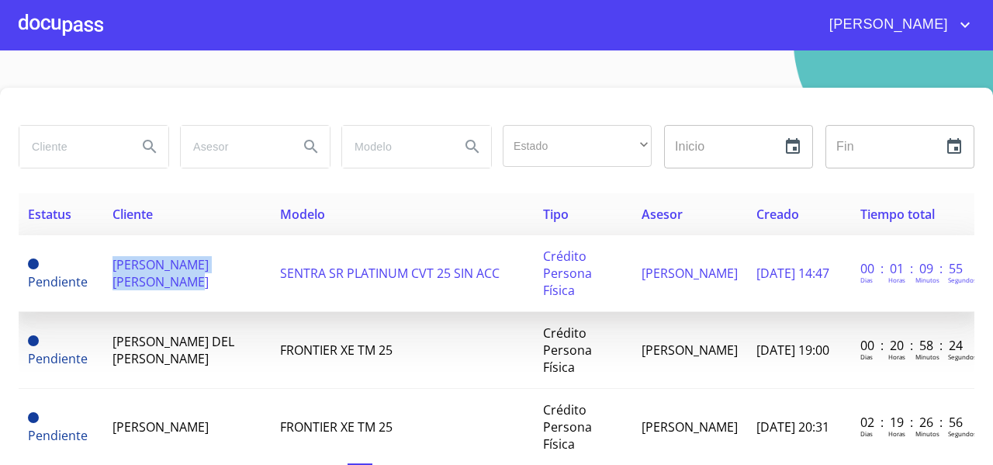
drag, startPoint x: 181, startPoint y: 279, endPoint x: 110, endPoint y: 258, distance: 74.4
click at [110, 258] on td "[PERSON_NAME] [PERSON_NAME]" at bounding box center [187, 273] width 168 height 77
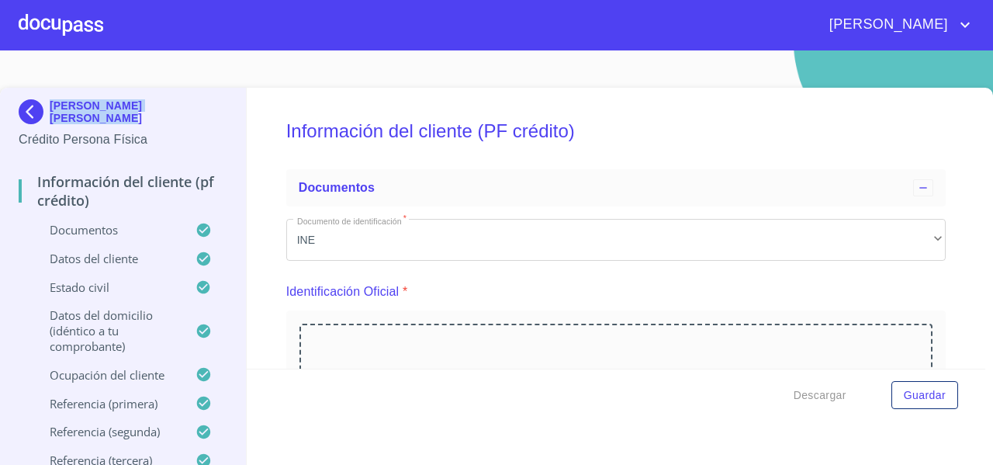
drag, startPoint x: 133, startPoint y: 124, endPoint x: 51, endPoint y: 61, distance: 102.9
click at [51, 61] on section "ANGEL [PERSON_NAME] [PERSON_NAME] Persona Física Información del cliente (PF cr…" at bounding box center [496, 257] width 993 height 414
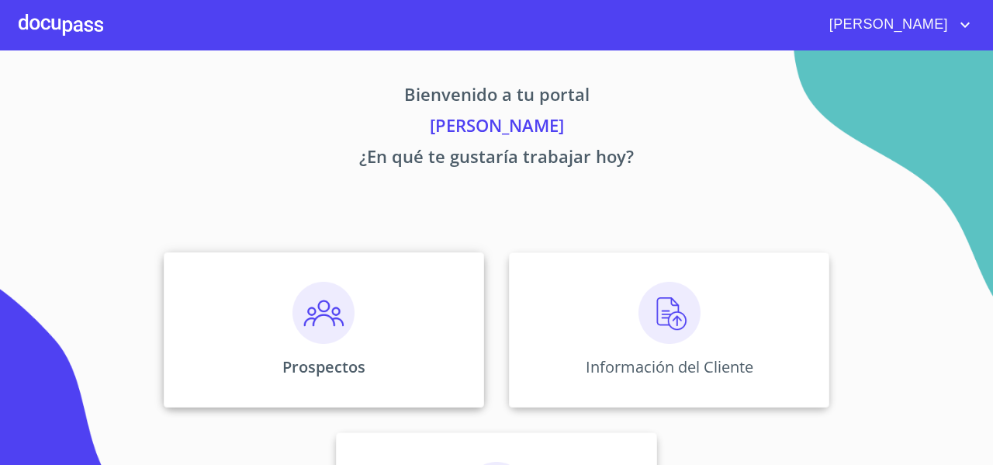
click at [243, 270] on div "Prospectos" at bounding box center [324, 329] width 320 height 155
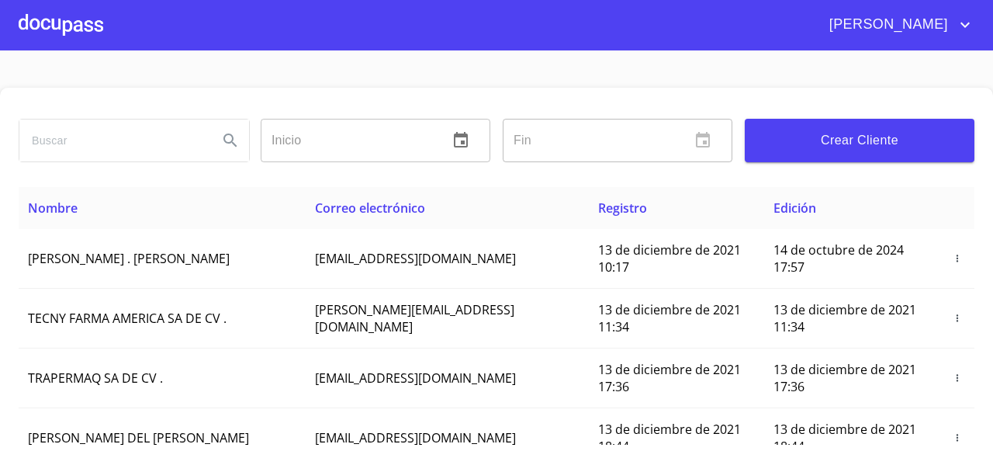
click at [84, 143] on input "search" at bounding box center [112, 140] width 186 height 42
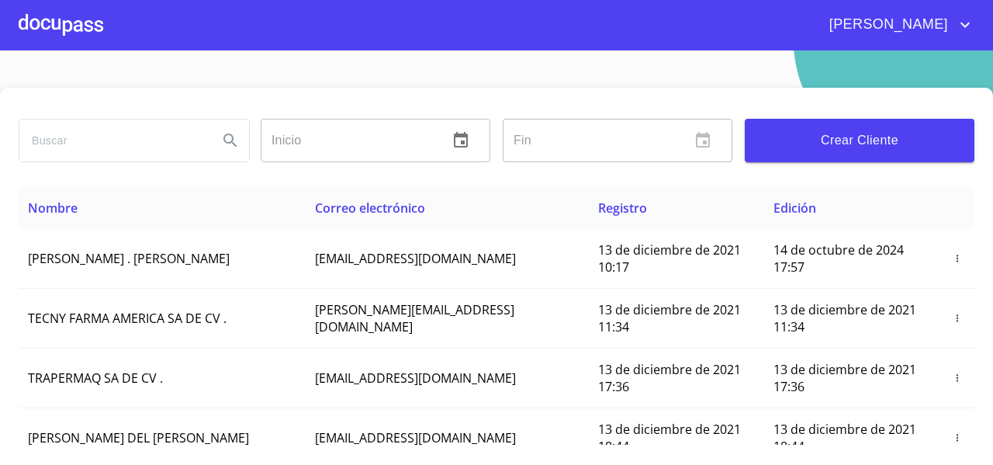
paste input "[PERSON_NAME]"
type input "[PERSON_NAME]"
click at [228, 140] on icon "Search" at bounding box center [230, 140] width 19 height 19
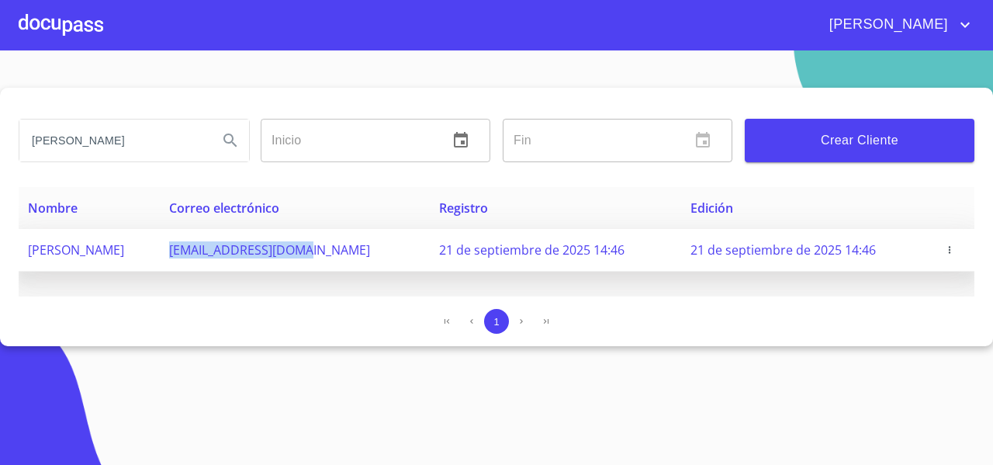
drag, startPoint x: 263, startPoint y: 254, endPoint x: 400, endPoint y: 270, distance: 138.2
click at [400, 270] on td "[EMAIL_ADDRESS][DOMAIN_NAME]" at bounding box center [295, 250] width 270 height 43
copy span "[EMAIL_ADDRESS][DOMAIN_NAME]"
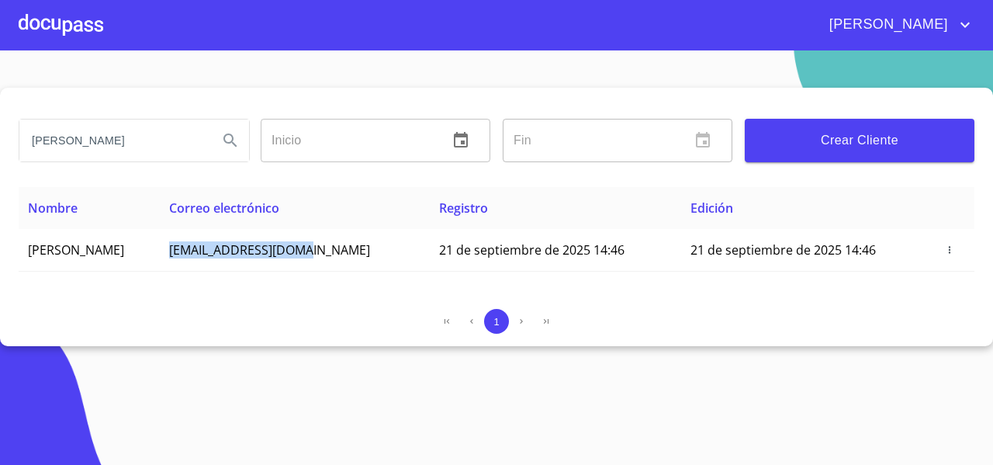
drag, startPoint x: 208, startPoint y: 245, endPoint x: 6, endPoint y: 257, distance: 202.0
click at [6, 257] on div "ANGEL IVAN GARCIA CASIMIRO Inicio ​ Fin ​ Crear Cliente Nombre Correo electróni…" at bounding box center [496, 217] width 993 height 258
click at [120, 336] on div "1" at bounding box center [497, 327] width 956 height 37
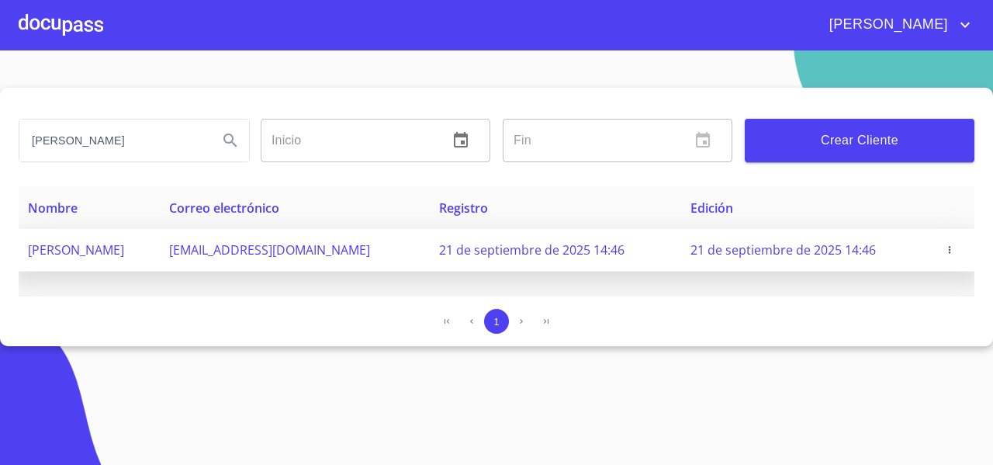
drag, startPoint x: 213, startPoint y: 253, endPoint x: 26, endPoint y: 262, distance: 187.9
click at [26, 262] on td "[PERSON_NAME] [PERSON_NAME]" at bounding box center [89, 250] width 141 height 43
copy span "[PERSON_NAME] [PERSON_NAME]"
